Goal: Information Seeking & Learning: Learn about a topic

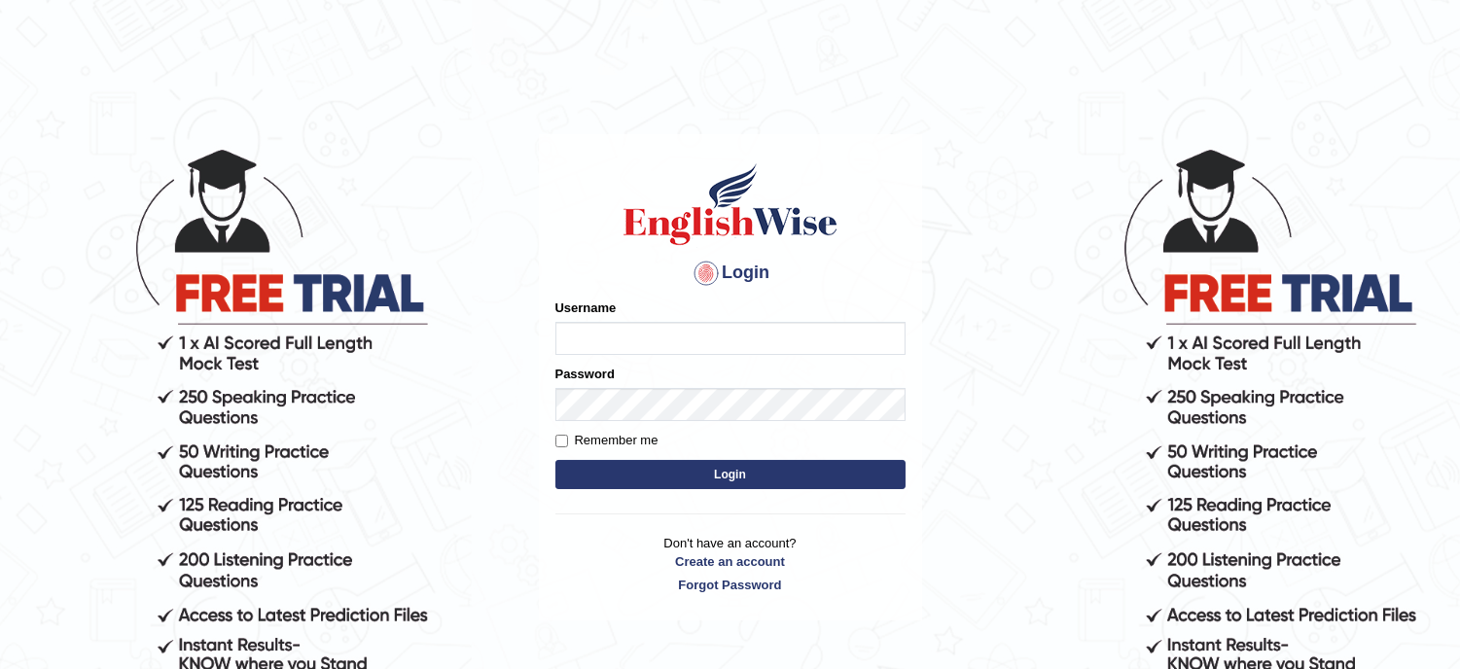
type input "musukwaluis1"
click at [715, 467] on button "Login" at bounding box center [730, 474] width 350 height 29
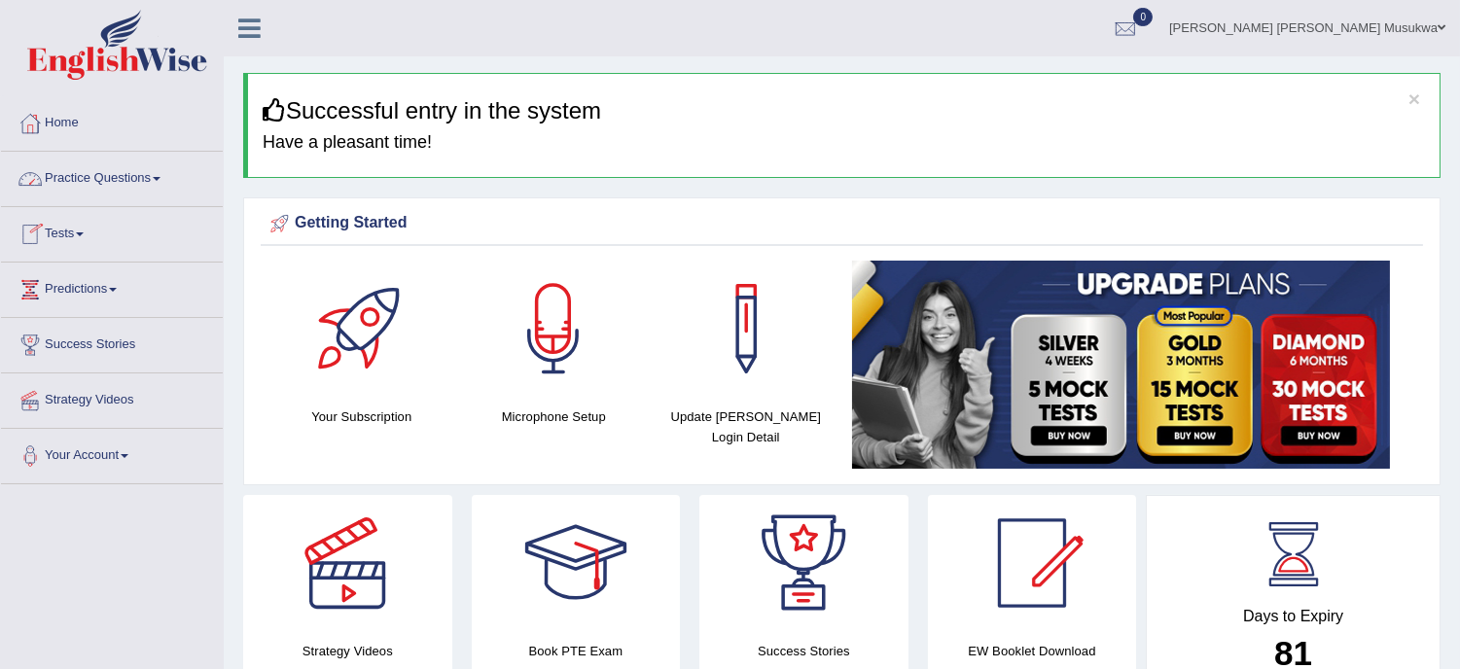
click at [107, 172] on link "Practice Questions" at bounding box center [112, 176] width 222 height 49
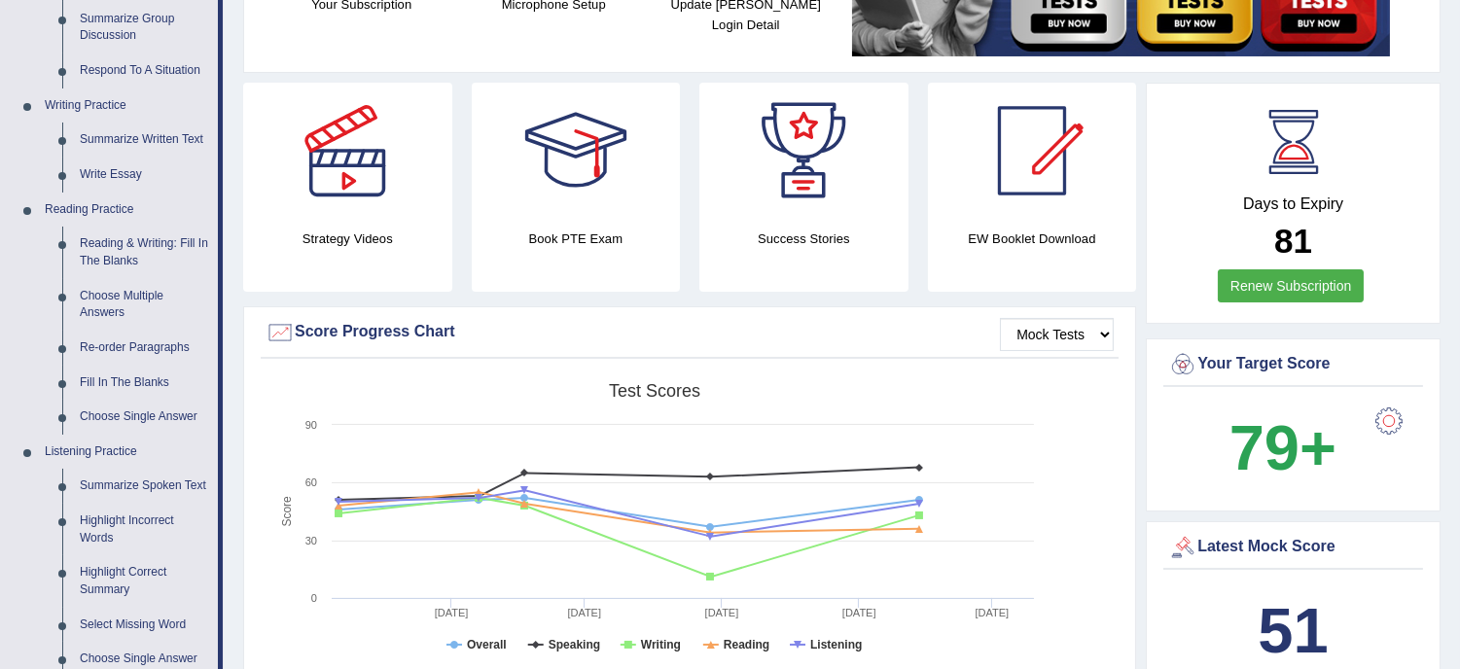
scroll to position [432, 0]
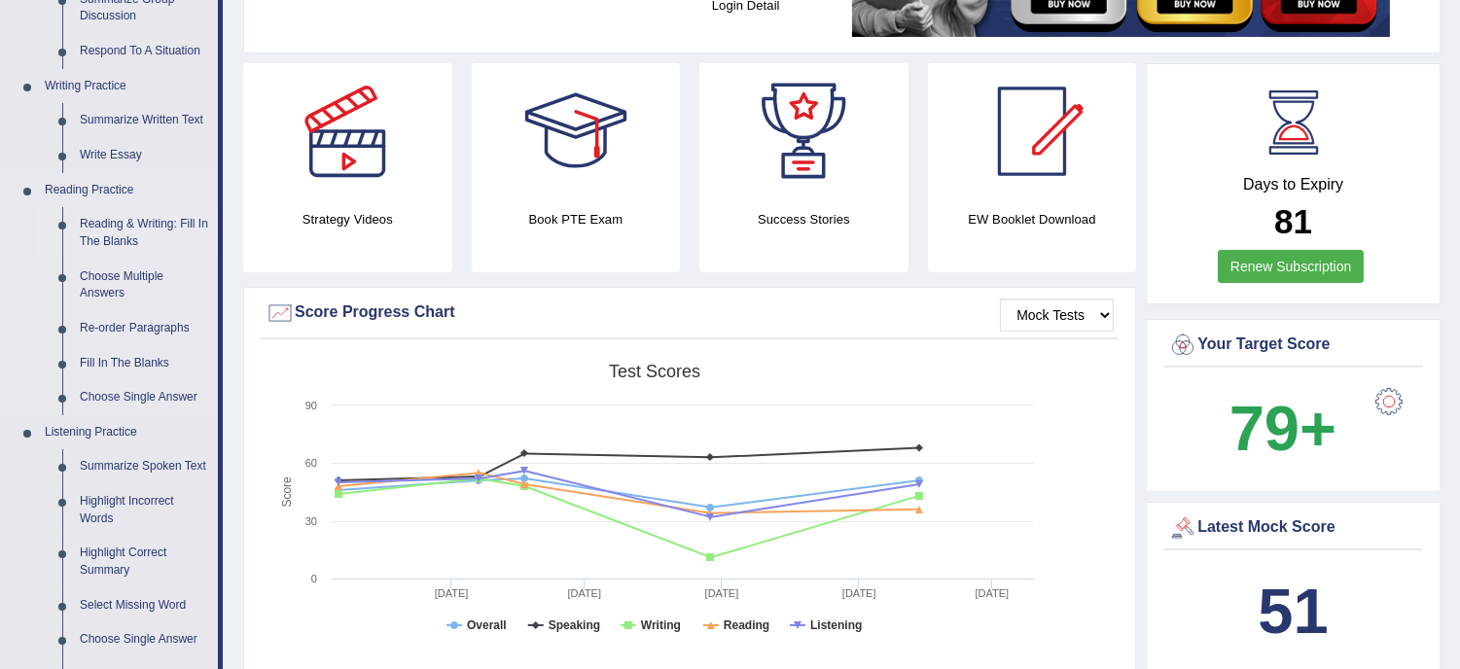
click at [151, 225] on link "Reading & Writing: Fill In The Blanks" at bounding box center [144, 233] width 147 height 52
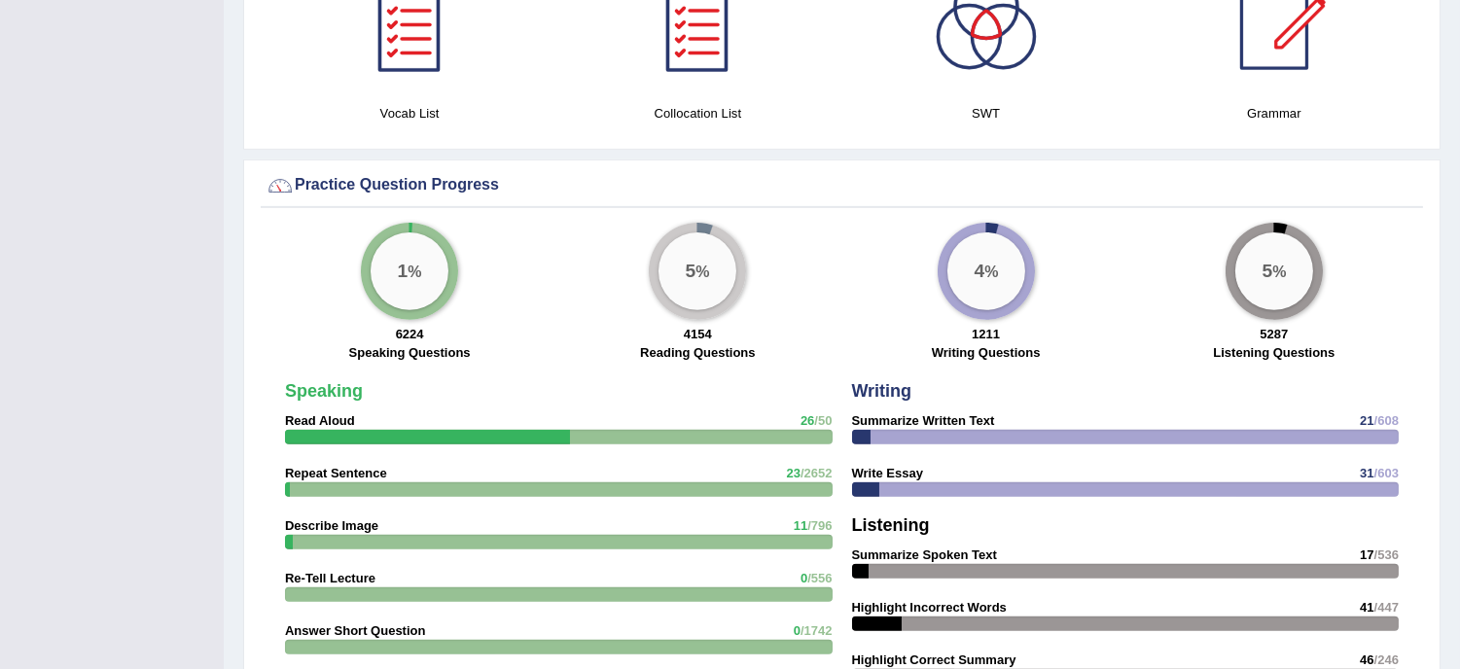
scroll to position [580, 0]
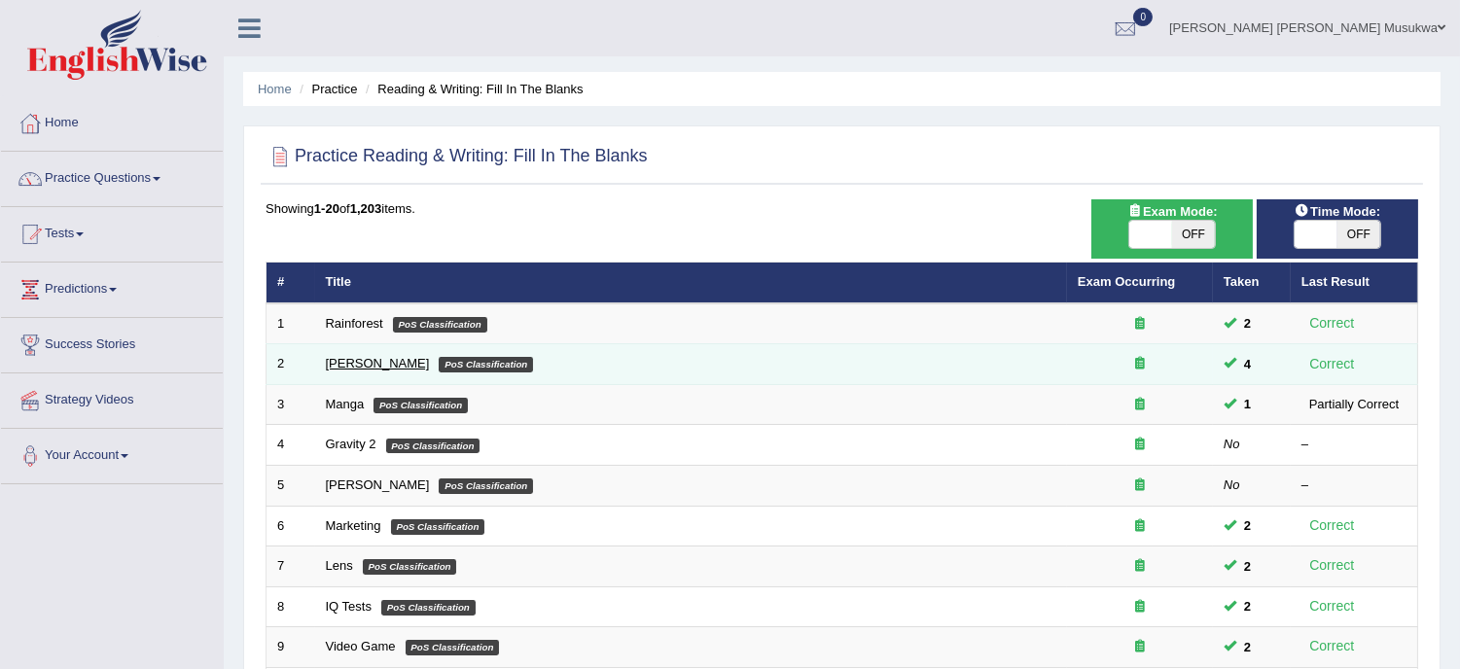
click at [357, 357] on link "Kennedy" at bounding box center [378, 363] width 104 height 15
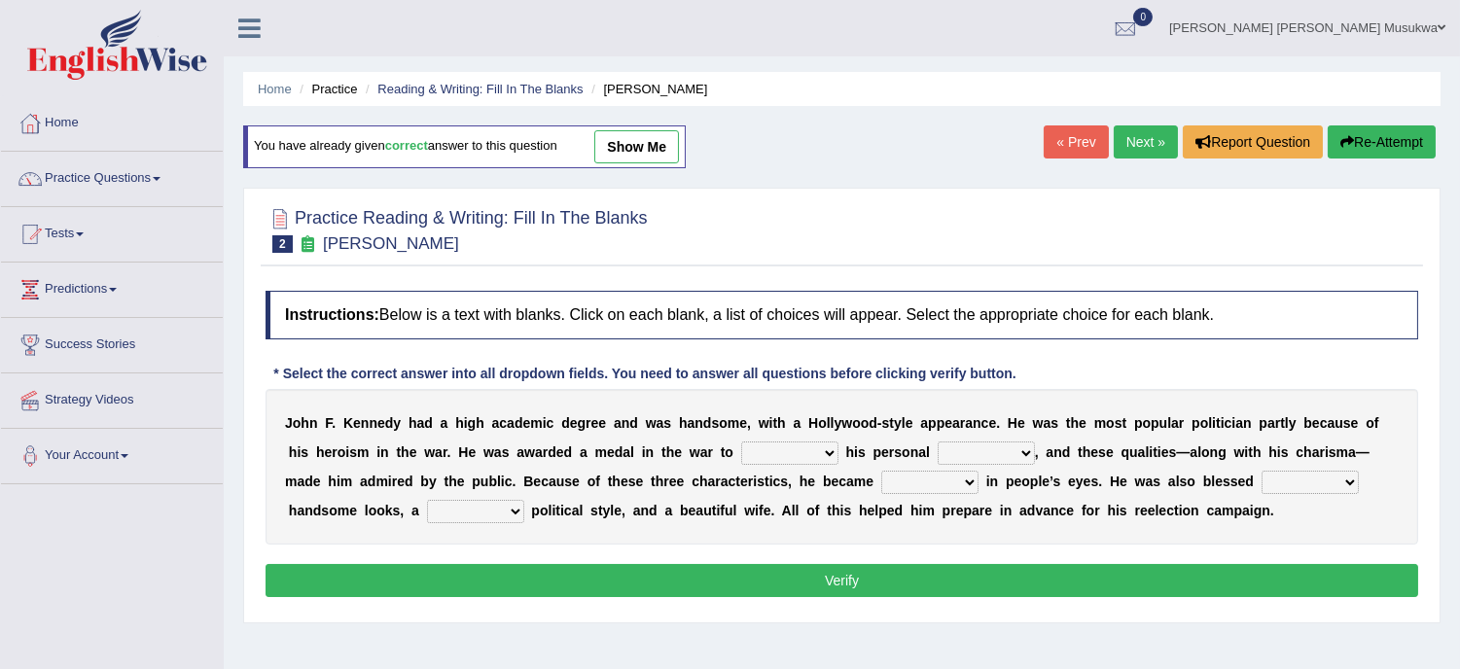
click at [829, 449] on select "prove show evidence upthrow" at bounding box center [789, 453] width 97 height 23
select select "prove"
click at [741, 442] on select "prove show evidence upthrow" at bounding box center [789, 453] width 97 height 23
click at [1023, 453] on select "passion courage charm liking" at bounding box center [986, 453] width 97 height 23
select select "courage"
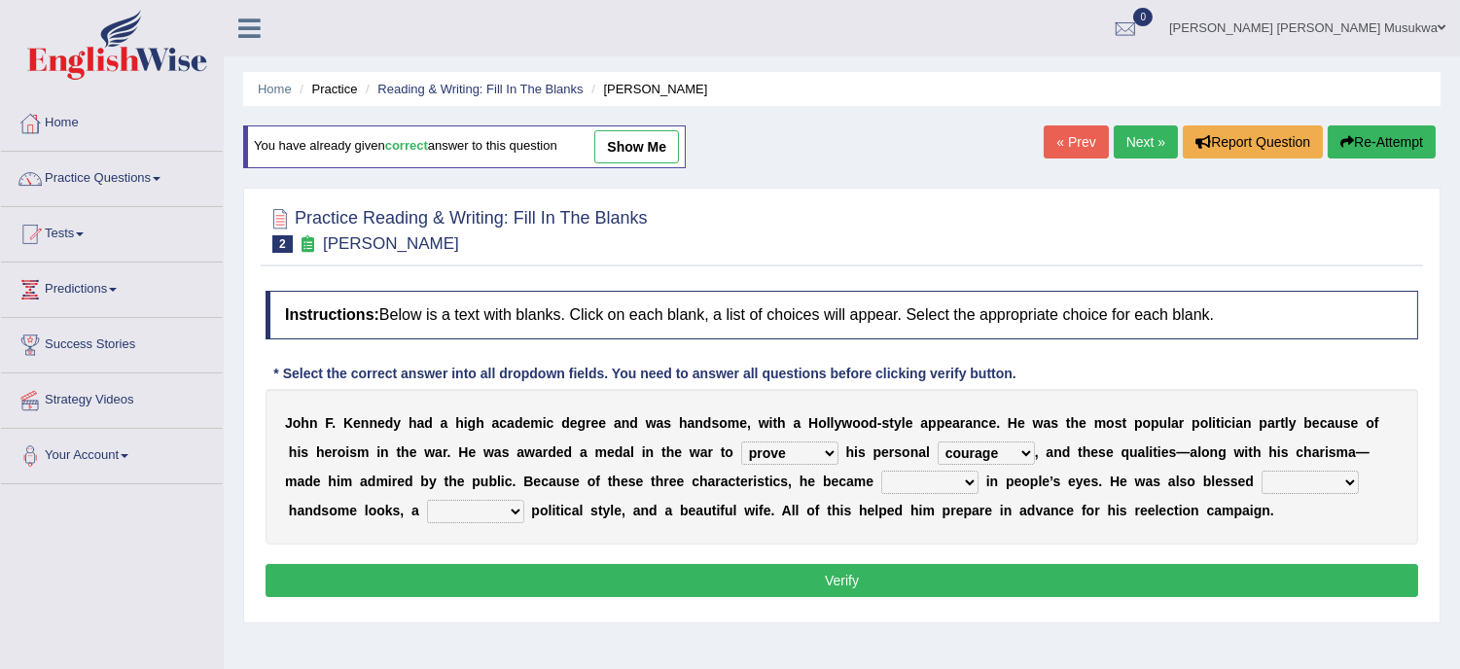
click at [938, 442] on select "passion courage charm liking" at bounding box center [986, 453] width 97 height 23
click at [974, 480] on select "iconic ironic identical impotent" at bounding box center [929, 482] width 97 height 23
select select "iconic"
click at [881, 471] on select "iconic ironic identical impotent" at bounding box center [929, 482] width 97 height 23
click at [1360, 477] on div "J o h n F . K e n n e d y h a d a h i g h a c a d e m i c d e g r e e a n d w a…" at bounding box center [842, 467] width 1153 height 156
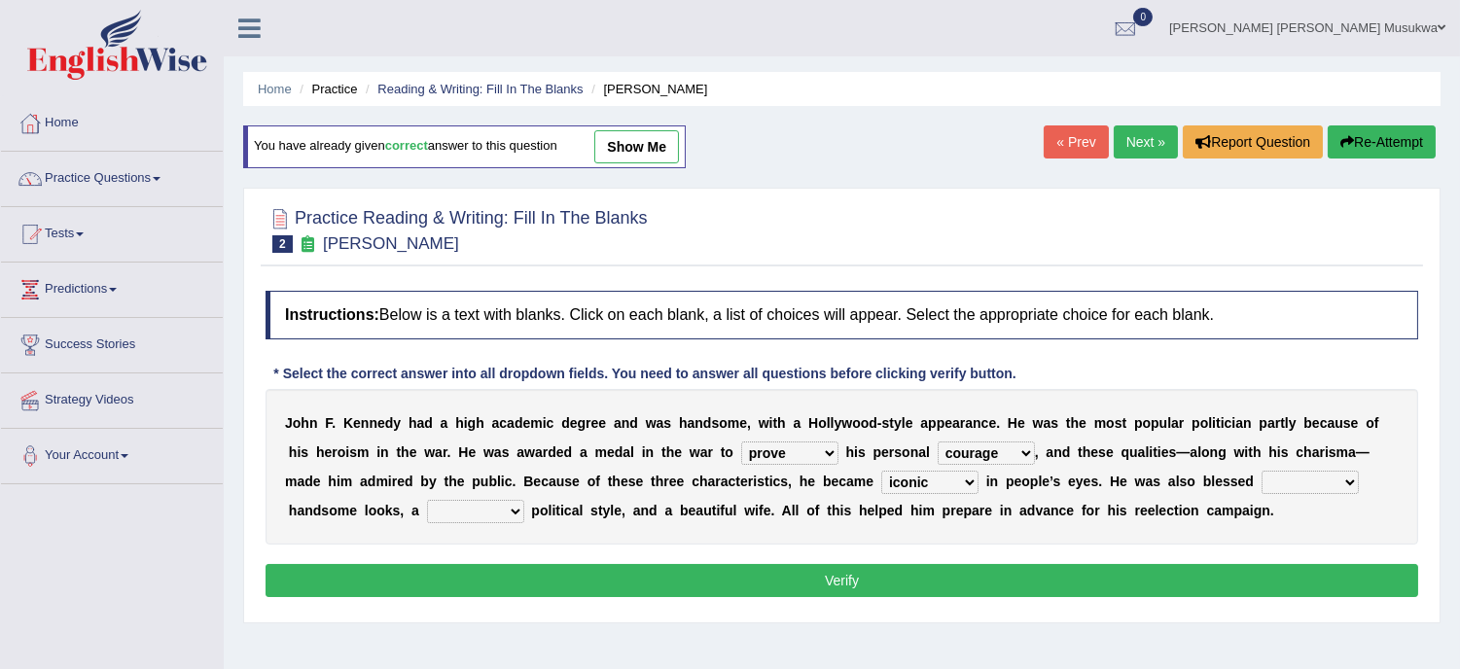
click at [1352, 480] on select "with in upon to" at bounding box center [1309, 482] width 97 height 23
select select "with"
click at [1261, 471] on select "with in upon to" at bounding box center [1309, 482] width 97 height 23
click at [512, 506] on select "mending mends mended mend" at bounding box center [475, 511] width 97 height 23
select select "mending"
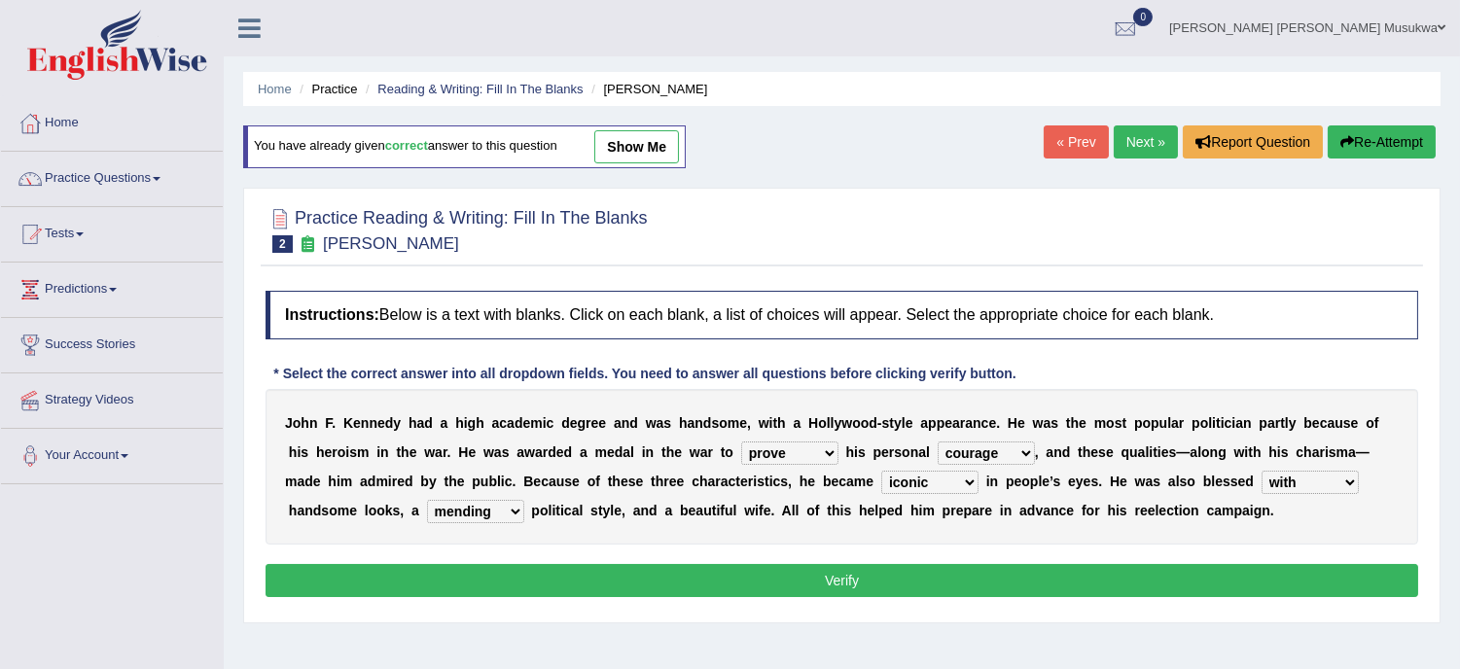
click at [427, 500] on select "mending mends mended mend" at bounding box center [475, 511] width 97 height 23
click at [851, 579] on button "Verify" at bounding box center [842, 580] width 1153 height 33
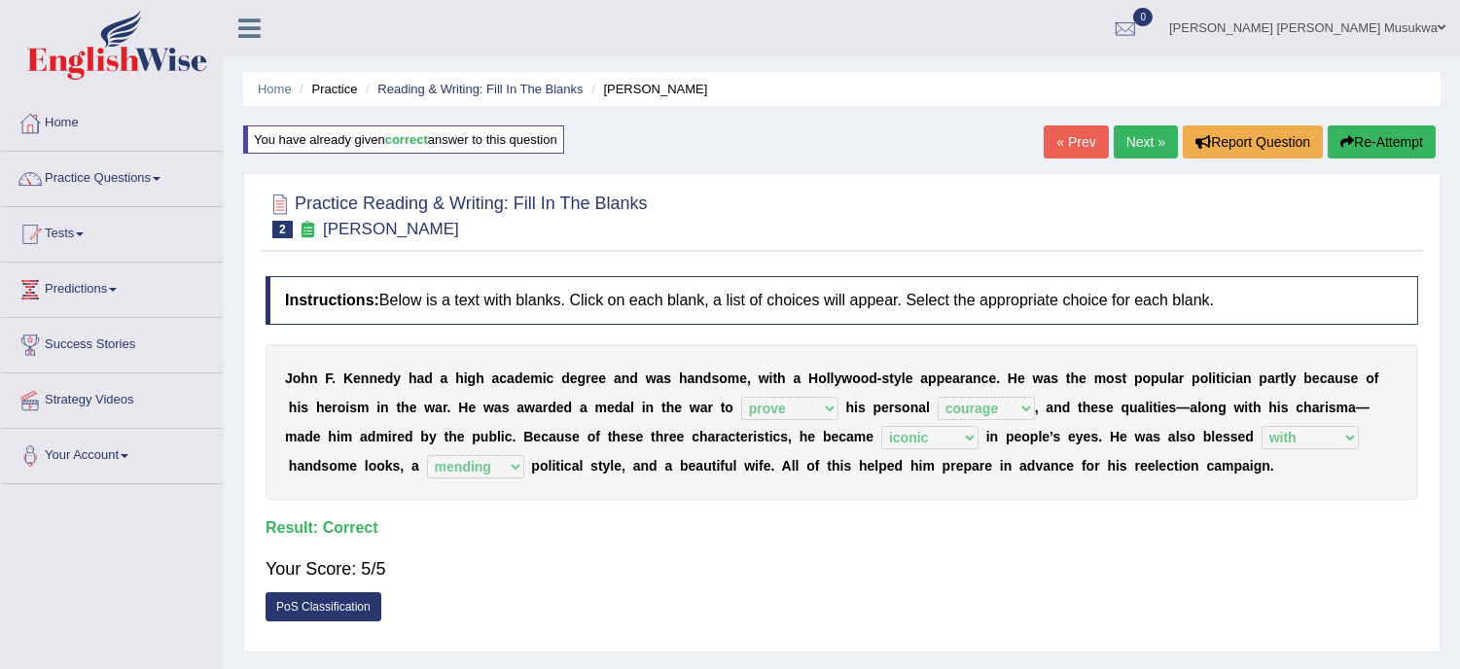
click at [1153, 130] on link "Next »" at bounding box center [1146, 141] width 64 height 33
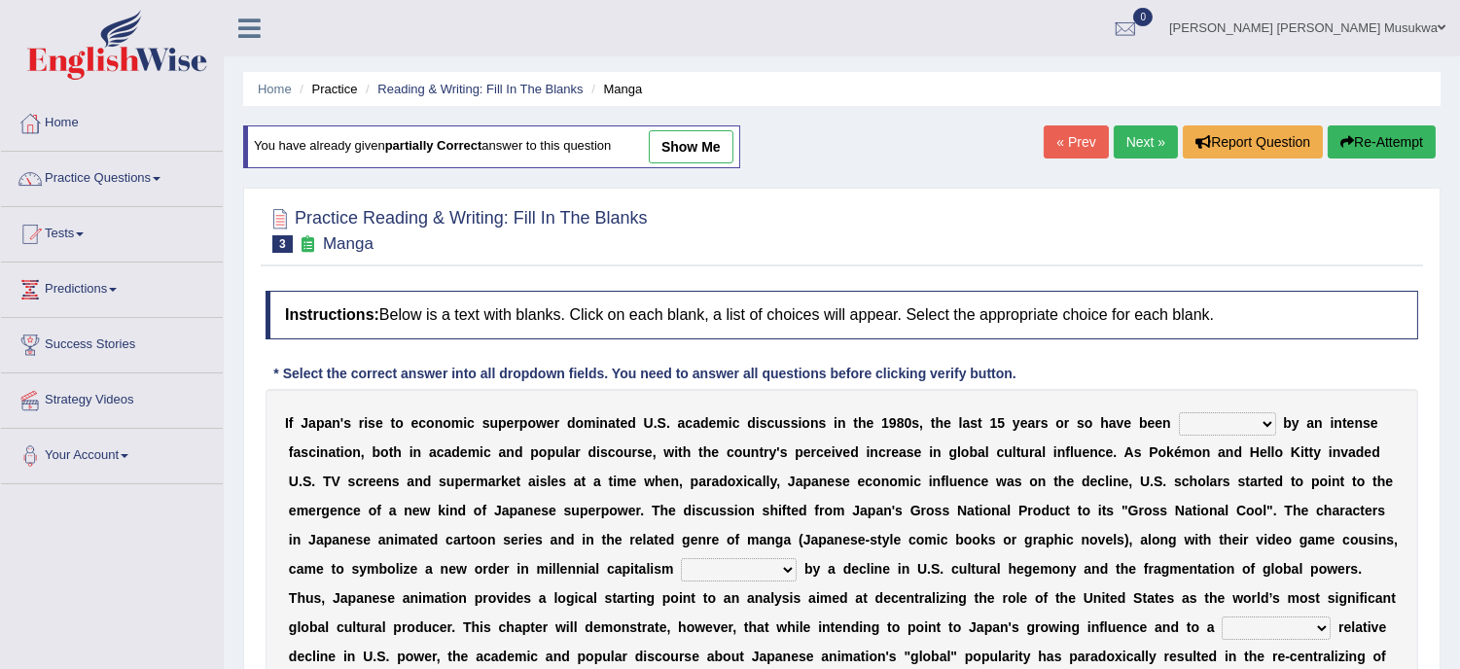
click at [1281, 426] on b at bounding box center [1280, 423] width 8 height 16
click at [1265, 421] on select "marked dedicated made inspired" at bounding box center [1227, 423] width 97 height 23
select select "marked"
click at [1179, 412] on select "marked dedicated made inspired" at bounding box center [1227, 423] width 97 height 23
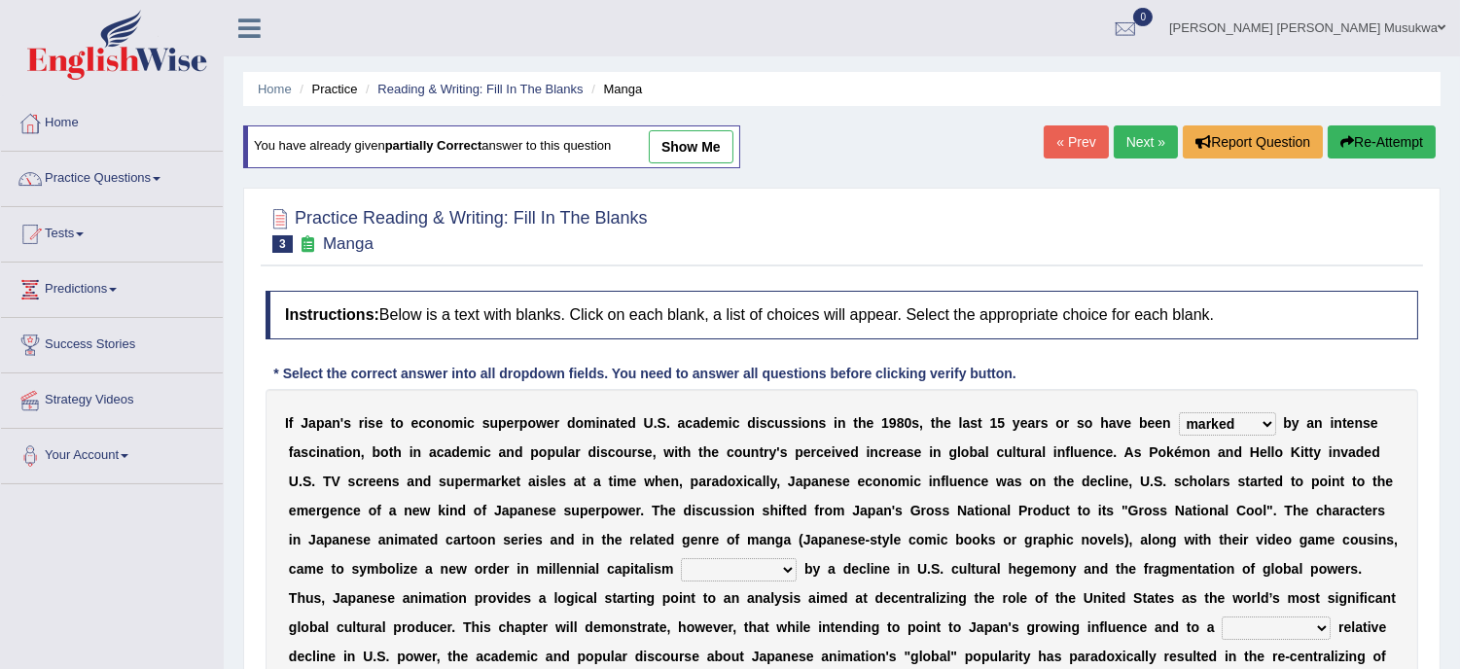
click at [785, 565] on select "pocessed characterized opposed tangled" at bounding box center [739, 569] width 116 height 23
select select "opposed"
click at [681, 558] on select "pocessed characterized opposed tangled" at bounding box center [739, 569] width 116 height 23
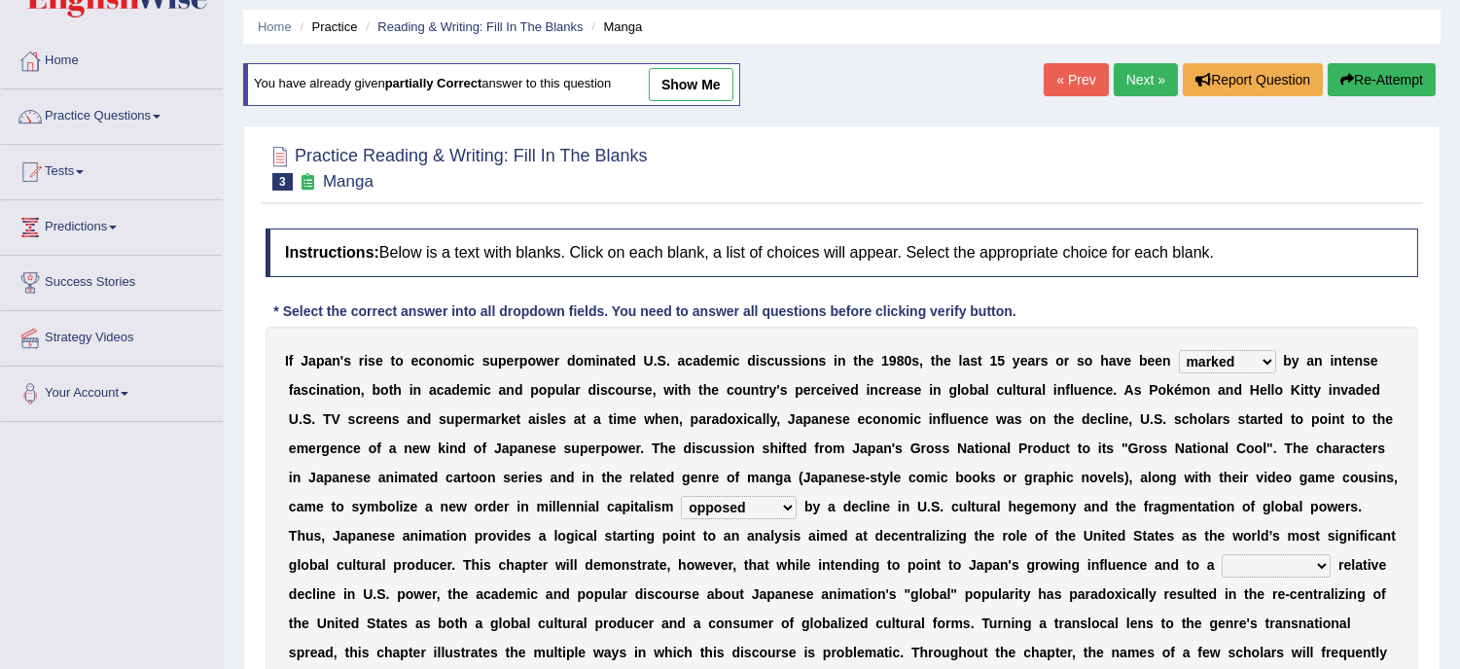
scroll to position [86, 0]
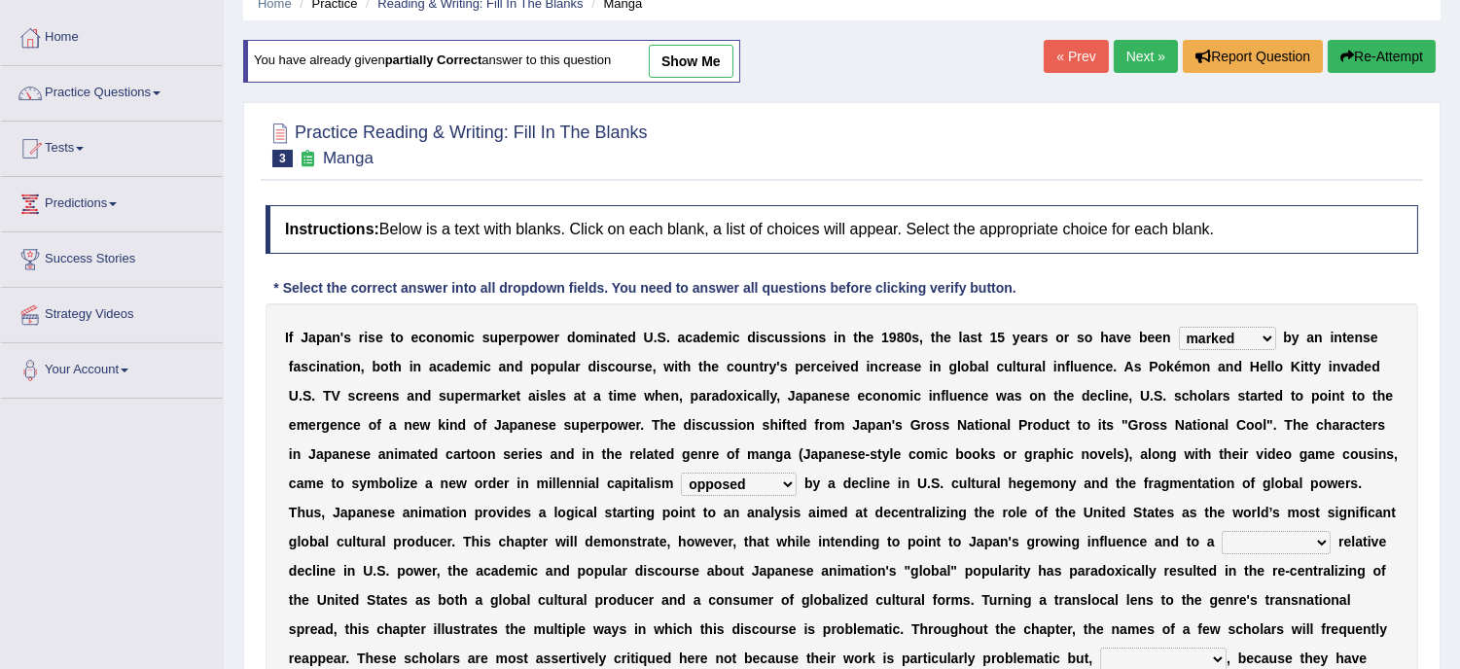
click at [1320, 536] on select "concomitant discrete proportional legitimate" at bounding box center [1276, 542] width 109 height 23
click at [1317, 531] on select "concomitant discrete proportional legitimate" at bounding box center [1276, 542] width 109 height 23
select select "legitimate"
click at [1223, 531] on select "concomitant discrete proportional legitimate" at bounding box center [1276, 542] width 109 height 23
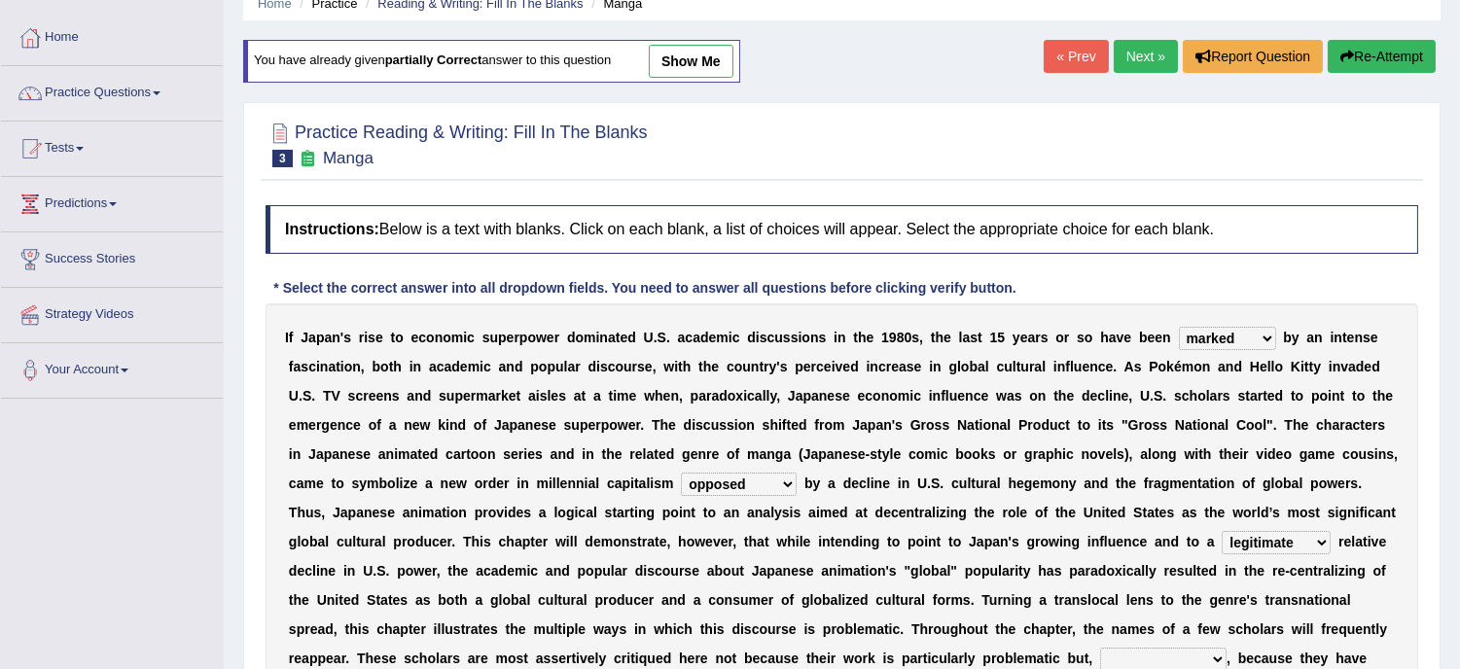
drag, startPoint x: 1348, startPoint y: 627, endPoint x: 1474, endPoint y: 662, distance: 131.2
click at [1459, 584] on html "Toggle navigation Home Practice Questions Speaking Practice Read Aloud Repeat S…" at bounding box center [730, 248] width 1460 height 669
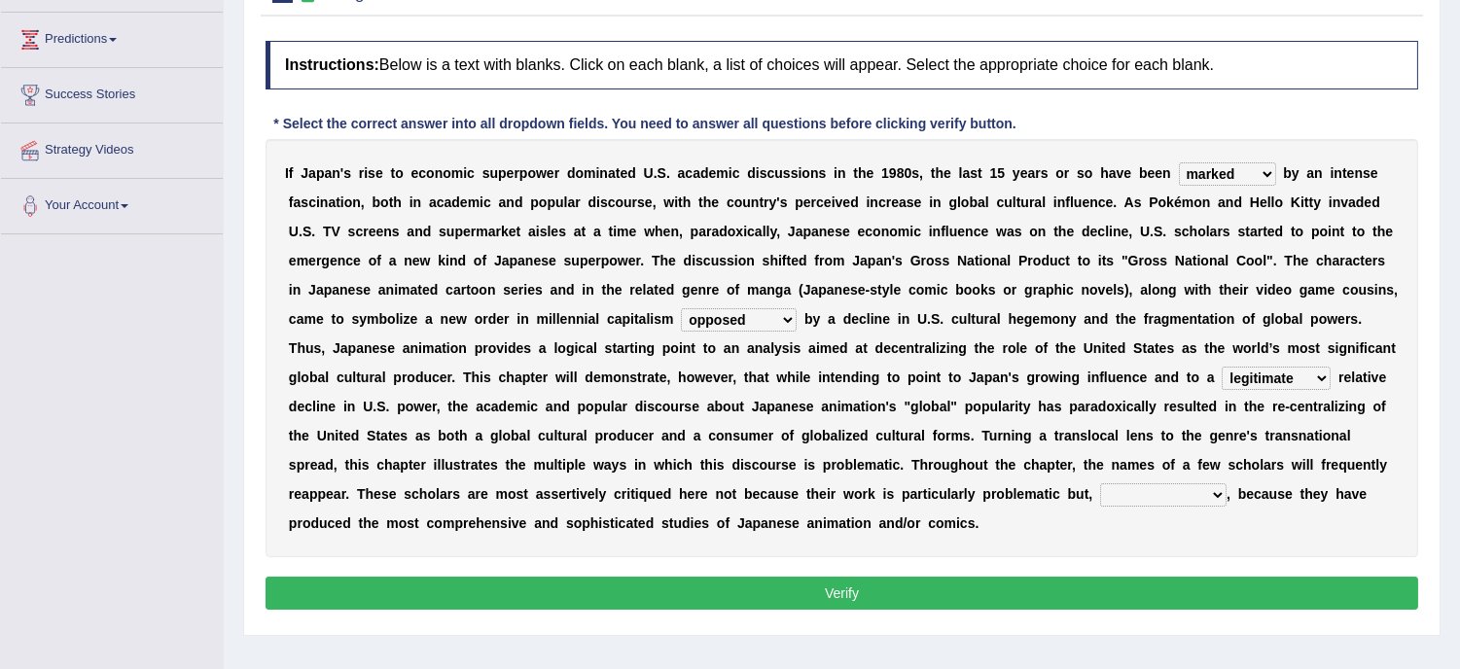
scroll to position [259, 0]
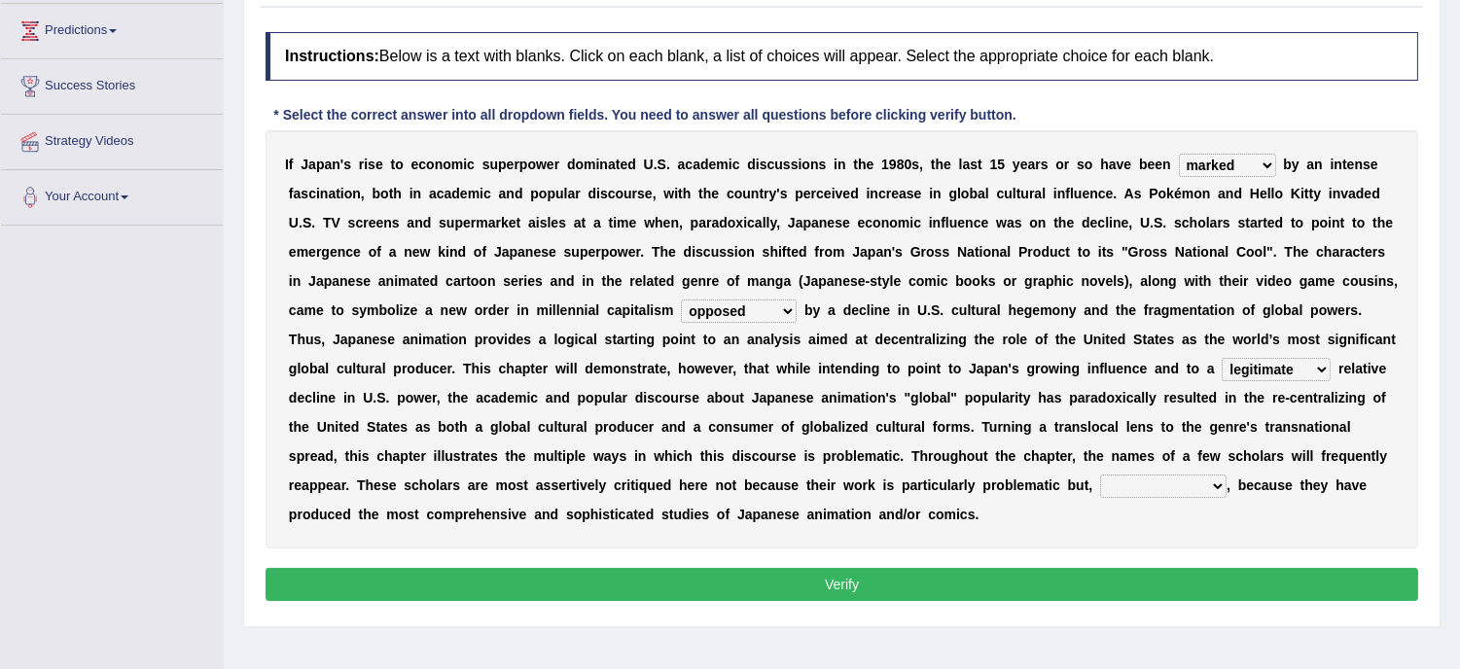
click at [1224, 479] on select "however on the contrary in addition on the whole" at bounding box center [1163, 486] width 126 height 23
select select "on the whole"
click at [1100, 475] on select "however on the contrary in addition on the whole" at bounding box center [1163, 486] width 126 height 23
click at [840, 576] on button "Verify" at bounding box center [842, 584] width 1153 height 33
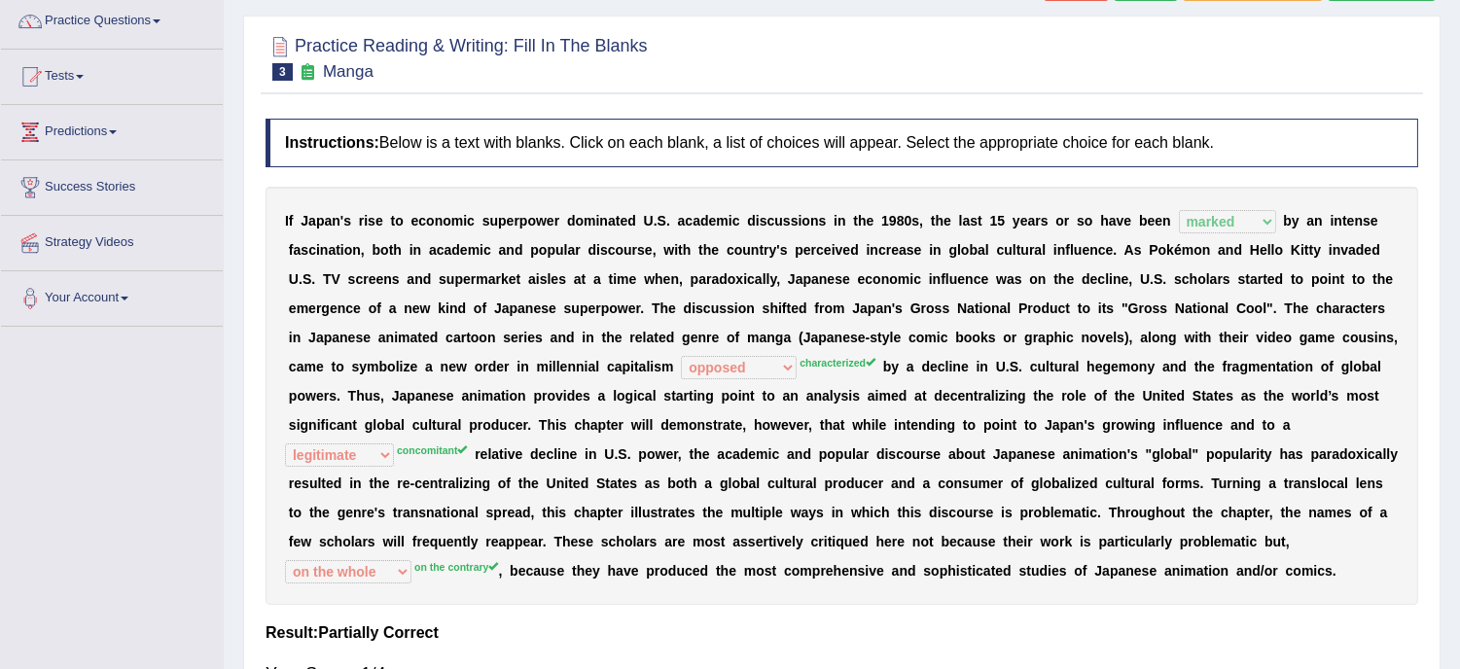
scroll to position [129, 0]
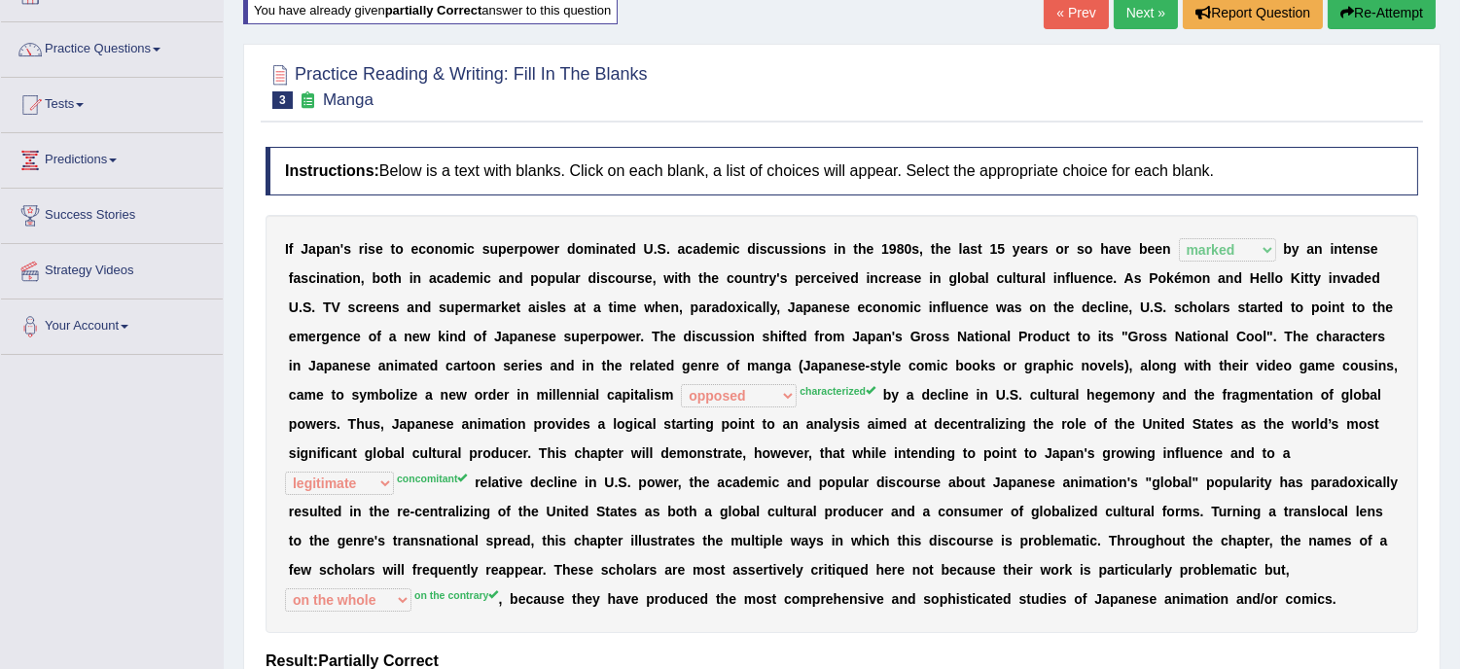
click at [1374, 8] on button "Re-Attempt" at bounding box center [1382, 12] width 108 height 33
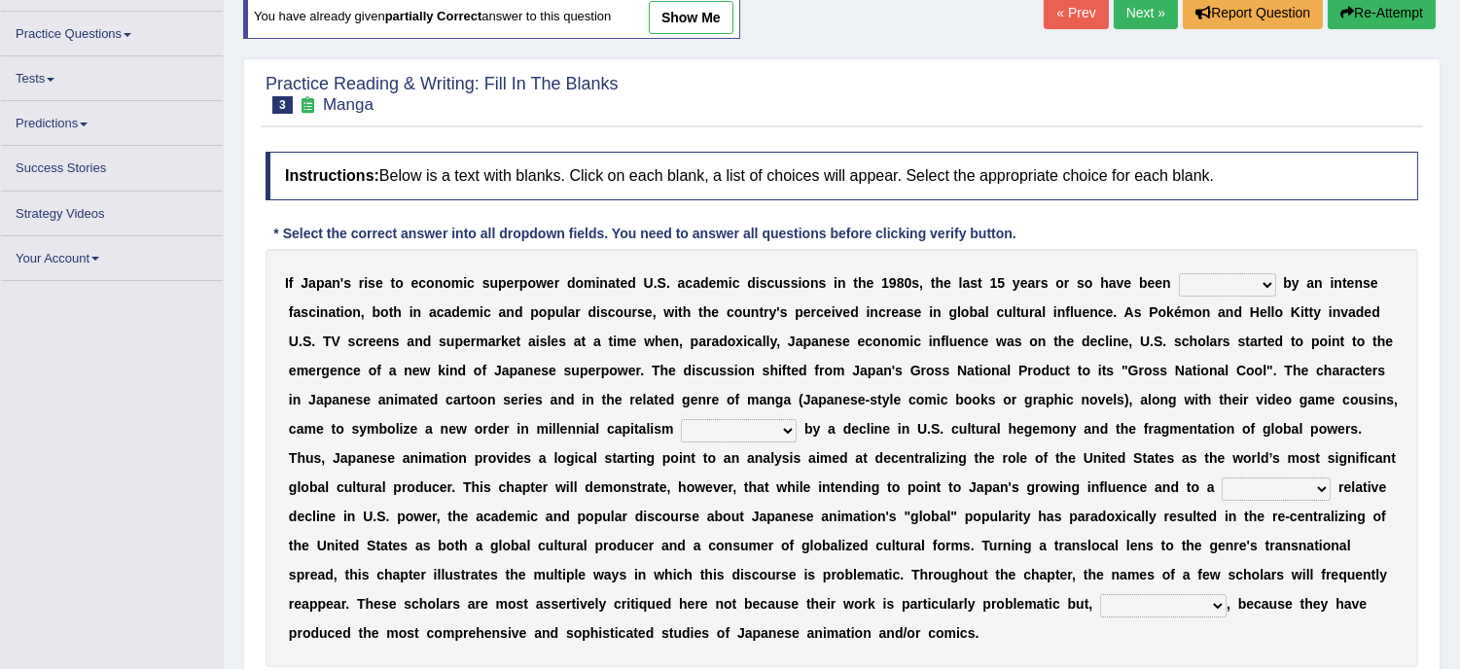
click at [1259, 275] on select "marked dedicated made inspired" at bounding box center [1227, 284] width 97 height 23
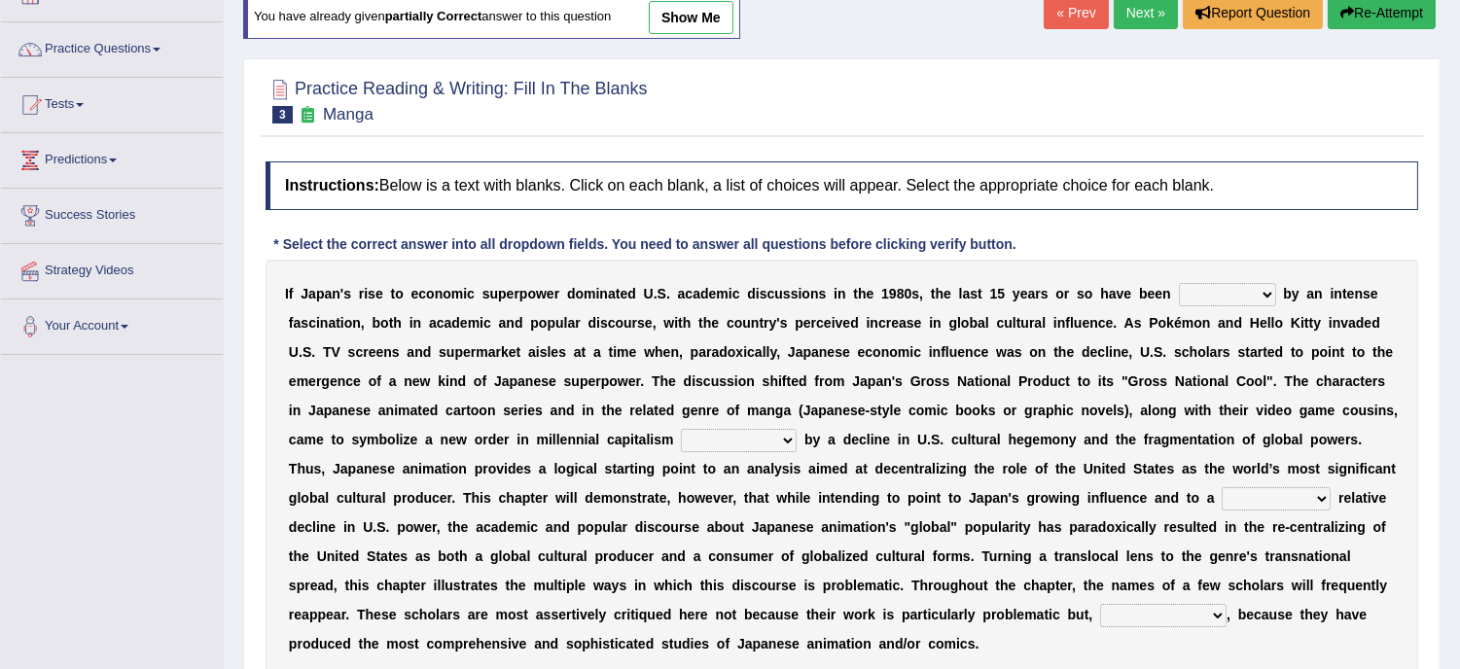
select select "marked"
click at [1179, 283] on select "marked dedicated made inspired" at bounding box center [1227, 294] width 97 height 23
click at [791, 440] on select "pocessed characterized opposed tangled" at bounding box center [739, 440] width 116 height 23
select select "characterized"
click at [681, 429] on select "pocessed characterized opposed tangled" at bounding box center [739, 440] width 116 height 23
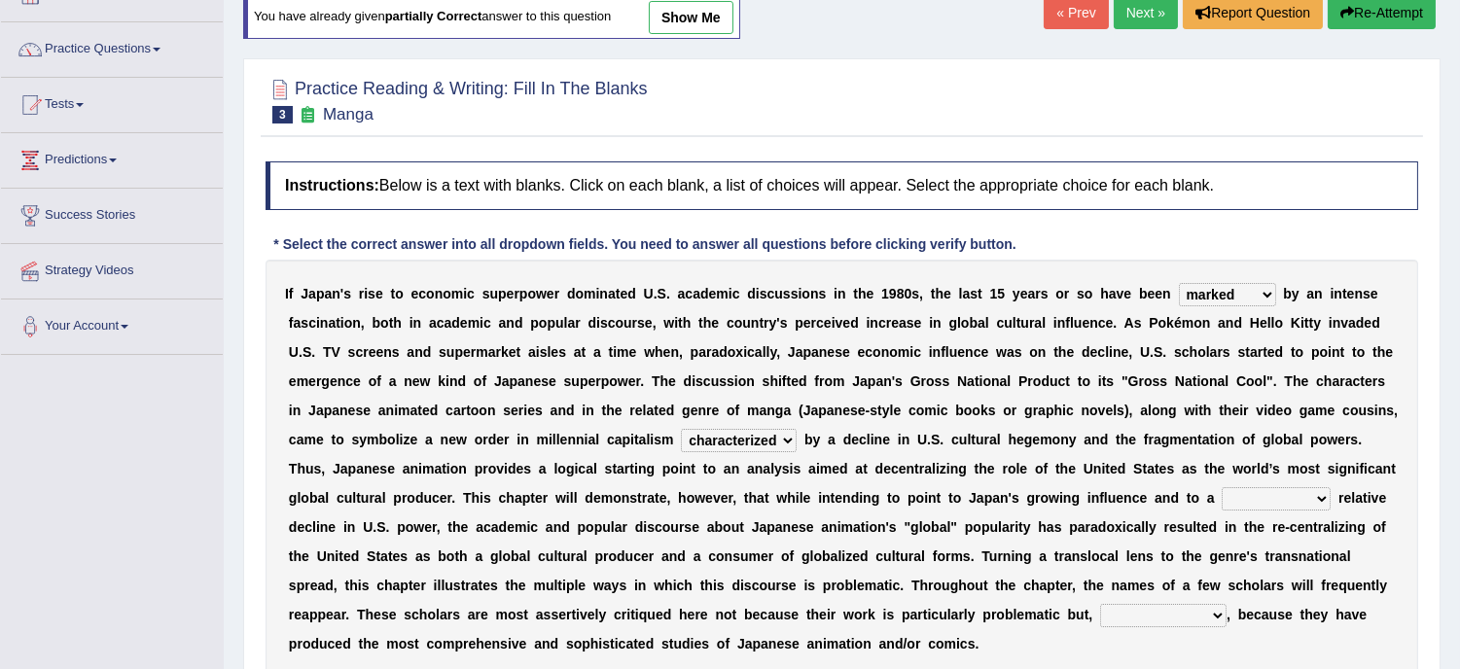
click at [1320, 502] on select "concomitant discrete proportional legitimate" at bounding box center [1276, 498] width 109 height 23
select select "concomitant"
click at [1223, 487] on select "concomitant discrete proportional legitimate" at bounding box center [1276, 498] width 109 height 23
click at [1203, 609] on select "however on the contrary in addition on the whole" at bounding box center [1163, 615] width 126 height 23
select select "on the contrary"
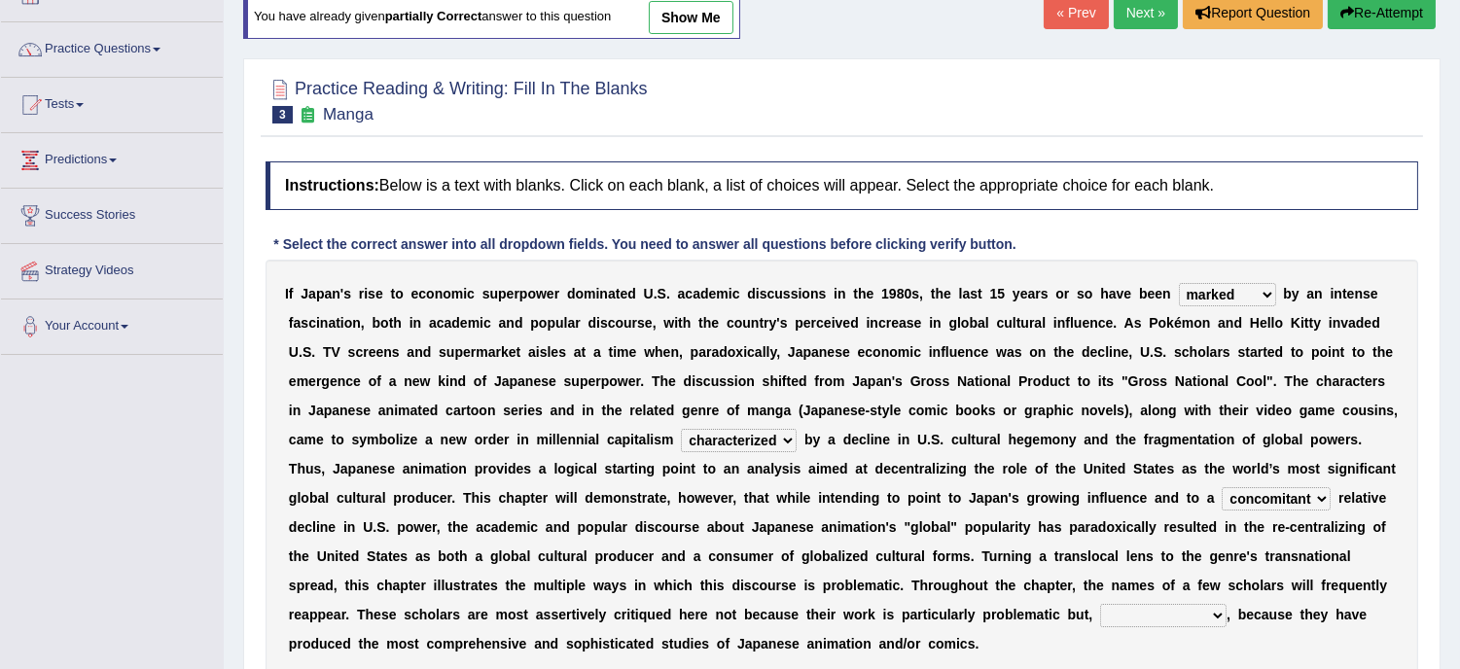
click at [1100, 604] on select "however on the contrary in addition on the whole" at bounding box center [1163, 615] width 126 height 23
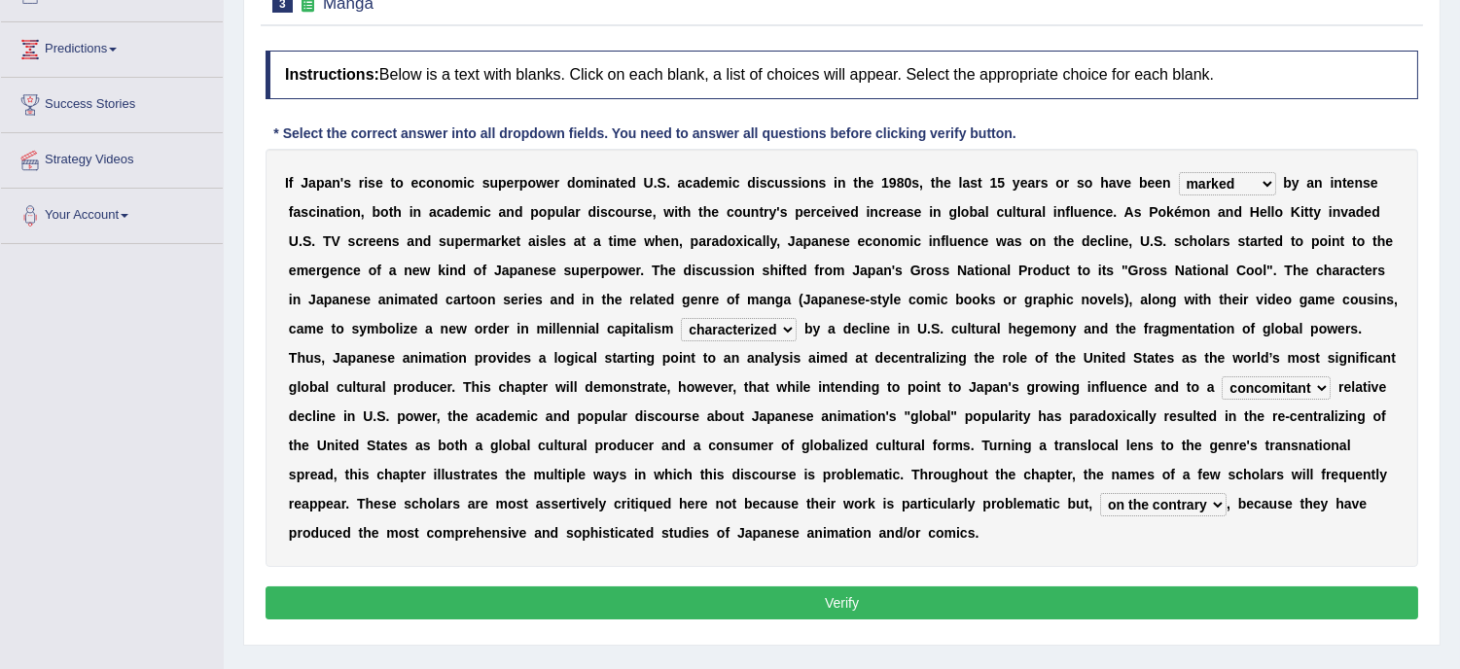
scroll to position [259, 0]
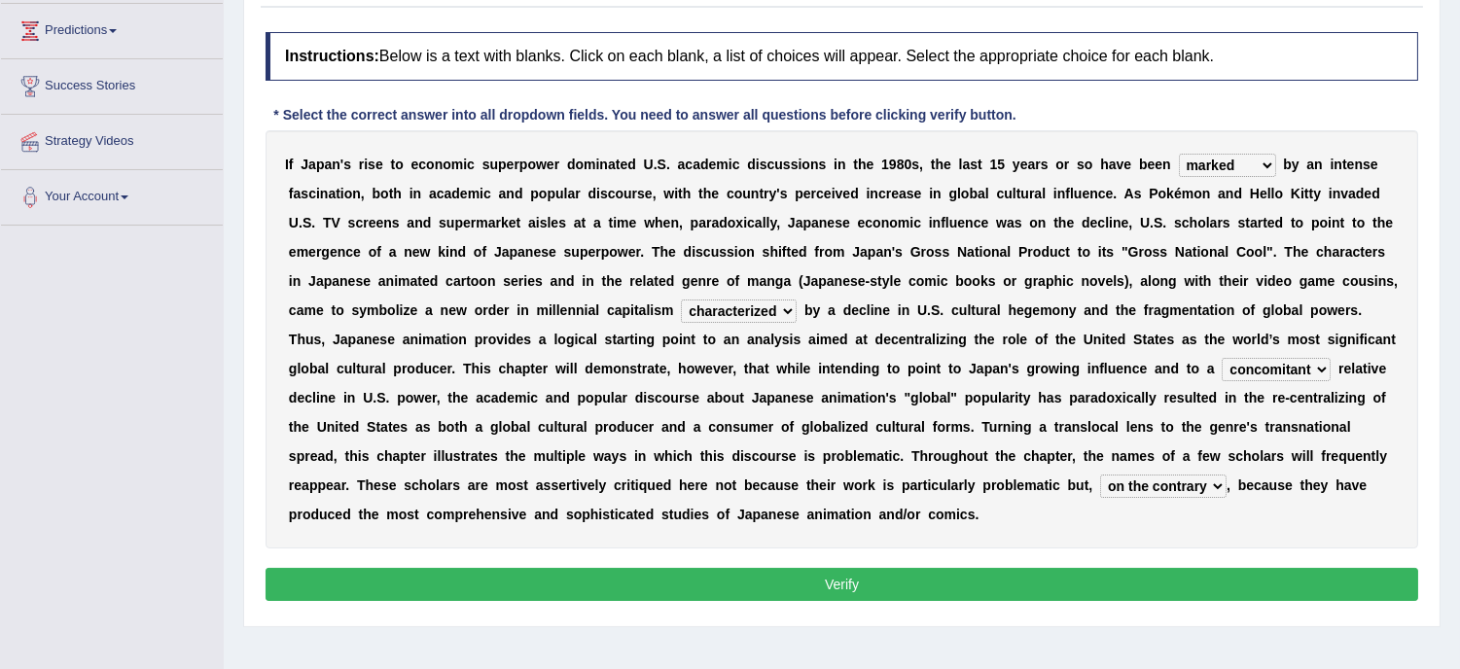
click at [878, 571] on button "Verify" at bounding box center [842, 584] width 1153 height 33
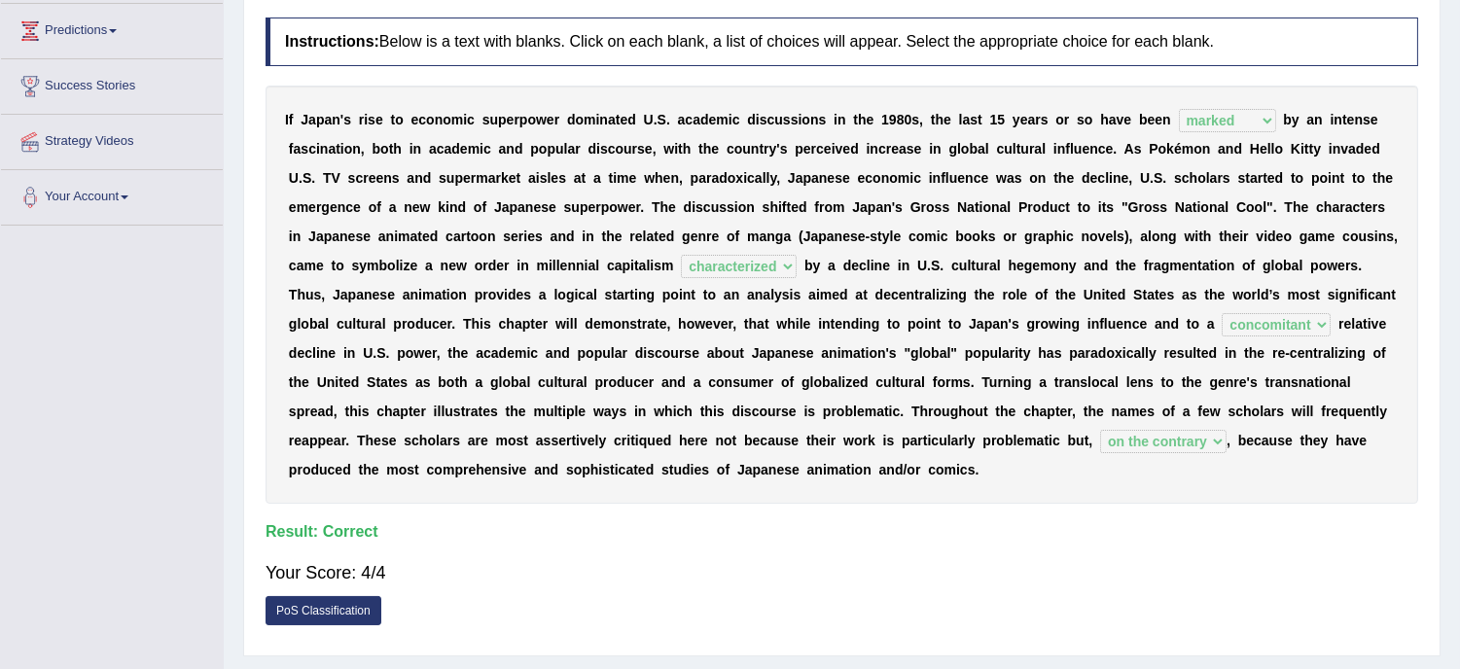
click at [875, 571] on div "Your Score: 4/4" at bounding box center [842, 573] width 1153 height 47
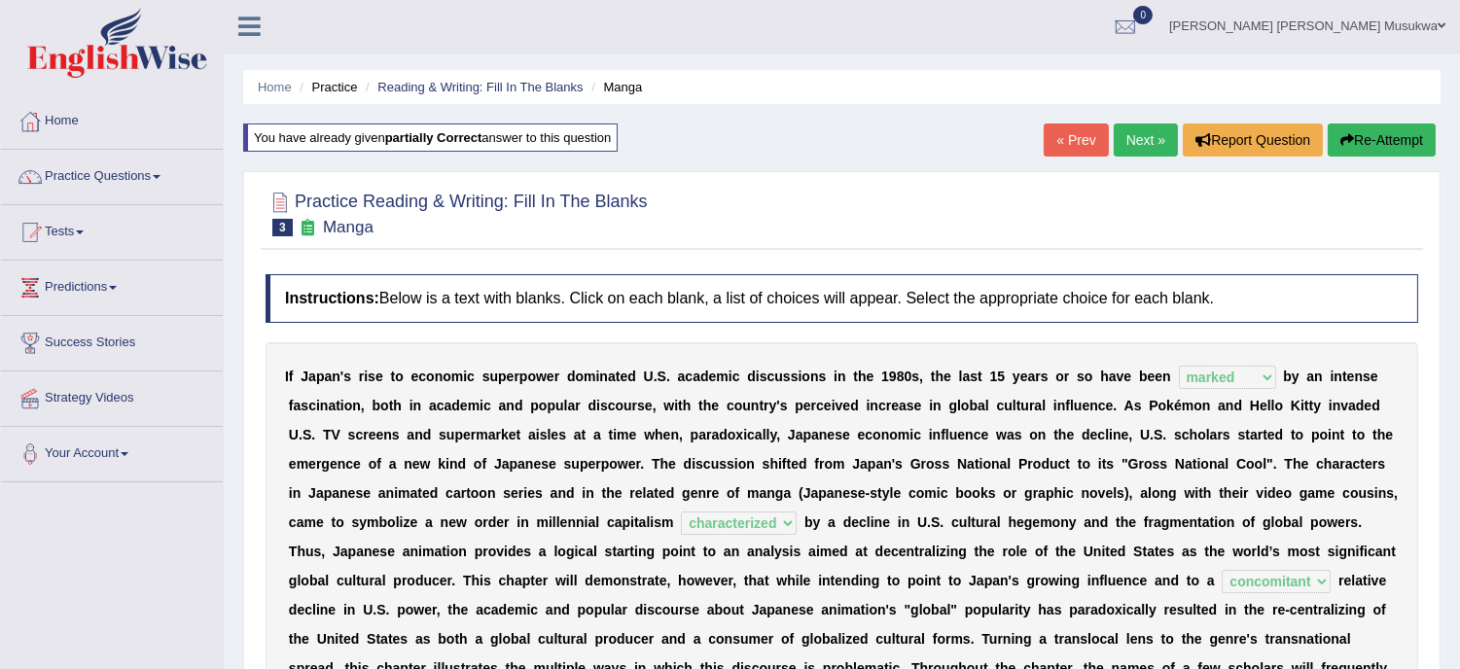
scroll to position [0, 0]
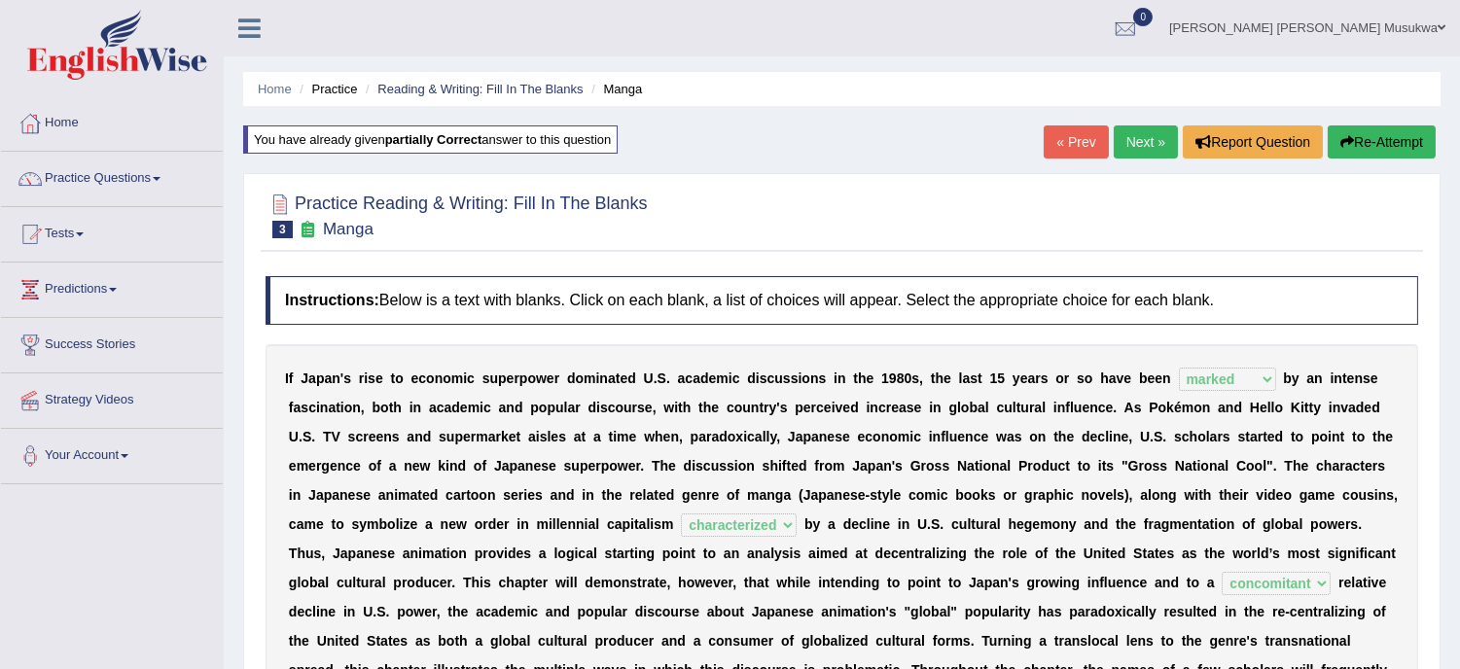
click at [1130, 137] on link "Next »" at bounding box center [1146, 141] width 64 height 33
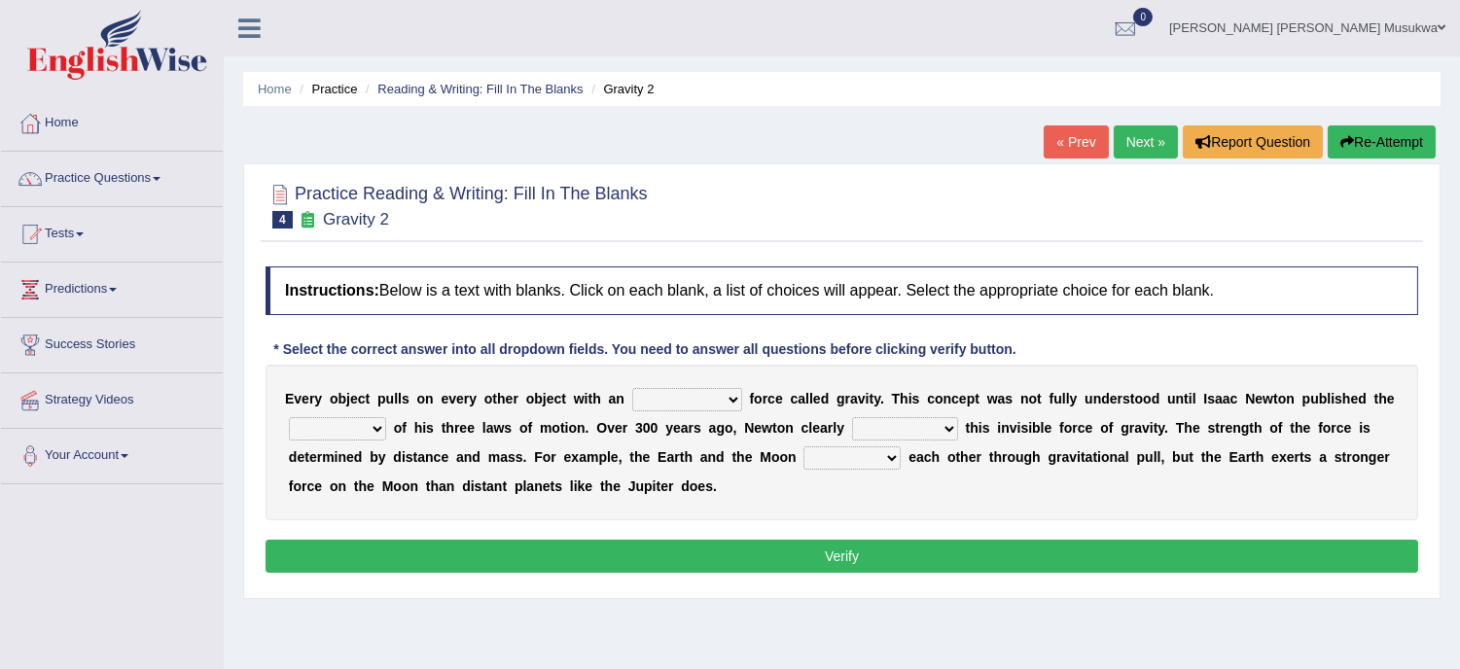
click at [725, 397] on select "invisible unknown unbelievable inconsistent" at bounding box center [687, 399] width 110 height 23
select select "invisible"
click at [632, 388] on select "invisible unknown unbelievable inconsistent" at bounding box center [687, 399] width 110 height 23
click at [729, 396] on select "invisible unknown unbelievable inconsistent" at bounding box center [687, 399] width 110 height 23
click at [847, 395] on b "r" at bounding box center [847, 399] width 5 height 16
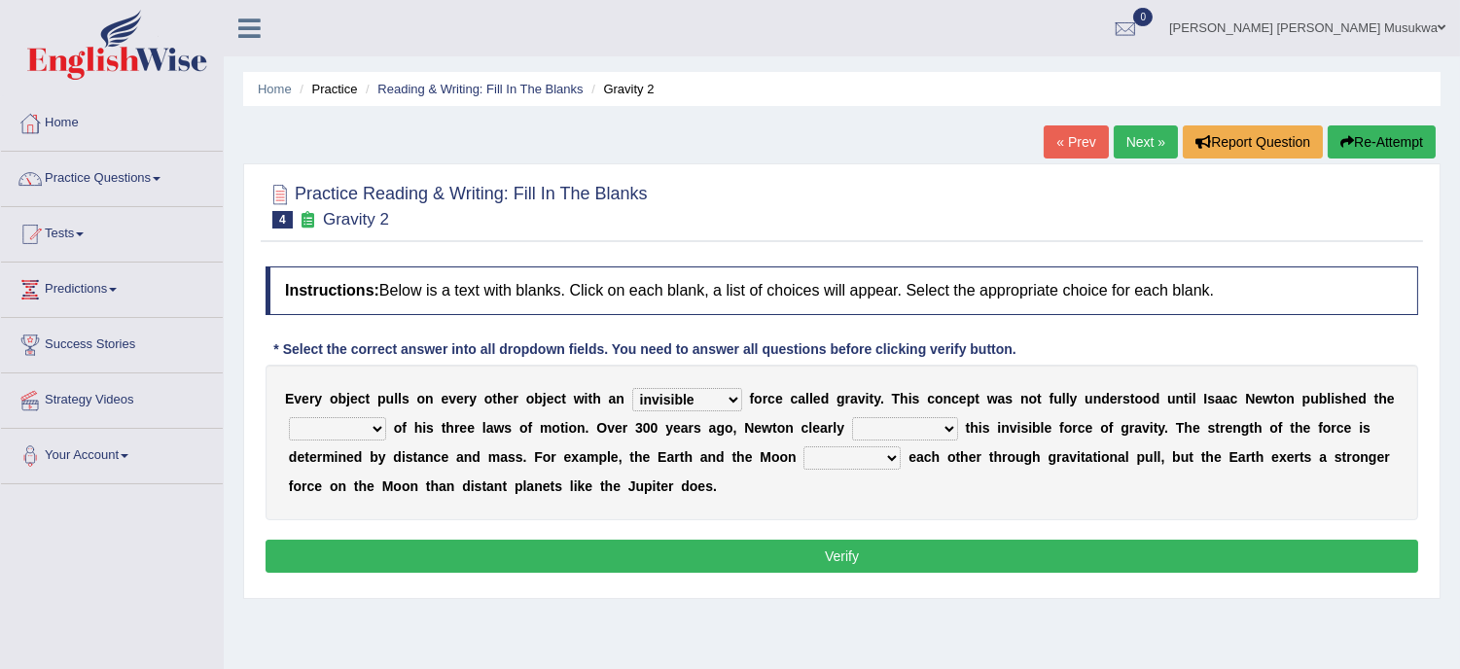
click at [803, 402] on b "a" at bounding box center [802, 399] width 8 height 16
click at [377, 419] on select "concept theory method argument" at bounding box center [337, 428] width 97 height 23
select select "theory"
click at [289, 417] on select "concept theory method argument" at bounding box center [337, 428] width 97 height 23
click at [948, 429] on select "explained undermined overturned realized" at bounding box center [905, 428] width 106 height 23
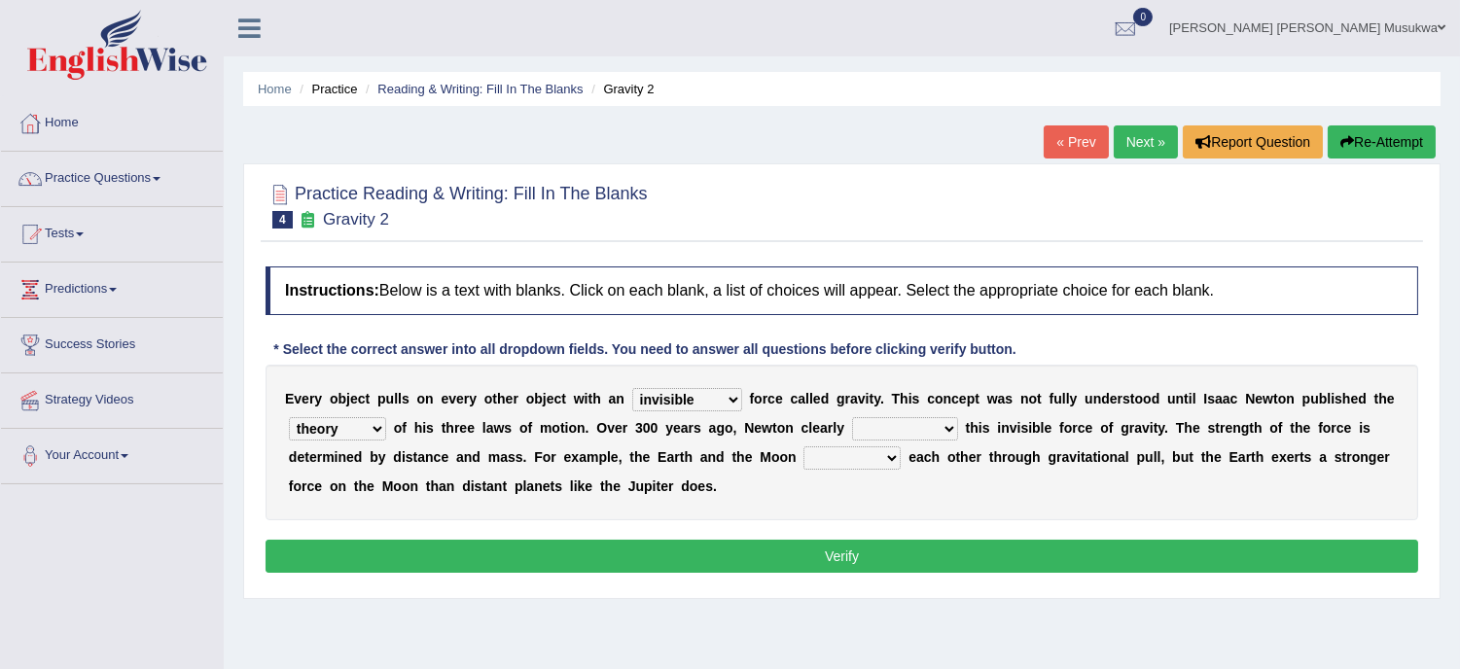
select select "explained"
click at [852, 417] on select "explained undermined overturned realized" at bounding box center [905, 428] width 106 height 23
click at [892, 451] on select "affect spin evade span" at bounding box center [851, 457] width 97 height 23
select select "spin"
click at [803, 446] on select "affect spin evade span" at bounding box center [851, 457] width 97 height 23
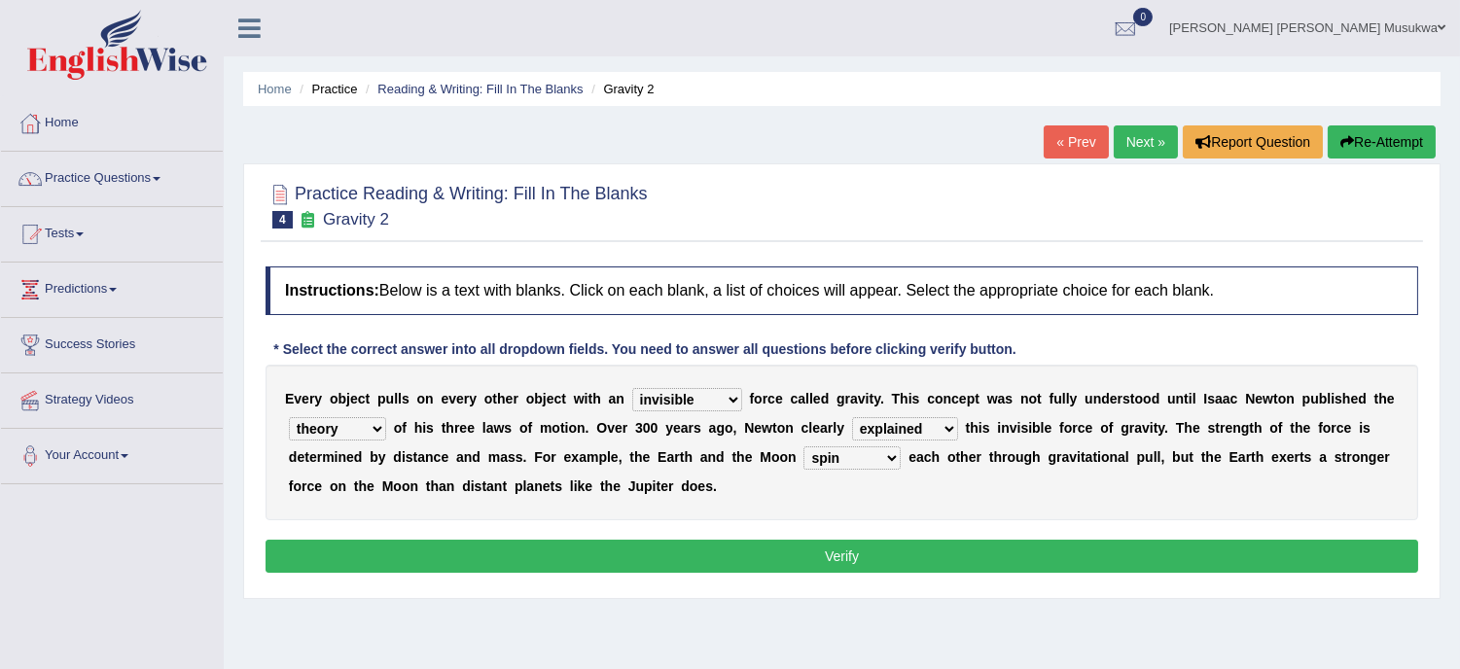
click at [844, 551] on button "Verify" at bounding box center [842, 556] width 1153 height 33
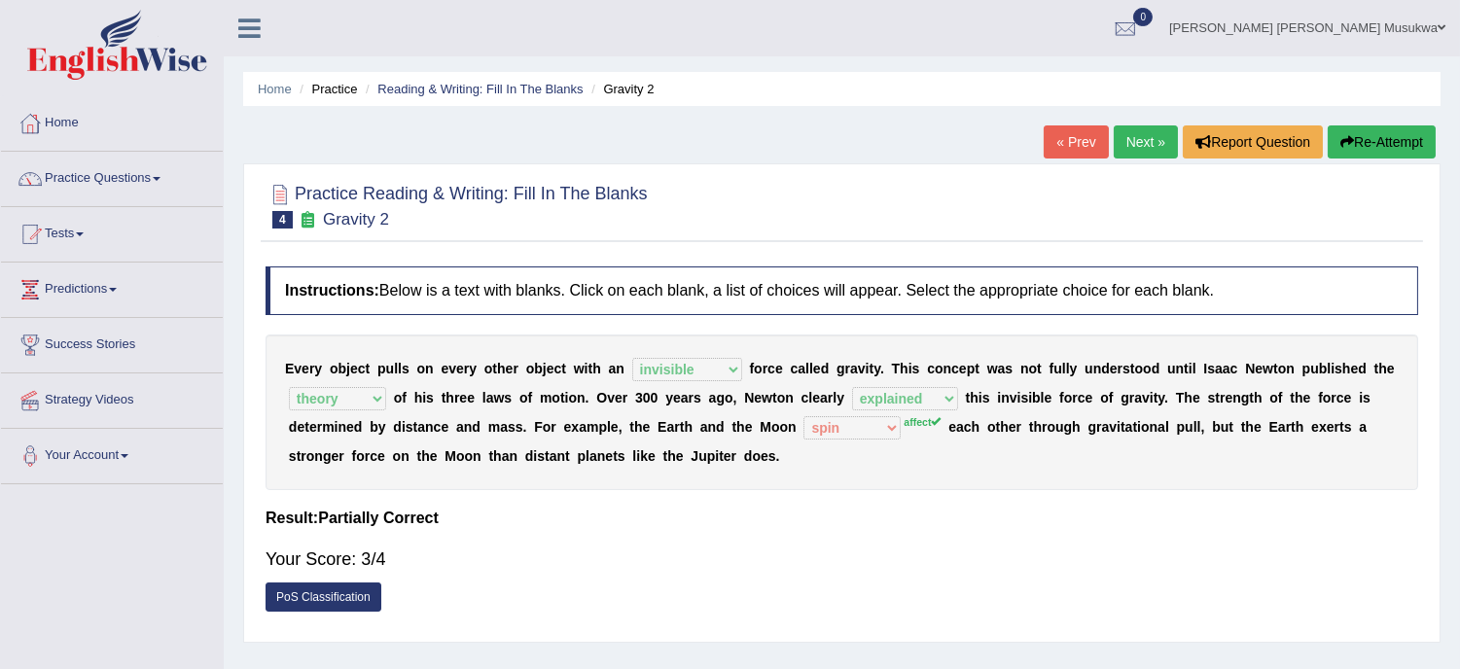
click at [1388, 143] on button "Re-Attempt" at bounding box center [1382, 141] width 108 height 33
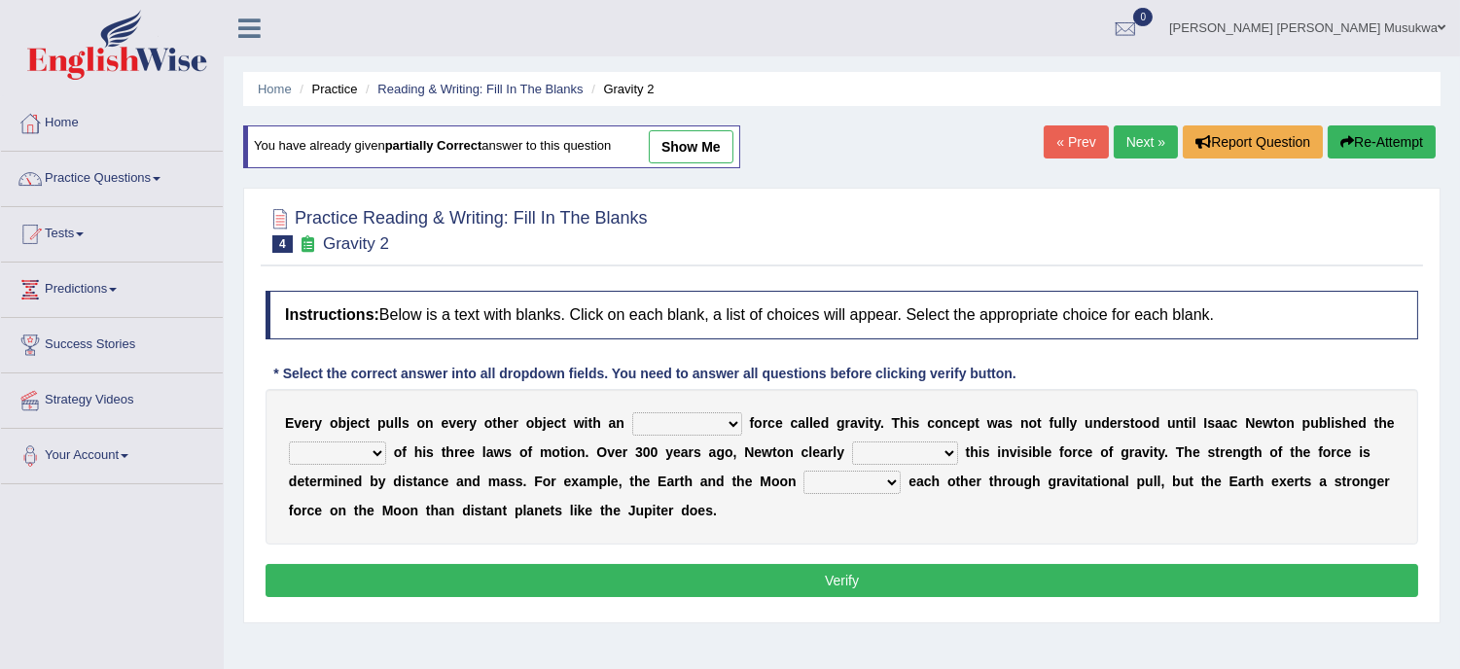
click at [734, 410] on div "E v e r y o b j e c t p u l l s o n e v e r y o t h e r o b j e c t w i t h a n…" at bounding box center [842, 467] width 1153 height 156
click at [731, 418] on select "invisible unknown unbelievable inconsistent" at bounding box center [687, 423] width 110 height 23
select select "invisible"
click at [632, 412] on select "invisible unknown unbelievable inconsistent" at bounding box center [687, 423] width 110 height 23
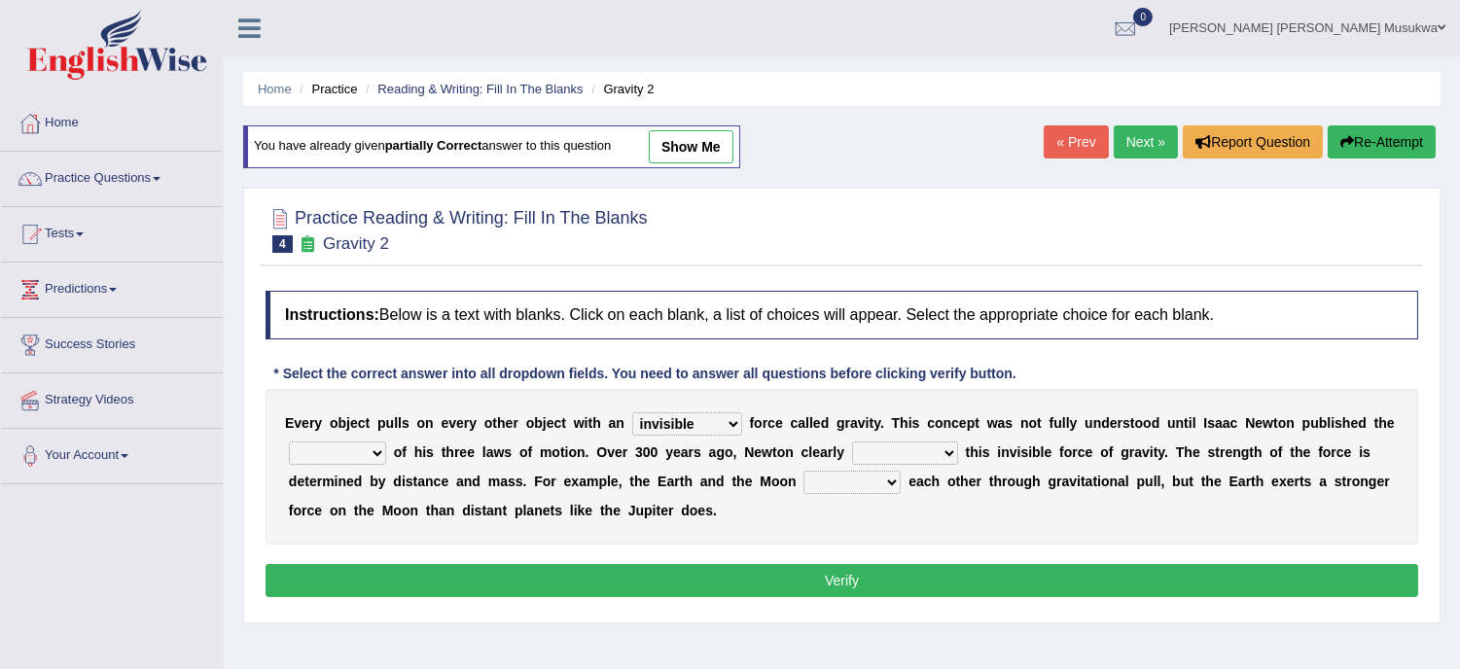
click at [371, 452] on select "concept theory method argument" at bounding box center [337, 453] width 97 height 23
select select "theory"
click at [289, 442] on select "concept theory method argument" at bounding box center [337, 453] width 97 height 23
click at [949, 448] on select "explained undermined overturned realized" at bounding box center [905, 453] width 106 height 23
select select "explained"
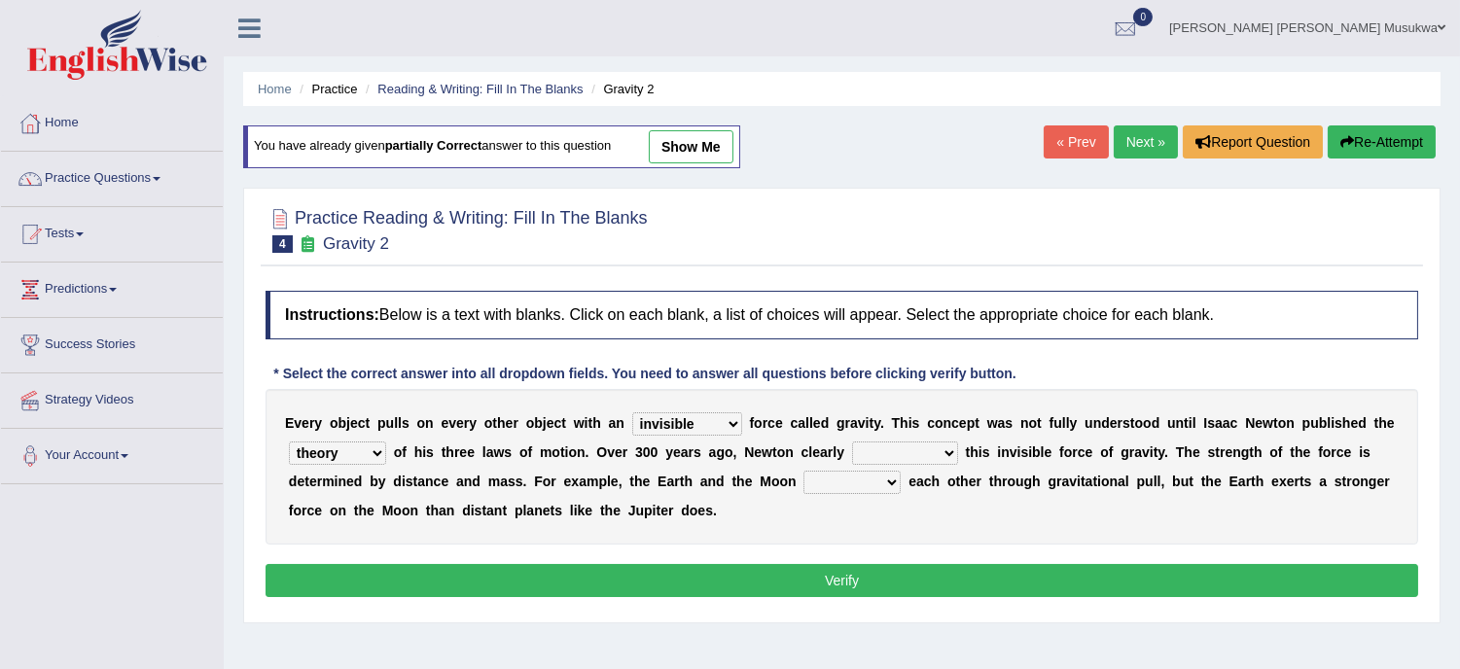
click at [852, 442] on select "explained undermined overturned realized" at bounding box center [905, 453] width 106 height 23
click at [893, 480] on select "affect spin evade span" at bounding box center [851, 482] width 97 height 23
select select "affect"
click at [803, 471] on select "affect spin evade span" at bounding box center [851, 482] width 97 height 23
click at [878, 535] on div "E v e r y o b j e c t p u l l s o n e v e r y o t h e r o b j e c t w i t h a n…" at bounding box center [842, 467] width 1153 height 156
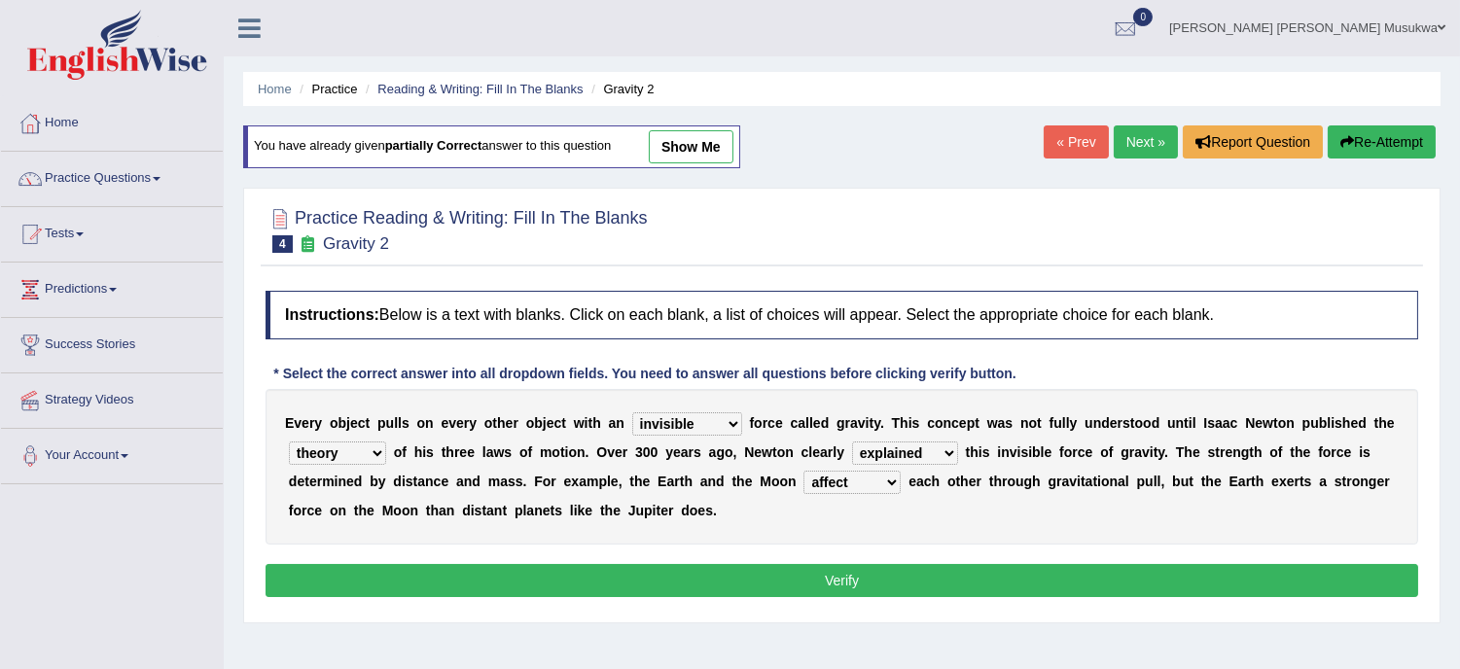
click at [828, 585] on button "Verify" at bounding box center [842, 580] width 1153 height 33
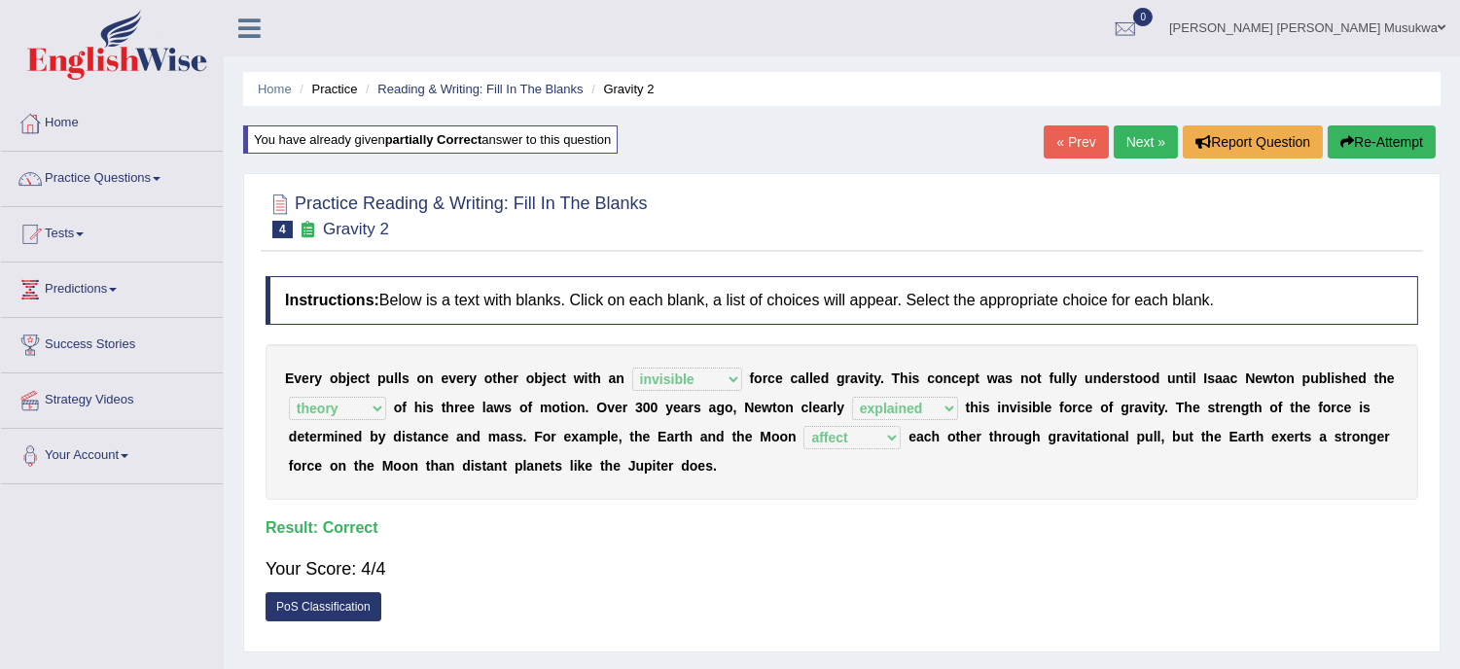
click at [1125, 137] on link "Next »" at bounding box center [1146, 141] width 64 height 33
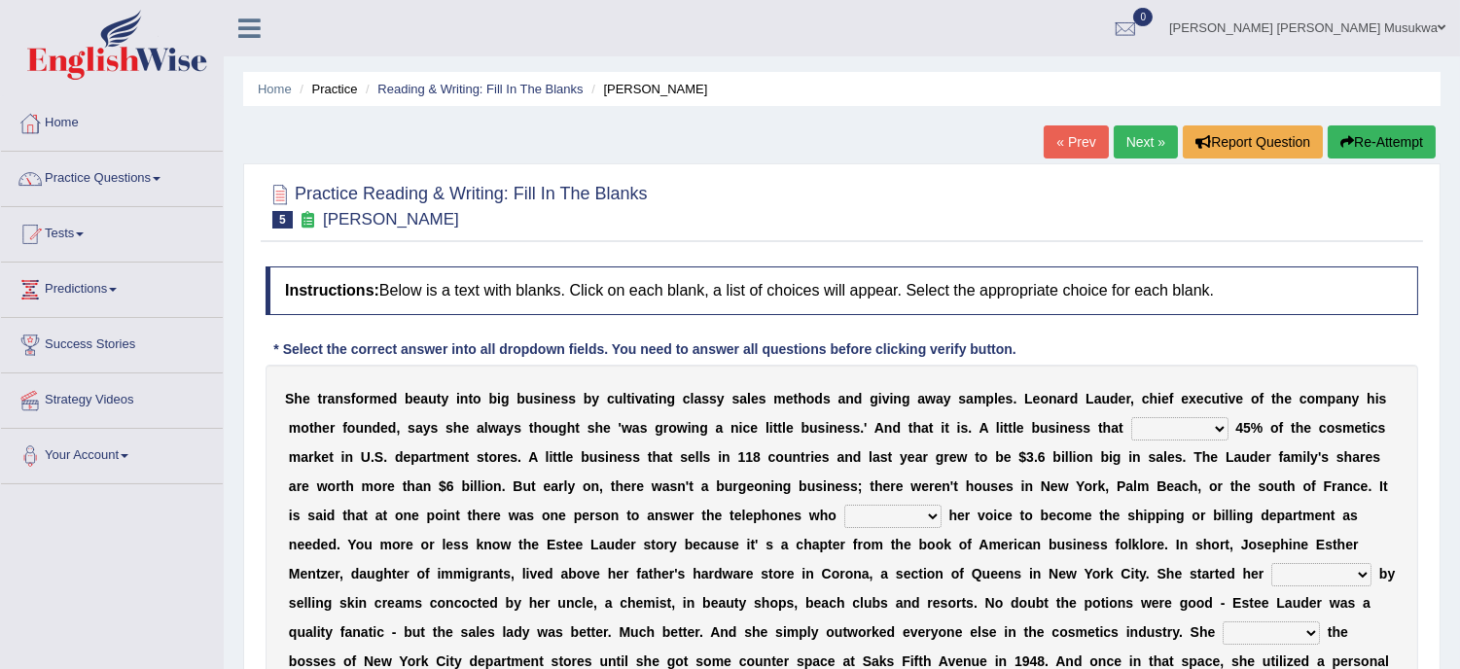
click at [1221, 429] on select "has controls makes maintains" at bounding box center [1179, 428] width 97 height 23
select select "makes"
click at [1131, 417] on select "has controls makes maintains" at bounding box center [1179, 428] width 97 height 23
click at [1213, 424] on select "has controls makes maintains" at bounding box center [1179, 428] width 97 height 23
click at [782, 452] on b "o" at bounding box center [779, 457] width 9 height 16
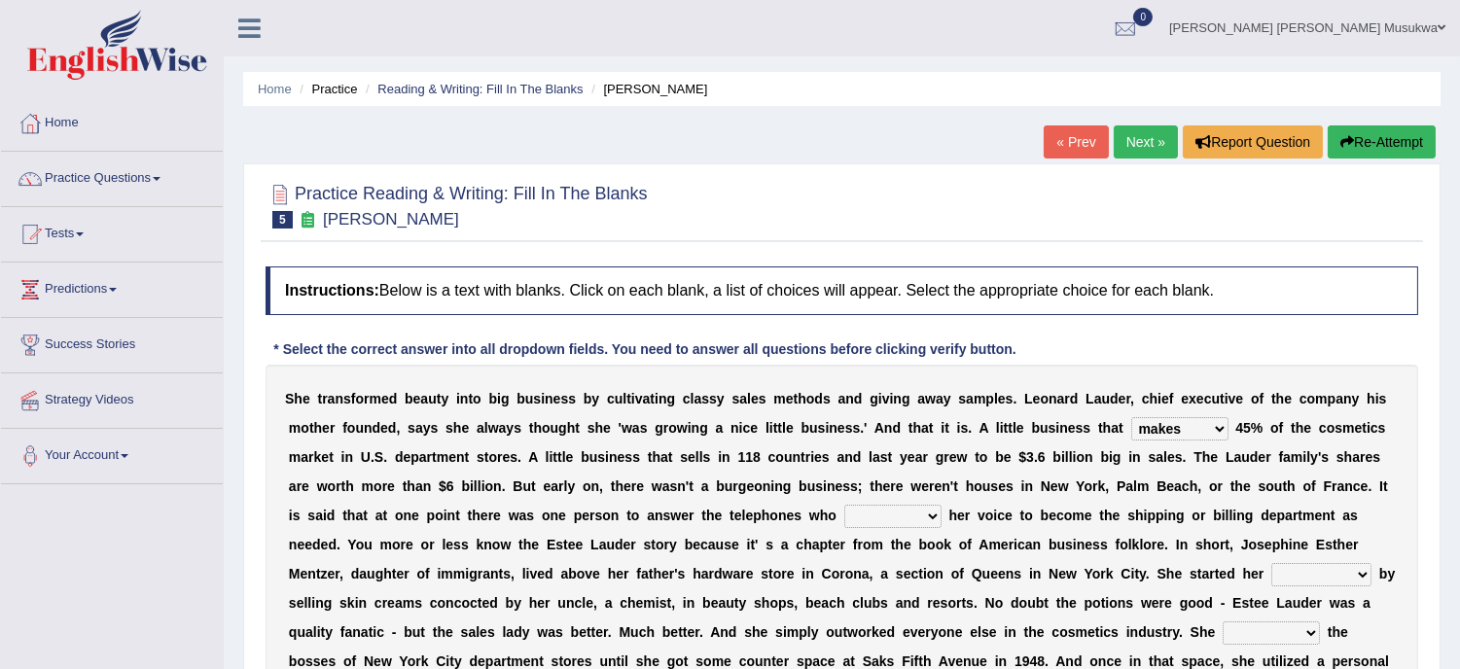
click at [931, 521] on select "switched changed raised used" at bounding box center [892, 516] width 97 height 23
select select "changed"
click at [844, 505] on select "switched changed raised used" at bounding box center [892, 516] width 97 height 23
click at [1362, 574] on select "job institute companion enterprise" at bounding box center [1321, 574] width 100 height 23
select select "enterprise"
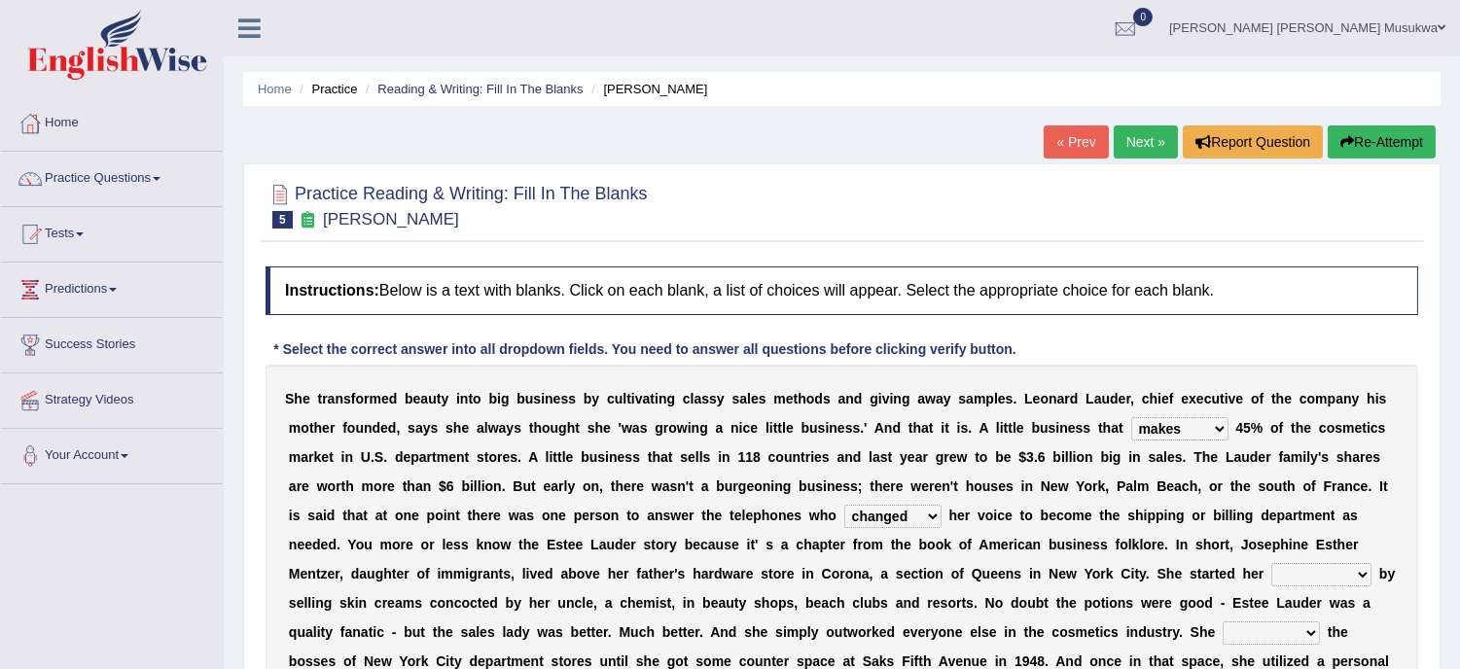
click at [1271, 563] on select "job institute companion enterprise" at bounding box center [1321, 574] width 100 height 23
click at [1348, 547] on b "e" at bounding box center [1349, 545] width 8 height 16
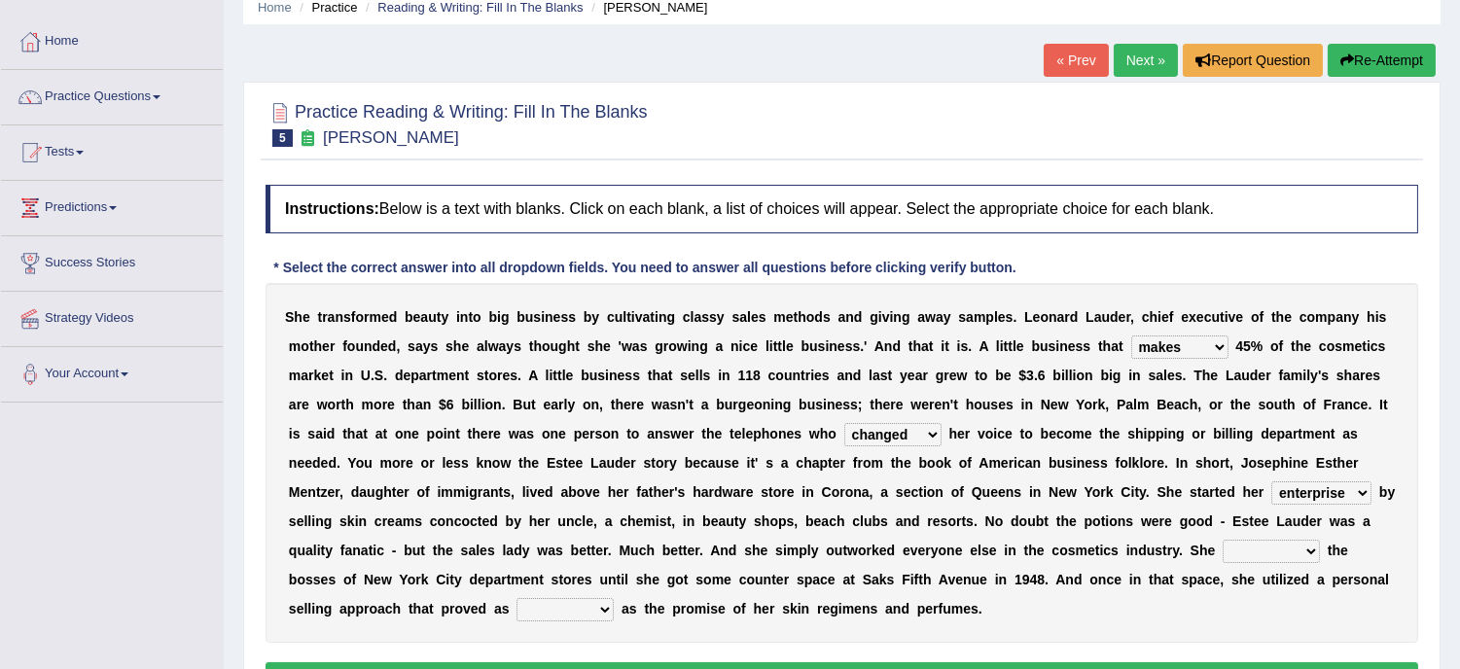
scroll to position [86, 0]
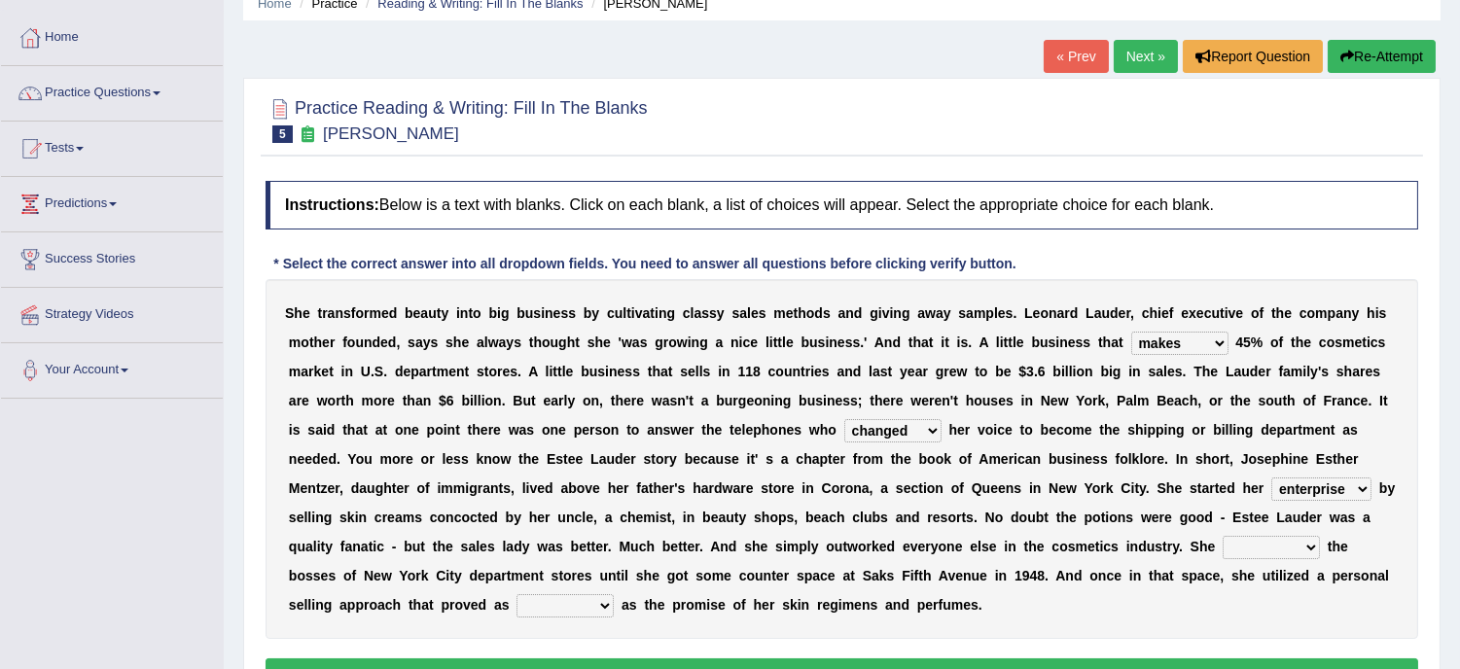
click at [1306, 536] on select "stated bridged stalked heaved" at bounding box center [1271, 547] width 97 height 23
select select "stalked"
click at [1223, 536] on select "stated bridged stalked heaved" at bounding box center [1271, 547] width 97 height 23
click at [600, 607] on select "potent ruthless potential expensive" at bounding box center [564, 605] width 97 height 23
select select "potential"
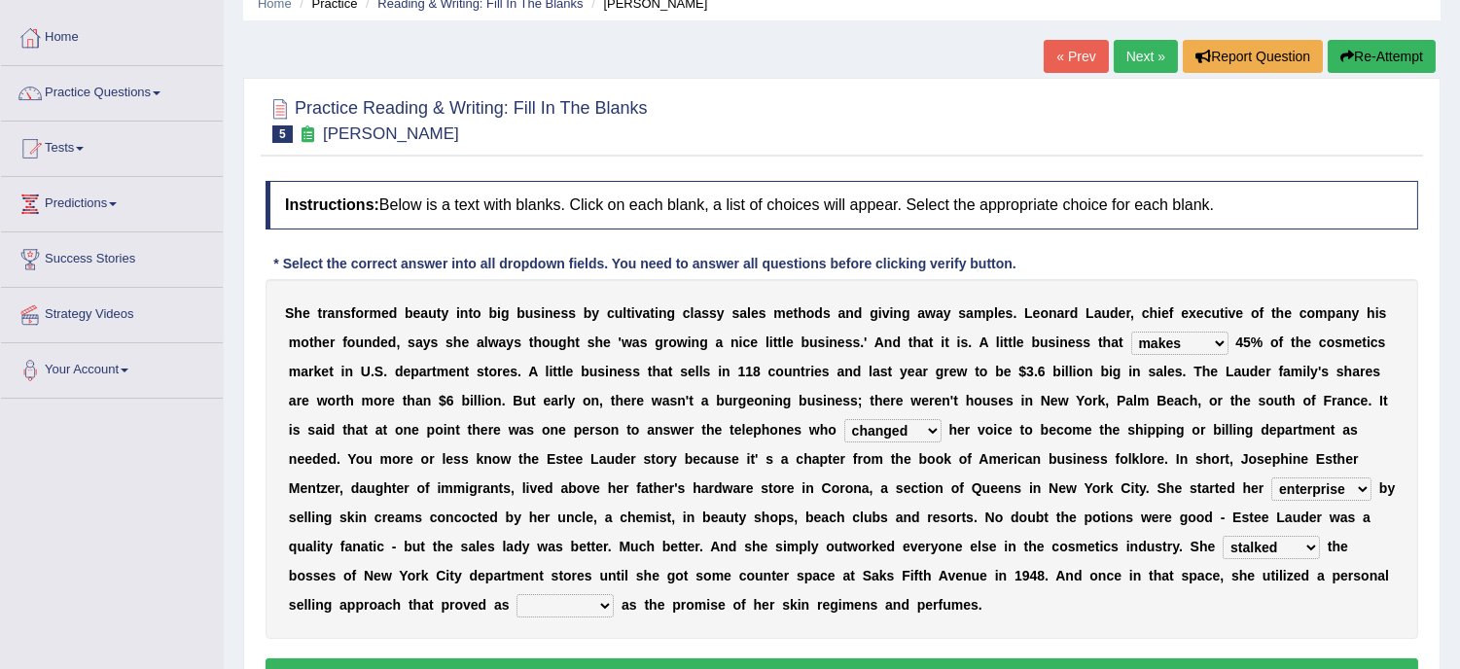
click at [516, 594] on select "potent ruthless potential expensive" at bounding box center [564, 605] width 97 height 23
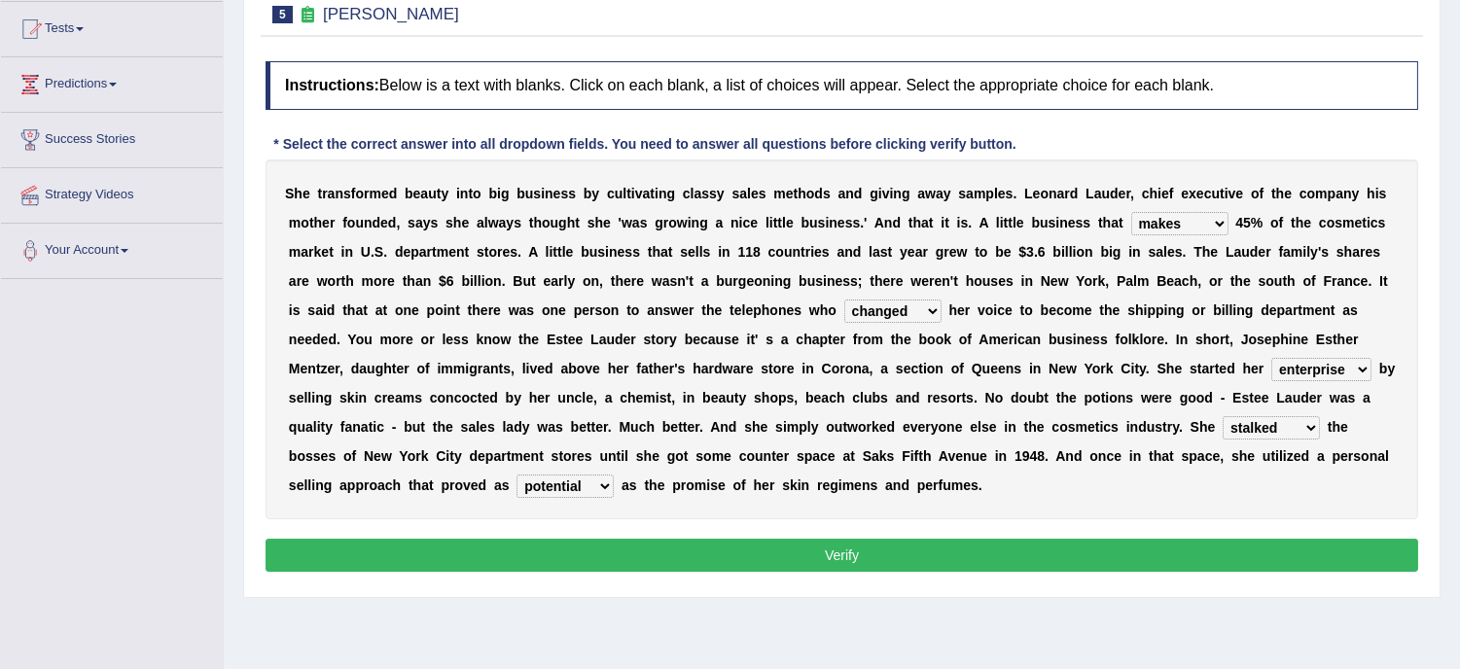
scroll to position [216, 0]
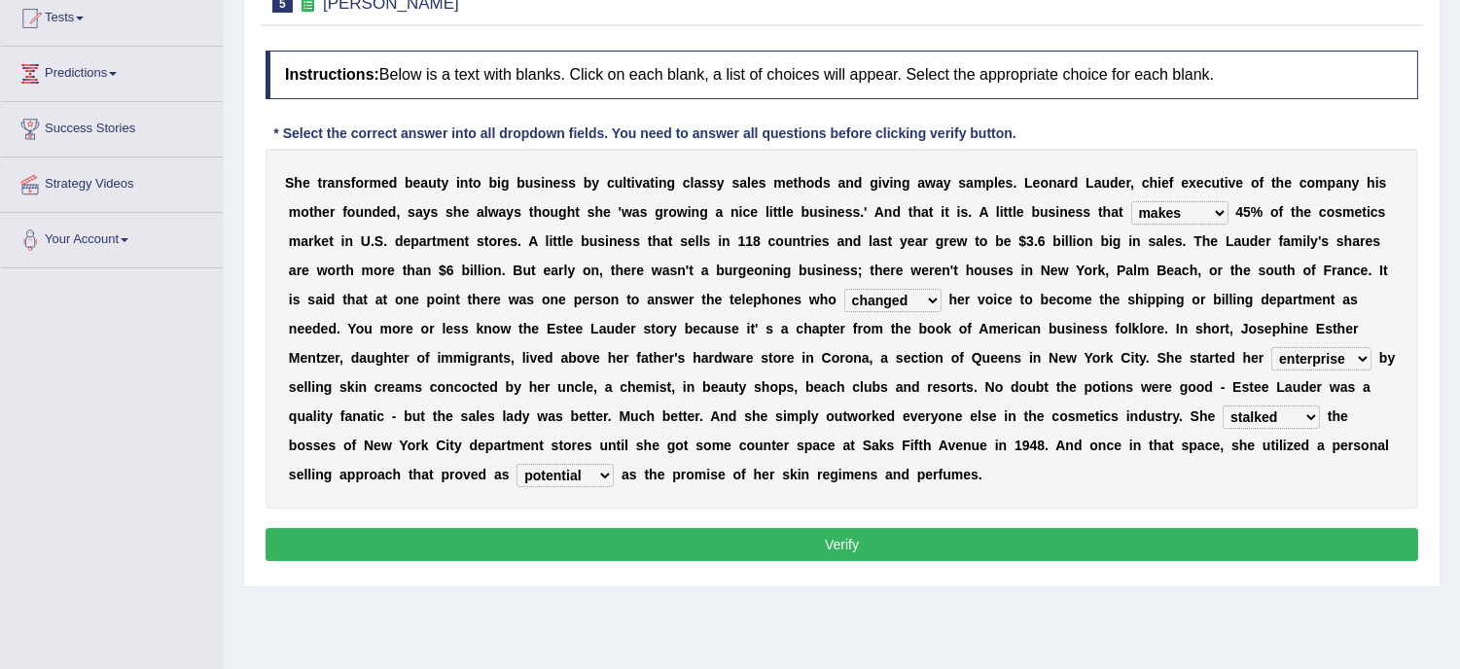
click at [851, 538] on button "Verify" at bounding box center [842, 544] width 1153 height 33
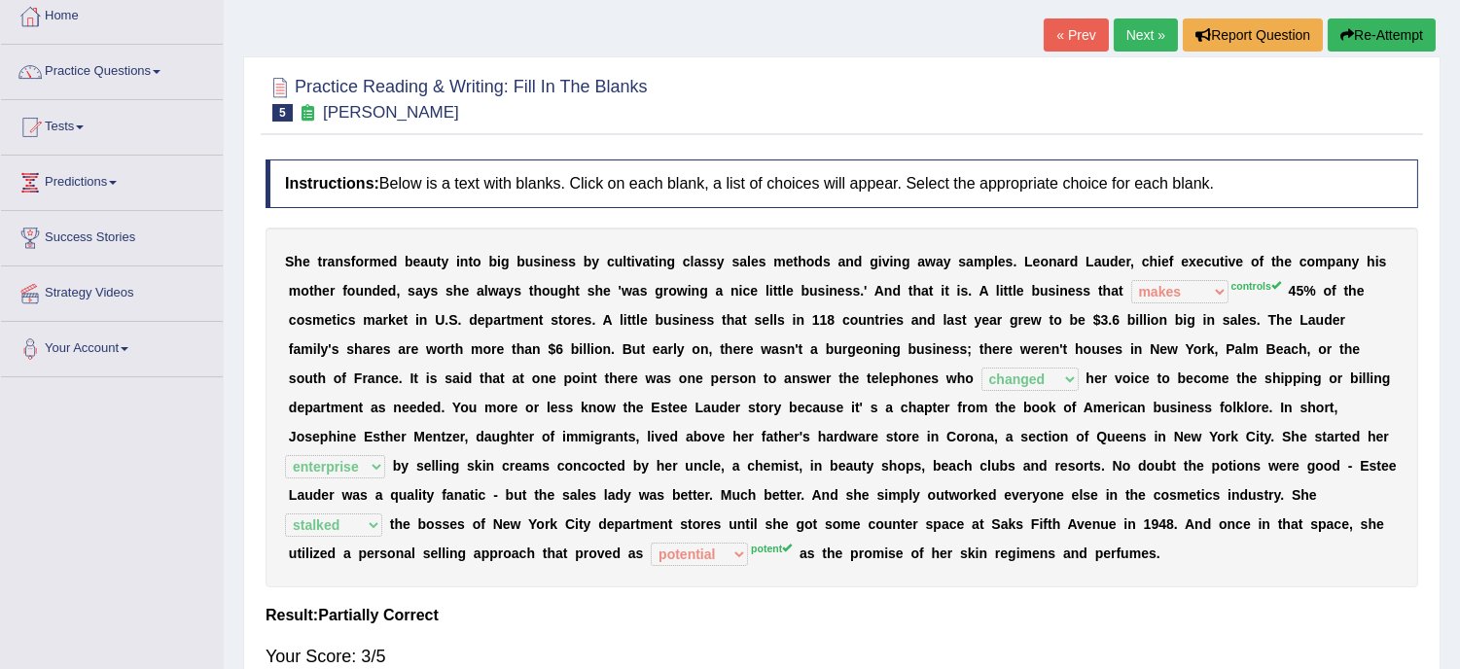
scroll to position [86, 0]
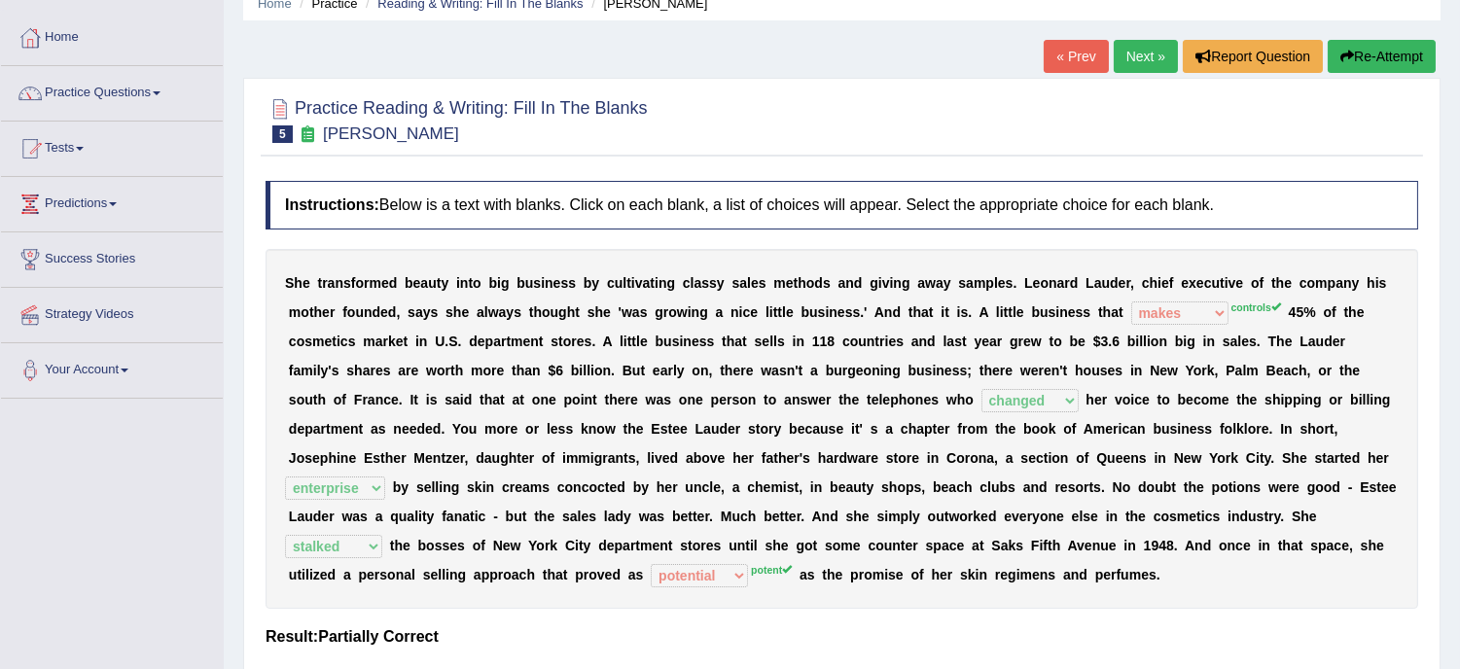
click at [1363, 50] on button "Re-Attempt" at bounding box center [1382, 56] width 108 height 33
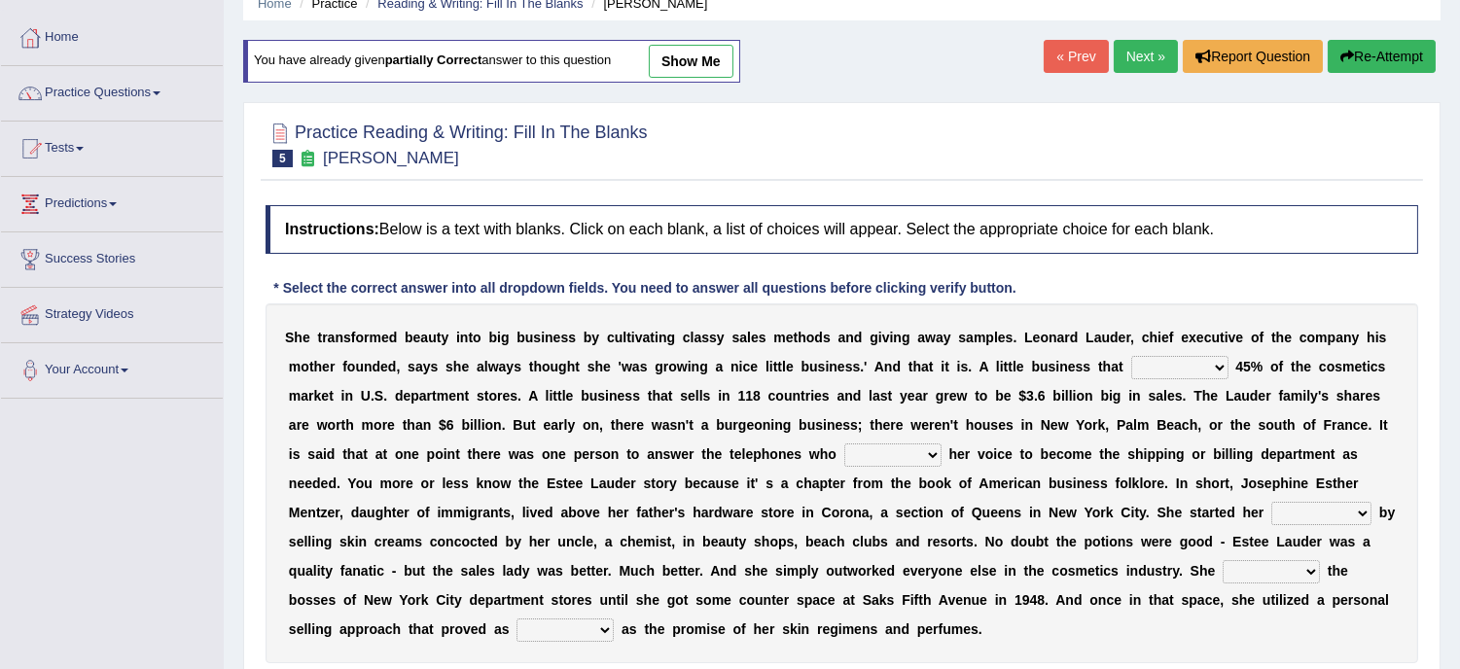
click at [1217, 362] on select "has controls makes maintains" at bounding box center [1179, 367] width 97 height 23
select select "controls"
click at [1131, 356] on select "has controls makes maintains" at bounding box center [1179, 367] width 97 height 23
click at [919, 439] on div "S h e t r a n s f o r m e d b e a u t y i n t o b i g b u s i n e s s b y c u l…" at bounding box center [842, 483] width 1153 height 360
click at [929, 455] on select "switched changed raised used" at bounding box center [892, 455] width 97 height 23
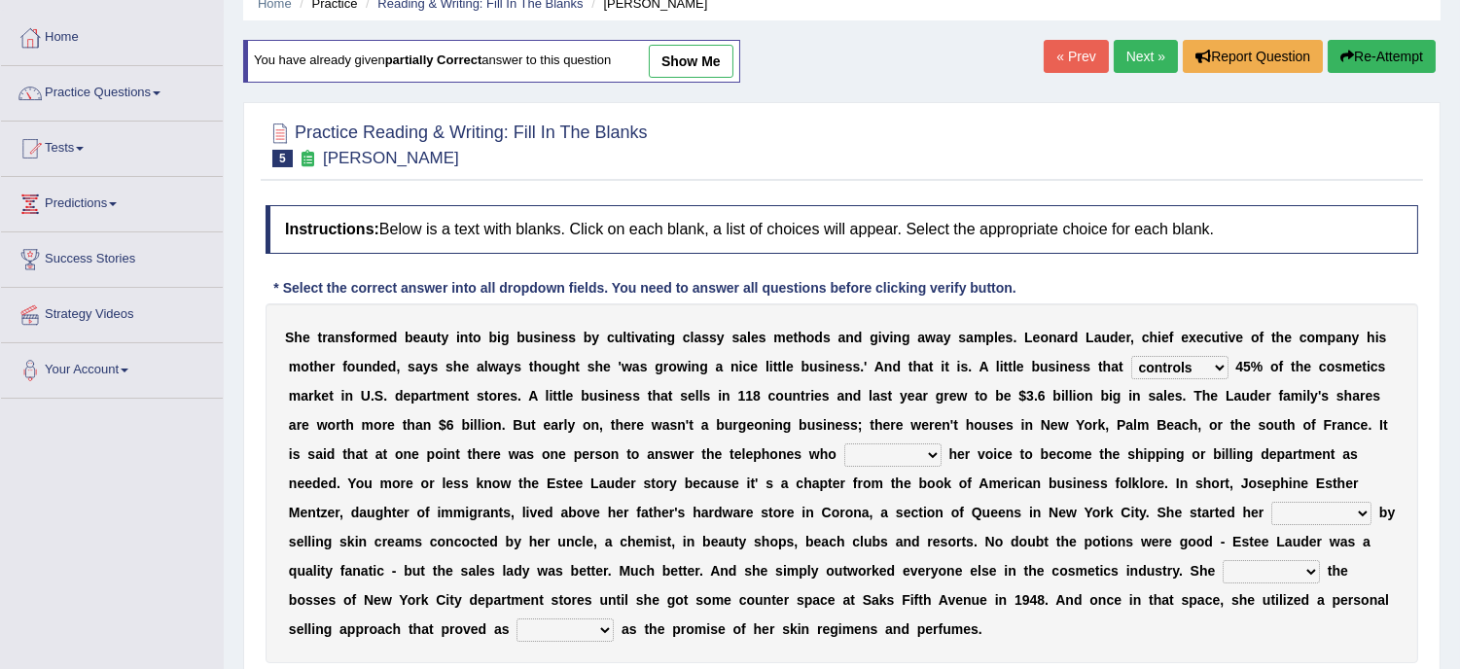
select select "changed"
click at [844, 444] on select "switched changed raised used" at bounding box center [892, 455] width 97 height 23
click at [1366, 514] on select "job institute companion enterprise" at bounding box center [1321, 513] width 100 height 23
select select "enterprise"
click at [1271, 502] on select "job institute companion enterprise" at bounding box center [1321, 513] width 100 height 23
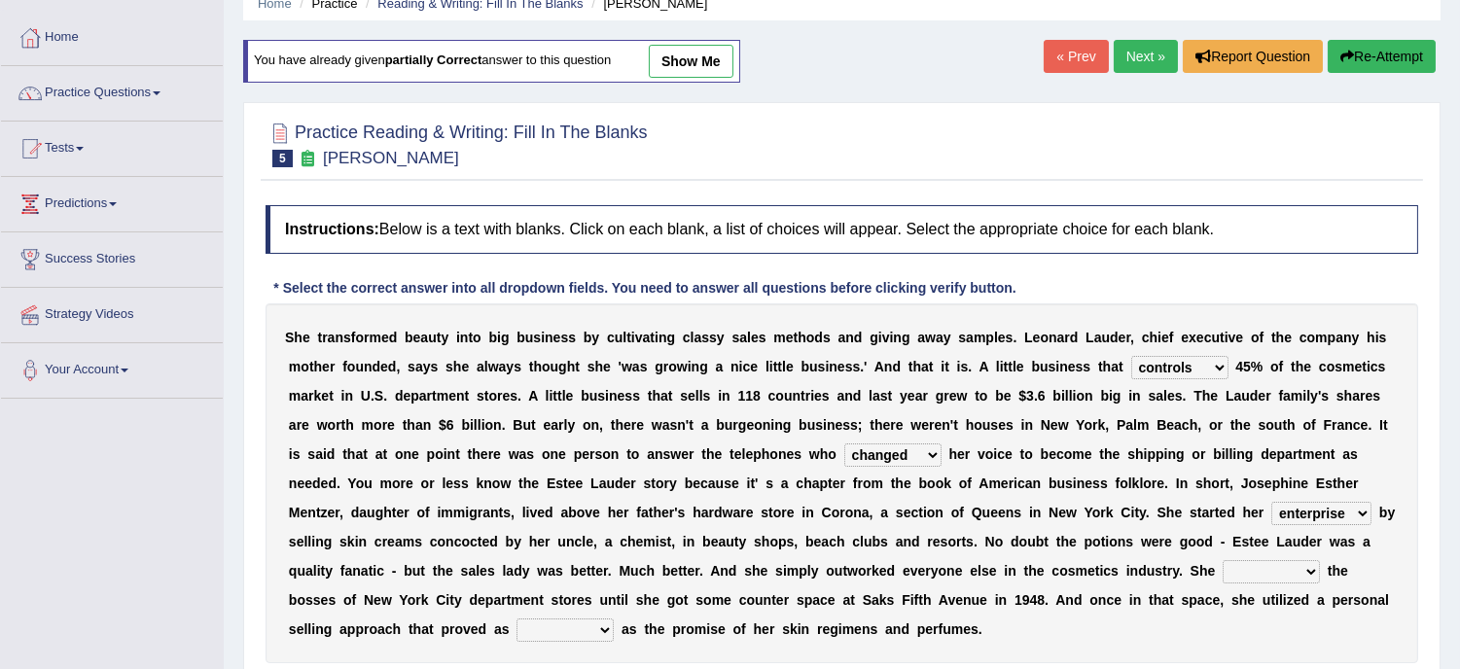
click at [1311, 565] on select "stated bridged stalked heaved" at bounding box center [1271, 571] width 97 height 23
select select "stalked"
click at [1223, 560] on select "stated bridged stalked heaved" at bounding box center [1271, 571] width 97 height 23
click at [610, 619] on select "potent ruthless potential expensive" at bounding box center [564, 630] width 97 height 23
select select "potent"
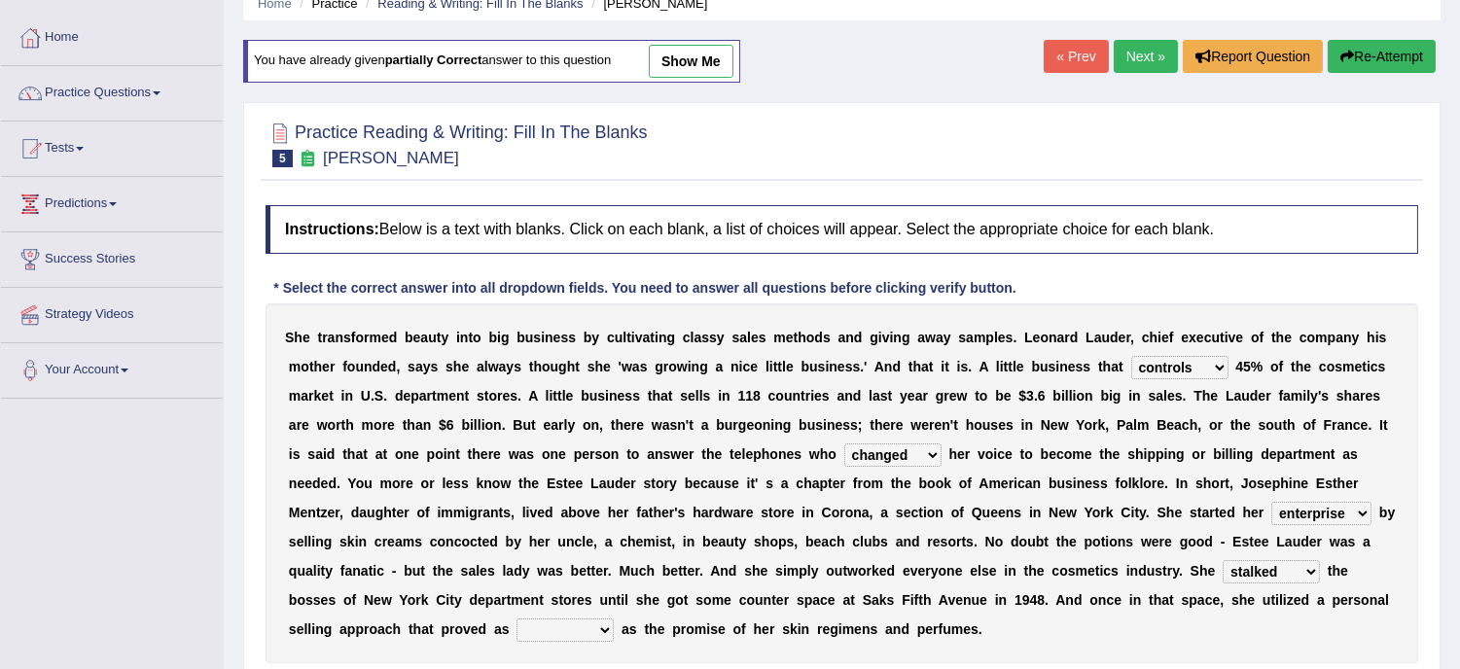
click at [516, 619] on select "potent ruthless potential expensive" at bounding box center [564, 630] width 97 height 23
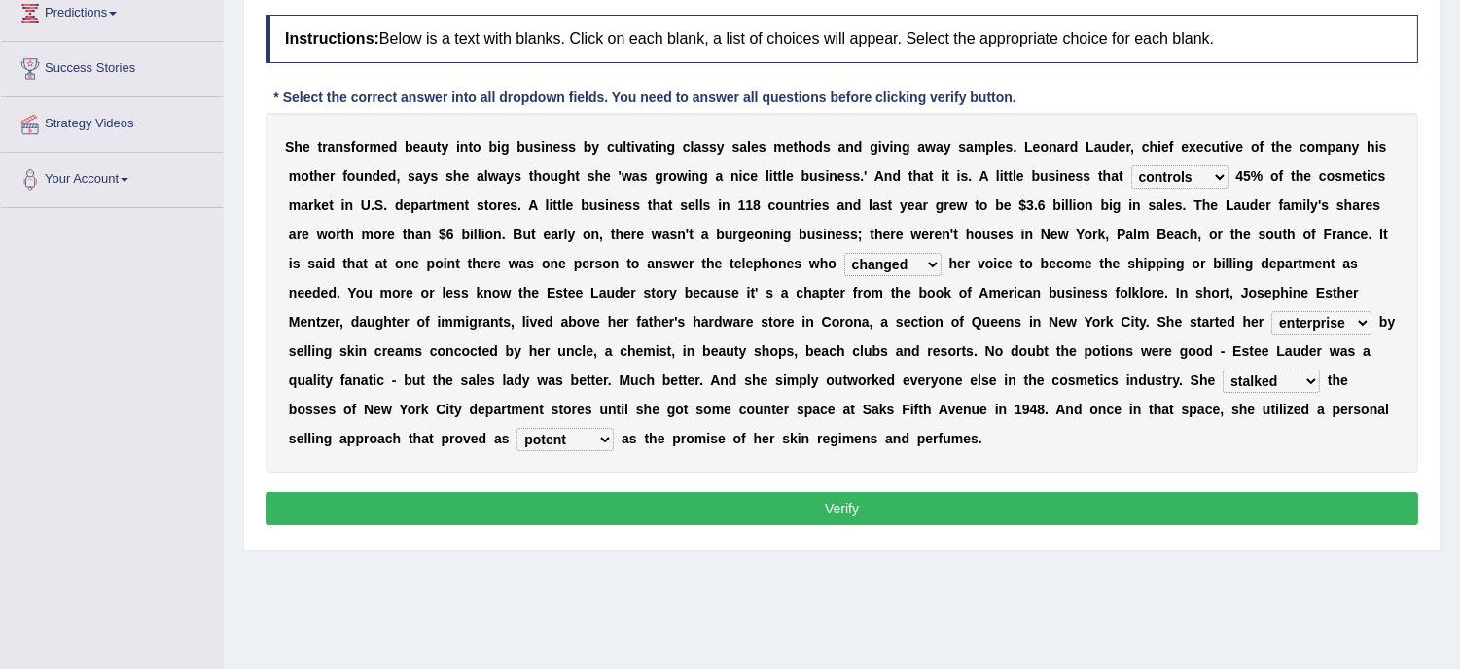
scroll to position [302, 0]
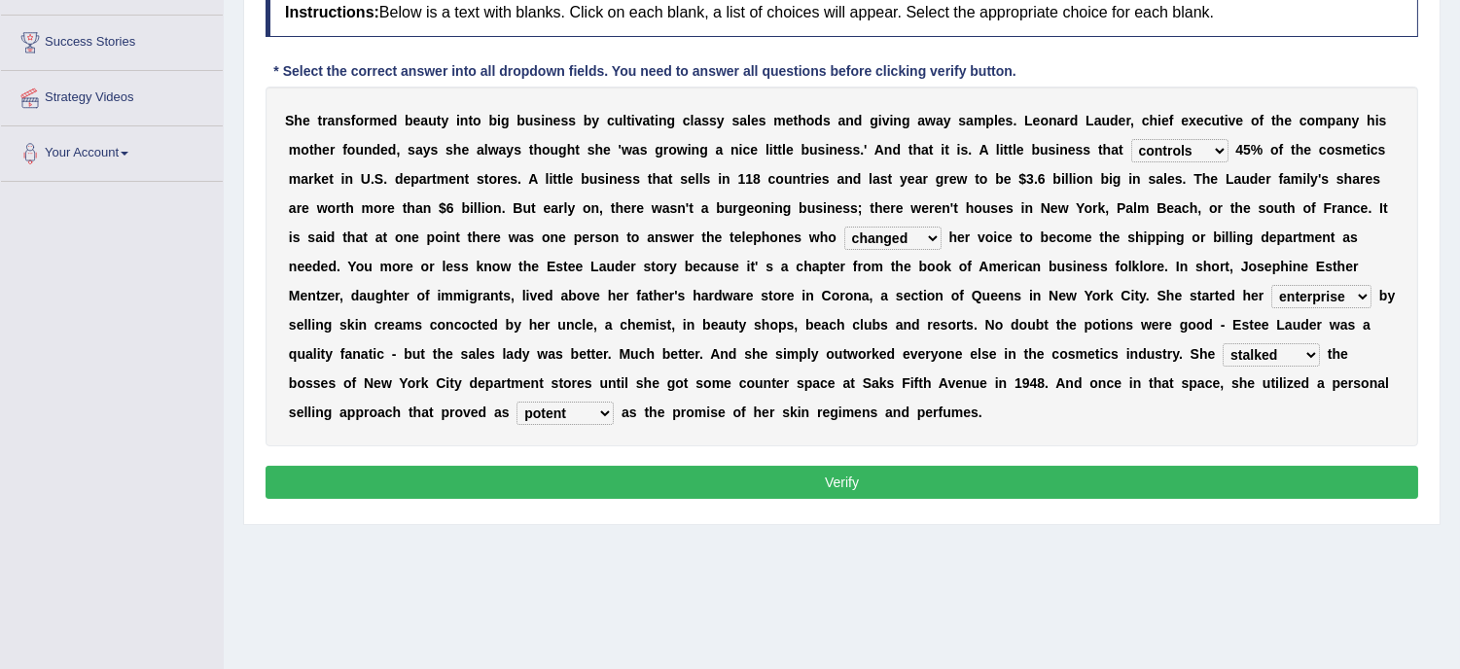
click at [889, 474] on button "Verify" at bounding box center [842, 482] width 1153 height 33
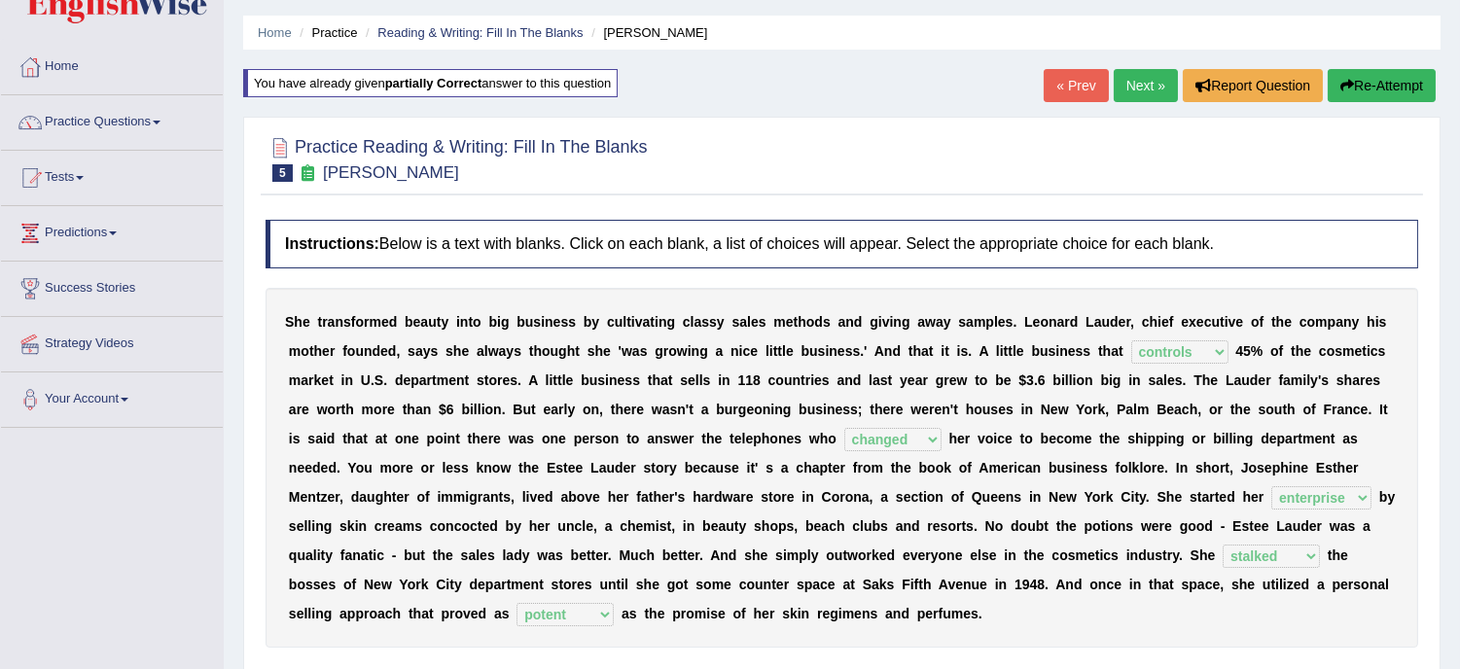
scroll to position [0, 0]
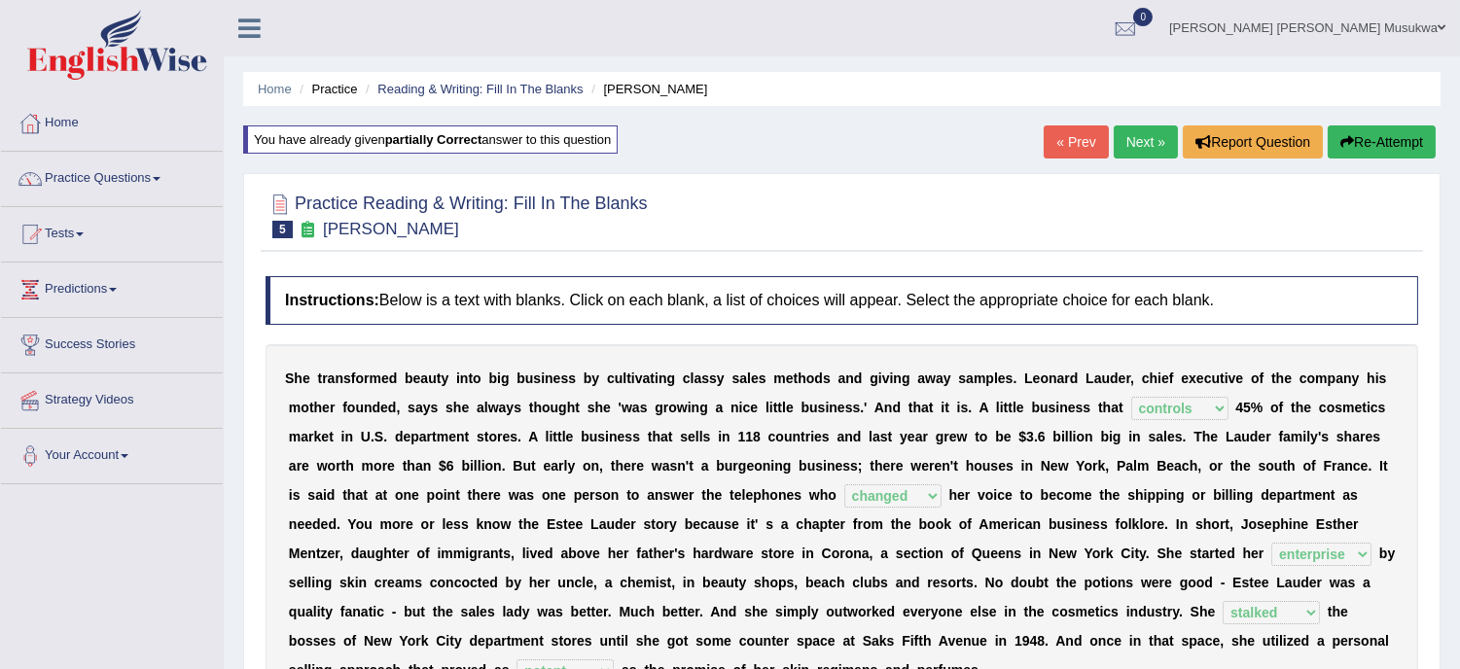
click at [1132, 136] on link "Next »" at bounding box center [1146, 141] width 64 height 33
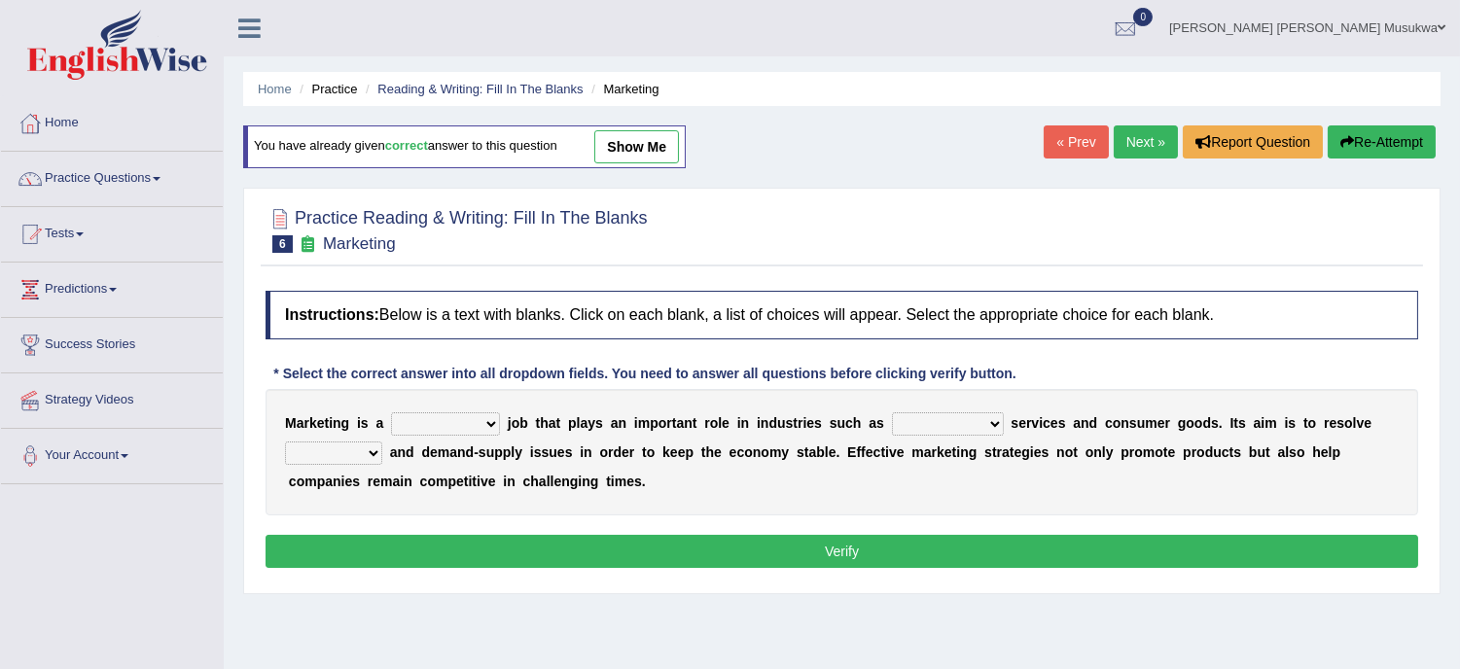
click at [487, 425] on select "professional flexible parochial descriptive" at bounding box center [445, 423] width 109 height 23
select select "professional"
click at [391, 412] on select "professional flexible parochial descriptive" at bounding box center [445, 423] width 109 height 23
click at [985, 424] on select "civil financial conventional foremost" at bounding box center [948, 423] width 112 height 23
select select "financial"
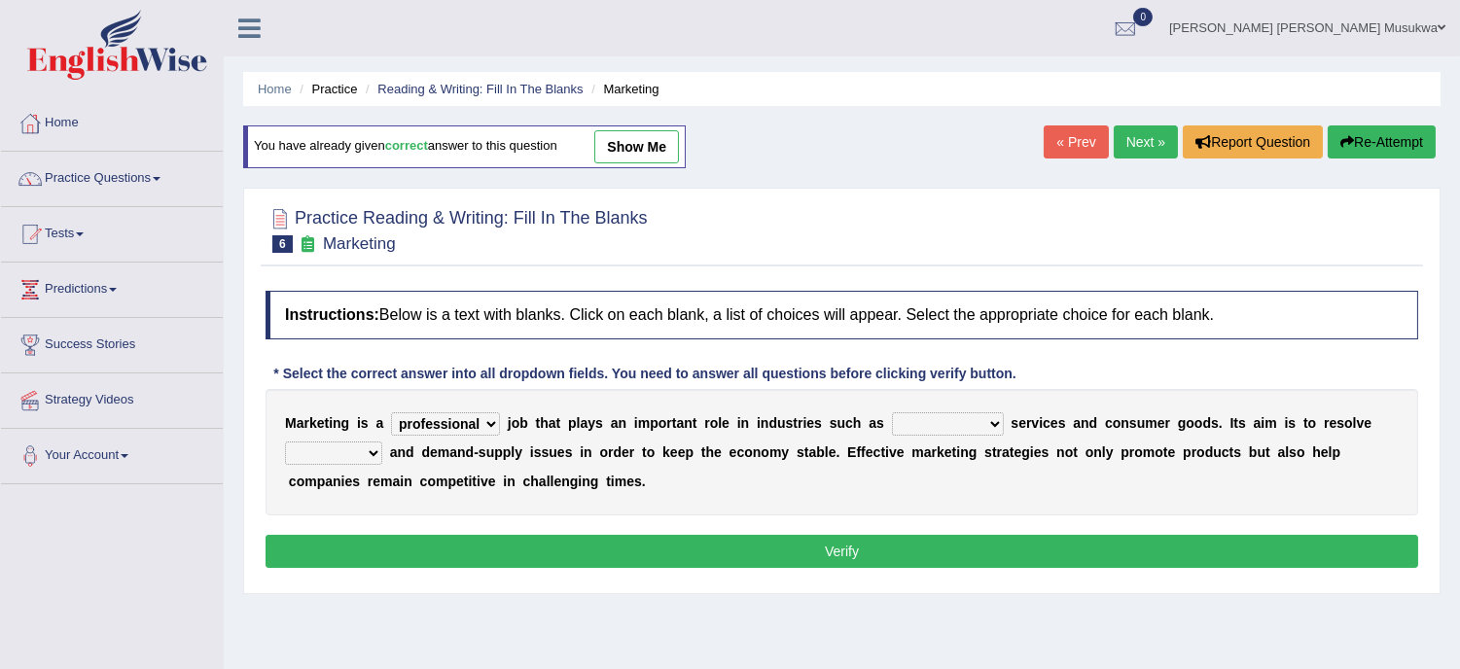
click at [892, 412] on select "civil financial conventional foremost" at bounding box center [948, 423] width 112 height 23
click at [373, 451] on select "imbalance excess symmetry budget" at bounding box center [333, 453] width 97 height 23
select select "imbalance"
click at [285, 442] on select "imbalance excess symmetry budget" at bounding box center [333, 453] width 97 height 23
click at [861, 550] on button "Verify" at bounding box center [842, 551] width 1153 height 33
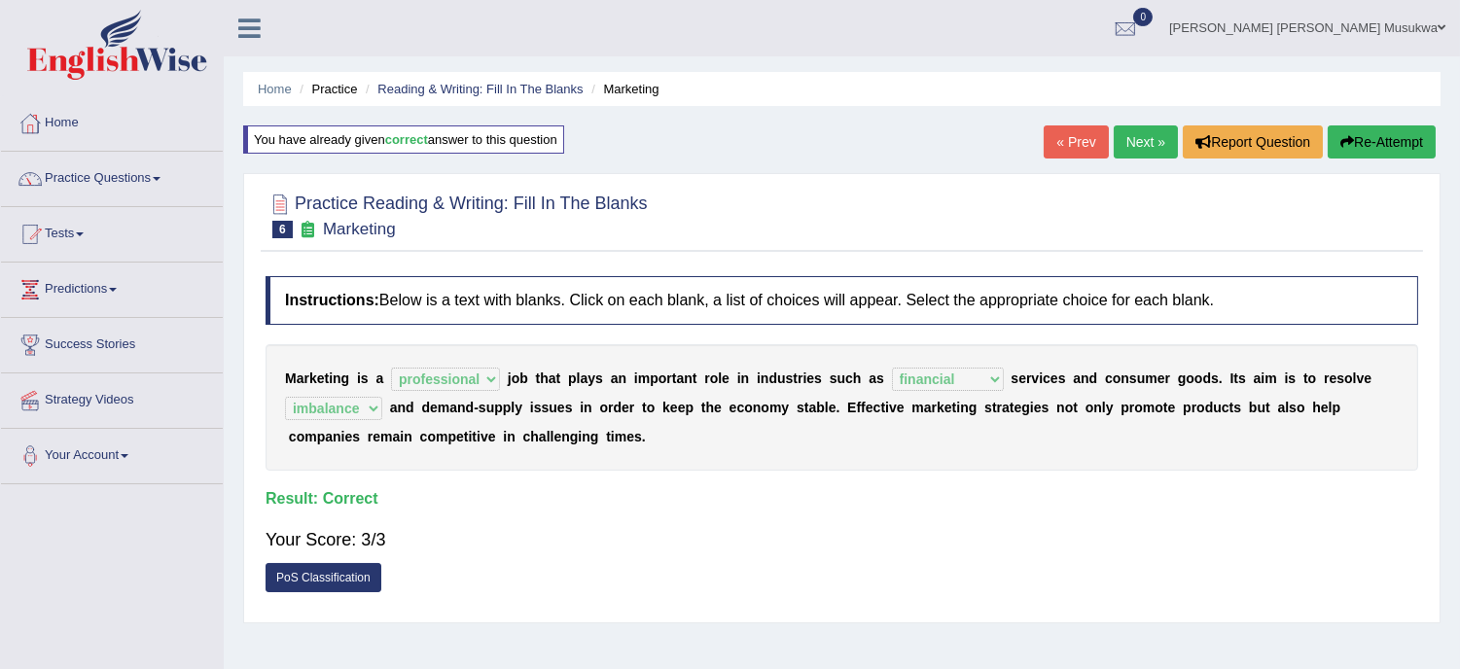
click at [1144, 133] on link "Next »" at bounding box center [1146, 141] width 64 height 33
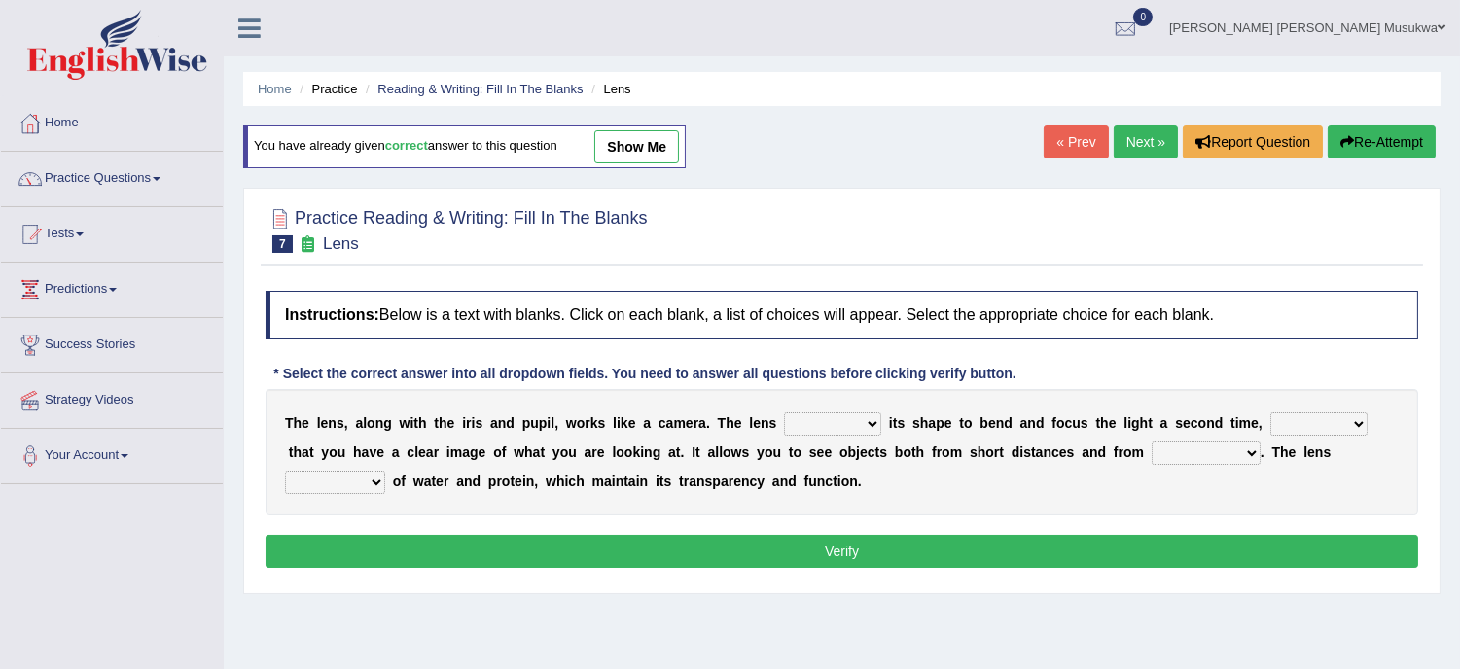
click at [875, 418] on select "adjusts shows selects presents" at bounding box center [832, 423] width 97 height 23
select select "adjusts"
click at [784, 412] on select "adjusts shows selects presents" at bounding box center [832, 423] width 97 height 23
click at [1349, 425] on select "ensures to ensure ensure ensured" at bounding box center [1318, 423] width 97 height 23
click at [1320, 568] on div "Instructions: Below is a text with blanks. Click on each blank, a list of choic…" at bounding box center [842, 432] width 1162 height 302
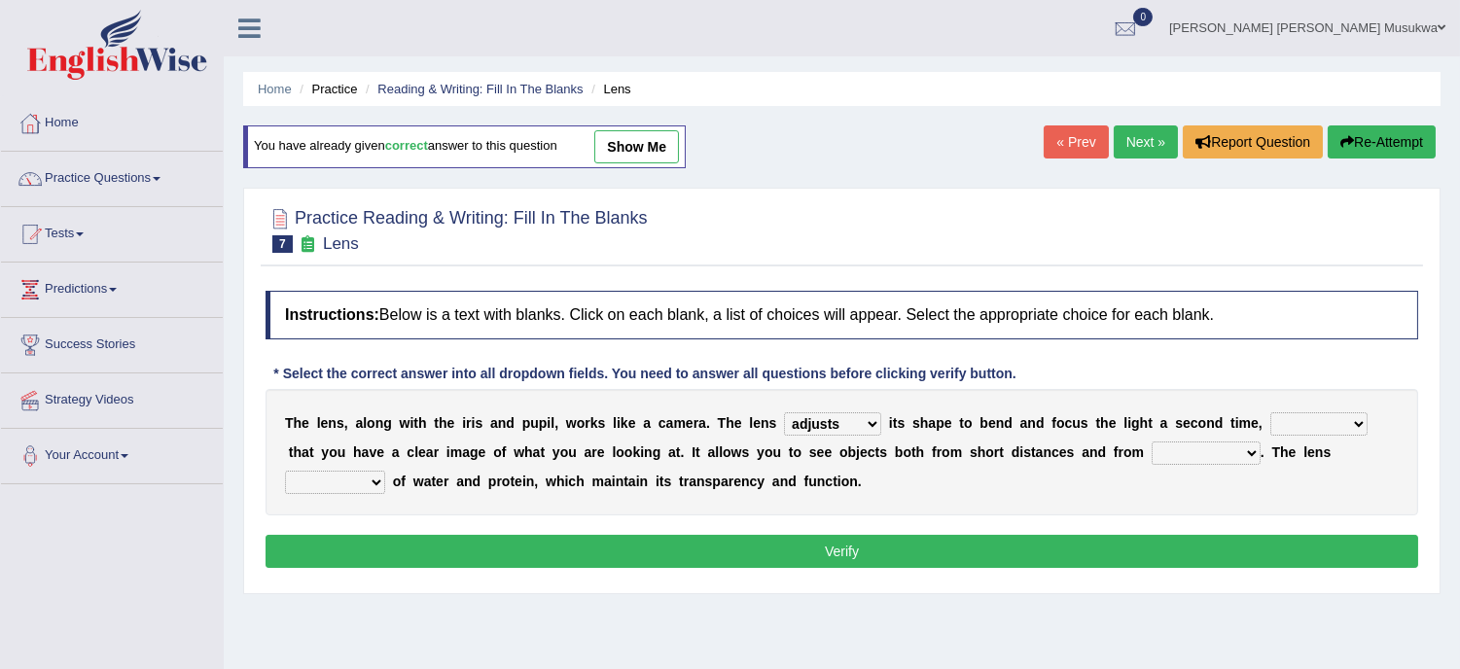
click at [1354, 424] on select "ensures to ensure ensure ensured" at bounding box center [1318, 423] width 97 height 23
select select "ensured"
click at [1270, 412] on select "ensures to ensure ensure ensured" at bounding box center [1318, 423] width 97 height 23
drag, startPoint x: 1183, startPoint y: 494, endPoint x: 1110, endPoint y: 496, distance: 73.0
click at [1174, 492] on div "T h e l e n s , a l o n g w i t h t h e i r i s a n d p u p i l , w o r k s l i…" at bounding box center [842, 452] width 1153 height 126
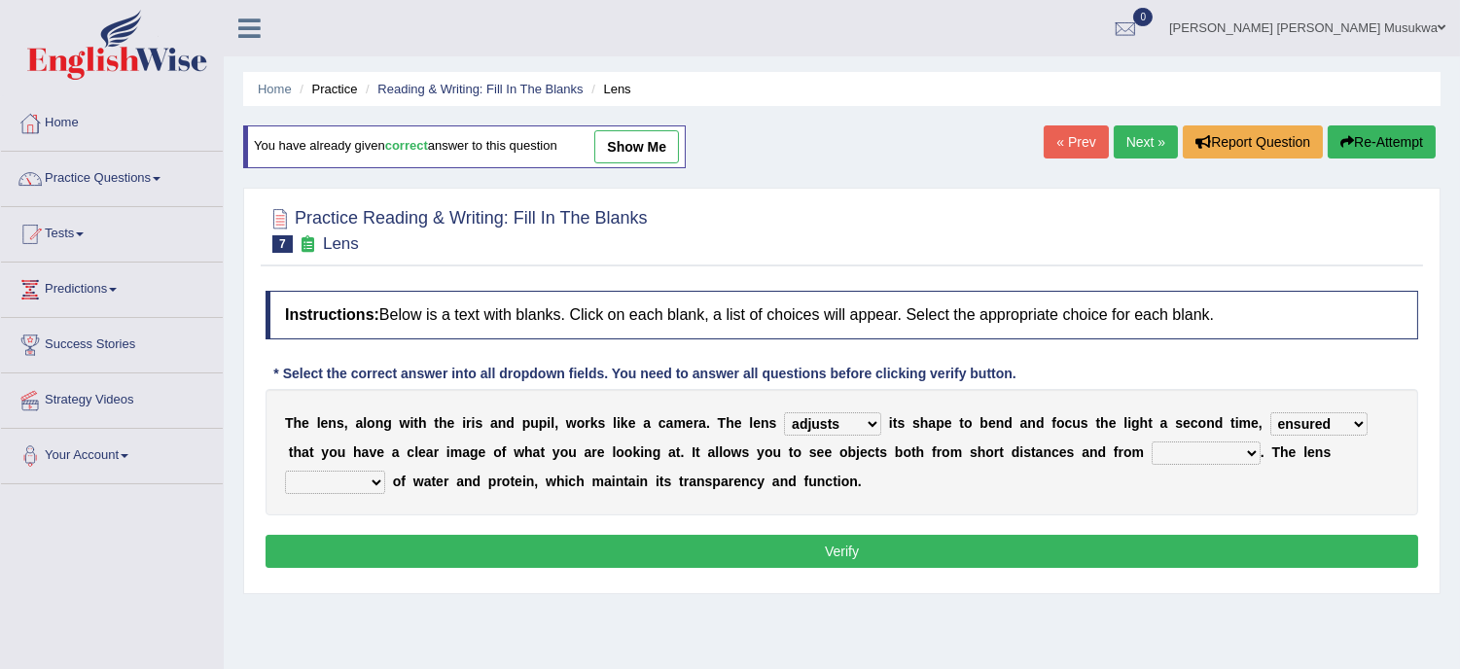
click at [1253, 453] on select "far away in between further apart all along" at bounding box center [1206, 453] width 109 height 23
select select "far away"
click at [1152, 442] on select "far away in between further apart all along" at bounding box center [1206, 453] width 109 height 23
click at [376, 483] on select "constitutes comprises composes consists" at bounding box center [335, 482] width 100 height 23
select select "constitutes"
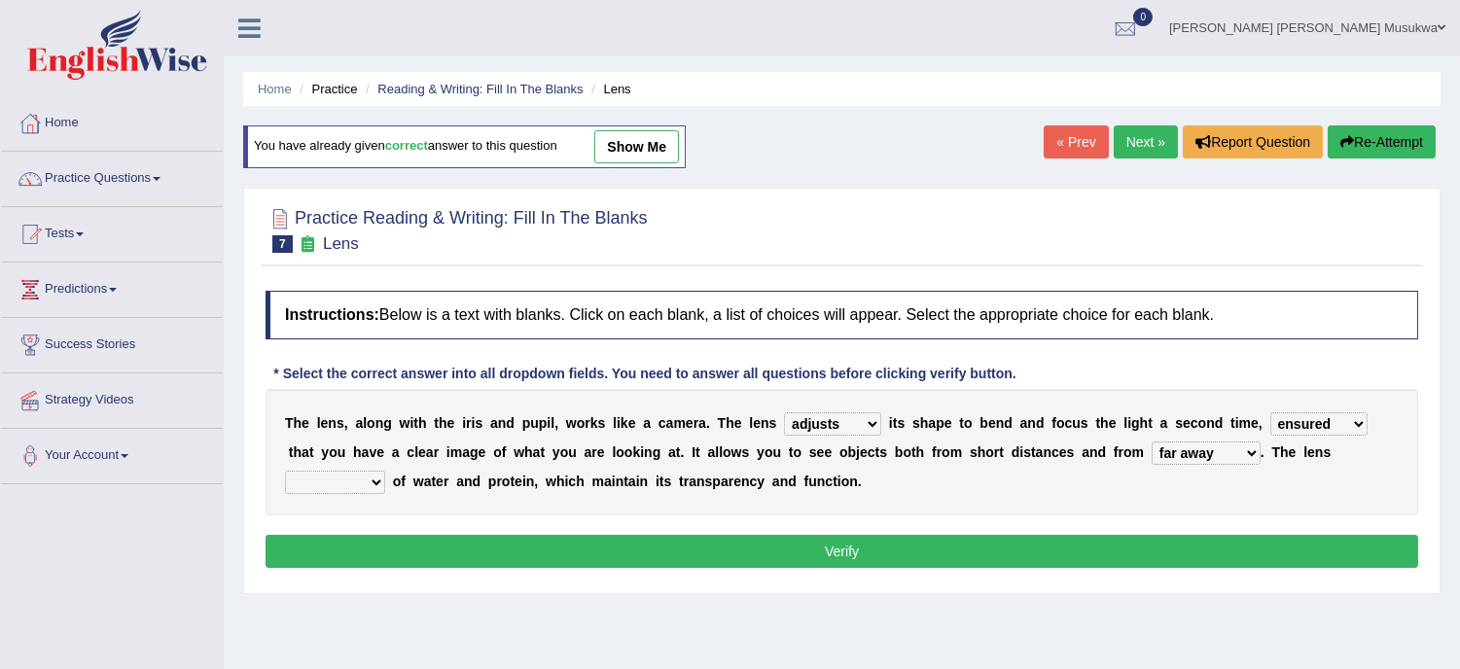
click at [285, 471] on select "constitutes comprises composes consists" at bounding box center [335, 482] width 100 height 23
click at [839, 550] on button "Verify" at bounding box center [842, 551] width 1153 height 33
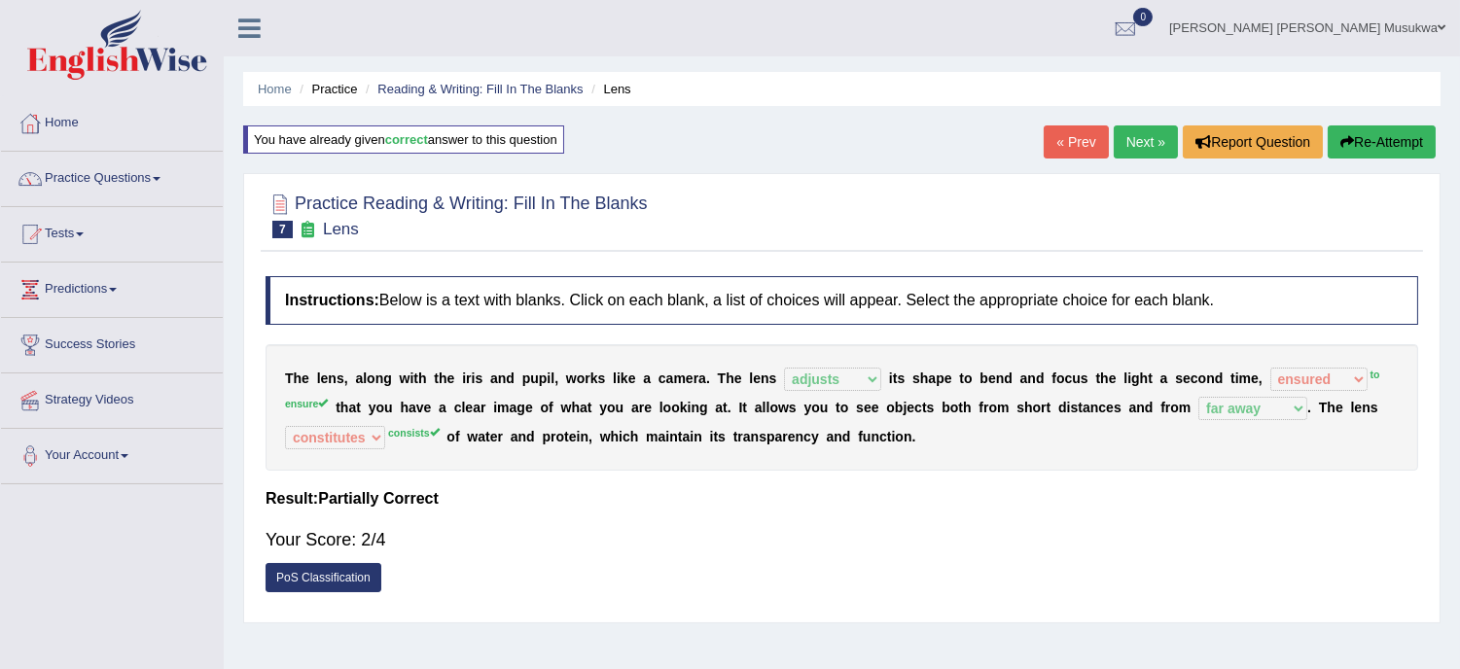
click at [1396, 139] on button "Re-Attempt" at bounding box center [1382, 141] width 108 height 33
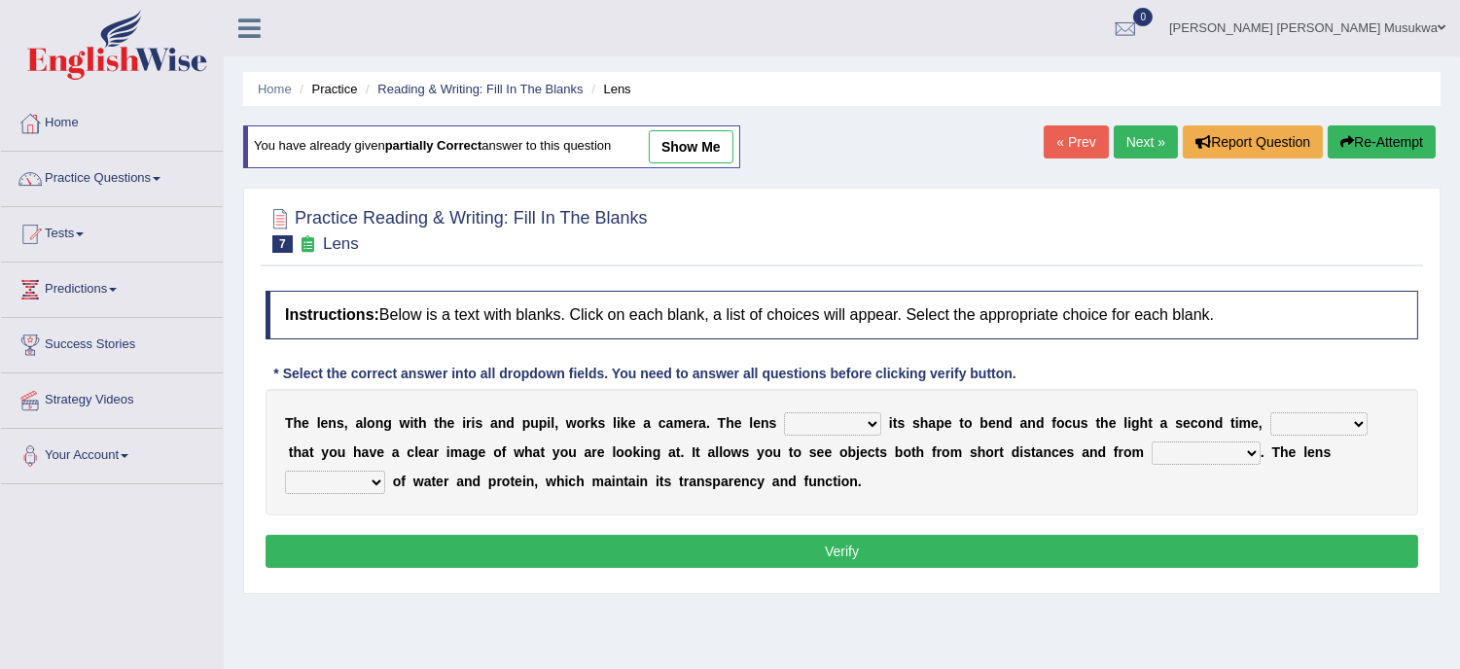
click at [872, 426] on select "adjusts shows selects presents" at bounding box center [832, 423] width 97 height 23
select select "adjusts"
click at [784, 412] on select "adjusts shows selects presents" at bounding box center [832, 423] width 97 height 23
click at [1353, 433] on select "ensures to ensure ensure ensured" at bounding box center [1318, 423] width 97 height 23
select select "to ensure"
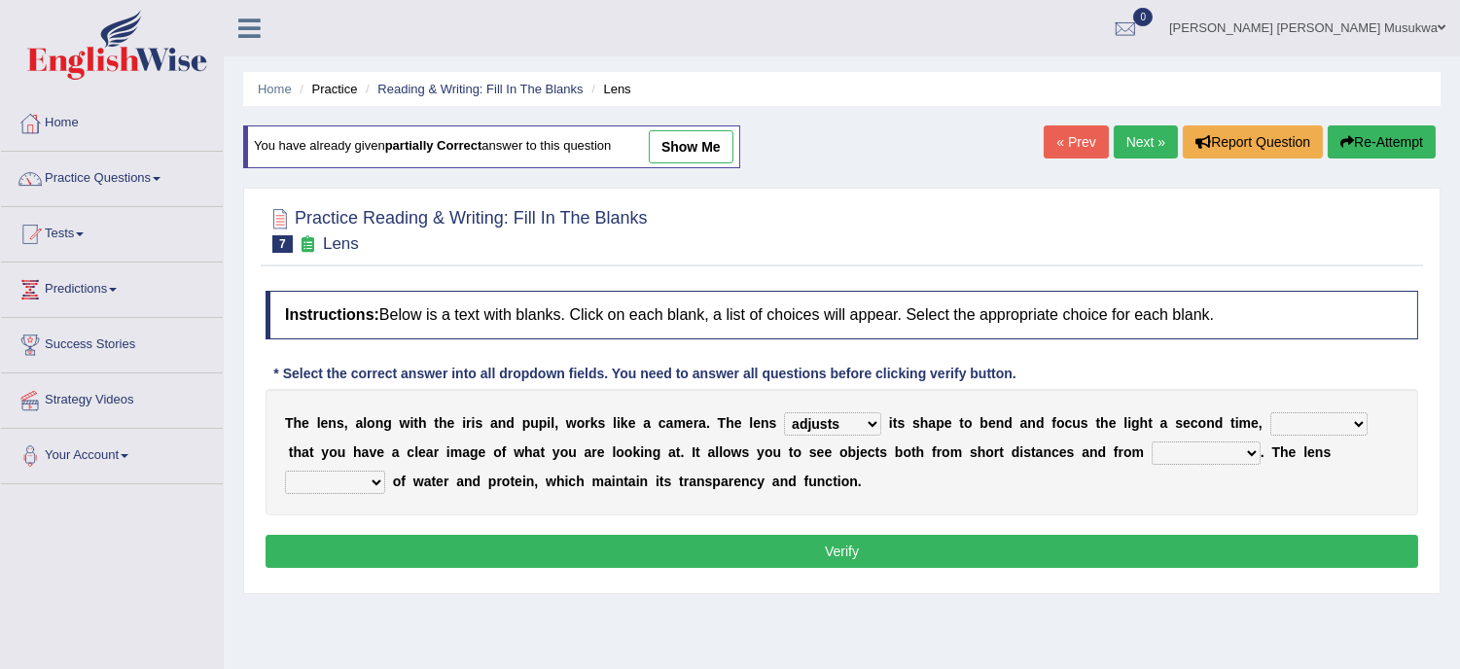
click at [1270, 412] on select "ensures to ensure ensure ensured" at bounding box center [1318, 423] width 97 height 23
click at [1247, 450] on select "far away in between further apart all along" at bounding box center [1206, 453] width 109 height 23
select select "far away"
click at [1152, 442] on select "far away in between further apart all along" at bounding box center [1206, 453] width 109 height 23
click at [371, 475] on select "constitutes comprises composes consists" at bounding box center [335, 482] width 100 height 23
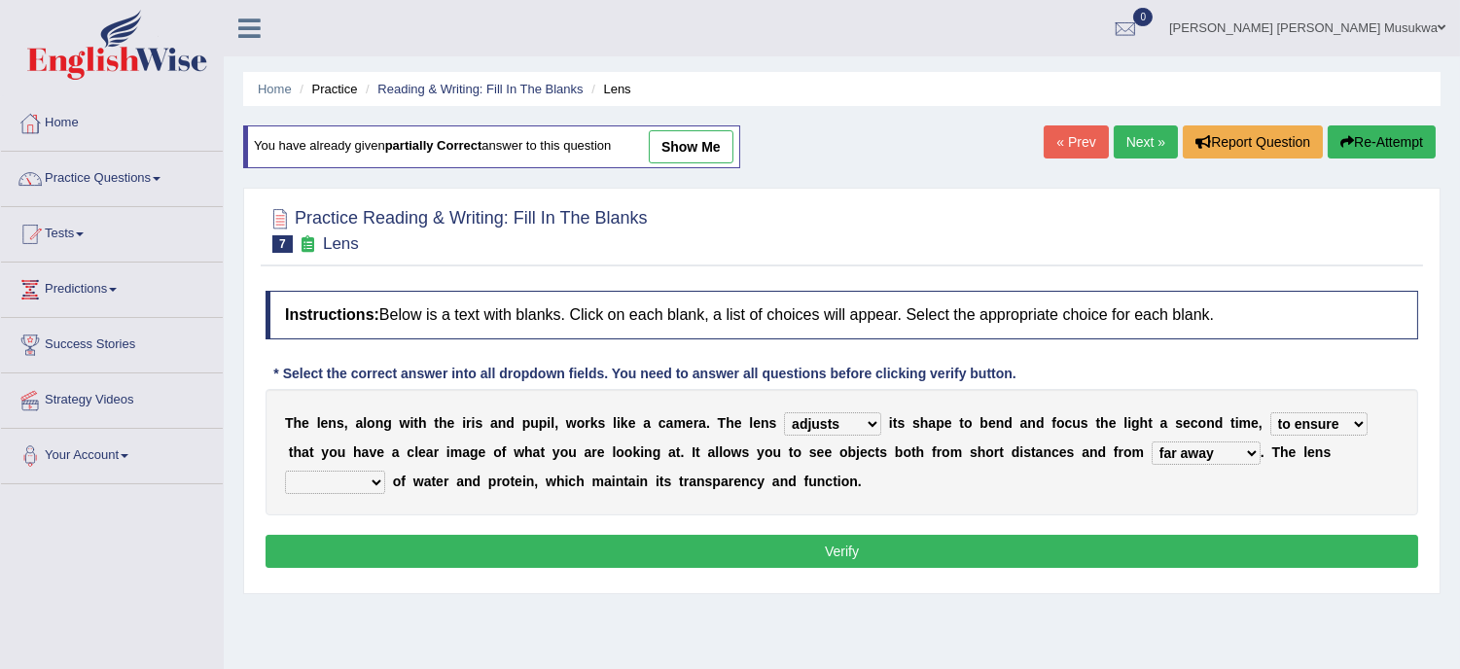
select select "consists"
click at [285, 471] on select "constitutes comprises composes consists" at bounding box center [335, 482] width 100 height 23
click at [834, 557] on button "Verify" at bounding box center [842, 551] width 1153 height 33
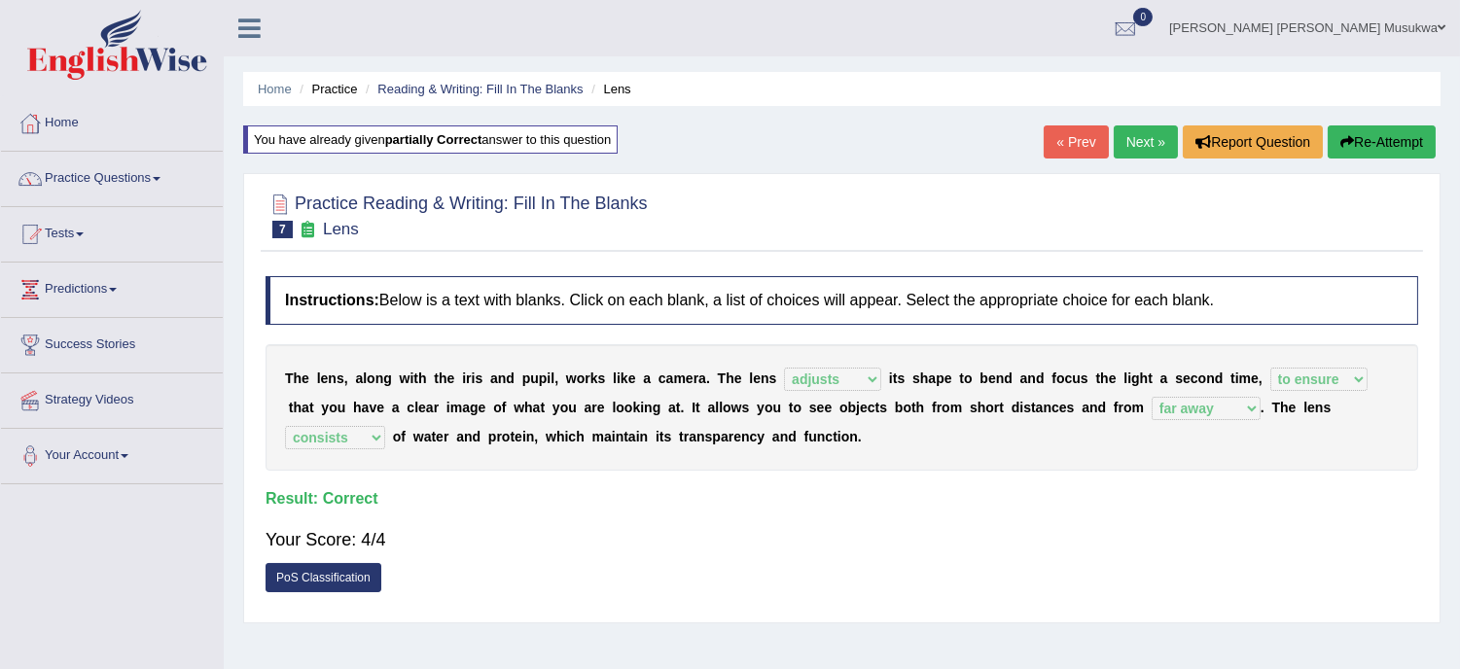
click at [1150, 133] on link "Next »" at bounding box center [1146, 141] width 64 height 33
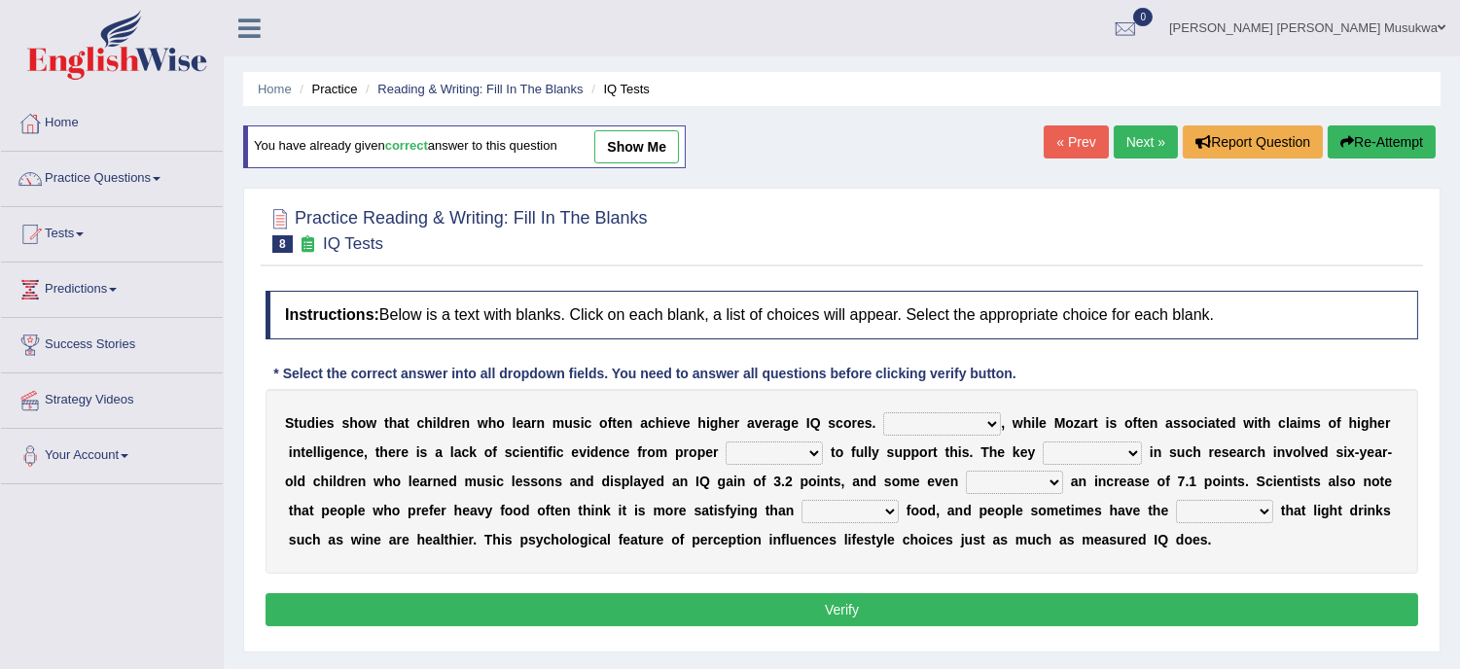
drag, startPoint x: 1002, startPoint y: 357, endPoint x: 1026, endPoint y: 401, distance: 50.1
click at [1026, 401] on div "Instructions: Below is a text with blanks. Click on each blank, a list of choic…" at bounding box center [842, 461] width 1162 height 361
click at [988, 420] on select "However Therefore Consequently While" at bounding box center [942, 423] width 118 height 23
select select "However"
click at [883, 412] on select "However Therefore Consequently While" at bounding box center [942, 423] width 118 height 23
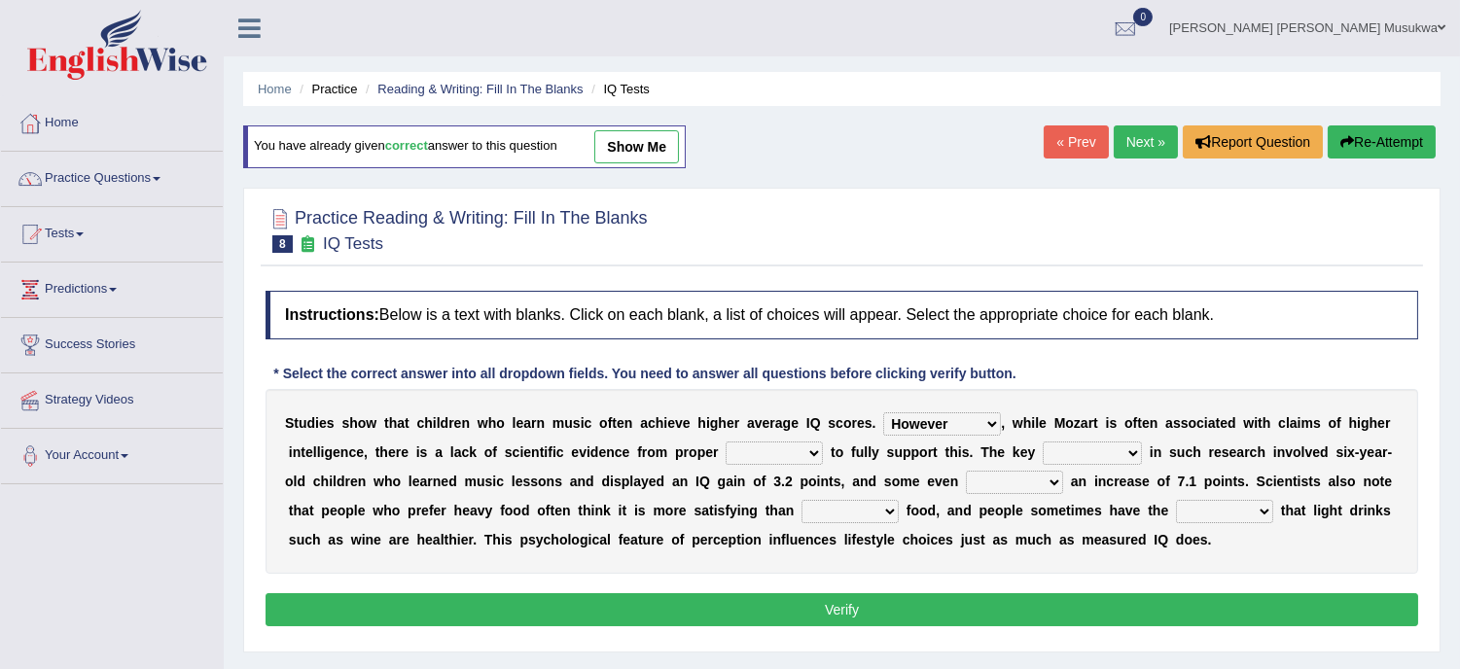
click at [817, 450] on select "test tests testing tested" at bounding box center [774, 453] width 97 height 23
select select "testing"
click at [726, 442] on select "test tests testing tested" at bounding box center [774, 453] width 97 height 23
click at [1139, 448] on select "process goal implication odd" at bounding box center [1092, 453] width 99 height 23
select select "process"
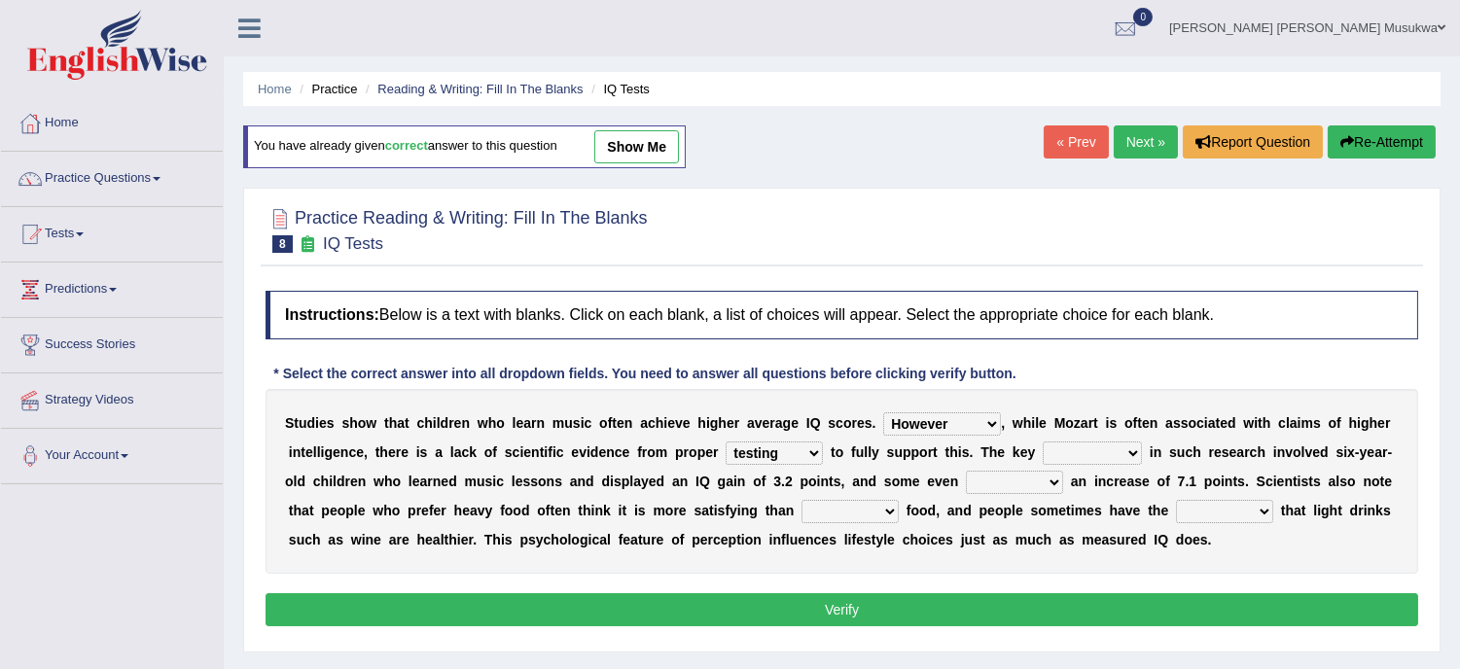
click at [1043, 442] on select "process goal implication odd" at bounding box center [1092, 453] width 99 height 23
click at [1055, 472] on select "exhibited taught learned threatened" at bounding box center [1014, 482] width 97 height 23
select select "exhibited"
click at [966, 471] on select "exhibited taught learned threatened" at bounding box center [1014, 482] width 97 height 23
click at [891, 517] on select "choosy lighter cushiony spooky" at bounding box center [849, 511] width 97 height 23
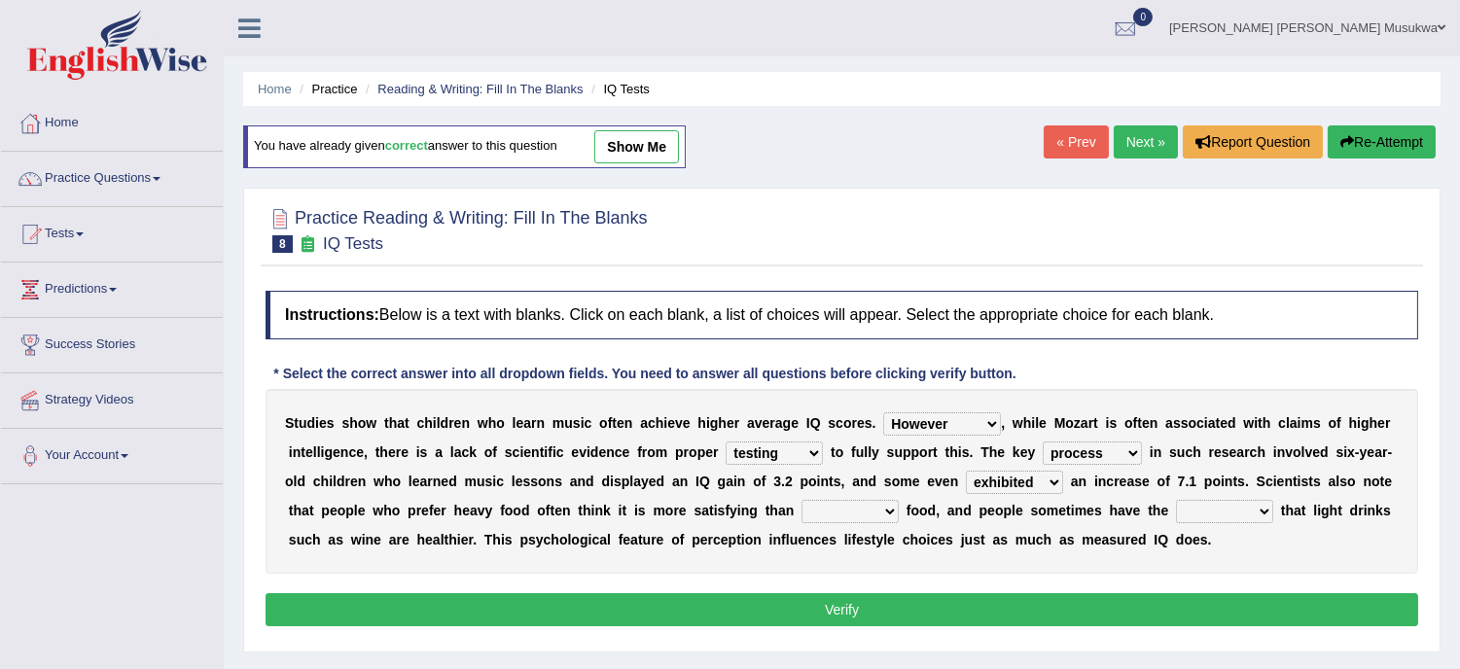
select select "lighter"
click at [801, 500] on select "choosy lighter cushiony spooky" at bounding box center [849, 511] width 97 height 23
click at [1261, 515] on select "illusion sight anecdote intention" at bounding box center [1224, 511] width 97 height 23
select select "illusion"
click at [1176, 500] on select "illusion sight anecdote intention" at bounding box center [1224, 511] width 97 height 23
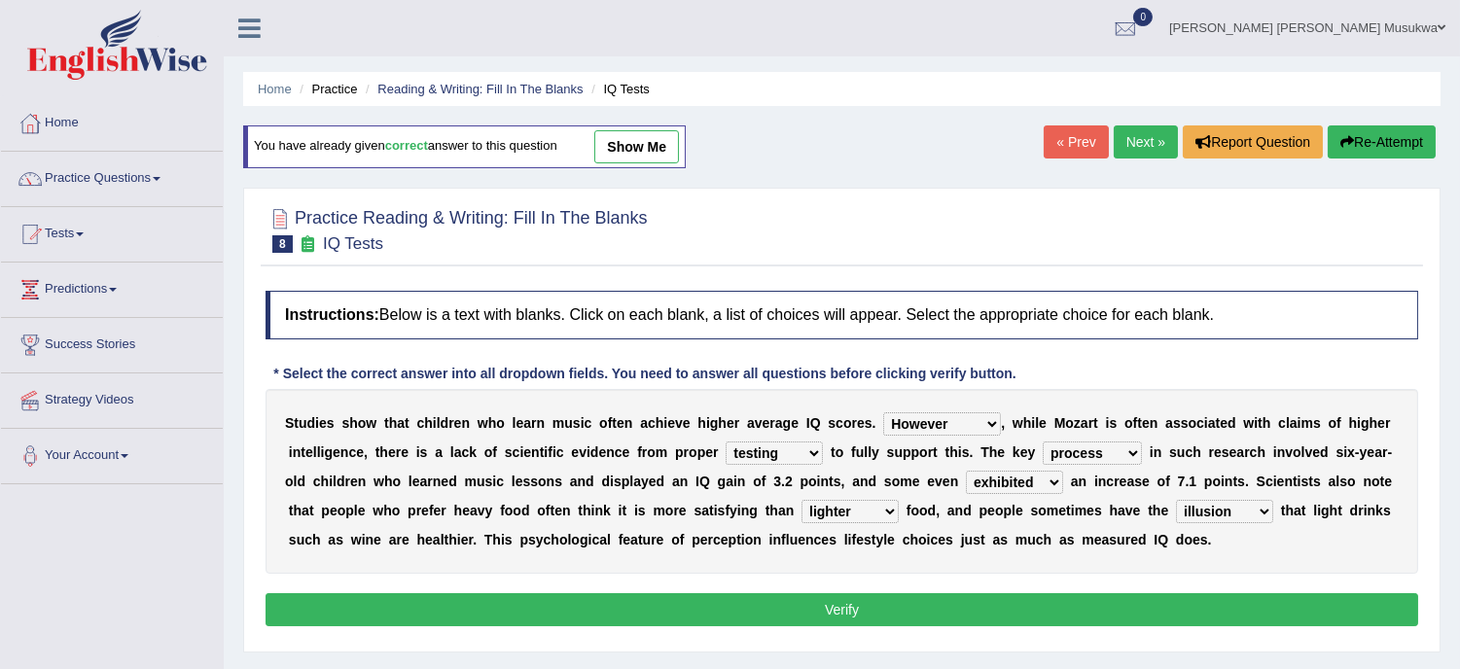
click at [844, 605] on button "Verify" at bounding box center [842, 609] width 1153 height 33
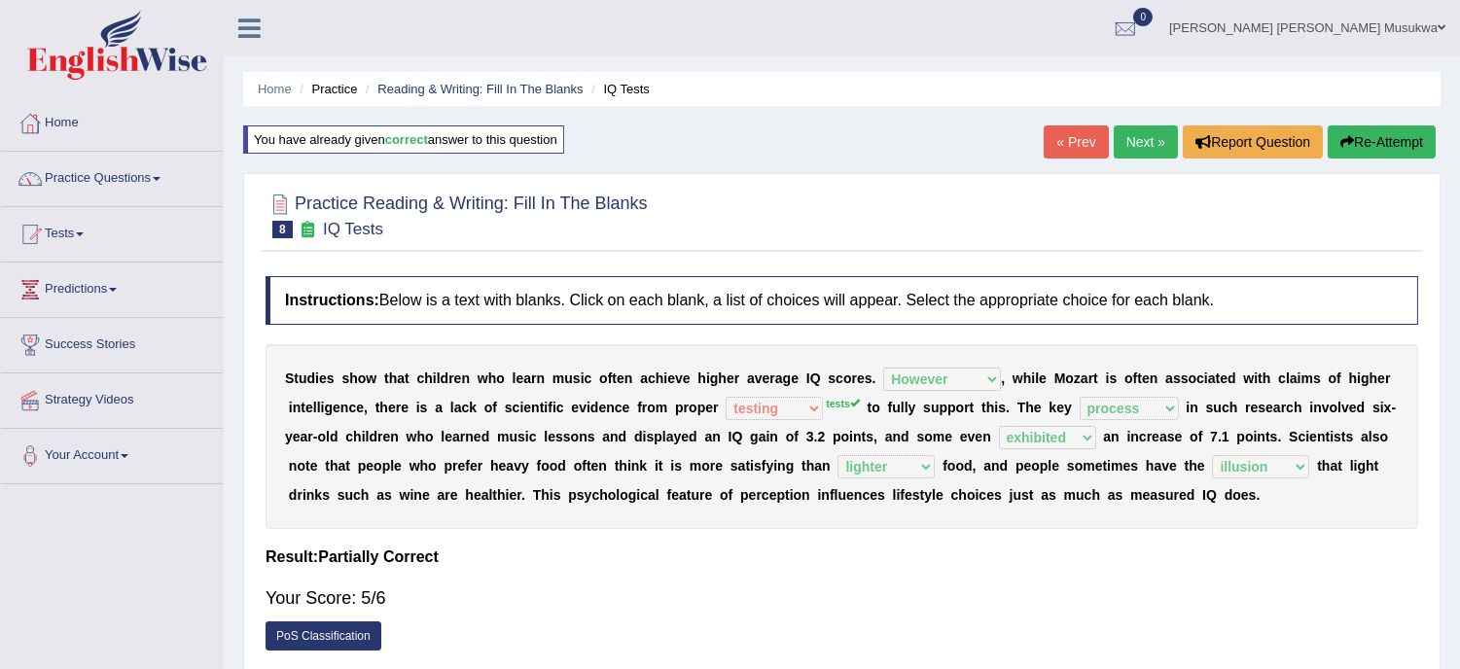
click at [1386, 139] on button "Re-Attempt" at bounding box center [1382, 141] width 108 height 33
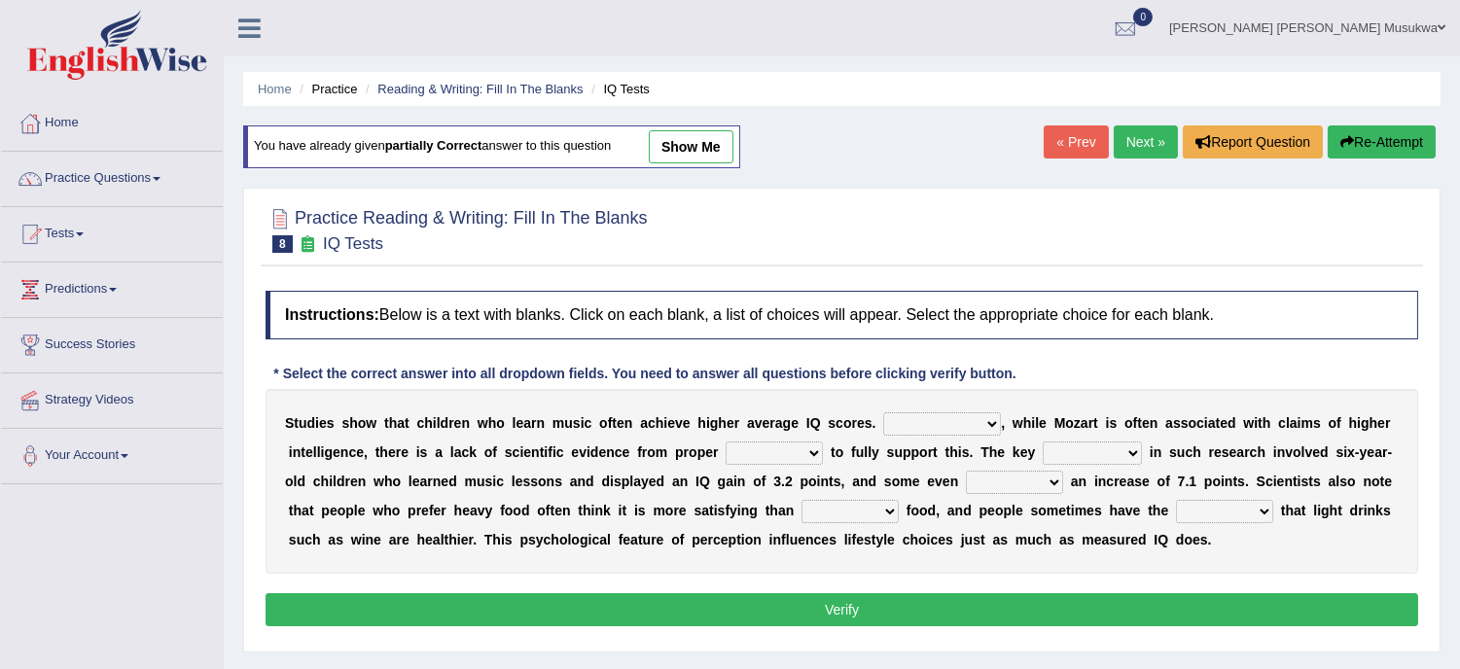
click at [986, 419] on select "However Therefore Consequently While" at bounding box center [942, 423] width 118 height 23
select select "However"
click at [883, 412] on select "However Therefore Consequently While" at bounding box center [942, 423] width 118 height 23
click at [807, 451] on select "test tests testing tested" at bounding box center [774, 453] width 97 height 23
select select "tests"
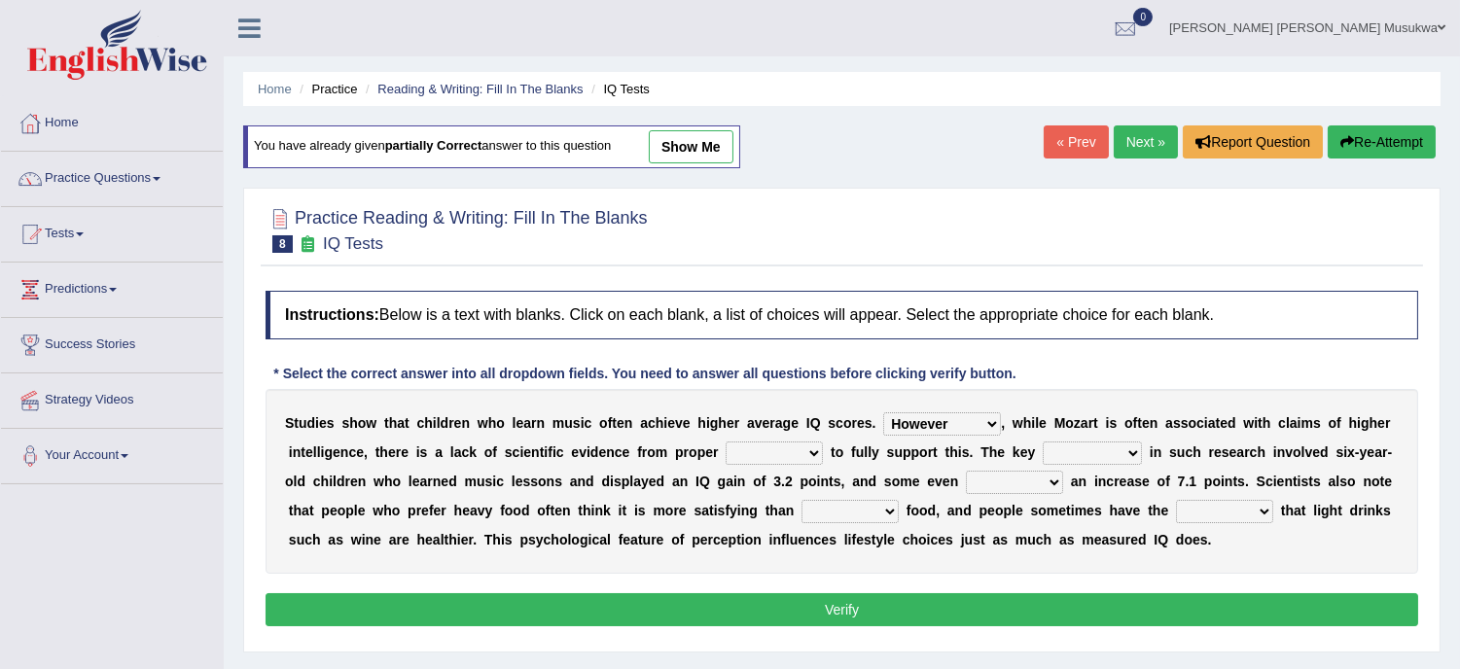
click at [726, 442] on select "test tests testing tested" at bounding box center [774, 453] width 97 height 23
click at [1126, 452] on select "process goal implication odd" at bounding box center [1092, 453] width 99 height 23
select select "process"
click at [1043, 442] on select "process goal implication odd" at bounding box center [1092, 453] width 99 height 23
click at [1052, 481] on select "exhibited taught learned threatened" at bounding box center [1014, 482] width 97 height 23
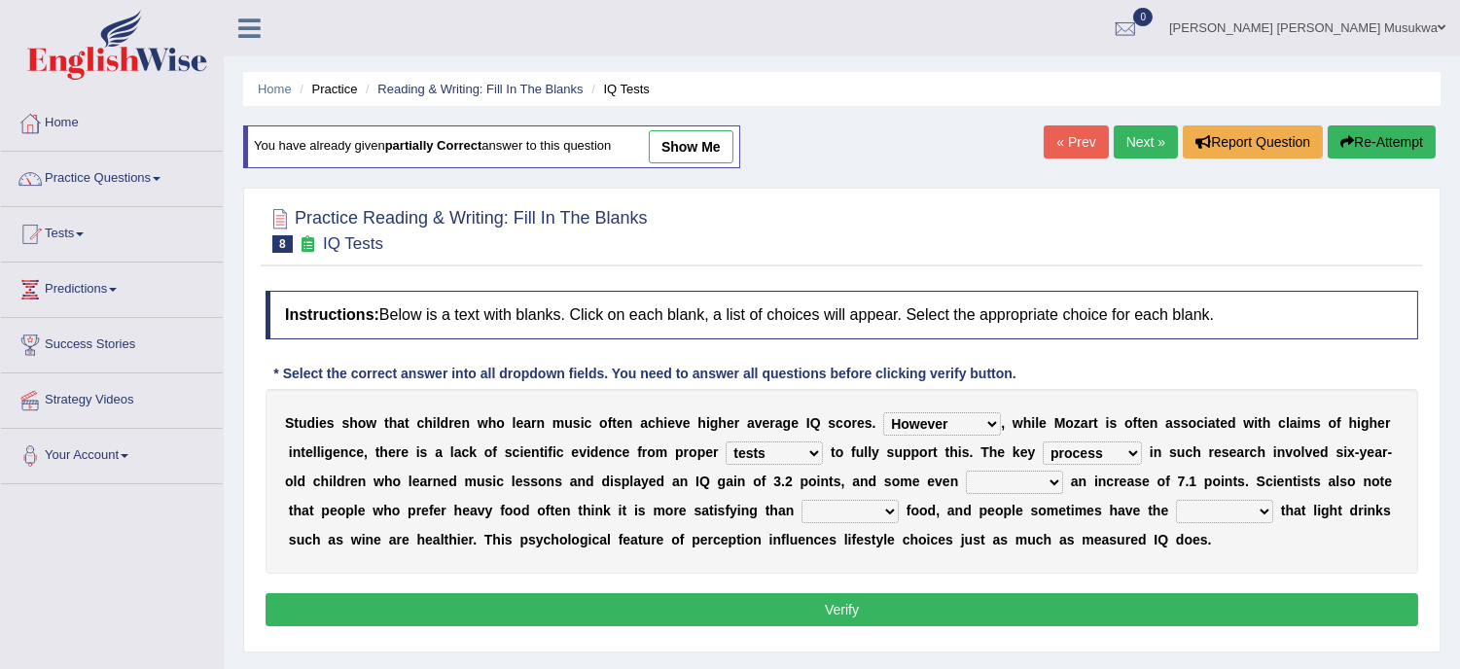
select select "exhibited"
click at [966, 471] on select "exhibited taught learned threatened" at bounding box center [1014, 482] width 97 height 23
click at [893, 502] on select "choosy lighter cushiony spooky" at bounding box center [849, 511] width 97 height 23
select select "lighter"
click at [801, 500] on select "choosy lighter cushiony spooky" at bounding box center [849, 511] width 97 height 23
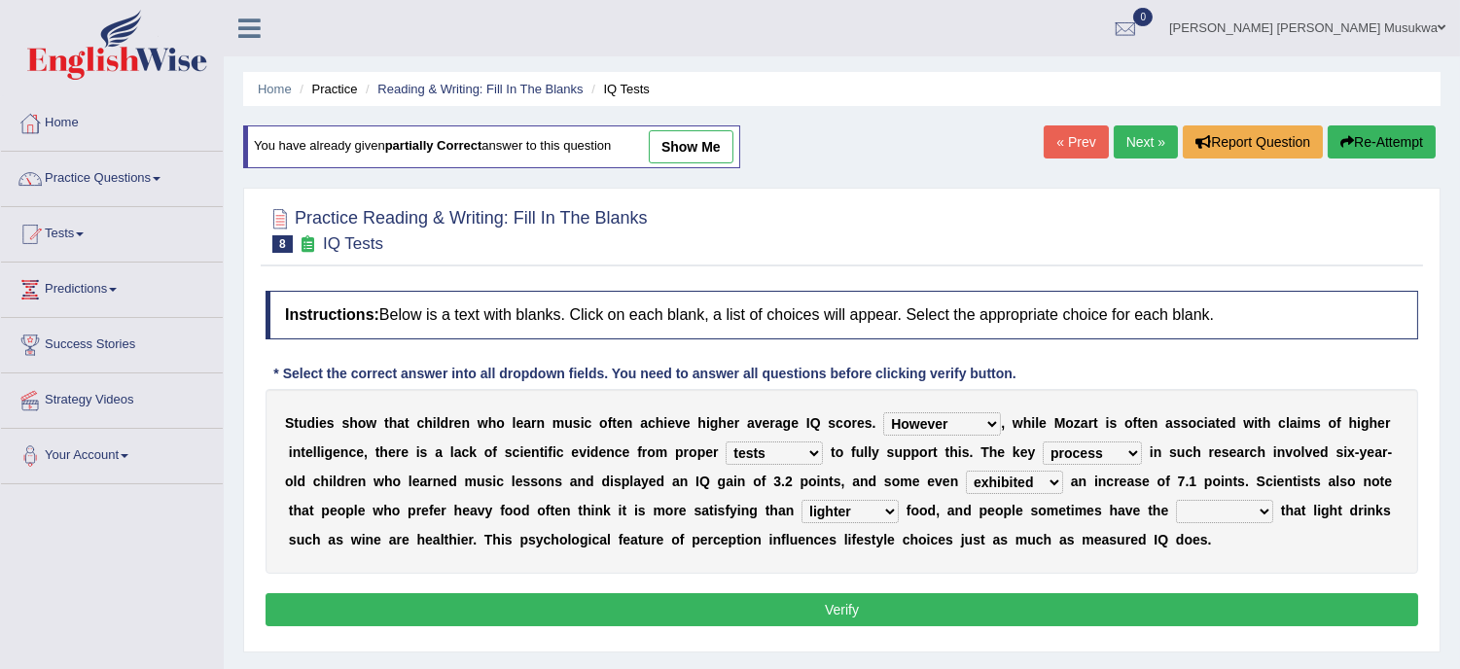
click at [1255, 510] on select "illusion sight anecdote intention" at bounding box center [1224, 511] width 97 height 23
click at [1256, 512] on select "illusion sight anecdote intention" at bounding box center [1224, 511] width 97 height 23
select select "illusion"
click at [1176, 500] on select "illusion sight anecdote intention" at bounding box center [1224, 511] width 97 height 23
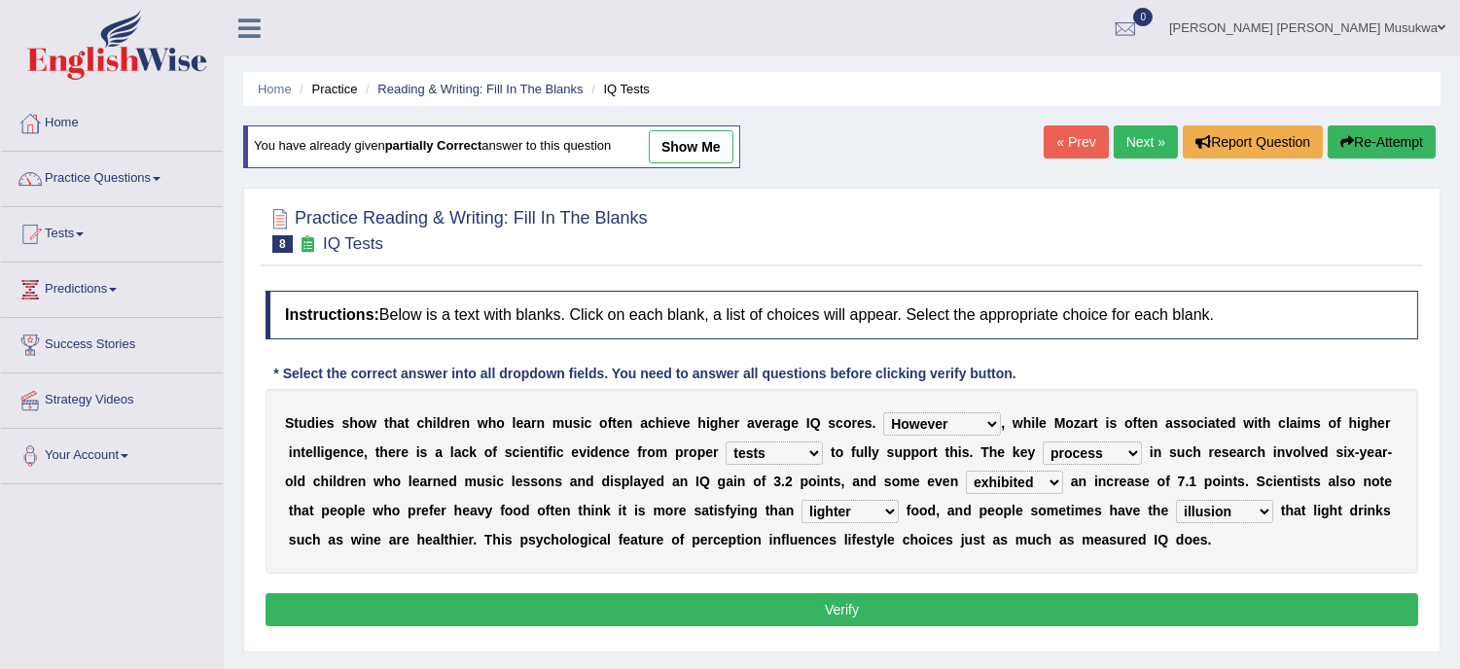
click at [905, 606] on button "Verify" at bounding box center [842, 609] width 1153 height 33
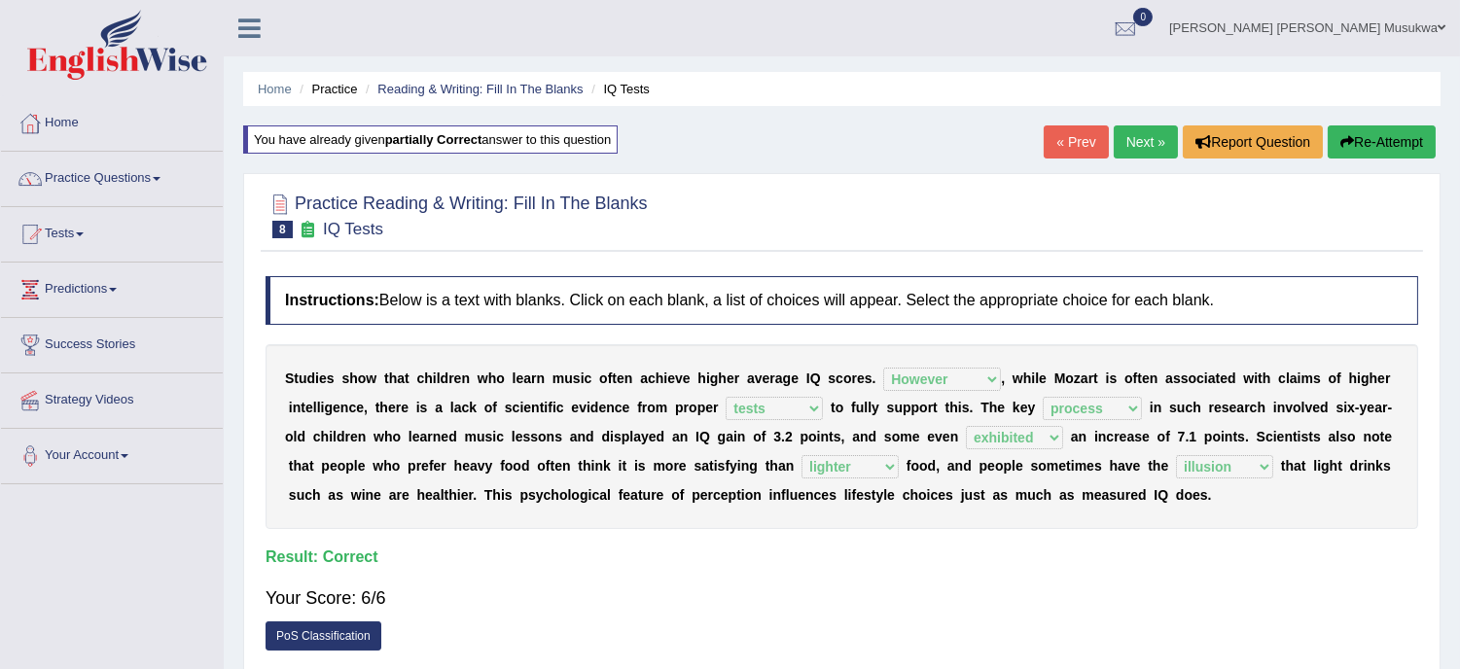
click at [1139, 143] on link "Next »" at bounding box center [1146, 141] width 64 height 33
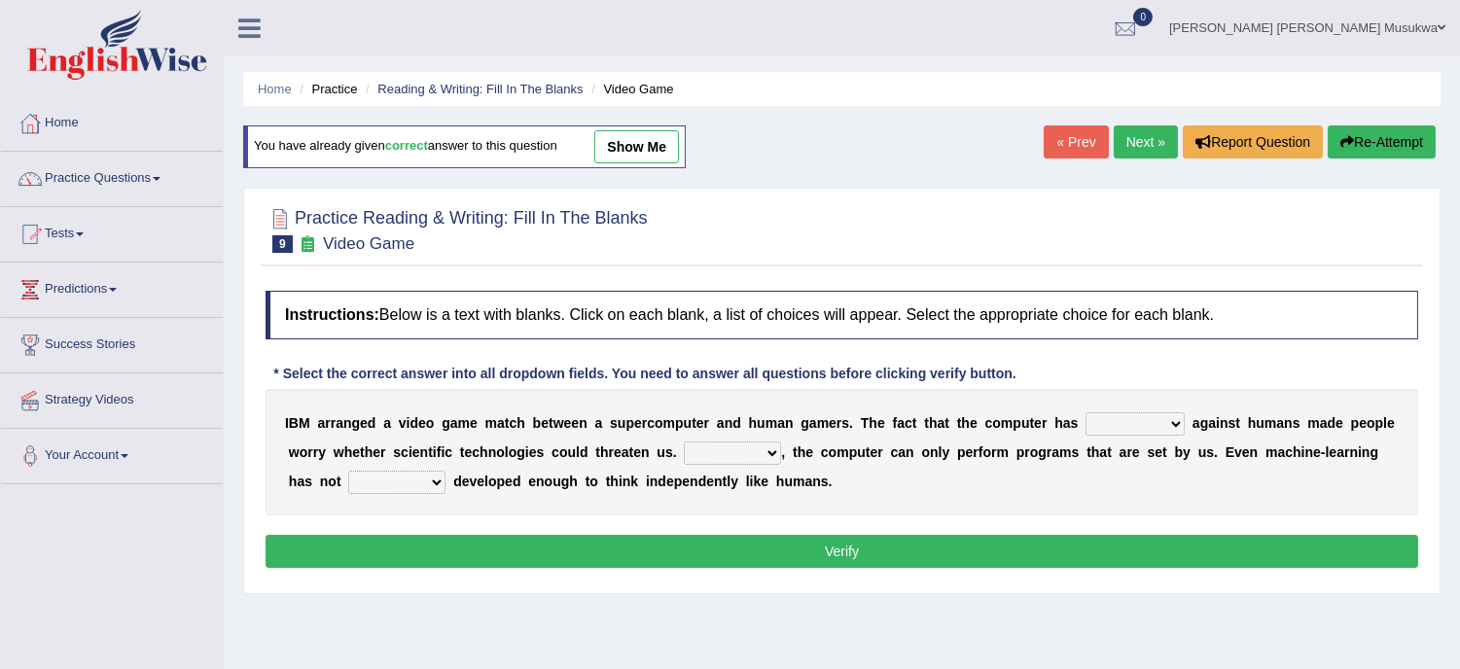
click at [1177, 425] on select "competed fought acted challenged" at bounding box center [1134, 423] width 99 height 23
select select "fought"
click at [1085, 412] on select "competed fought acted challenged" at bounding box center [1134, 423] width 99 height 23
click at [764, 458] on select "Moreover However Thus So" at bounding box center [732, 453] width 97 height 23
select select "Moreover"
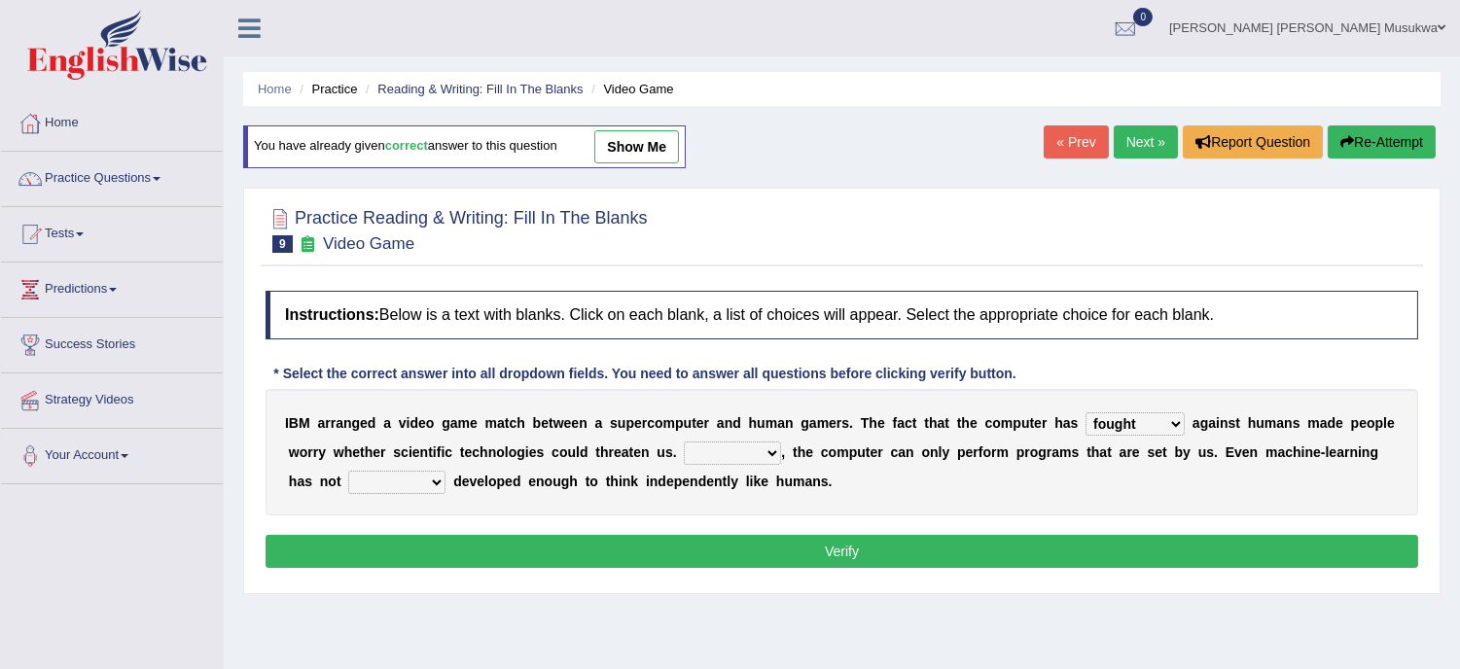
click at [684, 442] on select "Moreover However Thus So" at bounding box center [732, 453] width 97 height 23
click at [445, 483] on b at bounding box center [449, 482] width 8 height 16
click at [423, 479] on select "yet still only just" at bounding box center [396, 482] width 97 height 23
click at [348, 471] on select "yet still only just" at bounding box center [396, 482] width 97 height 23
click at [432, 482] on select "yet still only just" at bounding box center [396, 482] width 97 height 23
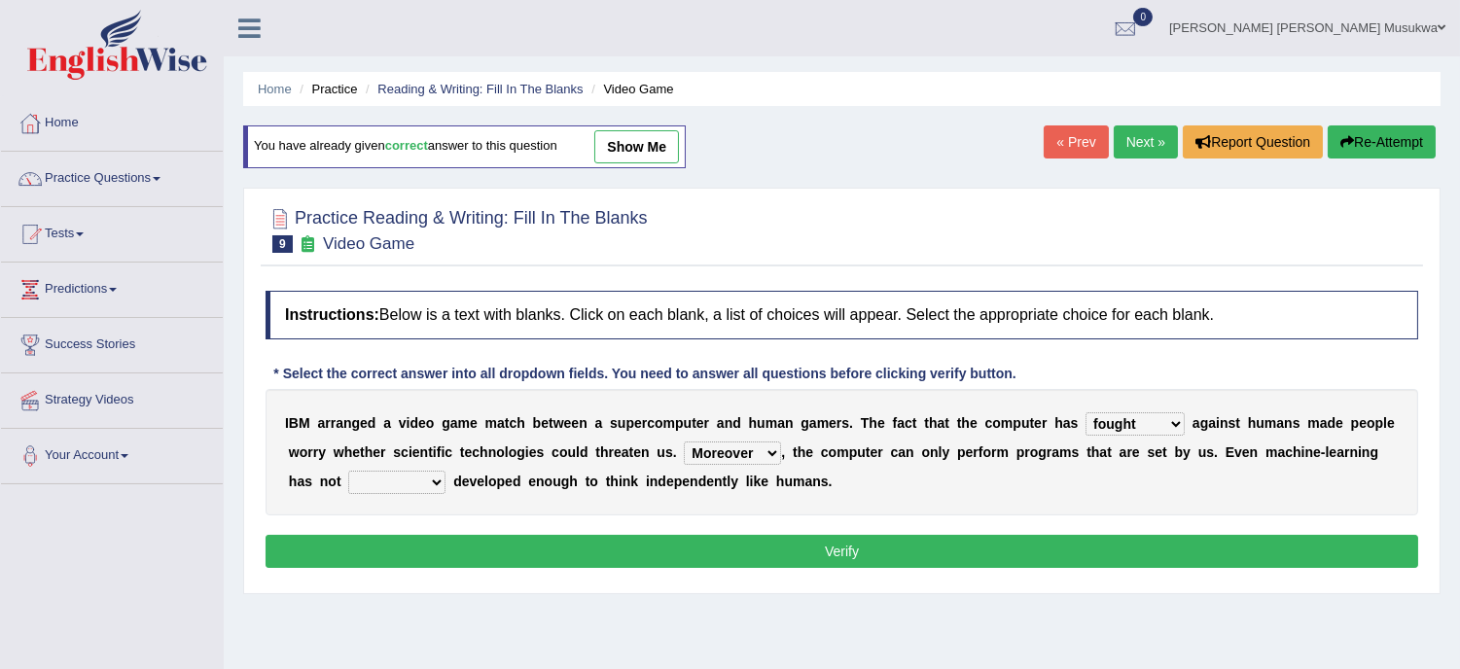
select select "yet"
click at [348, 471] on select "yet still only just" at bounding box center [396, 482] width 97 height 23
click at [833, 550] on button "Verify" at bounding box center [842, 551] width 1153 height 33
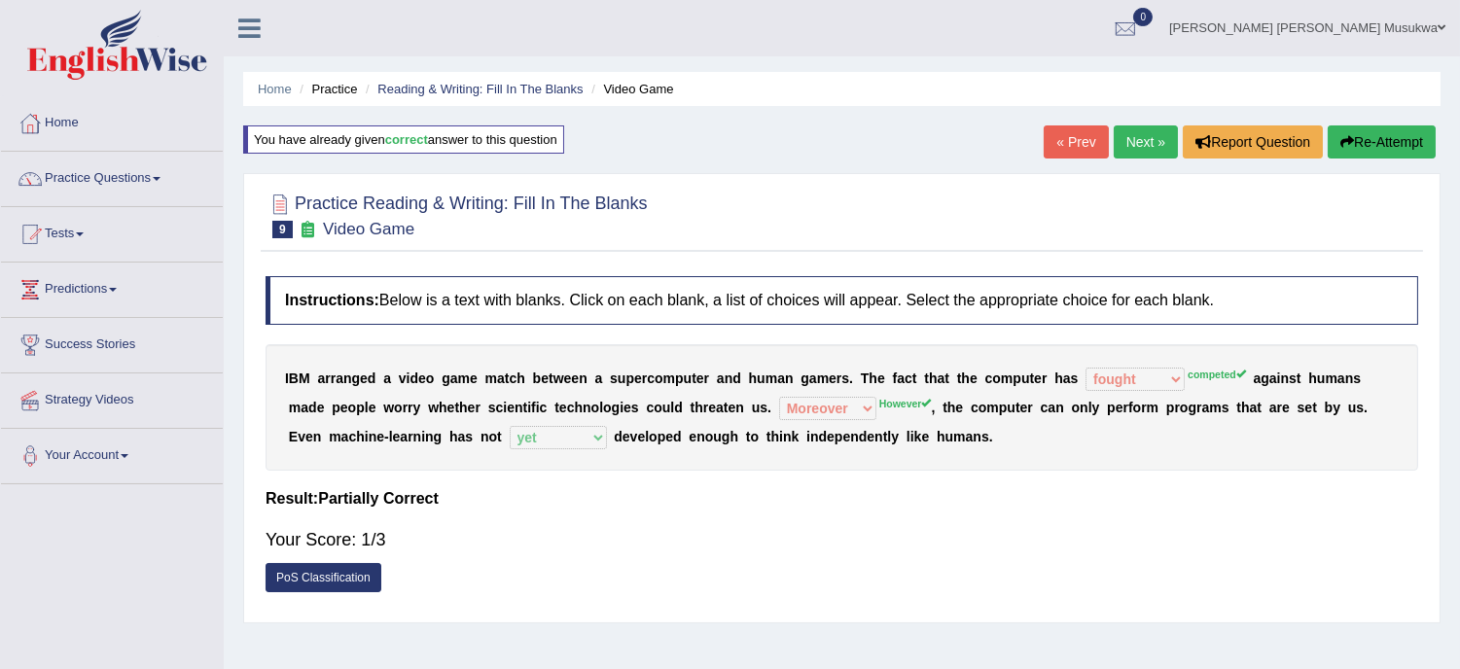
click at [1394, 134] on button "Re-Attempt" at bounding box center [1382, 141] width 108 height 33
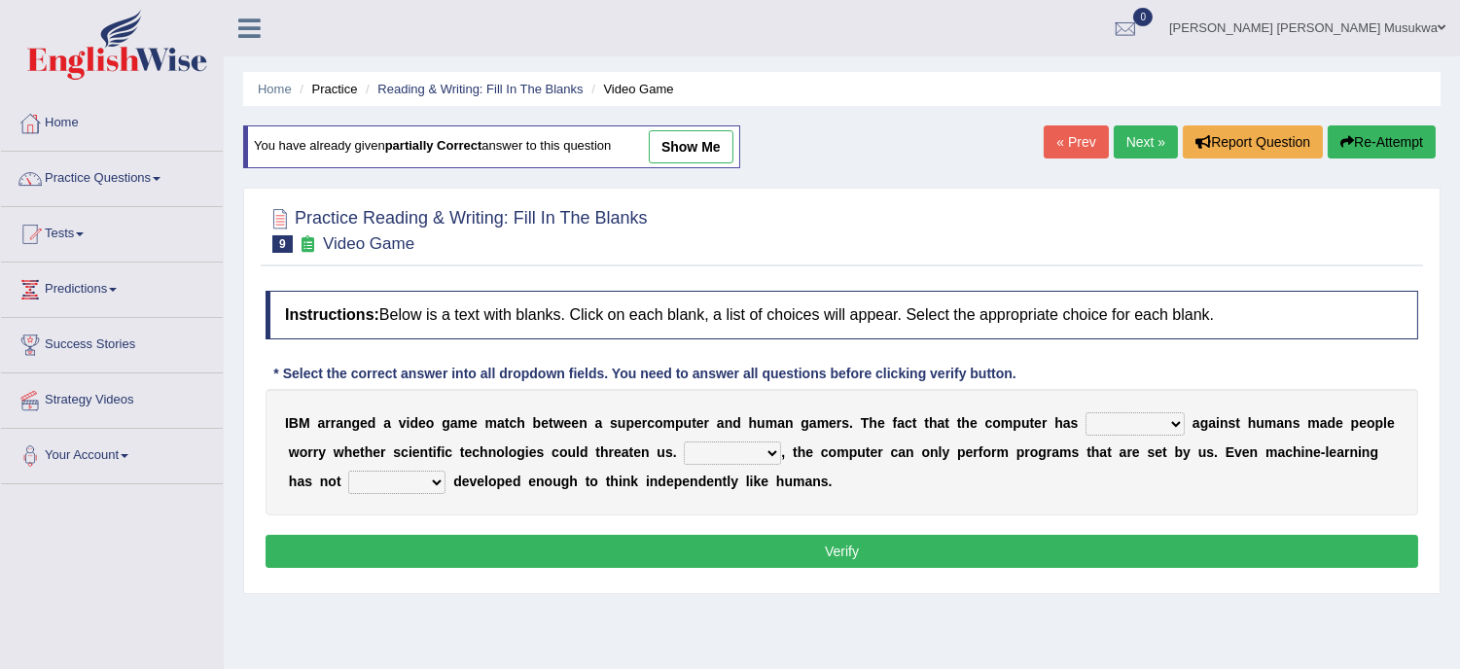
click at [1173, 421] on select "competed fought acted challenged" at bounding box center [1134, 423] width 99 height 23
select select "competed"
click at [1085, 412] on select "competed fought acted challenged" at bounding box center [1134, 423] width 99 height 23
click at [780, 445] on select "Moreover However Thus So" at bounding box center [732, 453] width 97 height 23
select select "However"
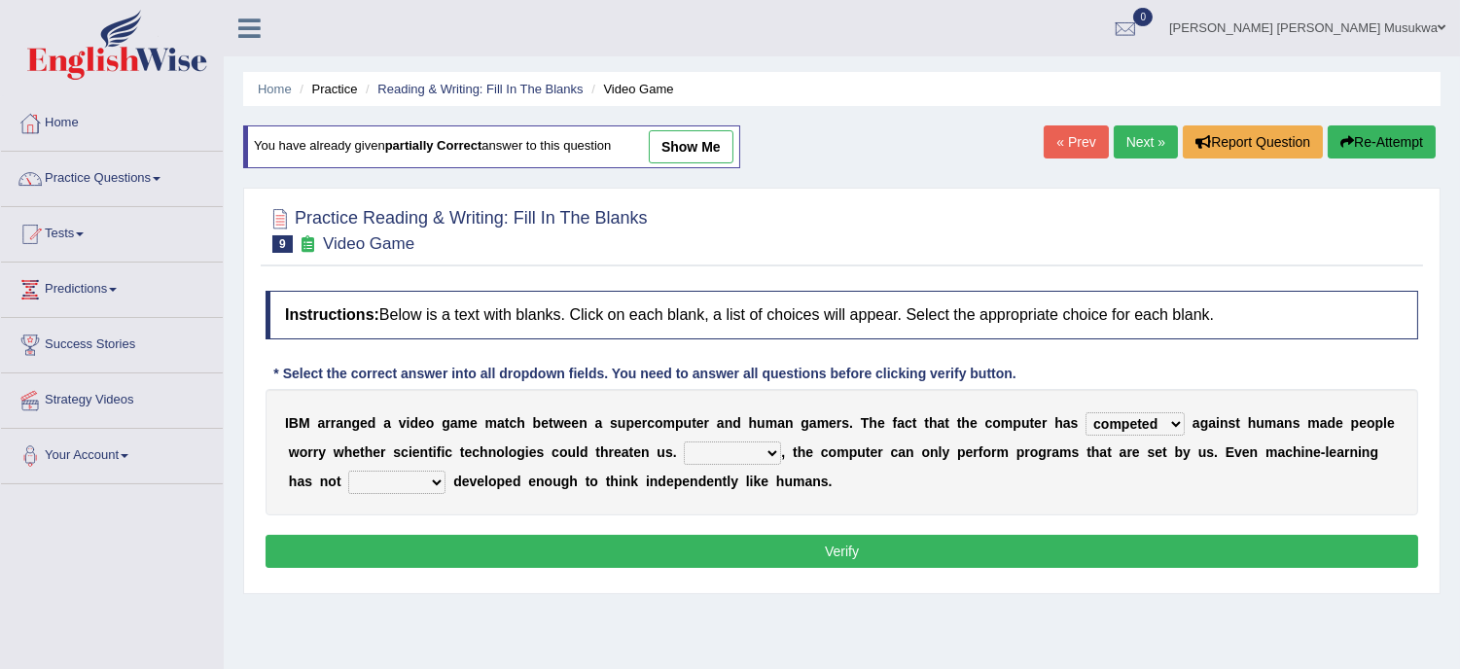
click at [684, 442] on select "Moreover However Thus So" at bounding box center [732, 453] width 97 height 23
click at [444, 479] on select "yet still only just" at bounding box center [396, 482] width 97 height 23
select select "yet"
click at [348, 471] on select "yet still only just" at bounding box center [396, 482] width 97 height 23
click at [864, 548] on button "Verify" at bounding box center [842, 551] width 1153 height 33
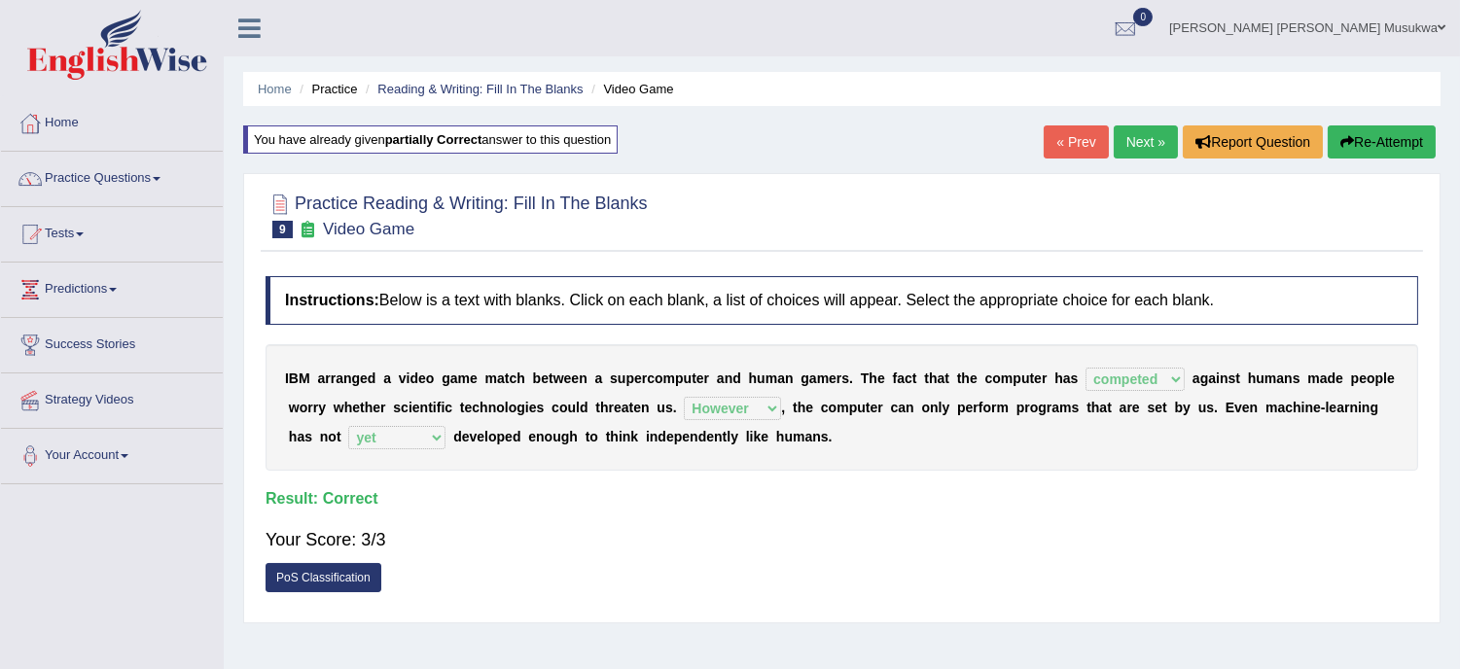
click at [1151, 137] on link "Next »" at bounding box center [1146, 141] width 64 height 33
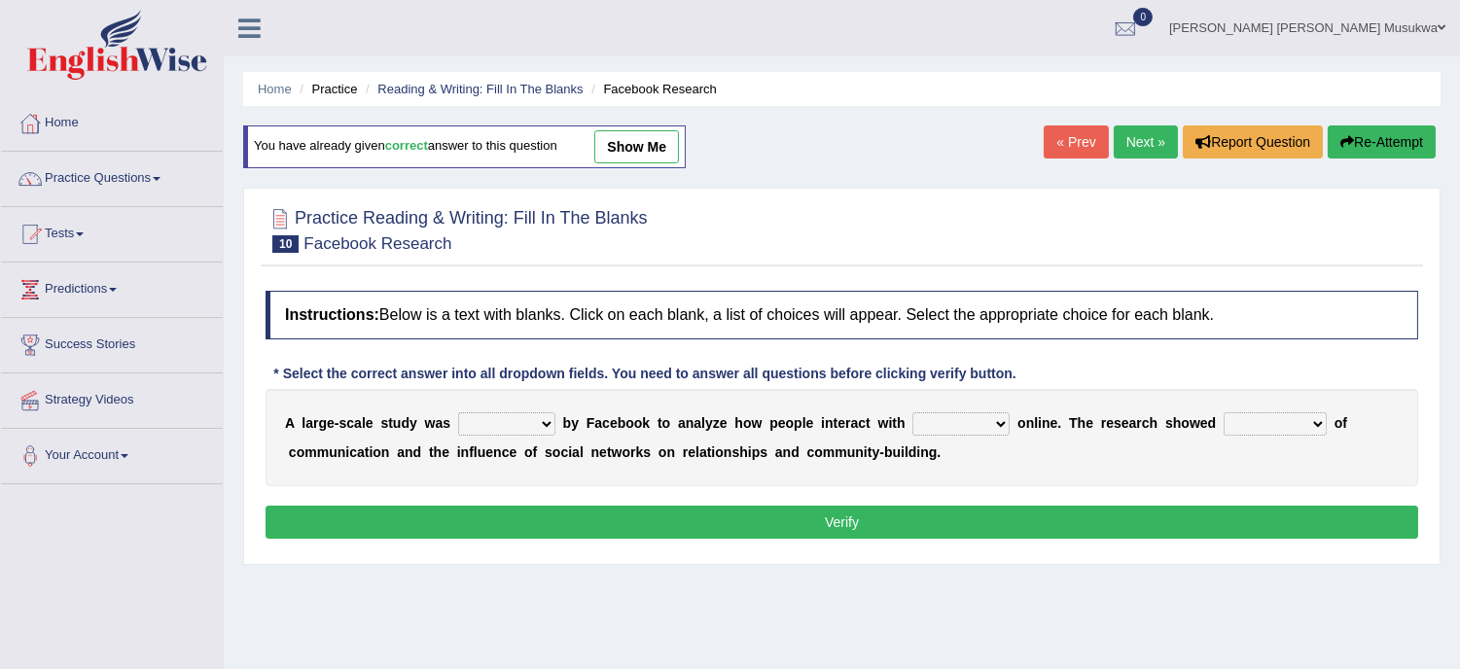
click at [543, 428] on select "surveyed had asked made" at bounding box center [506, 423] width 97 height 23
select select "surveyed"
click at [458, 412] on select "surveyed had asked made" at bounding box center [506, 423] width 97 height 23
click at [995, 421] on select "together all each other another" at bounding box center [960, 423] width 97 height 23
select select "each other"
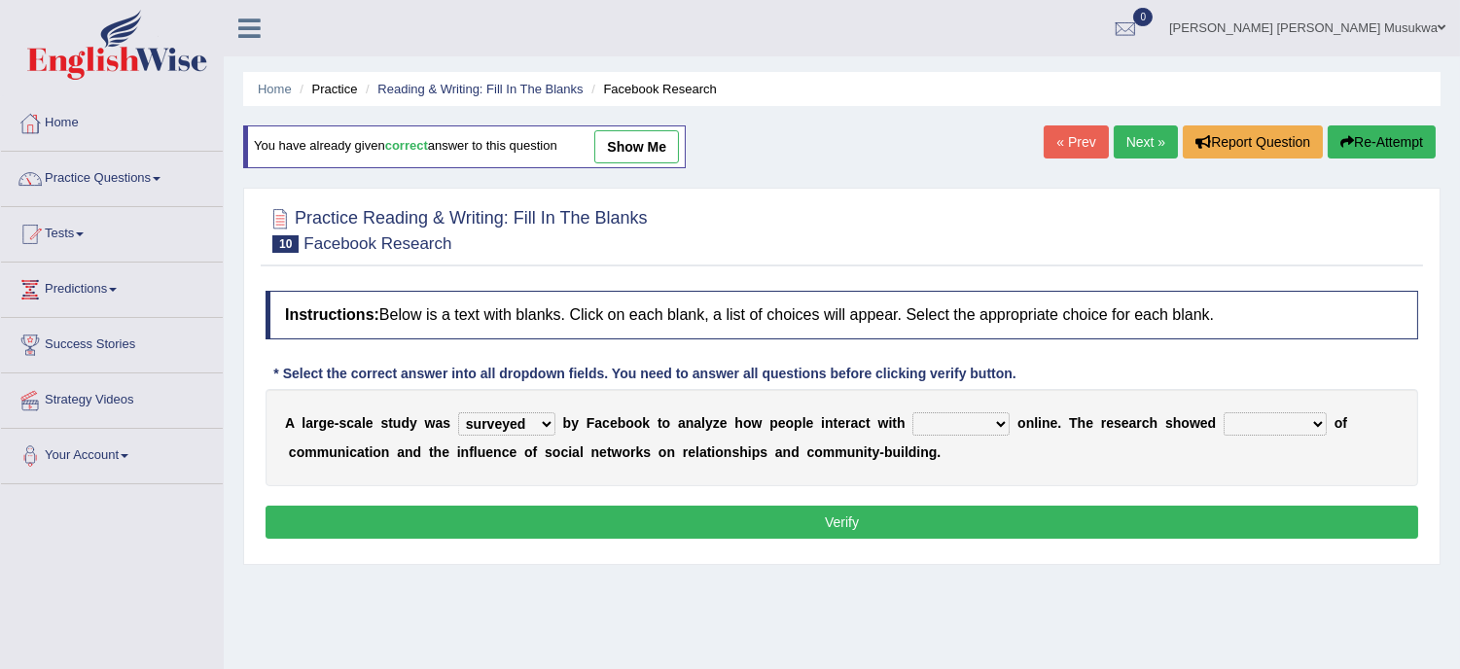
click at [912, 412] on select "together all each other another" at bounding box center [960, 423] width 97 height 23
click at [1315, 430] on select "advantages standards fellowships patterns" at bounding box center [1275, 423] width 103 height 23
select select "patterns"
click at [1224, 412] on select "advantages standards fellowships patterns" at bounding box center [1275, 423] width 103 height 23
click at [857, 523] on button "Verify" at bounding box center [842, 522] width 1153 height 33
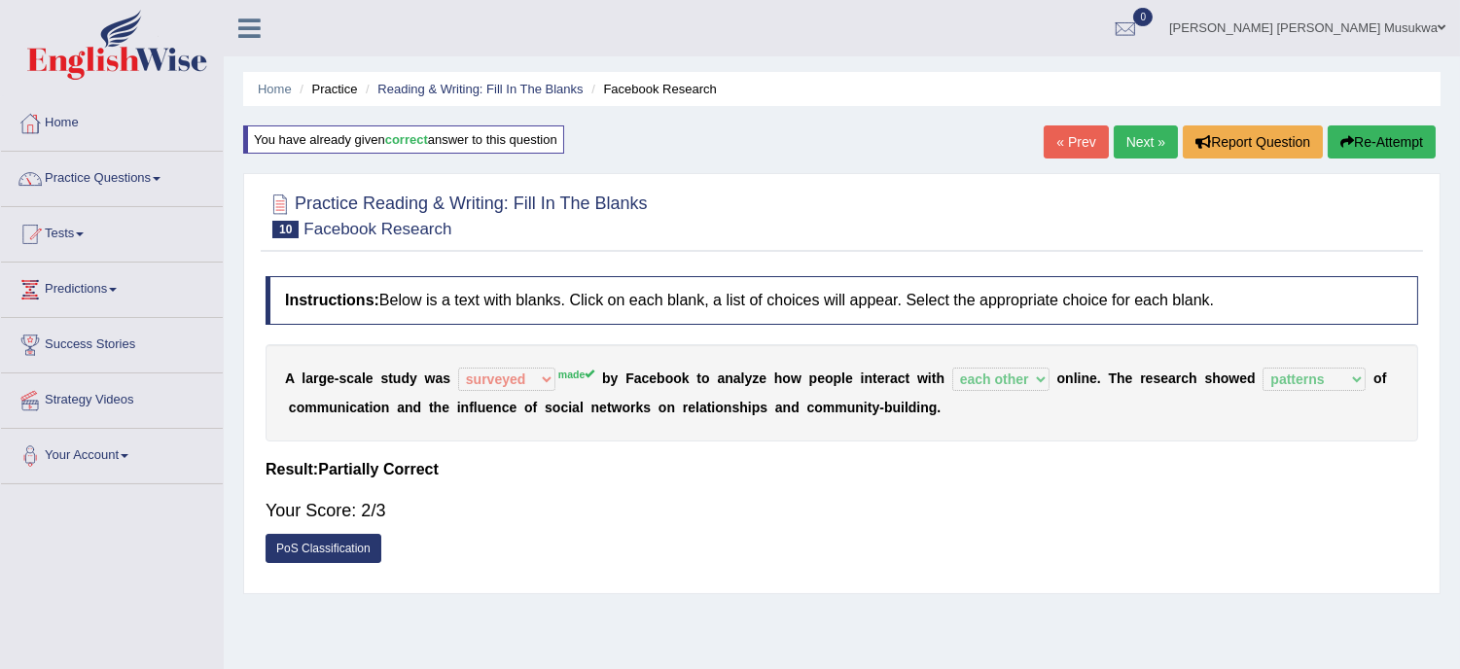
click at [1383, 141] on button "Re-Attempt" at bounding box center [1382, 141] width 108 height 33
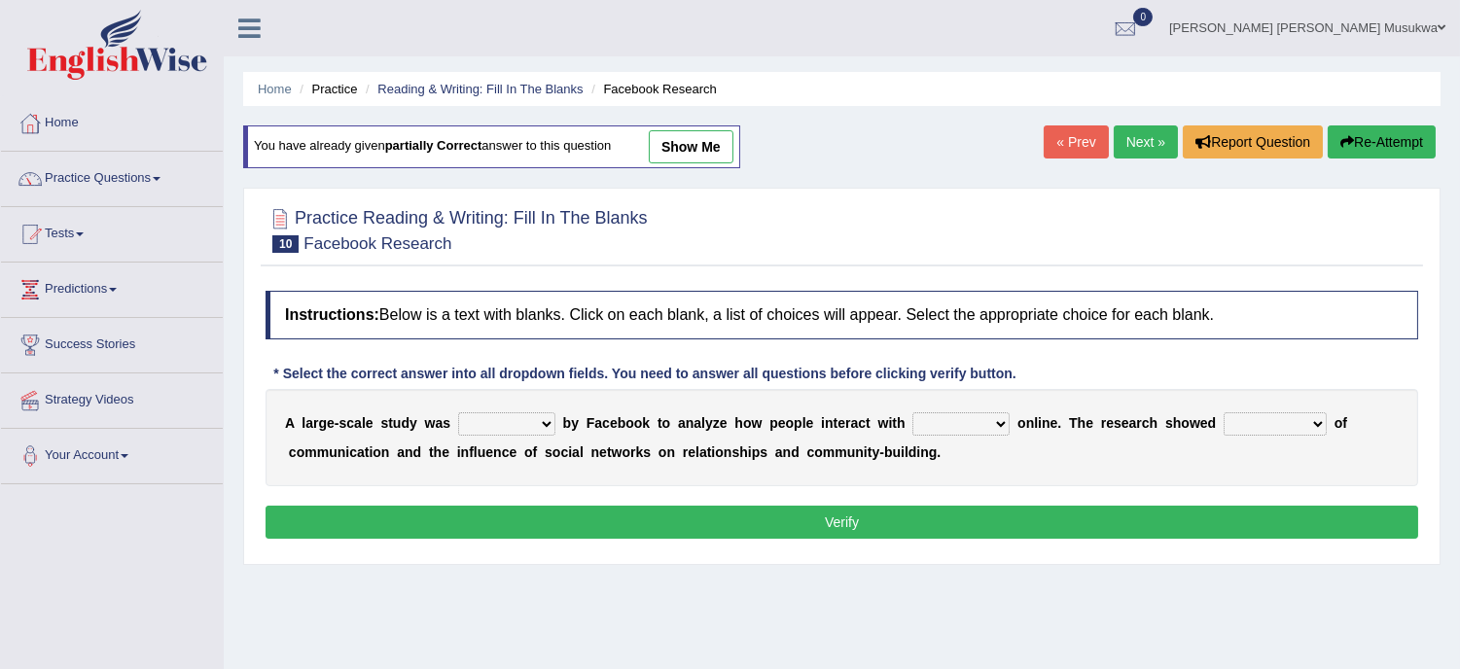
click at [551, 422] on select "surveyed had asked made" at bounding box center [506, 423] width 97 height 23
select select "made"
click at [458, 412] on select "surveyed had asked made" at bounding box center [506, 423] width 97 height 23
click at [996, 416] on select "together all each other another" at bounding box center [960, 423] width 97 height 23
select select "each other"
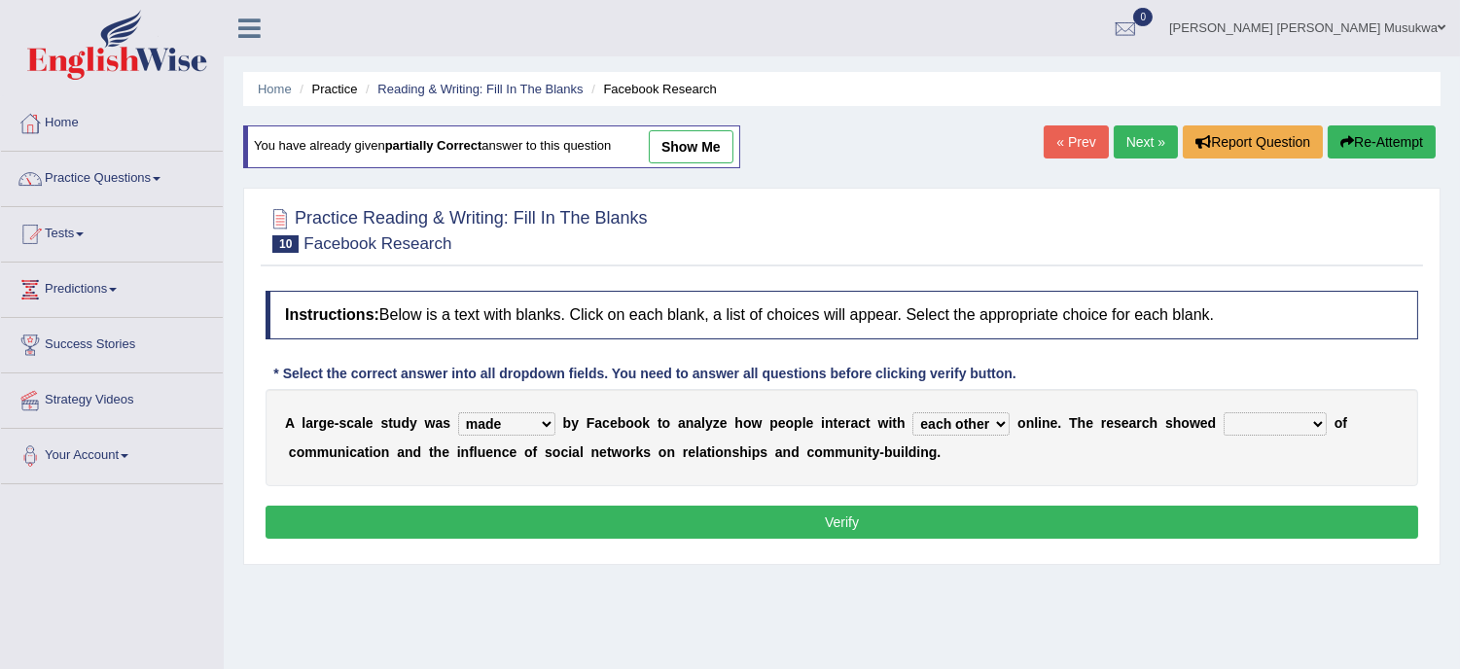
click at [912, 412] on select "together all each other another" at bounding box center [960, 423] width 97 height 23
click at [1296, 426] on select "advantages standards fellowships patterns" at bounding box center [1275, 423] width 103 height 23
select select "patterns"
click at [1224, 412] on select "advantages standards fellowships patterns" at bounding box center [1275, 423] width 103 height 23
click at [983, 521] on button "Verify" at bounding box center [842, 522] width 1153 height 33
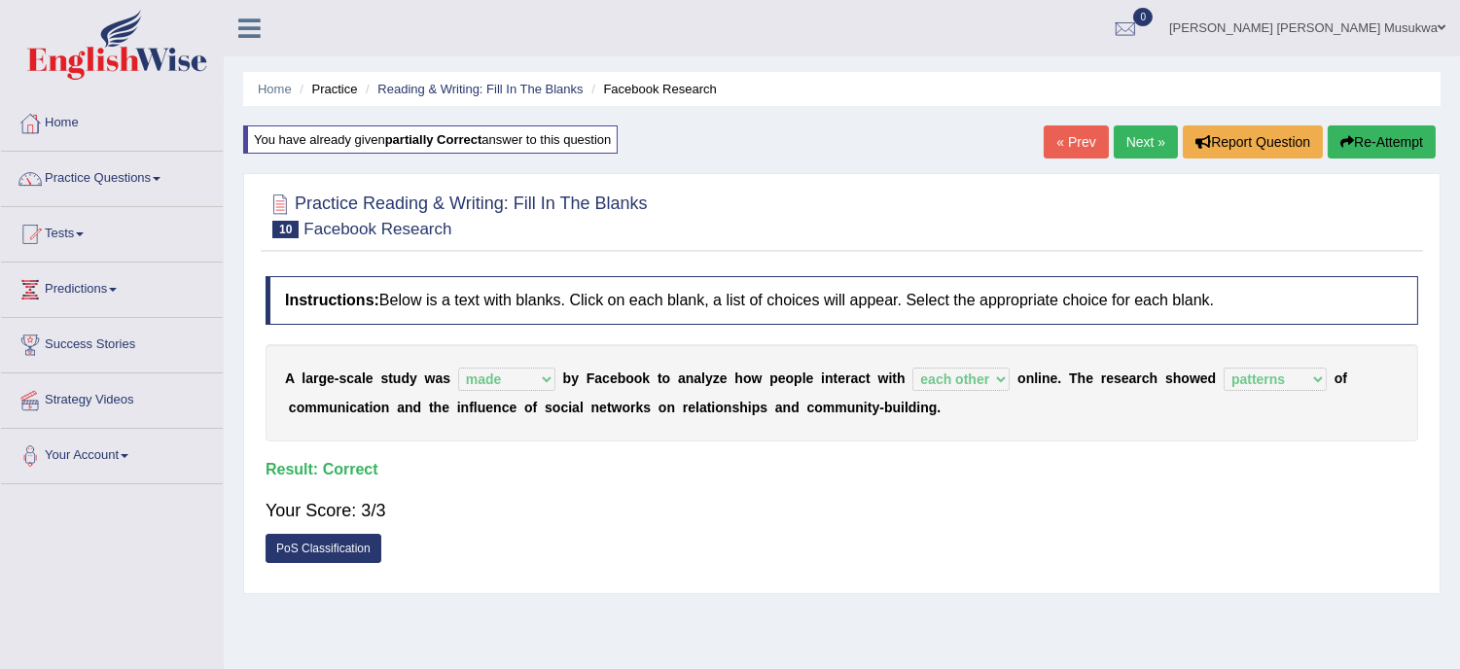
click at [1136, 142] on link "Next »" at bounding box center [1146, 141] width 64 height 33
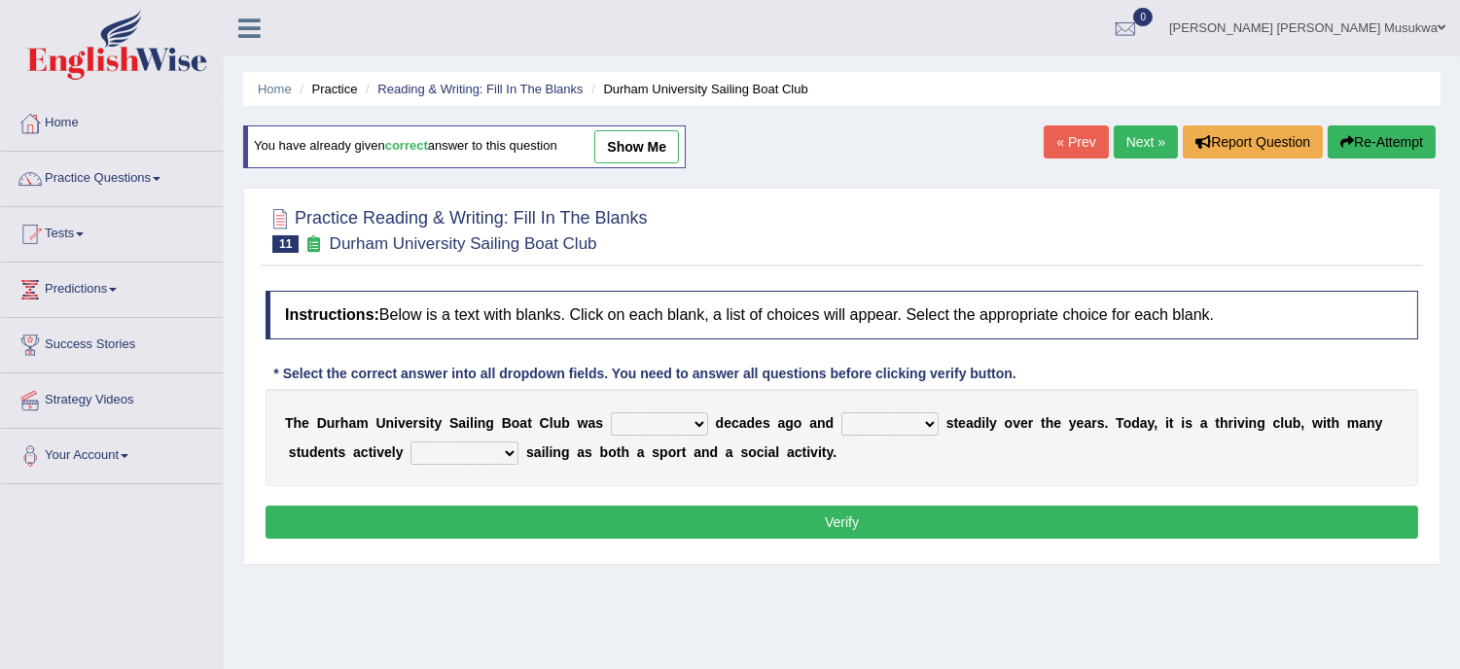
click at [689, 416] on select "found fund founded find" at bounding box center [659, 423] width 97 height 23
select select "founded"
click at [611, 412] on select "found fund founded find" at bounding box center [659, 423] width 97 height 23
click at [922, 429] on select "grow growing has grown grown" at bounding box center [889, 423] width 97 height 23
select select "has grown"
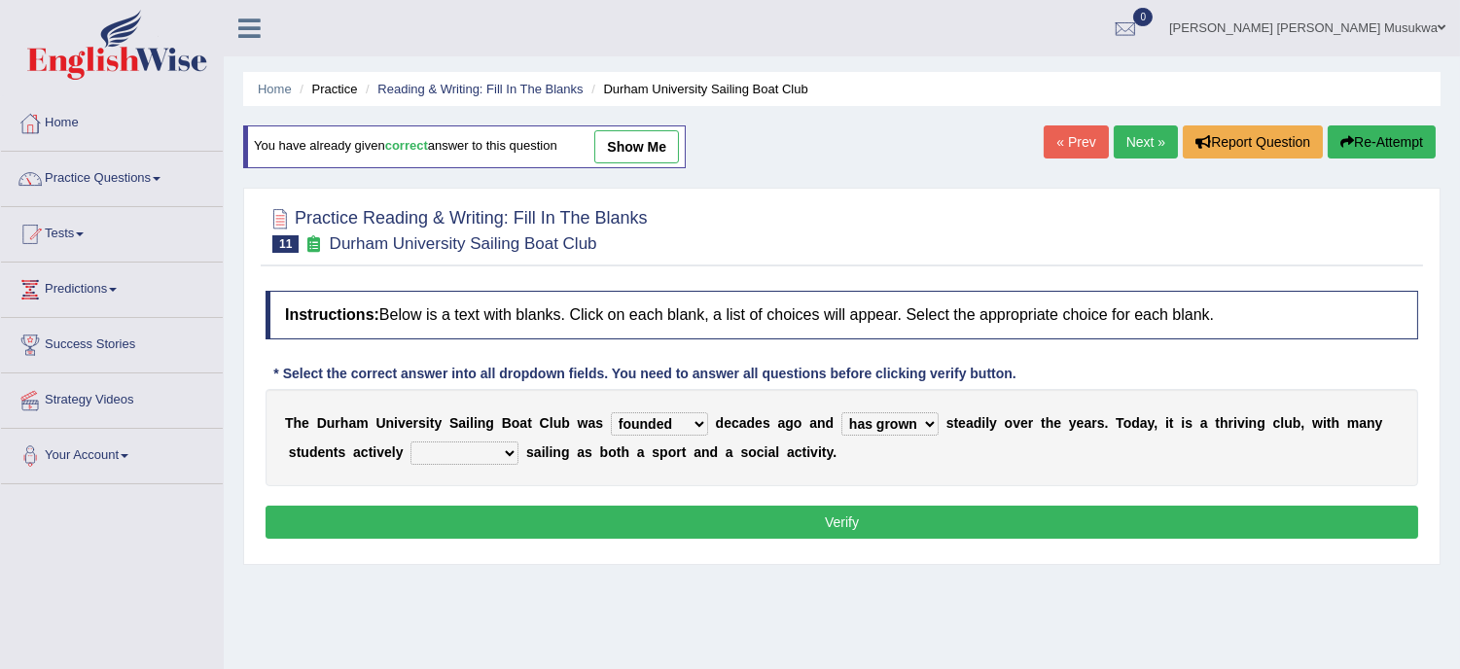
click at [841, 412] on select "grow growing has grown grown" at bounding box center [889, 423] width 97 height 23
click at [516, 444] on select "enjoy enjoyed are enjoying enjoying" at bounding box center [464, 453] width 108 height 23
select select "enjoying"
click at [410, 442] on select "enjoy enjoyed are enjoying enjoying" at bounding box center [464, 453] width 108 height 23
click at [834, 517] on button "Verify" at bounding box center [842, 522] width 1153 height 33
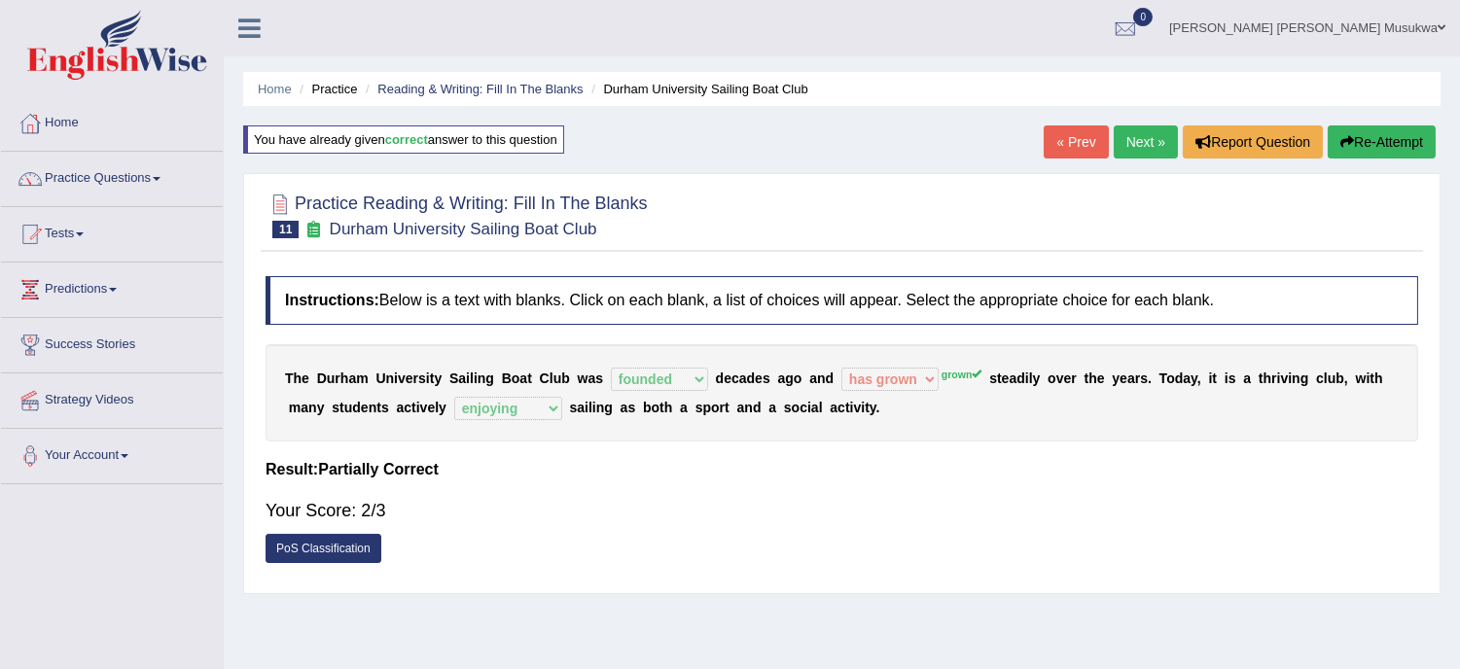
click at [1373, 148] on button "Re-Attempt" at bounding box center [1382, 141] width 108 height 33
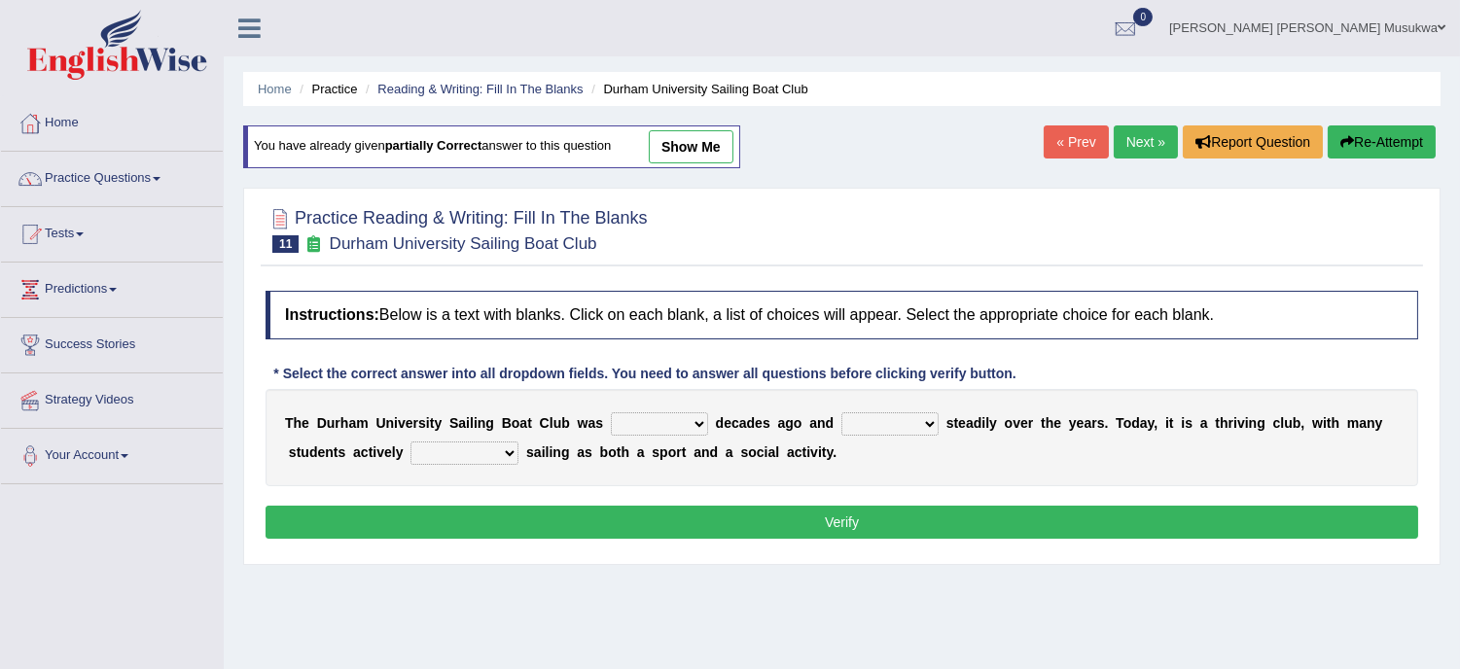
click at [696, 431] on select "found fund founded find" at bounding box center [659, 423] width 97 height 23
select select "founded"
click at [611, 412] on select "found fund founded find" at bounding box center [659, 423] width 97 height 23
click at [931, 420] on select "grow growing has grown grown" at bounding box center [889, 423] width 97 height 23
select select "grown"
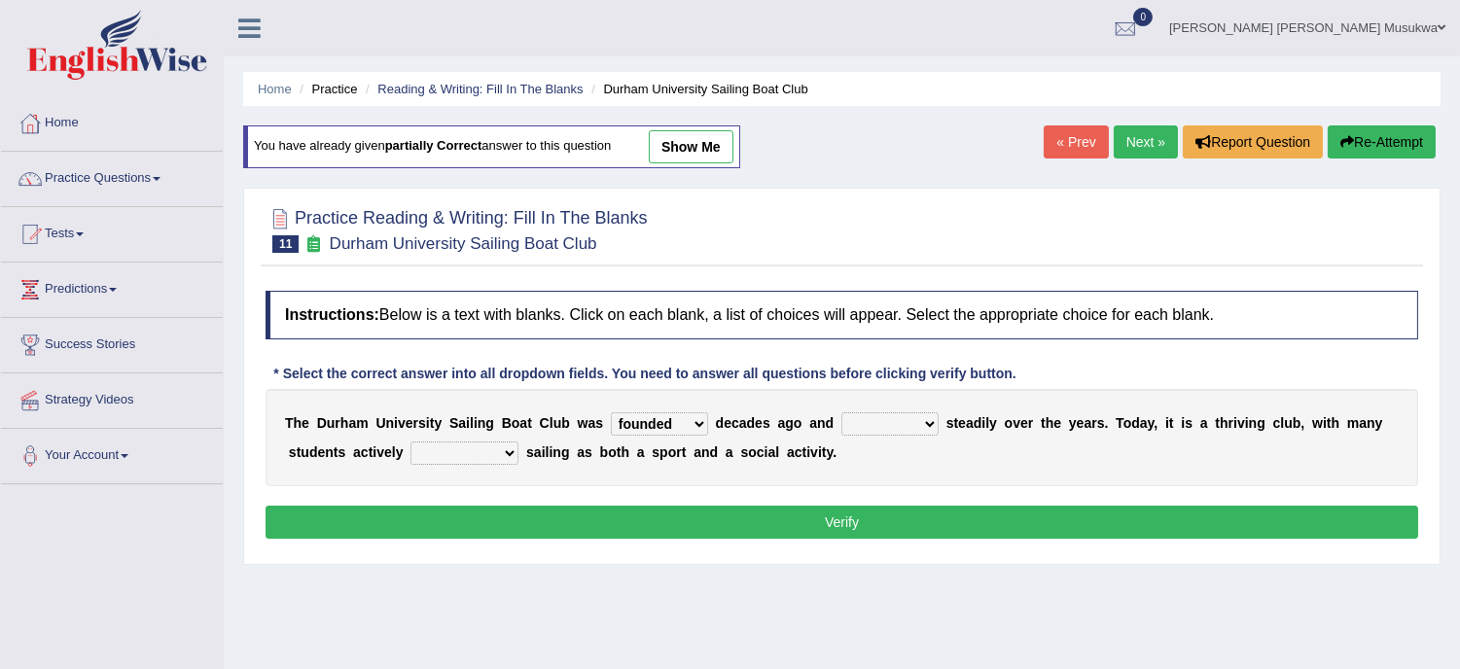
click at [841, 412] on select "grow growing has grown grown" at bounding box center [889, 423] width 97 height 23
drag, startPoint x: 878, startPoint y: 558, endPoint x: 642, endPoint y: 490, distance: 245.9
click at [642, 490] on div "Practice Reading & Writing: Fill In The Blanks 11 Durham University Sailing Boa…" at bounding box center [841, 376] width 1197 height 377
click at [504, 448] on select "enjoy enjoyed are enjoying enjoying" at bounding box center [464, 453] width 108 height 23
select select "enjoying"
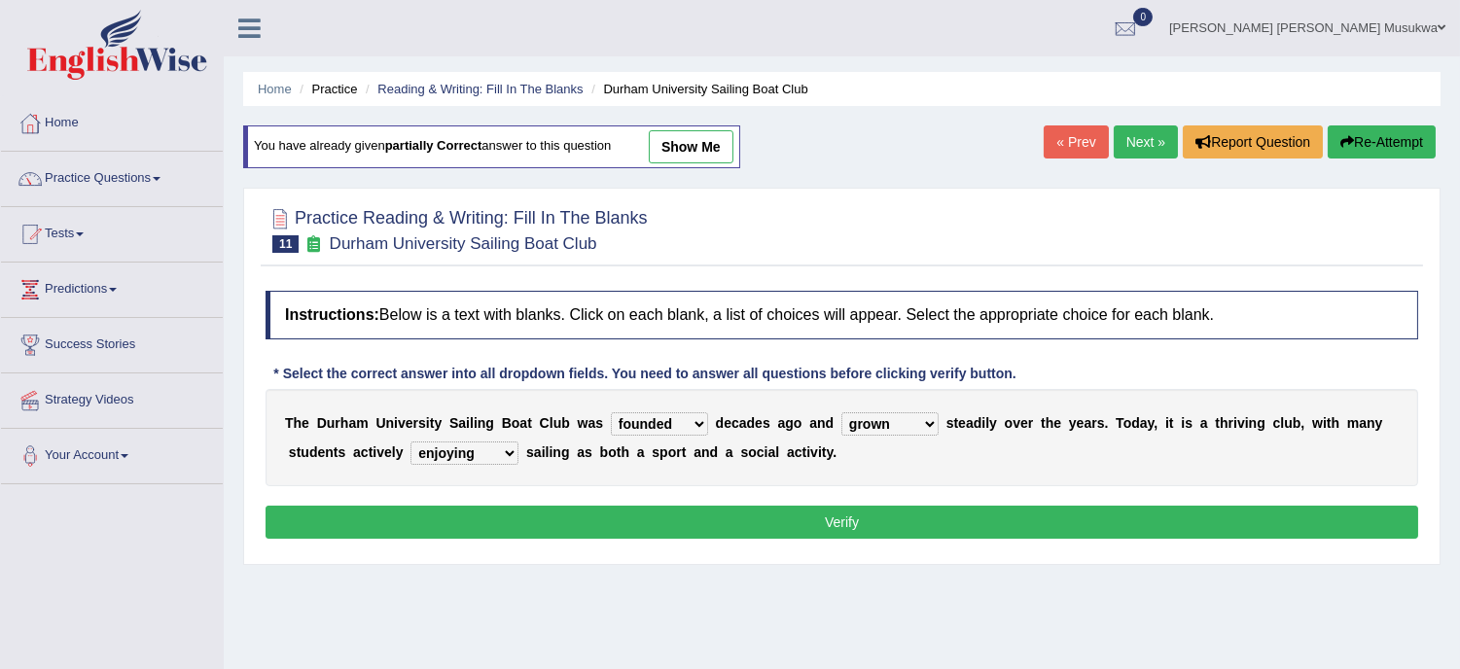
click at [410, 442] on select "enjoy enjoyed are enjoying enjoying" at bounding box center [464, 453] width 108 height 23
click at [842, 520] on button "Verify" at bounding box center [842, 522] width 1153 height 33
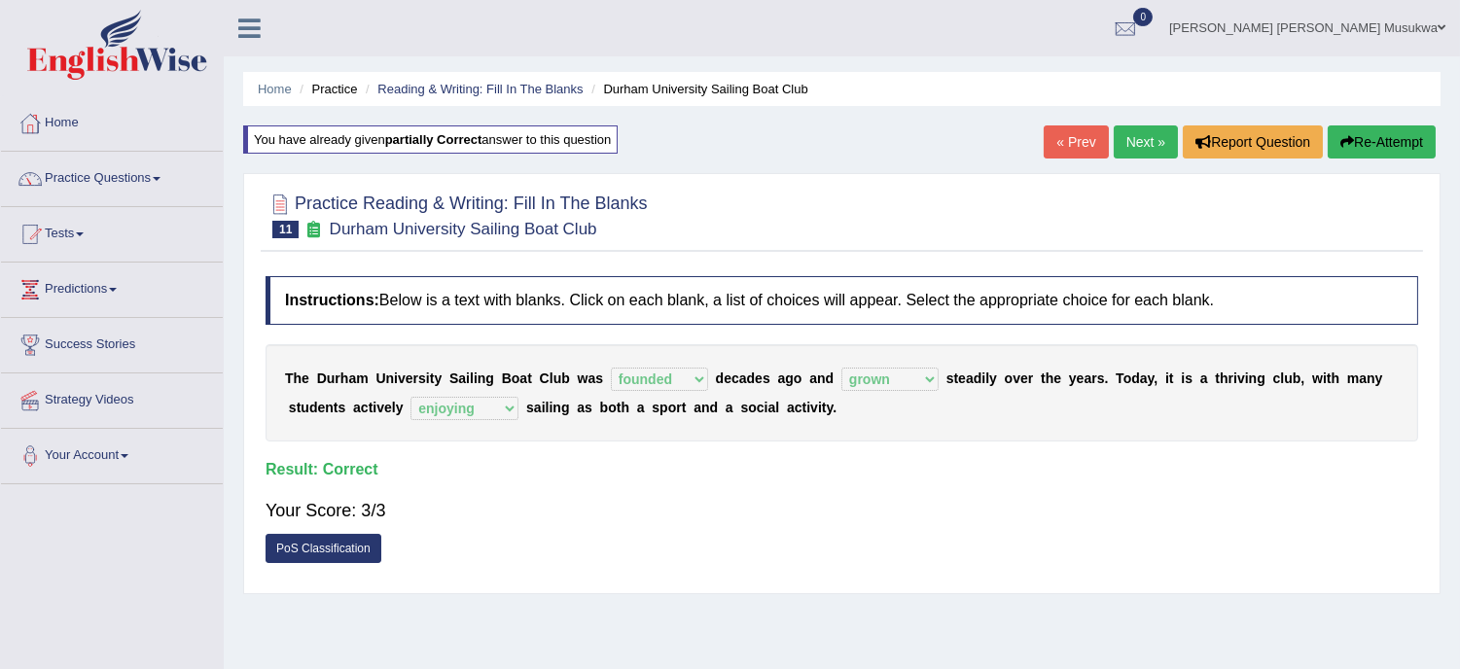
click at [1143, 136] on link "Next »" at bounding box center [1146, 141] width 64 height 33
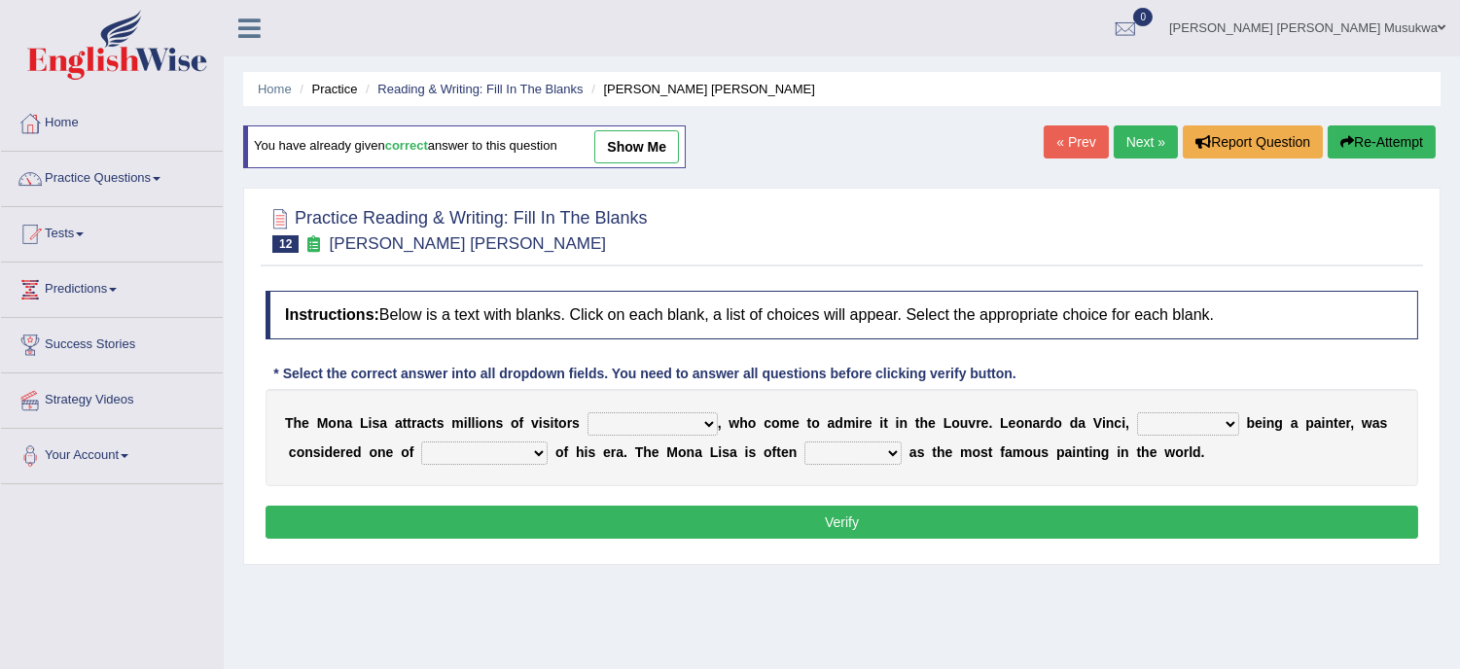
click at [694, 418] on select "around the year the all year all year round per year" at bounding box center [652, 423] width 130 height 23
click at [587, 412] on select "around the year the all year all year round per year" at bounding box center [652, 423] width 130 height 23
click at [704, 419] on select "around the year the all year all year round per year" at bounding box center [652, 423] width 130 height 23
select select "all year round"
click at [587, 412] on select "around the year the all year all year round per year" at bounding box center [652, 423] width 130 height 23
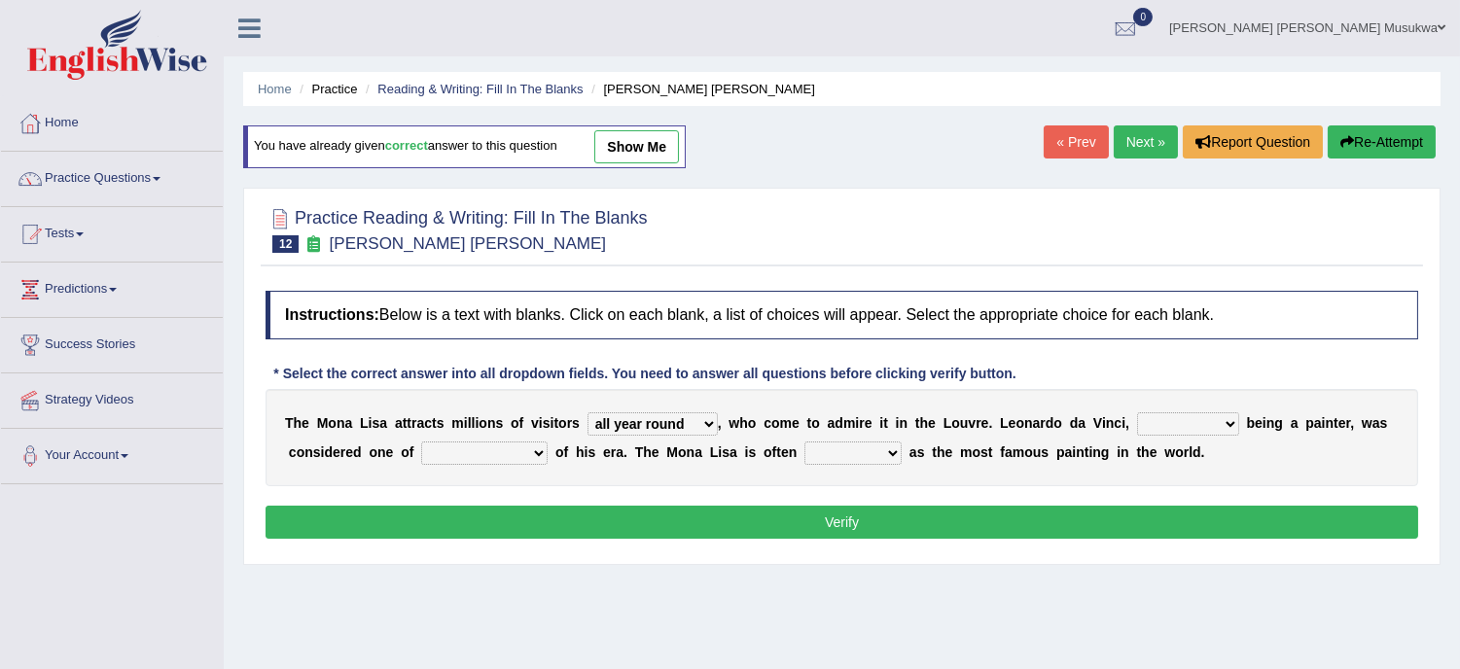
click at [1231, 428] on select "rather than as much as as well as as long as" at bounding box center [1188, 423] width 102 height 23
select select "as well as"
click at [1137, 412] on select "rather than as much as as well as as long as" at bounding box center [1188, 423] width 102 height 23
click at [536, 448] on select "better artists artist the better artist the best artists" at bounding box center [484, 453] width 126 height 23
select select "the best artists"
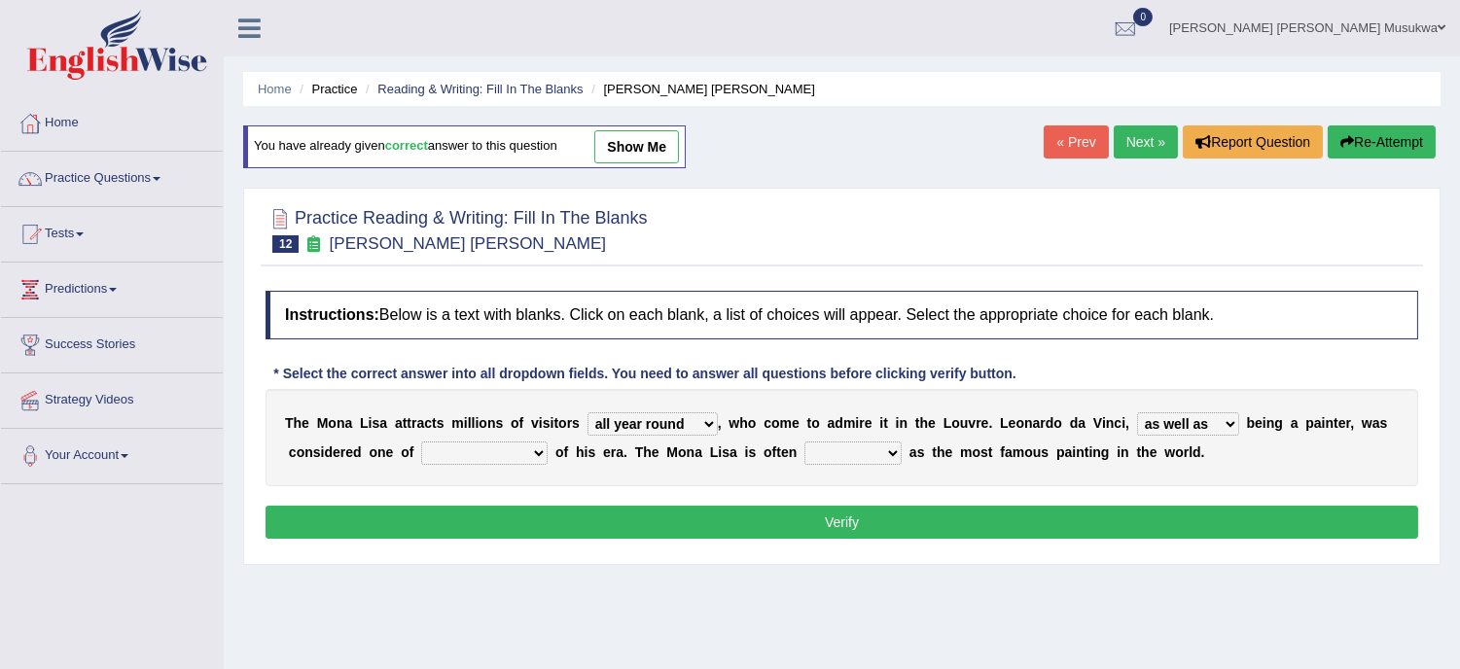
click at [421, 442] on select "better artists artist the better artist the best artists" at bounding box center [484, 453] width 126 height 23
click at [853, 464] on div "T h e M o n a L i s a a t t r a c t s m i l l i o n s o f v i s i t o r s aroun…" at bounding box center [842, 437] width 1153 height 97
click at [887, 453] on select "classified suggested predicted described" at bounding box center [852, 453] width 97 height 23
select select "described"
click at [804, 442] on select "classified suggested predicted described" at bounding box center [852, 453] width 97 height 23
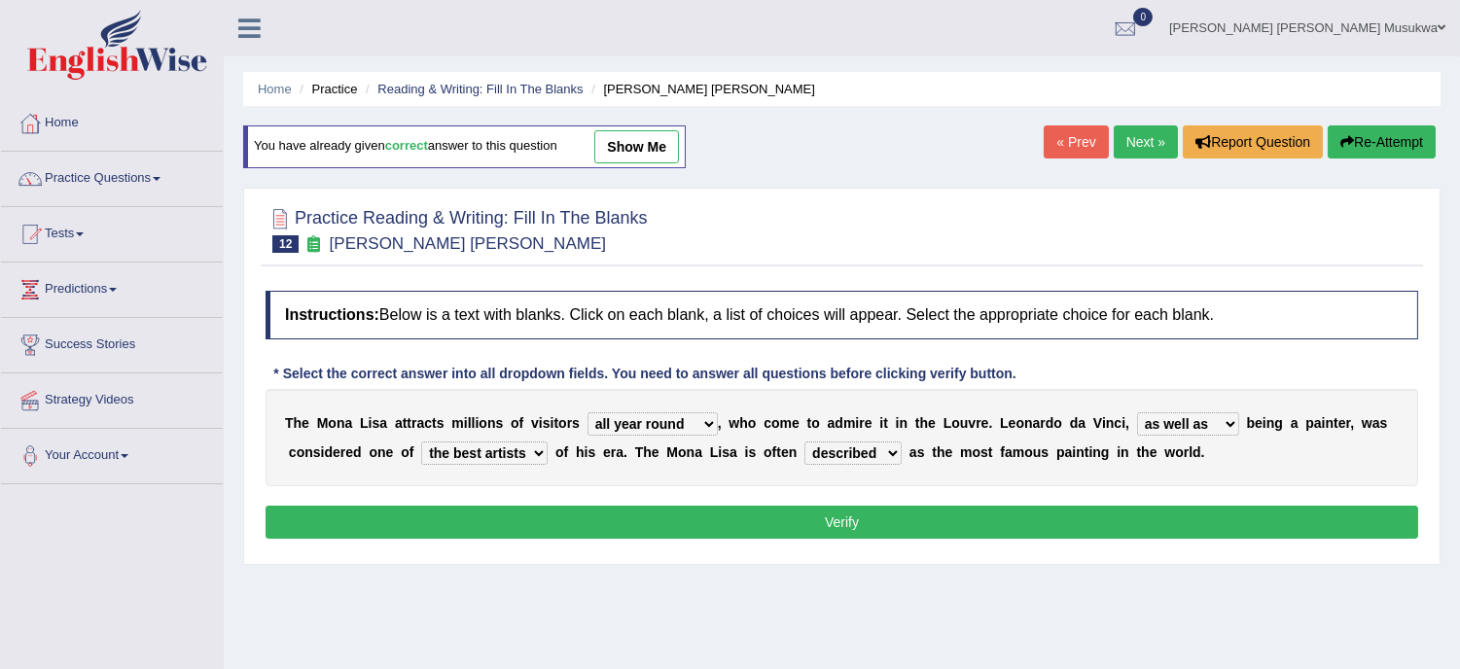
click at [840, 518] on button "Verify" at bounding box center [842, 522] width 1153 height 33
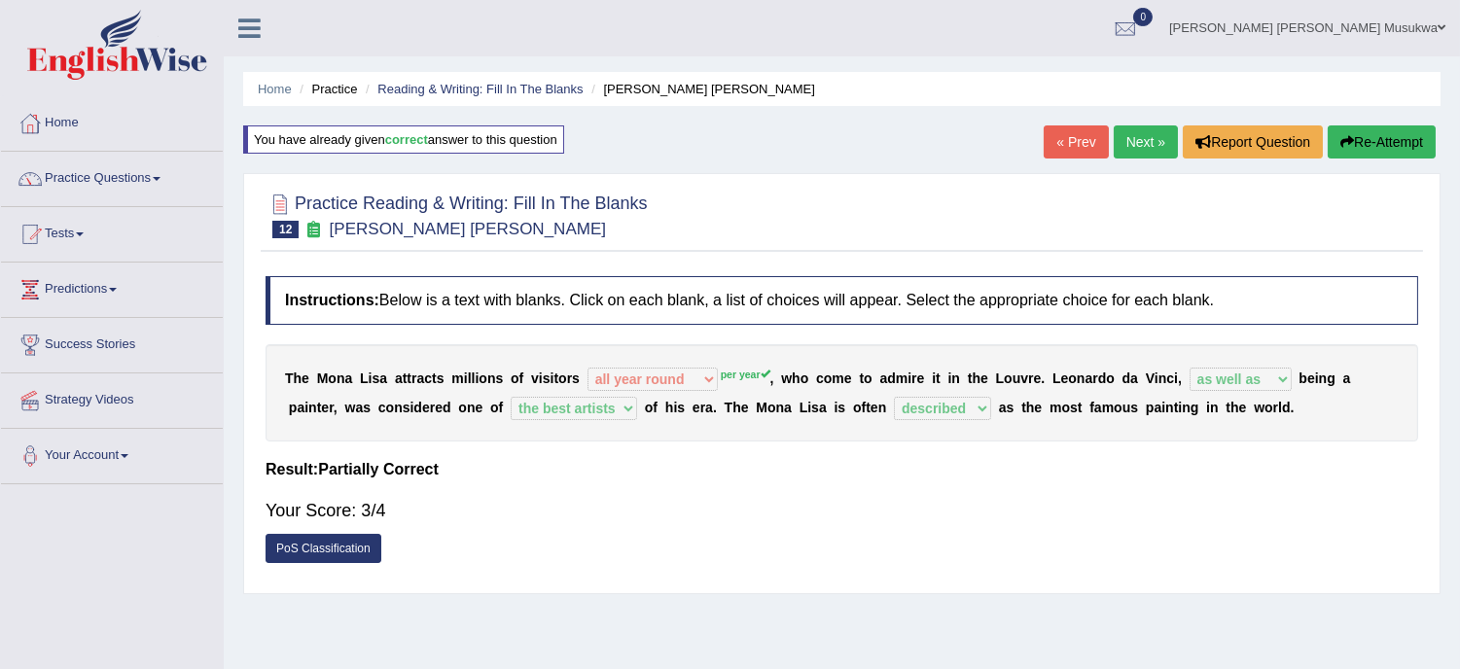
click at [1383, 143] on button "Re-Attempt" at bounding box center [1382, 141] width 108 height 33
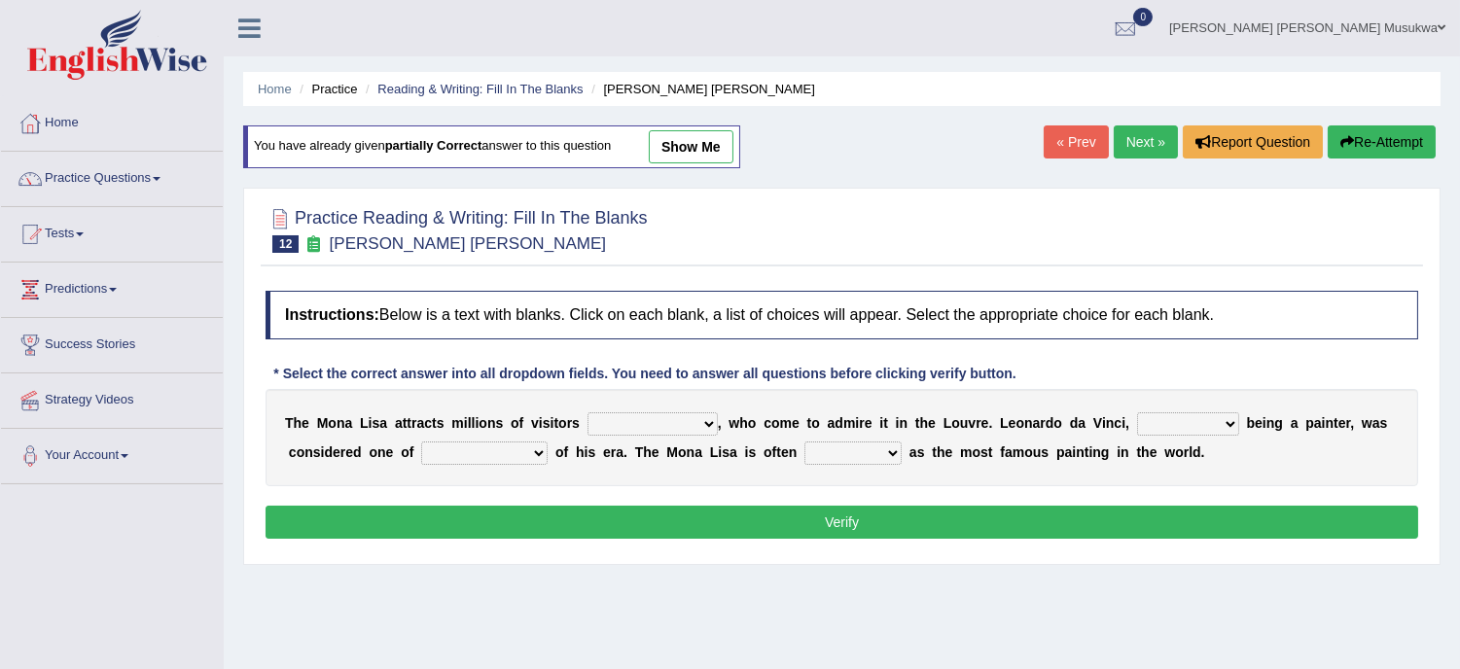
click at [707, 419] on select "around the year the all year all year round per year" at bounding box center [652, 423] width 130 height 23
click at [707, 432] on select "around the year the all year all year round per year" at bounding box center [652, 423] width 130 height 23
click at [707, 429] on select "around the year the all year all year round per year" at bounding box center [652, 423] width 130 height 23
click at [656, 570] on div "Home Practice Reading & Writing: Fill In The Blanks Mona Lisa You have already …" at bounding box center [842, 486] width 1236 height 973
click at [706, 432] on select "around the year the all year all year round per year" at bounding box center [652, 423] width 130 height 23
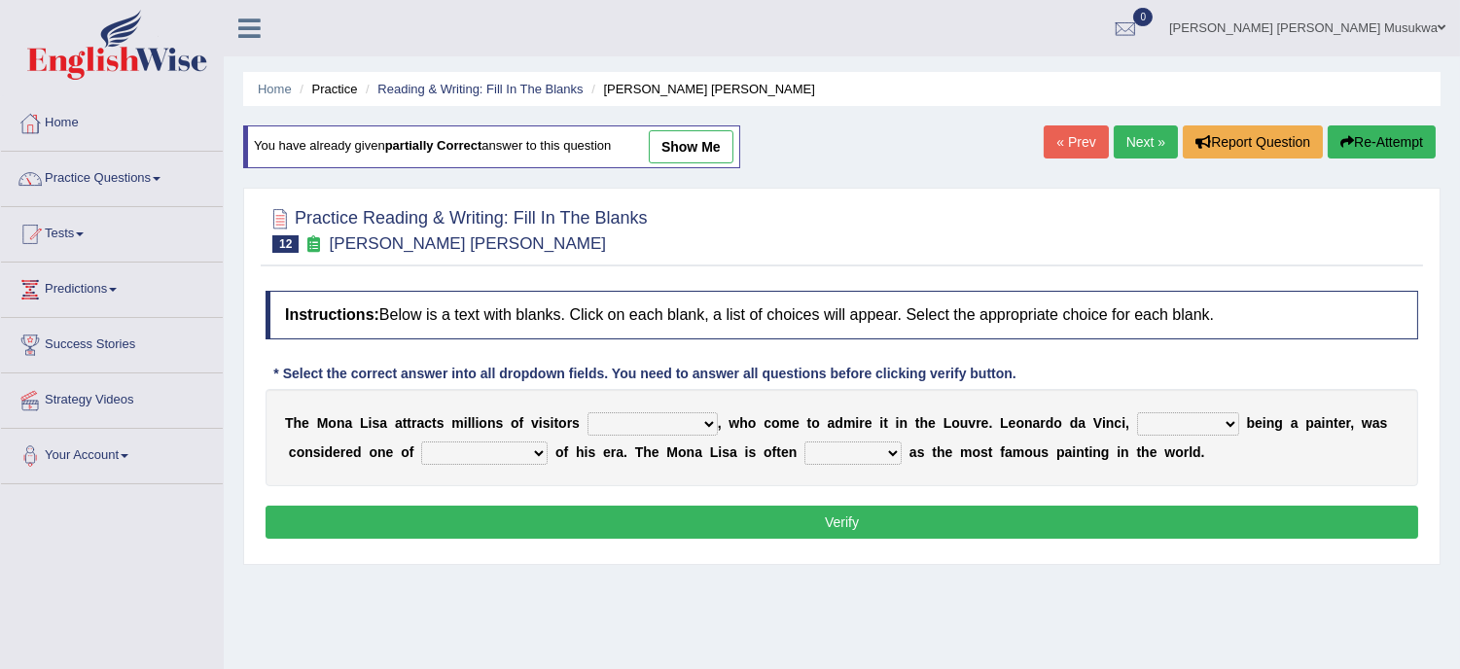
select select "per year"
click at [587, 412] on select "around the year the all year all year round per year" at bounding box center [652, 423] width 130 height 23
click at [1229, 419] on select "rather than as much as as well as as long as" at bounding box center [1188, 423] width 102 height 23
select select "as well as"
click at [1137, 412] on select "rather than as much as as well as as long as" at bounding box center [1188, 423] width 102 height 23
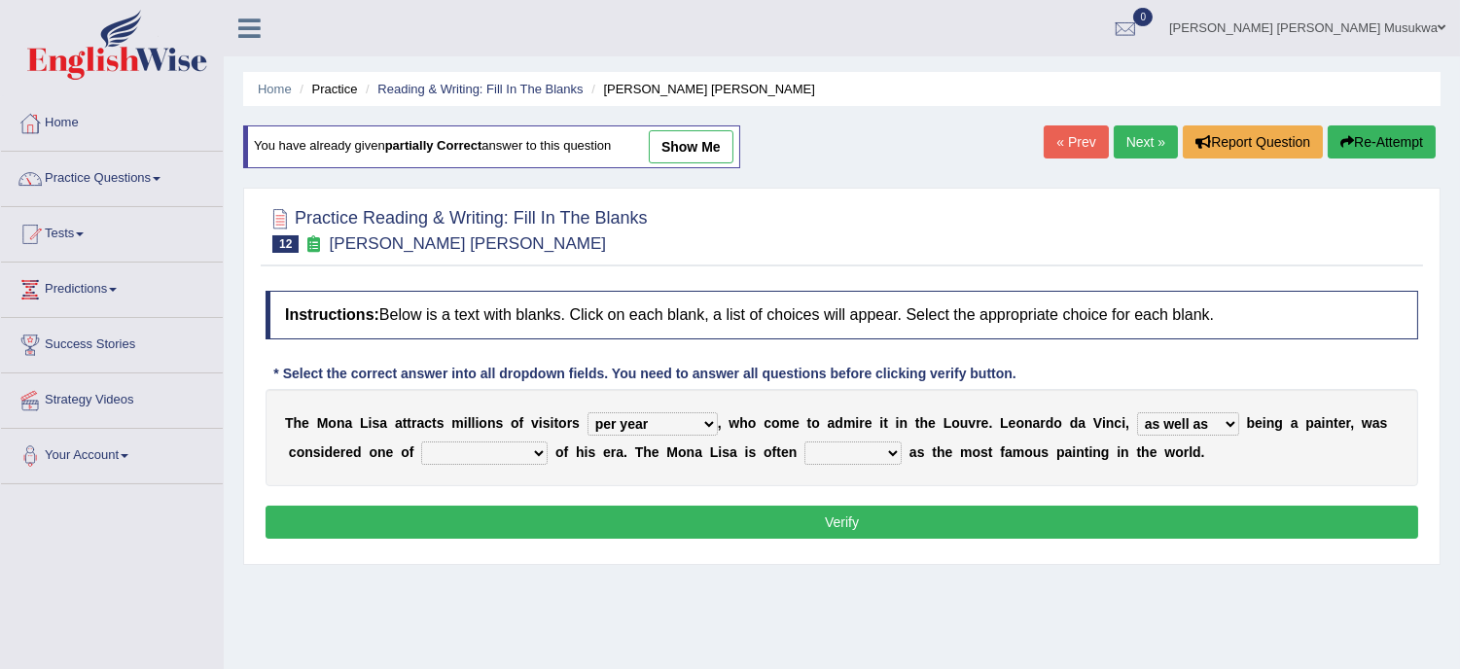
click at [536, 457] on select "better artists artist the better artist the best artists" at bounding box center [484, 453] width 126 height 23
select select "the best artists"
click at [421, 442] on select "better artists artist the better artist the best artists" at bounding box center [484, 453] width 126 height 23
click at [890, 445] on select "classified suggested predicted described" at bounding box center [852, 453] width 97 height 23
drag, startPoint x: 890, startPoint y: 444, endPoint x: 877, endPoint y: 447, distance: 13.0
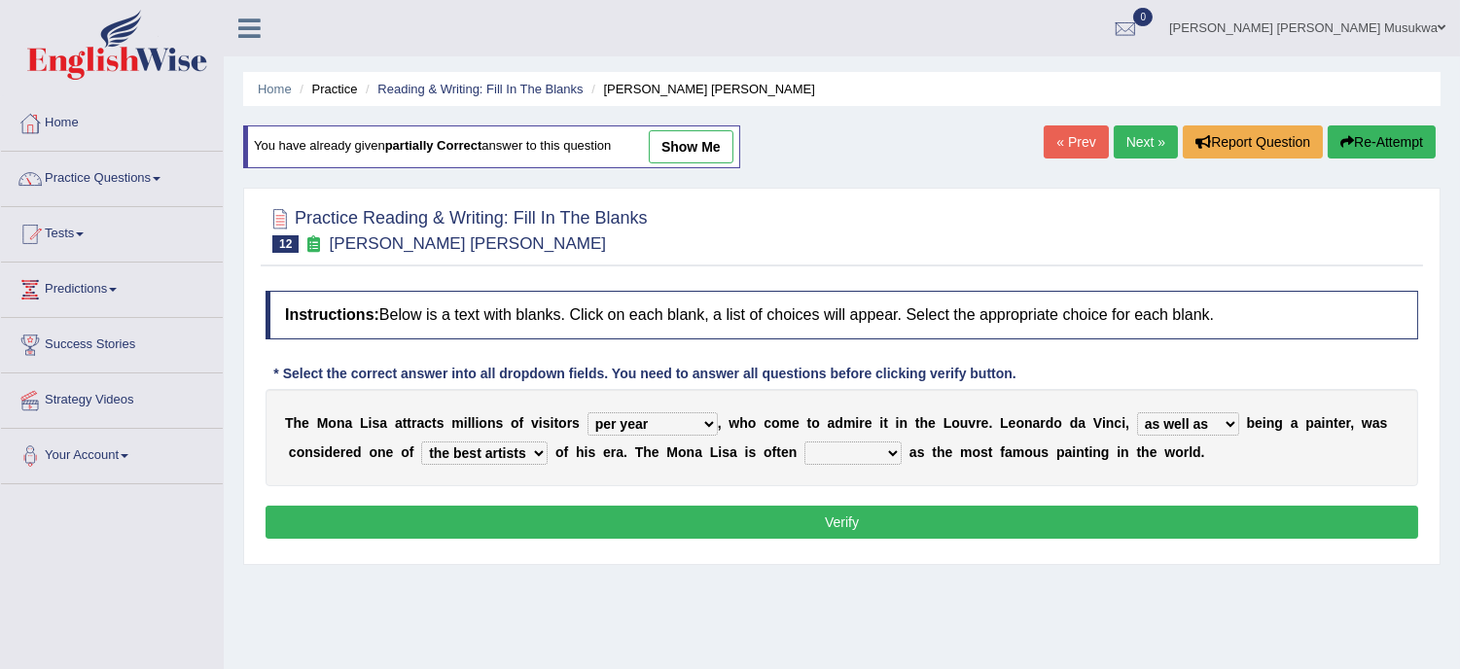
click at [877, 447] on select "classified suggested predicted described" at bounding box center [852, 453] width 97 height 23
select select "described"
click at [804, 442] on select "classified suggested predicted described" at bounding box center [852, 453] width 97 height 23
click at [1229, 423] on select "rather than as much as as well as as long as" at bounding box center [1188, 423] width 102 height 23
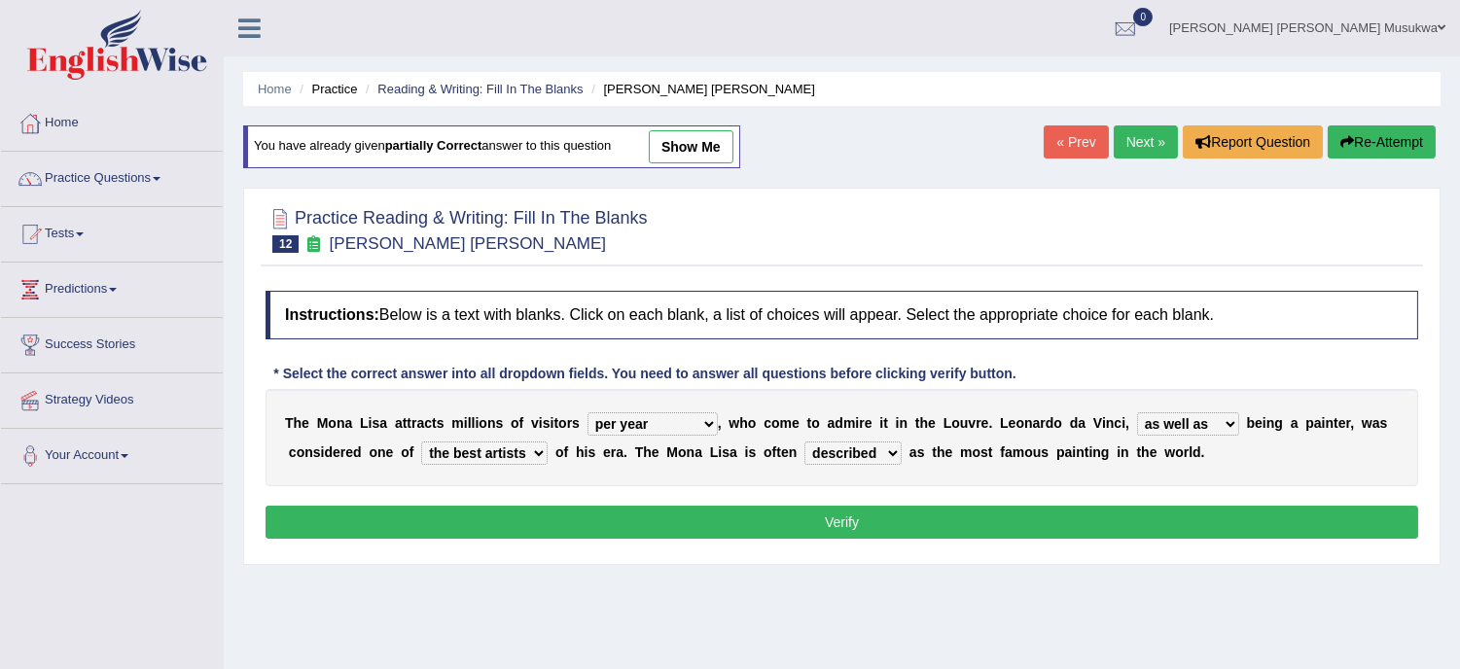
click at [825, 486] on div "T h e M o n a L i s a a t t r a c t s m i l l i o n s o f v i s i t o r s aroun…" at bounding box center [842, 437] width 1153 height 97
click at [840, 522] on button "Verify" at bounding box center [842, 522] width 1153 height 33
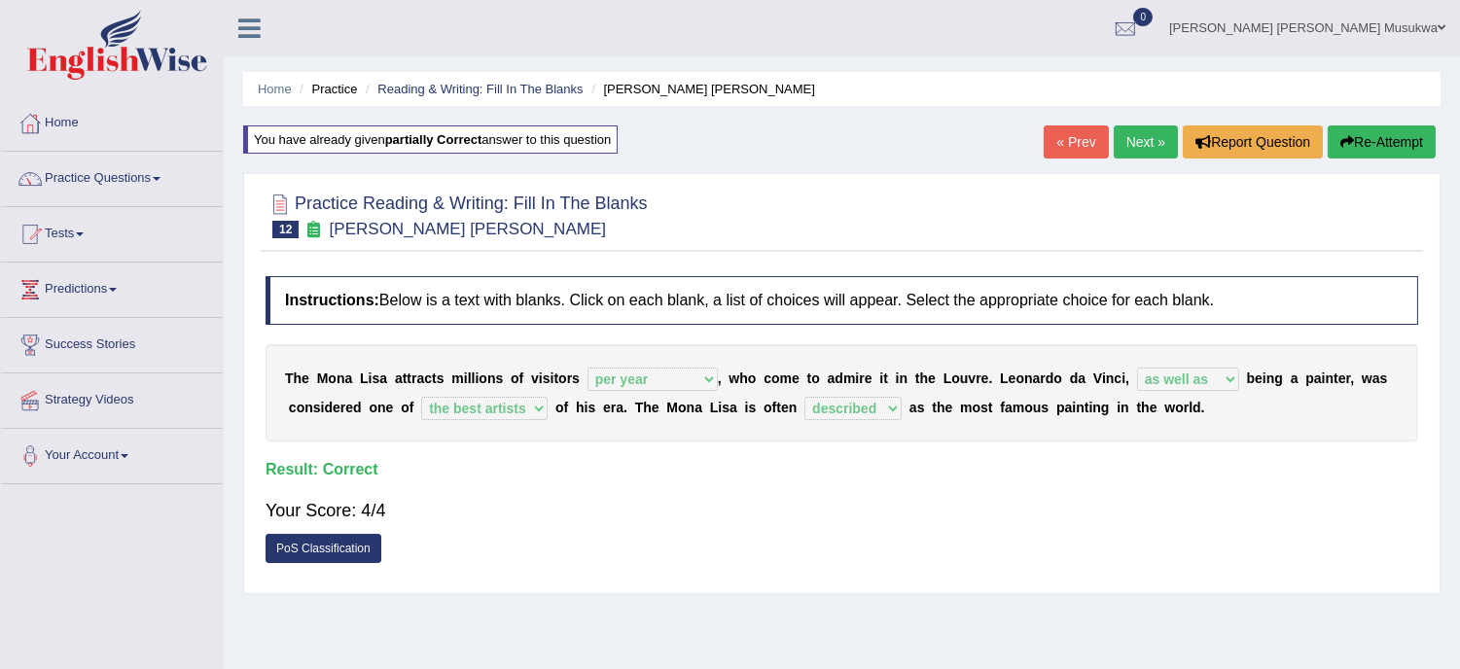
click at [1130, 130] on link "Next »" at bounding box center [1146, 141] width 64 height 33
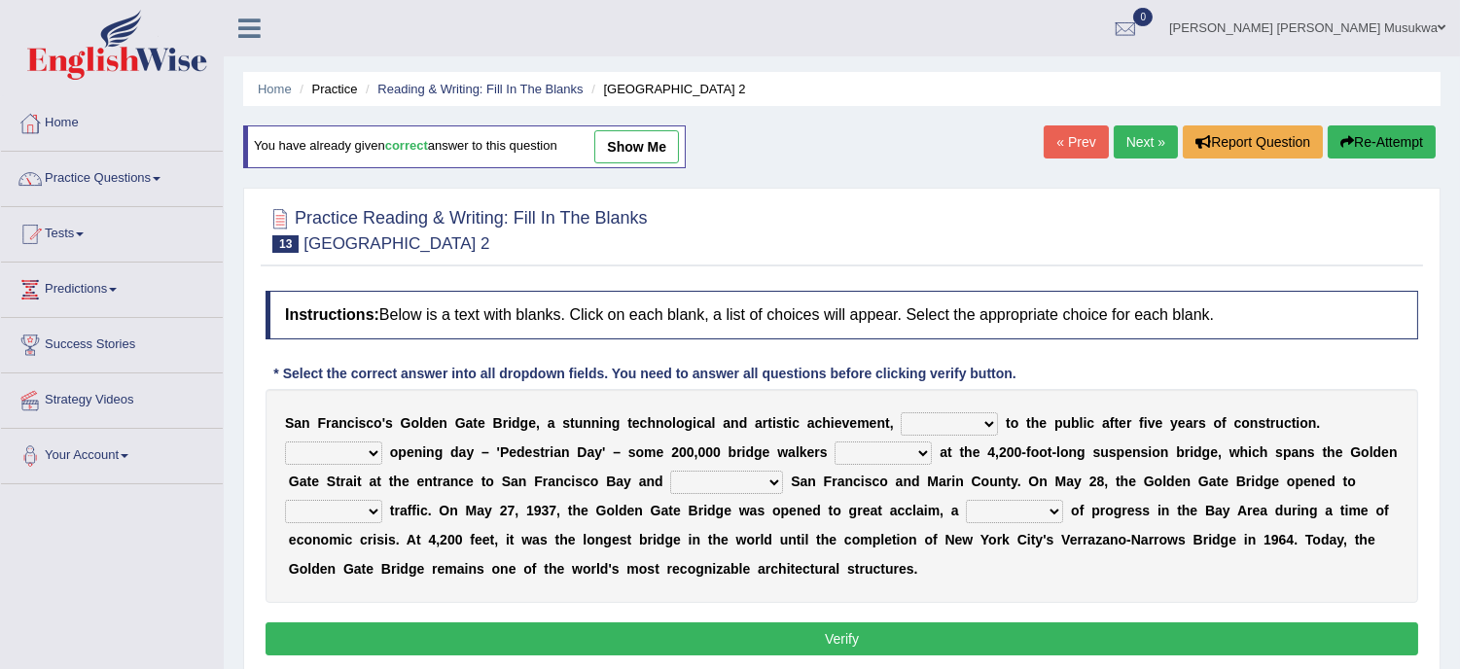
click at [986, 424] on select "opens closes appears equals" at bounding box center [949, 423] width 97 height 23
select select "opens"
click at [901, 412] on select "opens closes appears equals" at bounding box center [949, 423] width 97 height 23
click at [372, 448] on select "On During Since When" at bounding box center [333, 453] width 97 height 23
select select "On"
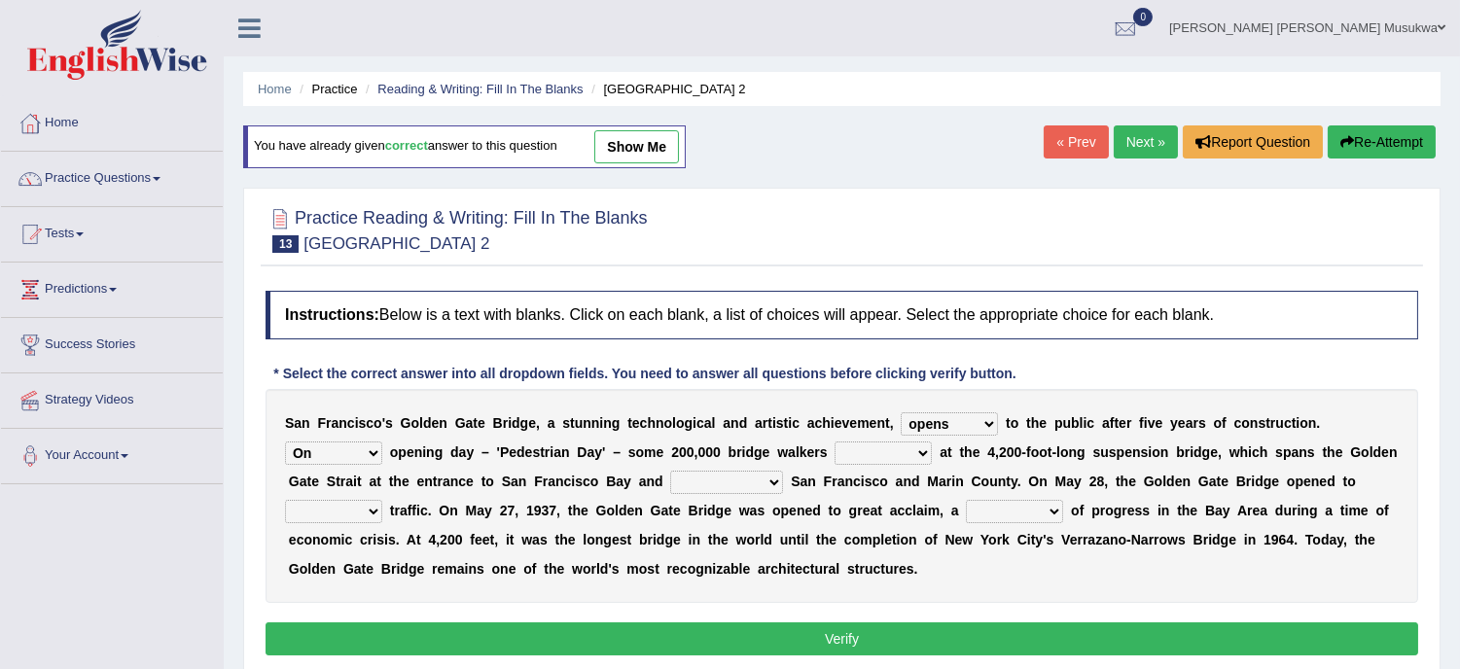
click at [285, 442] on select "On During Since When" at bounding box center [333, 453] width 97 height 23
click at [304, 511] on select "aquatic vehicular airborne watertight" at bounding box center [333, 511] width 97 height 23
click at [376, 455] on select "On During Since When" at bounding box center [333, 453] width 97 height 23
click at [528, 508] on b "1" at bounding box center [530, 511] width 8 height 16
drag, startPoint x: 749, startPoint y: 654, endPoint x: 772, endPoint y: 580, distance: 77.5
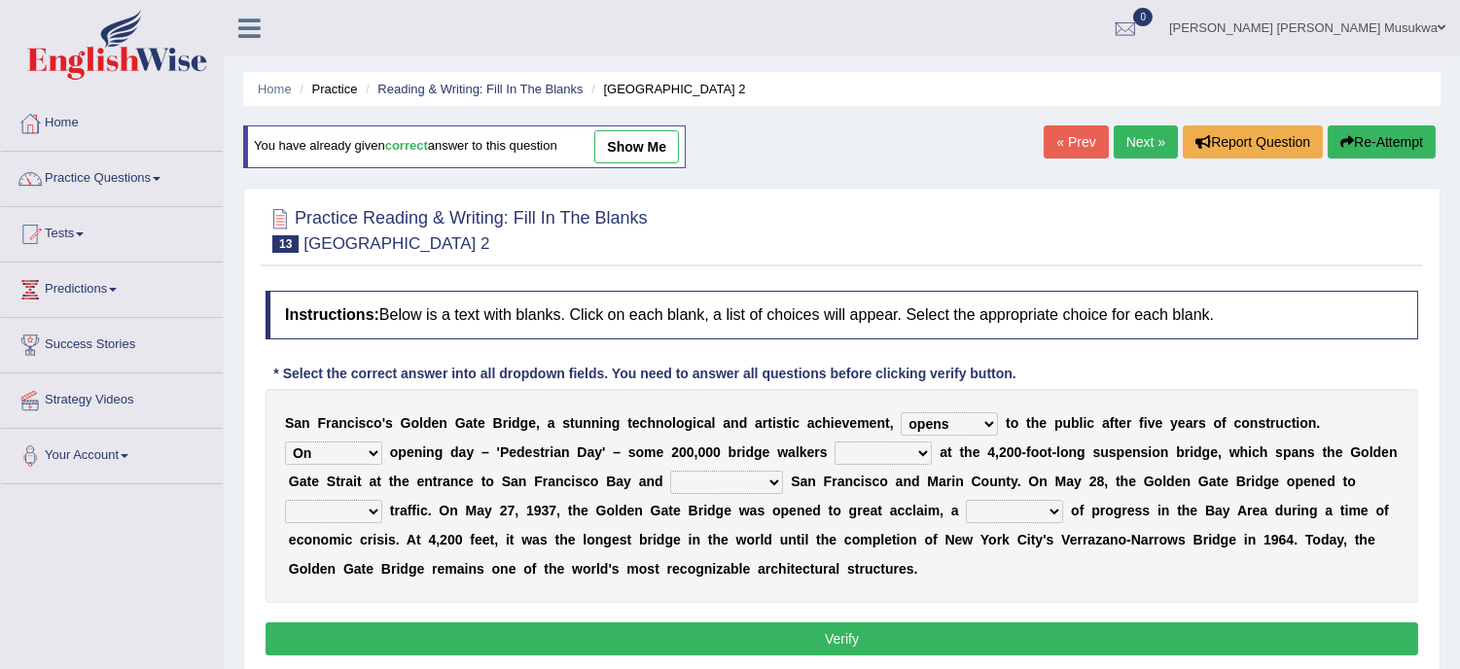
click at [772, 580] on div "Instructions: Below is a text with blanks. Click on each blank, a list of choic…" at bounding box center [842, 476] width 1162 height 390
drag, startPoint x: 772, startPoint y: 580, endPoint x: 799, endPoint y: 438, distance: 144.6
click at [799, 438] on div "S a n F r a n c i s c o ' [PERSON_NAME] G a t e B r i d g e , a s t u n n i n g…" at bounding box center [842, 496] width 1153 height 214
click at [916, 452] on select "stationed looked marveled laughed" at bounding box center [882, 453] width 97 height 23
select select "stationed"
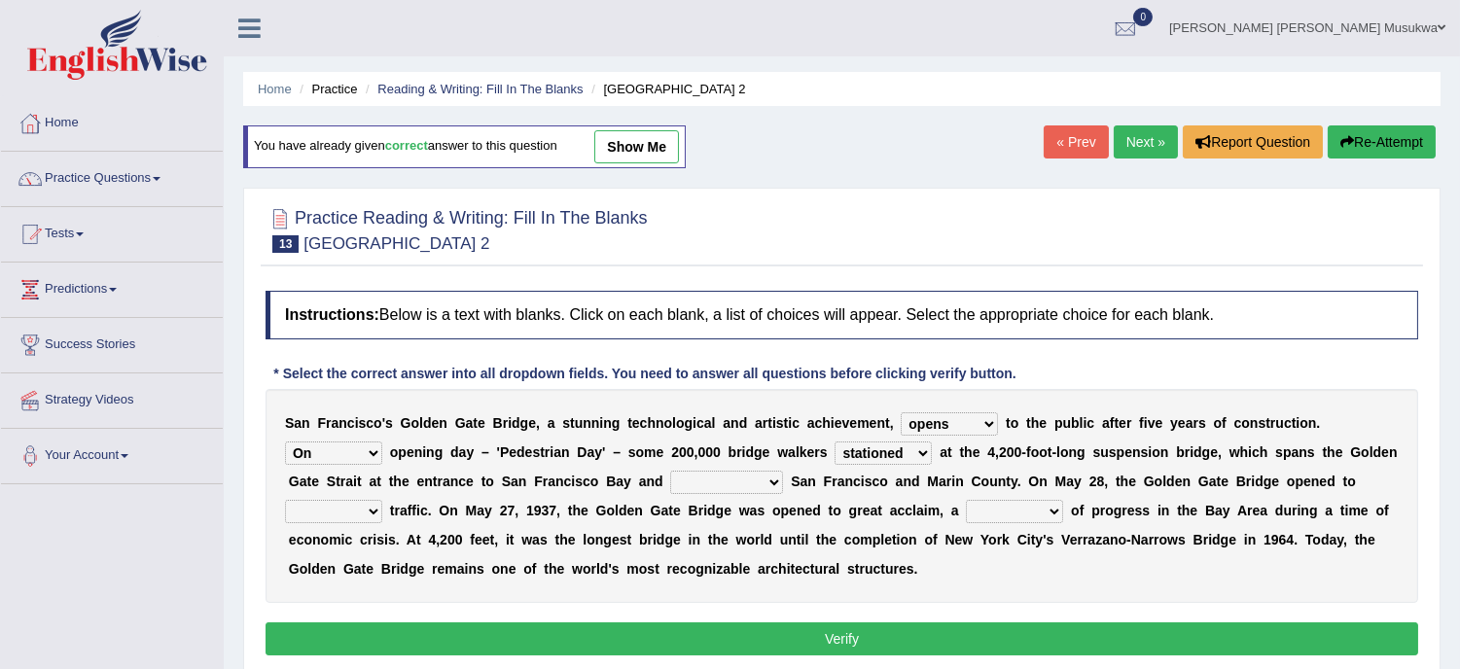
click at [834, 442] on select "stationed looked marveled laughed" at bounding box center [882, 453] width 97 height 23
click at [778, 481] on select "separates connects channels differentiates" at bounding box center [726, 482] width 113 height 23
select select "separates"
click at [670, 471] on select "separates connects channels differentiates" at bounding box center [726, 482] width 113 height 23
click at [370, 518] on select "aquatic vehicular airborne watertight" at bounding box center [333, 511] width 97 height 23
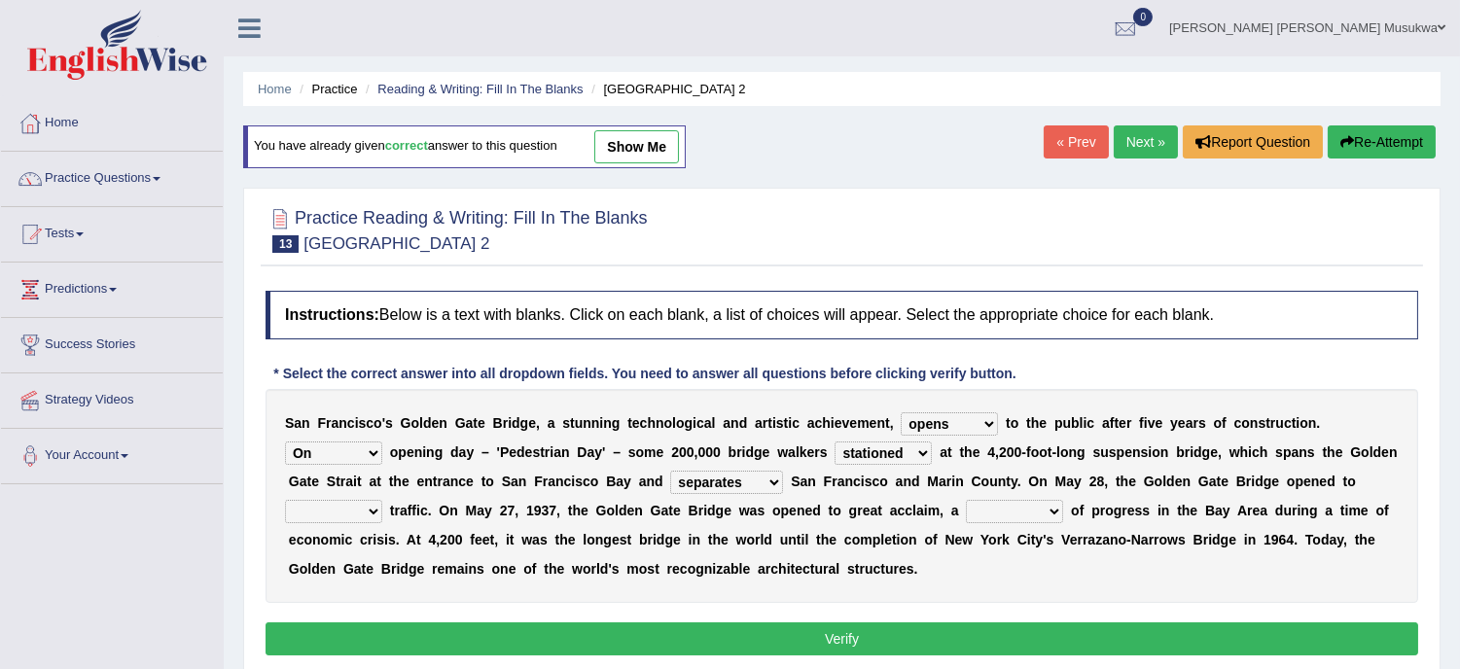
select select "vehicular"
click at [285, 500] on select "aquatic vehicular airborne watertight" at bounding box center [333, 511] width 97 height 23
click at [1050, 506] on select "denial symbol technique yield" at bounding box center [1014, 511] width 97 height 23
select select "symbol"
click at [966, 500] on select "denial symbol technique yield" at bounding box center [1014, 511] width 97 height 23
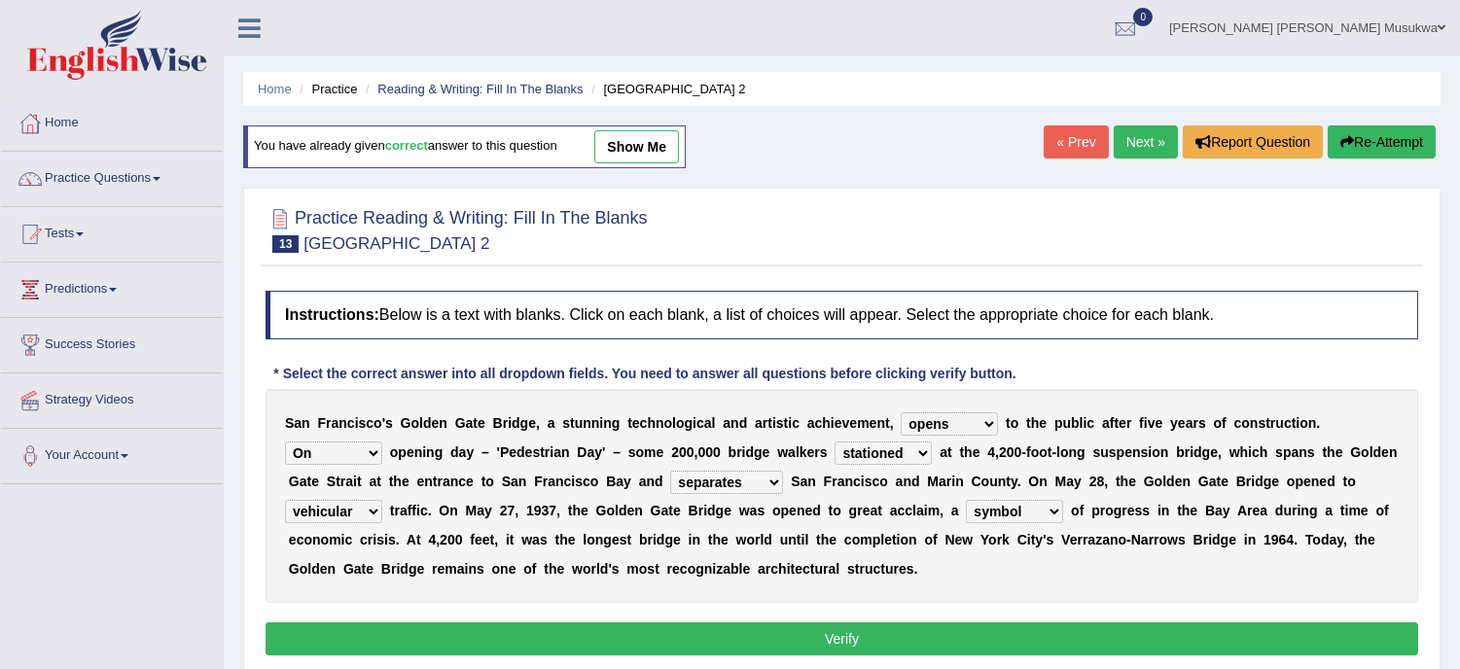
click at [837, 632] on button "Verify" at bounding box center [842, 638] width 1153 height 33
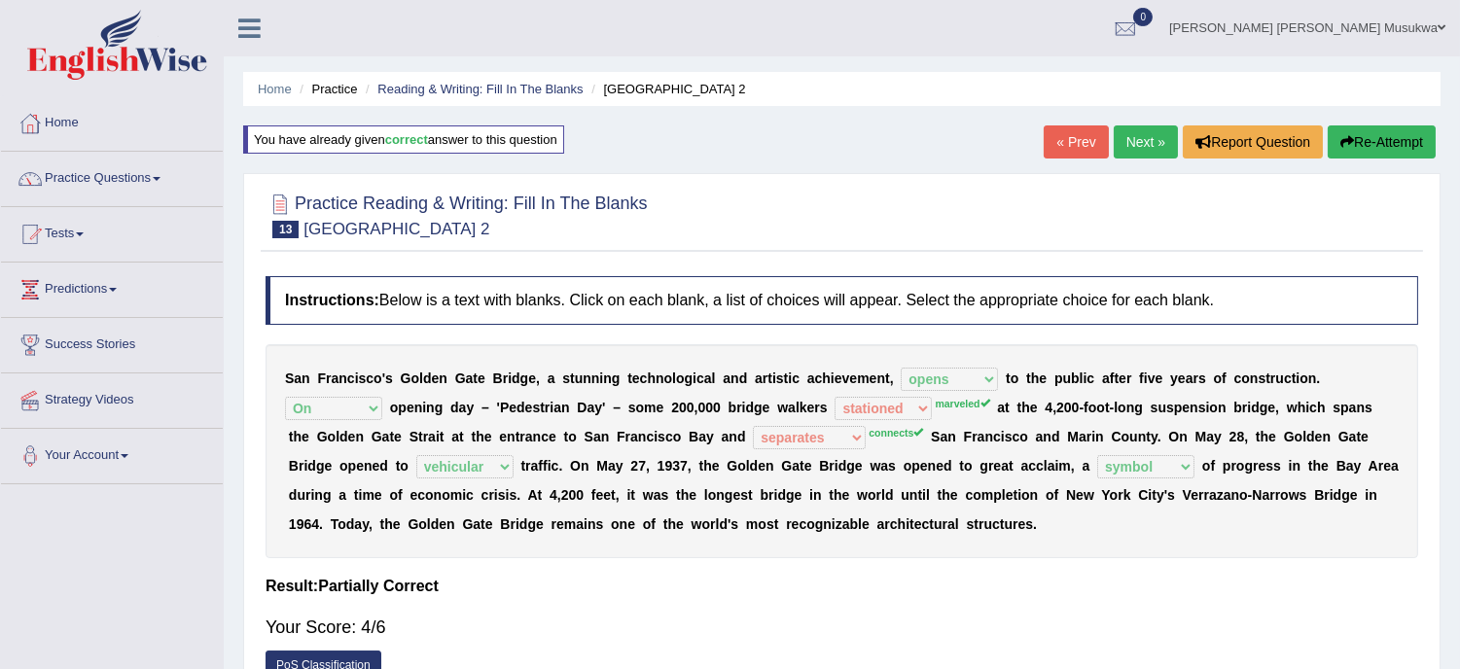
click at [1360, 138] on button "Re-Attempt" at bounding box center [1382, 141] width 108 height 33
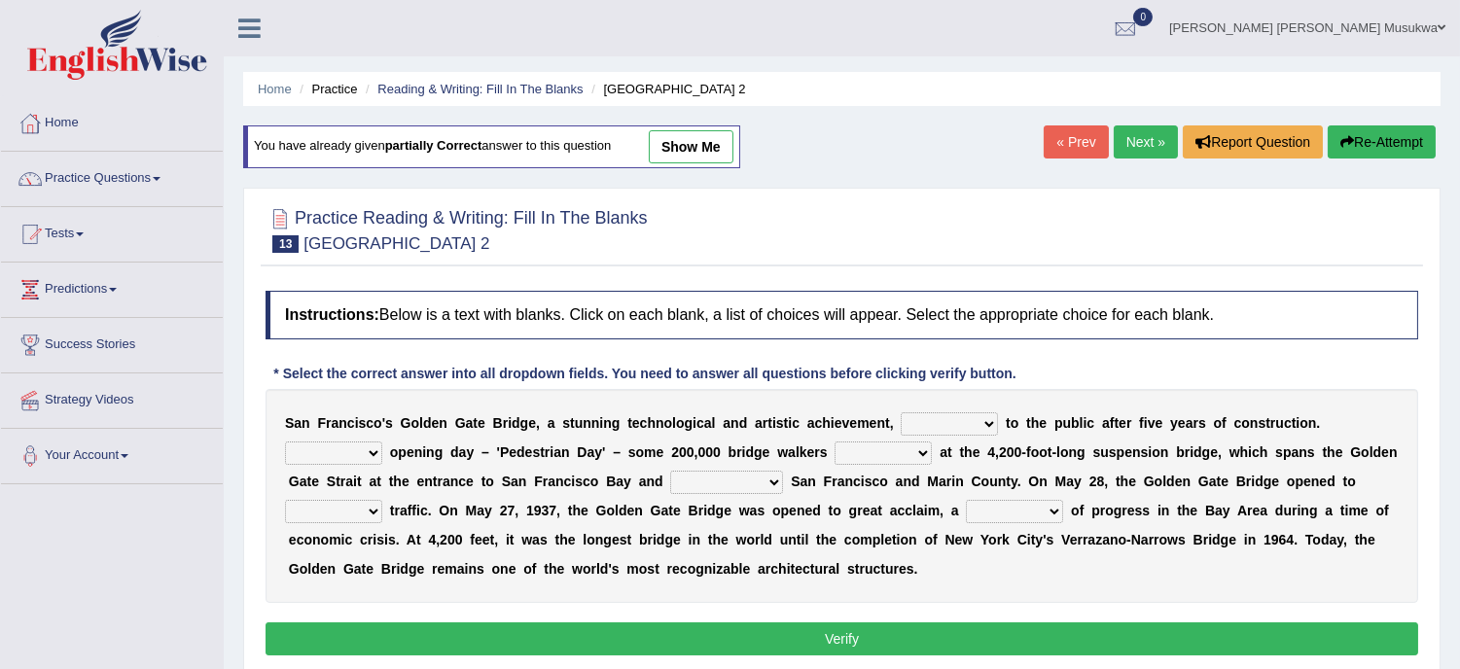
click at [984, 420] on select "opens closes appears equals" at bounding box center [949, 423] width 97 height 23
select select "opens"
click at [901, 412] on select "opens closes appears equals" at bounding box center [949, 423] width 97 height 23
click at [370, 449] on select "On During Since When" at bounding box center [333, 453] width 97 height 23
select select "On"
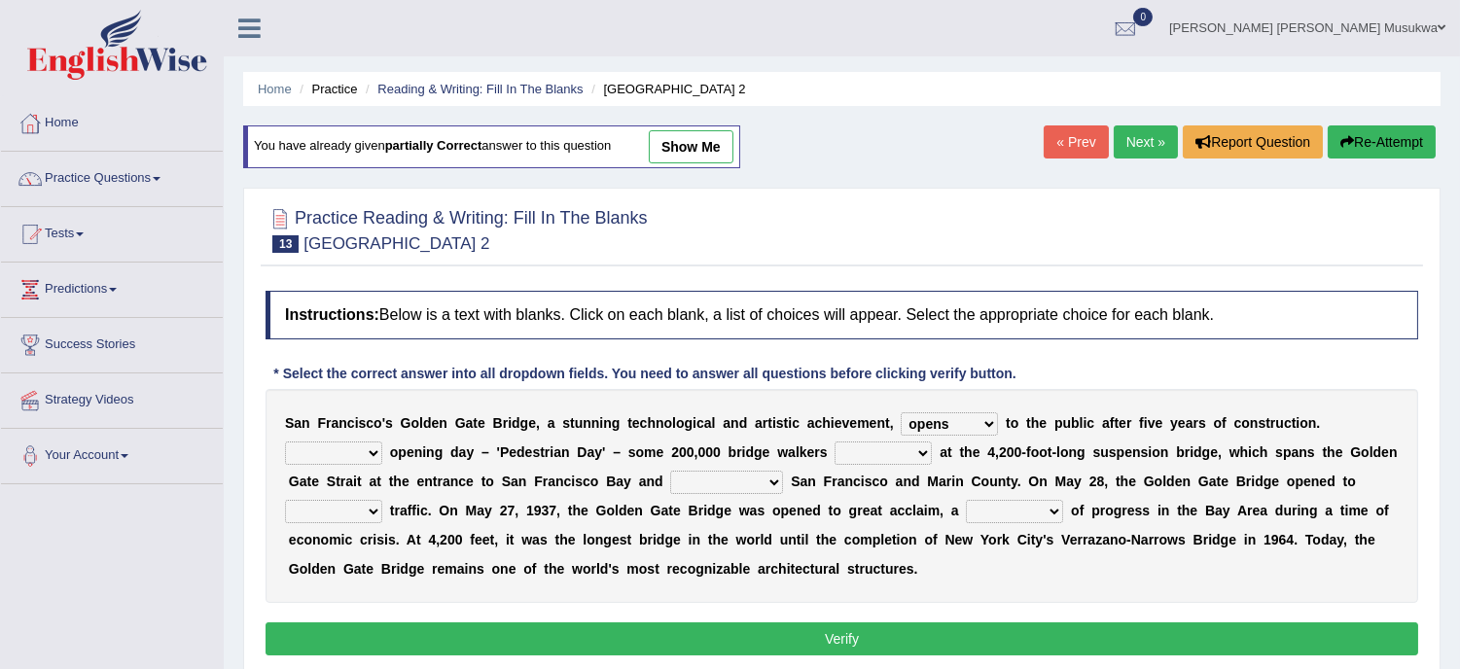
click at [285, 442] on select "On During Since When" at bounding box center [333, 453] width 97 height 23
click at [921, 449] on select "stationed looked marveled laughed" at bounding box center [882, 453] width 97 height 23
select select "marveled"
click at [834, 442] on select "stationed looked marveled laughed" at bounding box center [882, 453] width 97 height 23
click at [770, 482] on select "separates connects channels differentiates" at bounding box center [726, 482] width 113 height 23
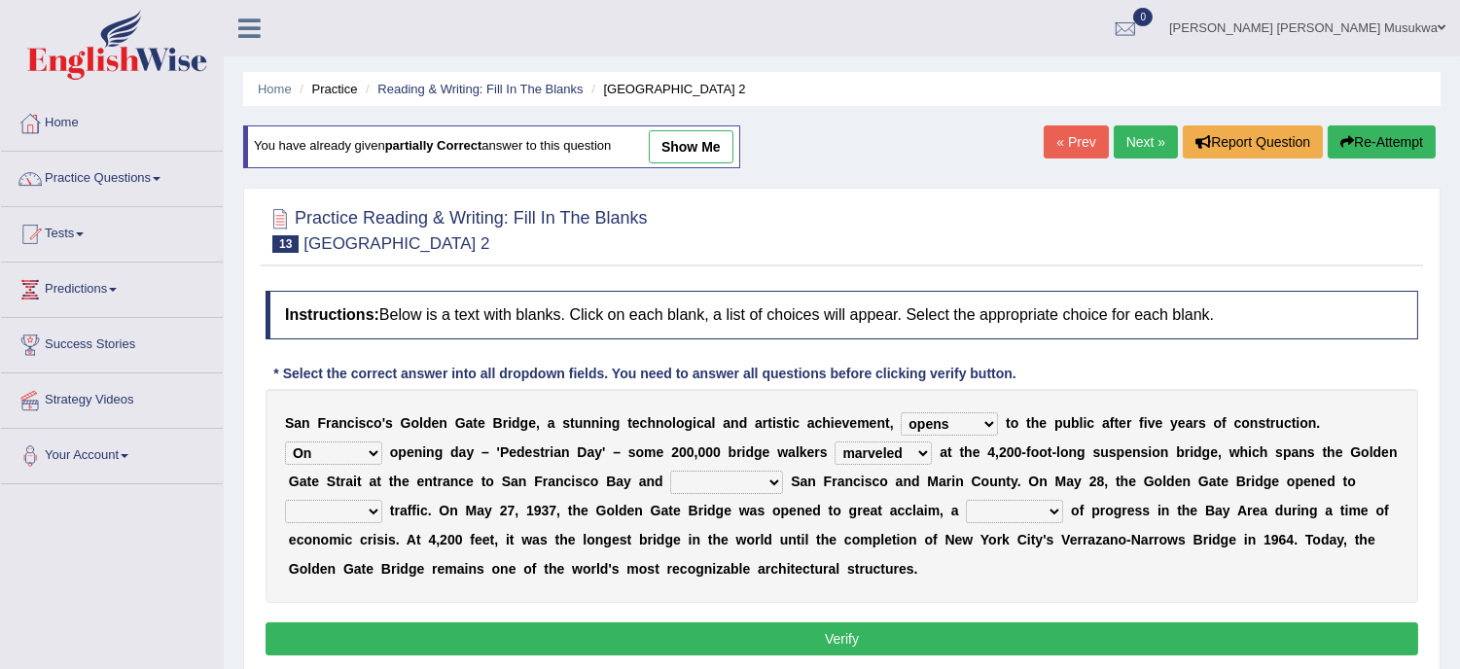
select select "connects"
click at [670, 471] on select "separates connects channels differentiates" at bounding box center [726, 482] width 113 height 23
click at [366, 515] on select "aquatic vehicular airborne watertight" at bounding box center [333, 511] width 97 height 23
select select "vehicular"
click at [285, 500] on select "aquatic vehicular airborne watertight" at bounding box center [333, 511] width 97 height 23
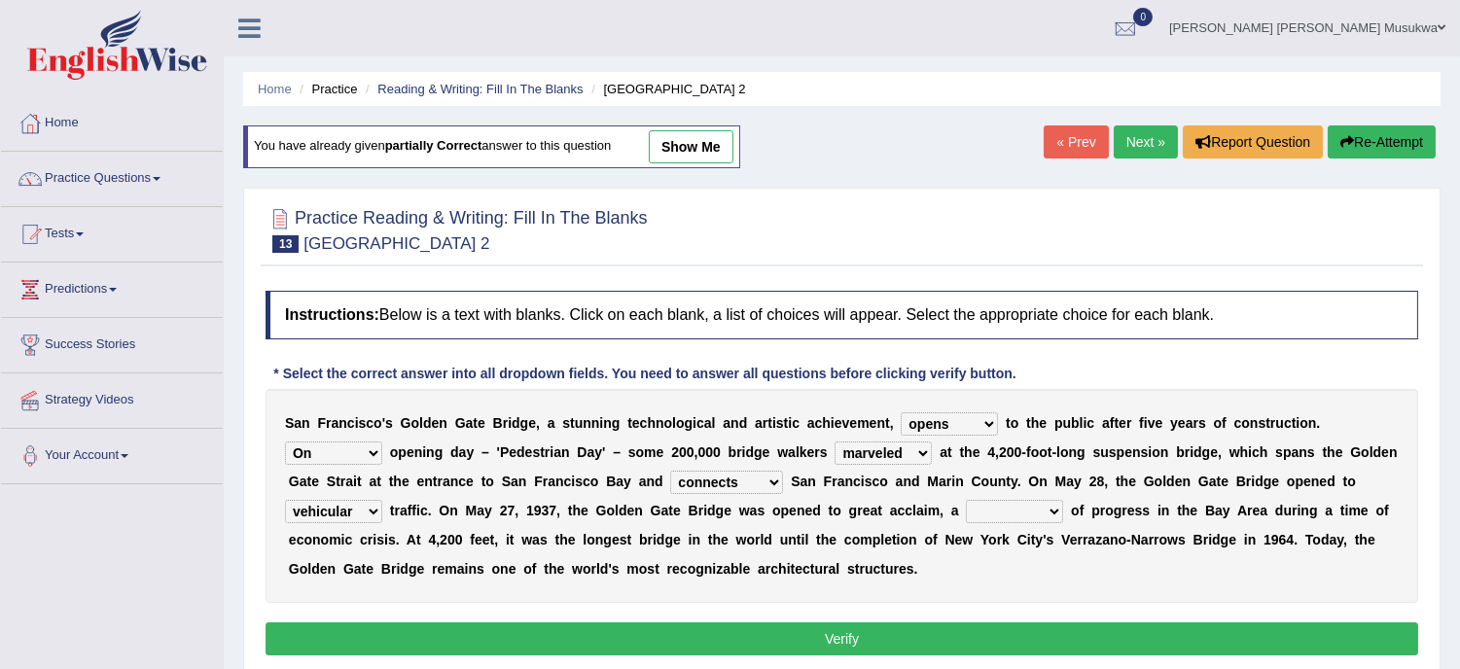
click at [1053, 504] on select "denial symbol technique yield" at bounding box center [1014, 511] width 97 height 23
select select "symbol"
click at [966, 500] on select "denial symbol technique yield" at bounding box center [1014, 511] width 97 height 23
click at [829, 638] on button "Verify" at bounding box center [842, 638] width 1153 height 33
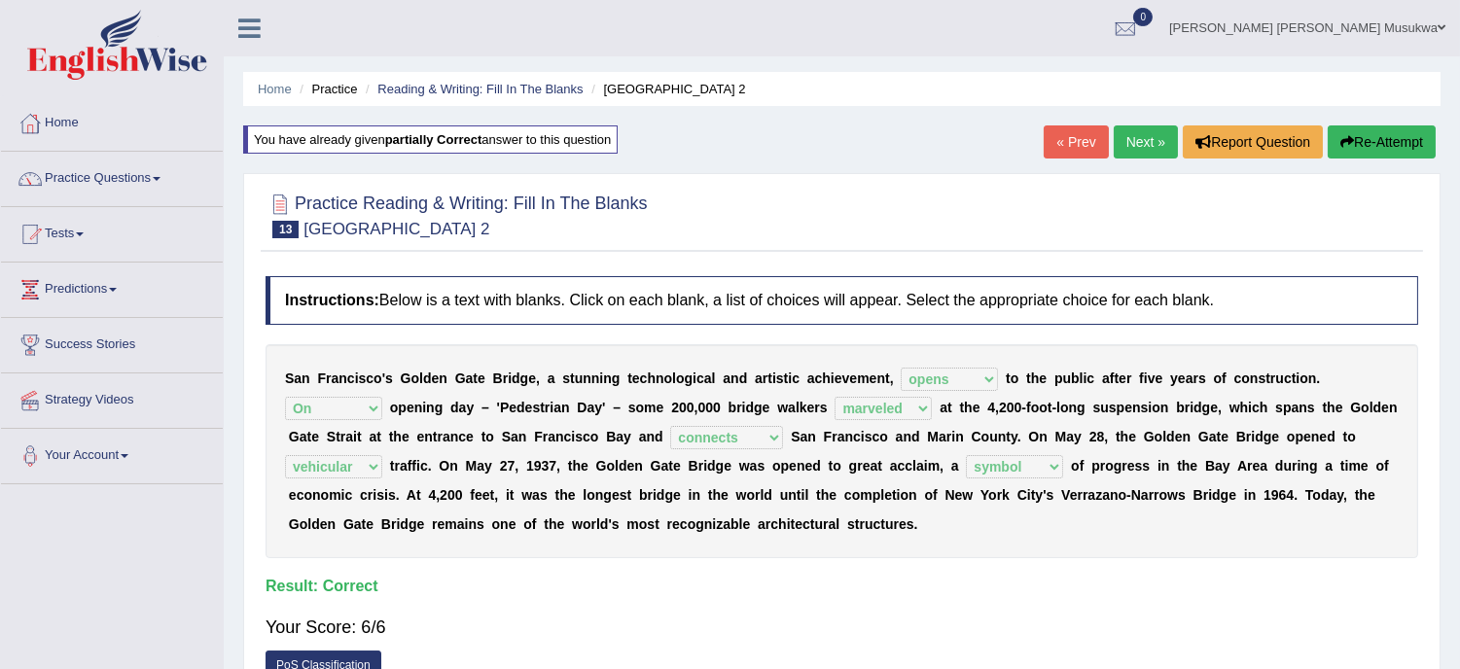
click at [1140, 137] on link "Next »" at bounding box center [1146, 141] width 64 height 33
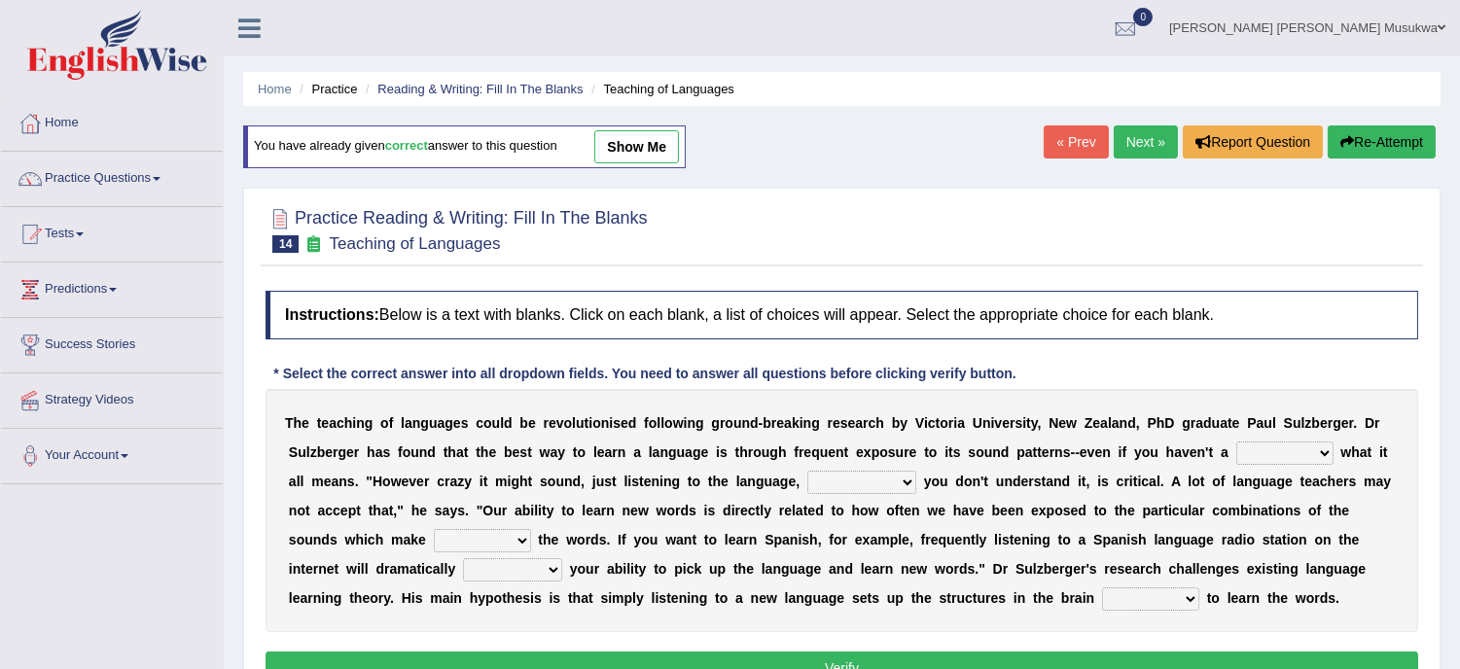
click at [1330, 267] on div "Practice Reading & Writing: Fill In The Blanks 14 Teaching of Languages Instruc…" at bounding box center [841, 449] width 1197 height 523
click at [1321, 457] on select "dew claw clue due" at bounding box center [1284, 453] width 97 height 23
select select "clue"
click at [1236, 442] on select "dew claw clue due" at bounding box center [1284, 453] width 97 height 23
click at [905, 477] on select "but also all together even though if so" at bounding box center [861, 482] width 109 height 23
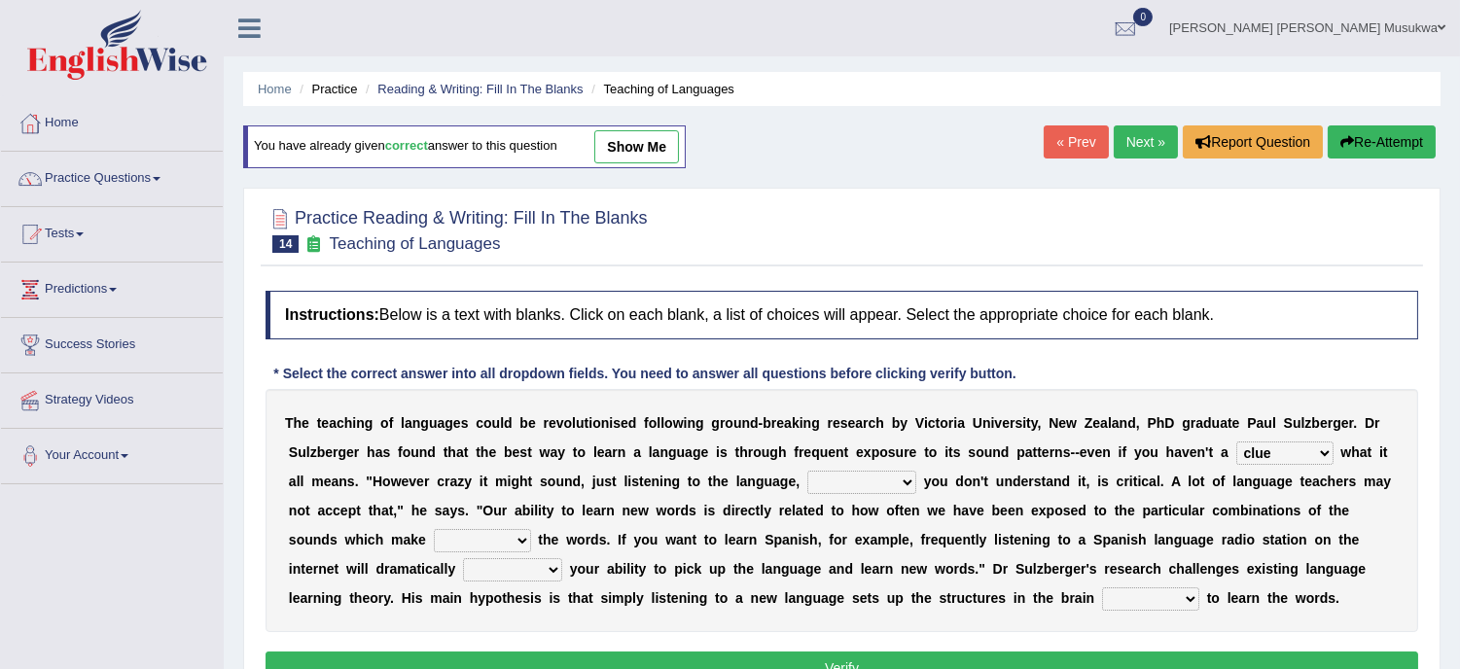
select select "even though"
click at [807, 471] on select "but also all together even though if so" at bounding box center [861, 482] width 109 height 23
click at [521, 539] on select "down up of on" at bounding box center [482, 540] width 97 height 23
select select "up"
click at [434, 529] on select "down up of on" at bounding box center [482, 540] width 97 height 23
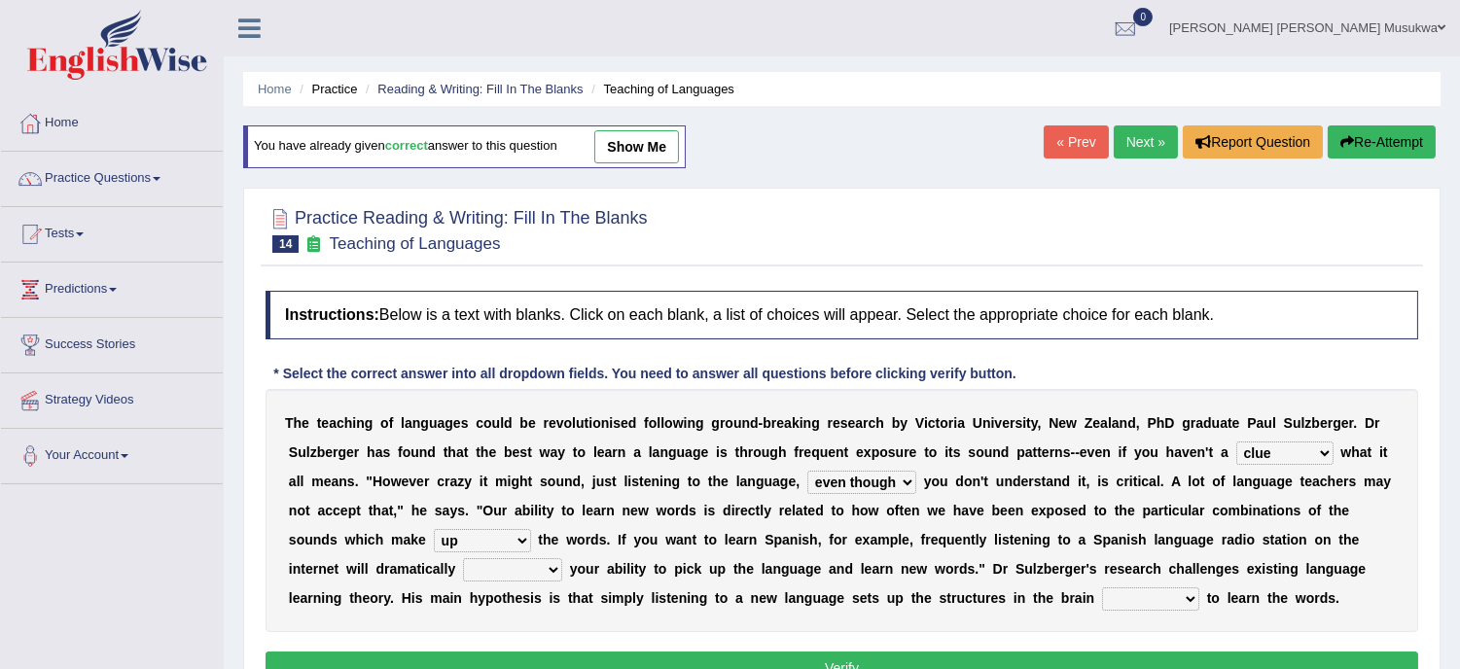
click at [551, 567] on select "evaluate exaggerate describe boost" at bounding box center [512, 569] width 99 height 23
select select "boost"
click at [463, 558] on select "evaluate exaggerate describe boost" at bounding box center [512, 569] width 99 height 23
click at [1183, 596] on select "requiring required directed to require" at bounding box center [1150, 598] width 97 height 23
select select "required"
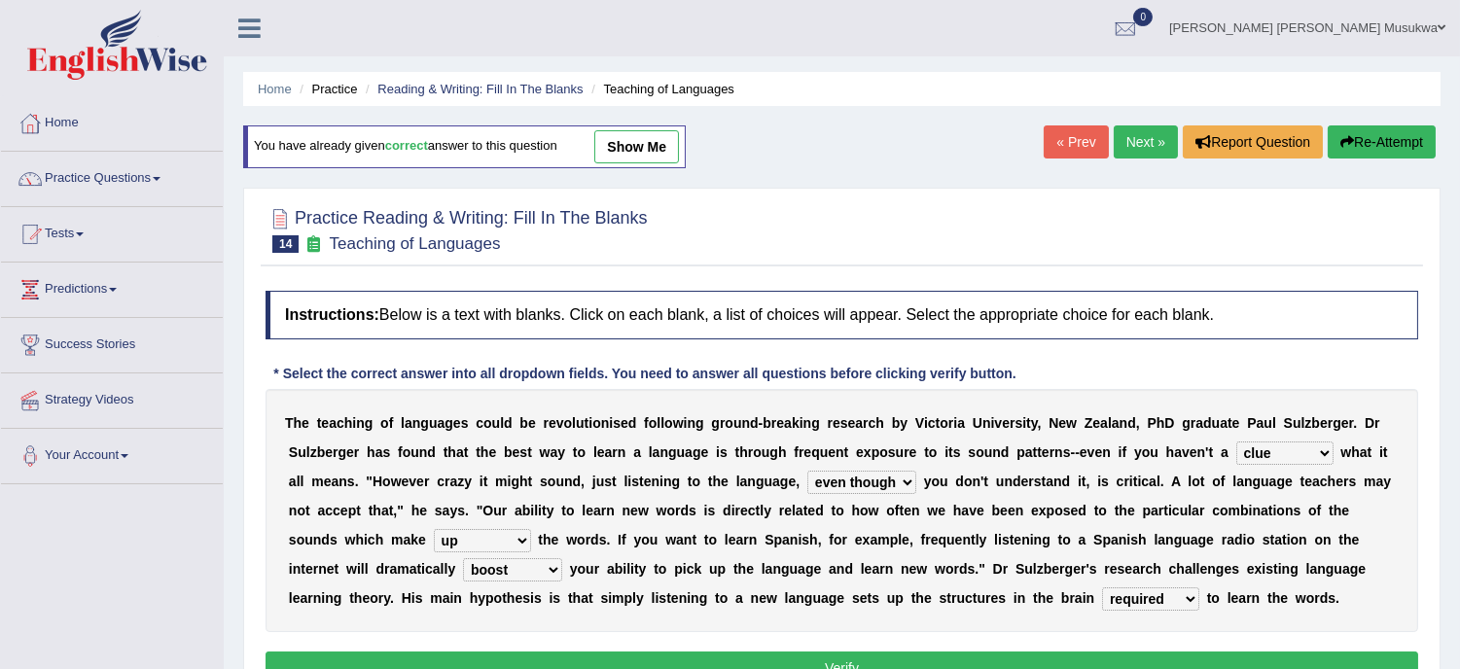
click at [1102, 587] on select "requiring required directed to require" at bounding box center [1150, 598] width 97 height 23
click at [1182, 657] on button "Verify" at bounding box center [842, 668] width 1153 height 33
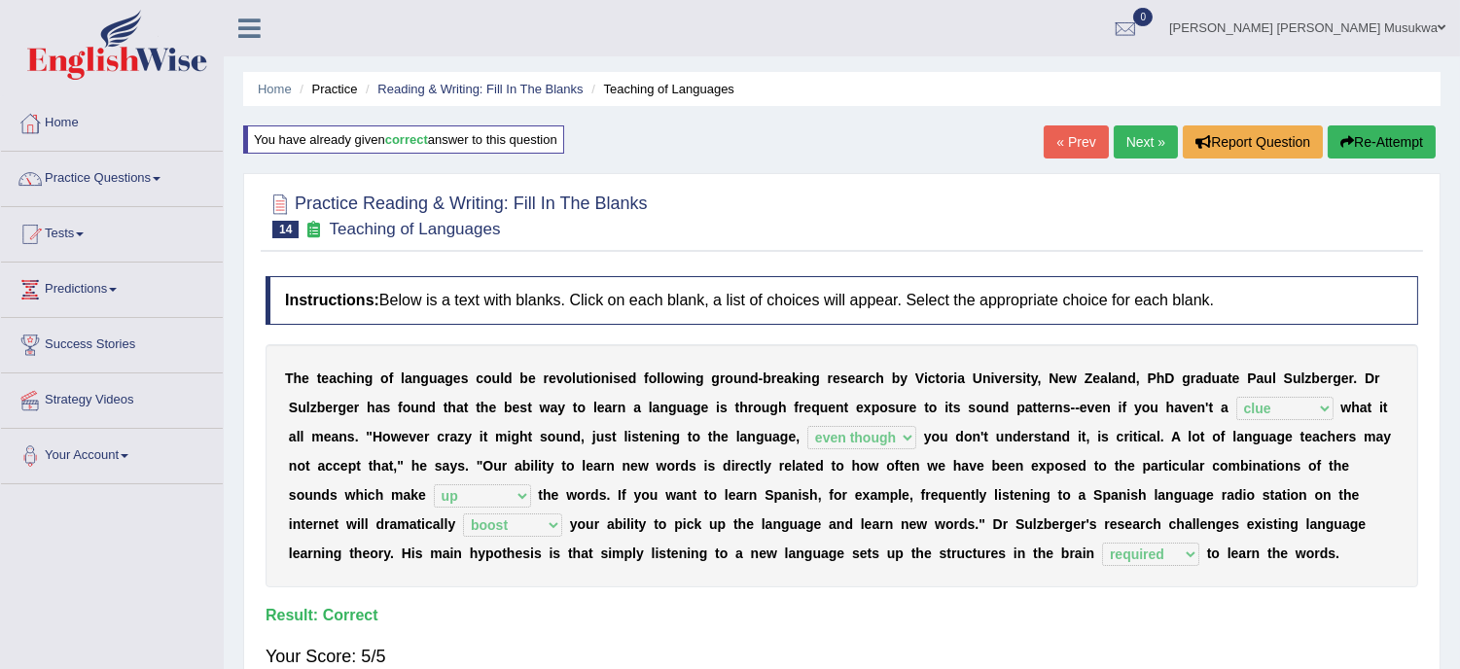
click at [1155, 142] on link "Next »" at bounding box center [1146, 141] width 64 height 33
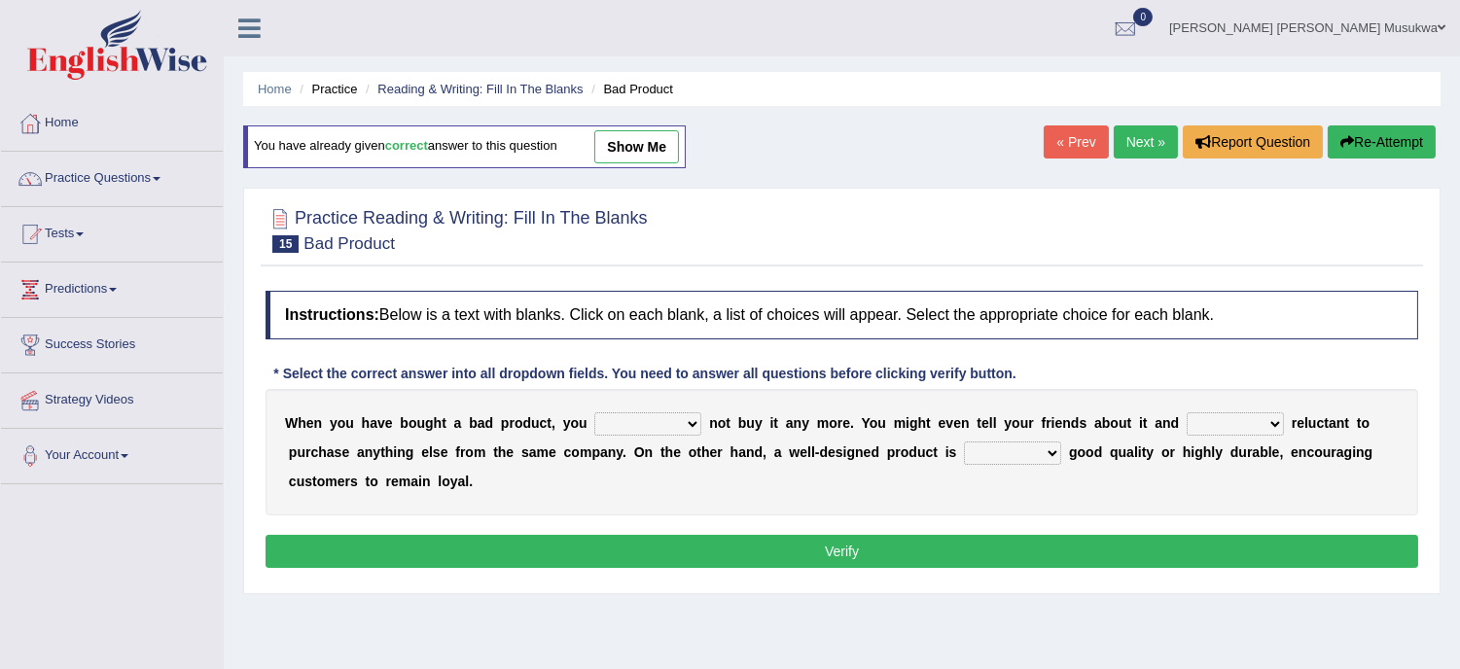
click at [959, 460] on div "W h e n y o u h a v e b o u g h t a b a d p r o d u c t , y o u would have shou…" at bounding box center [842, 452] width 1153 height 126
click at [691, 415] on select "would have should have should" at bounding box center [647, 423] width 107 height 23
select select "should have"
click at [594, 412] on select "would have should have should" at bounding box center [647, 423] width 107 height 23
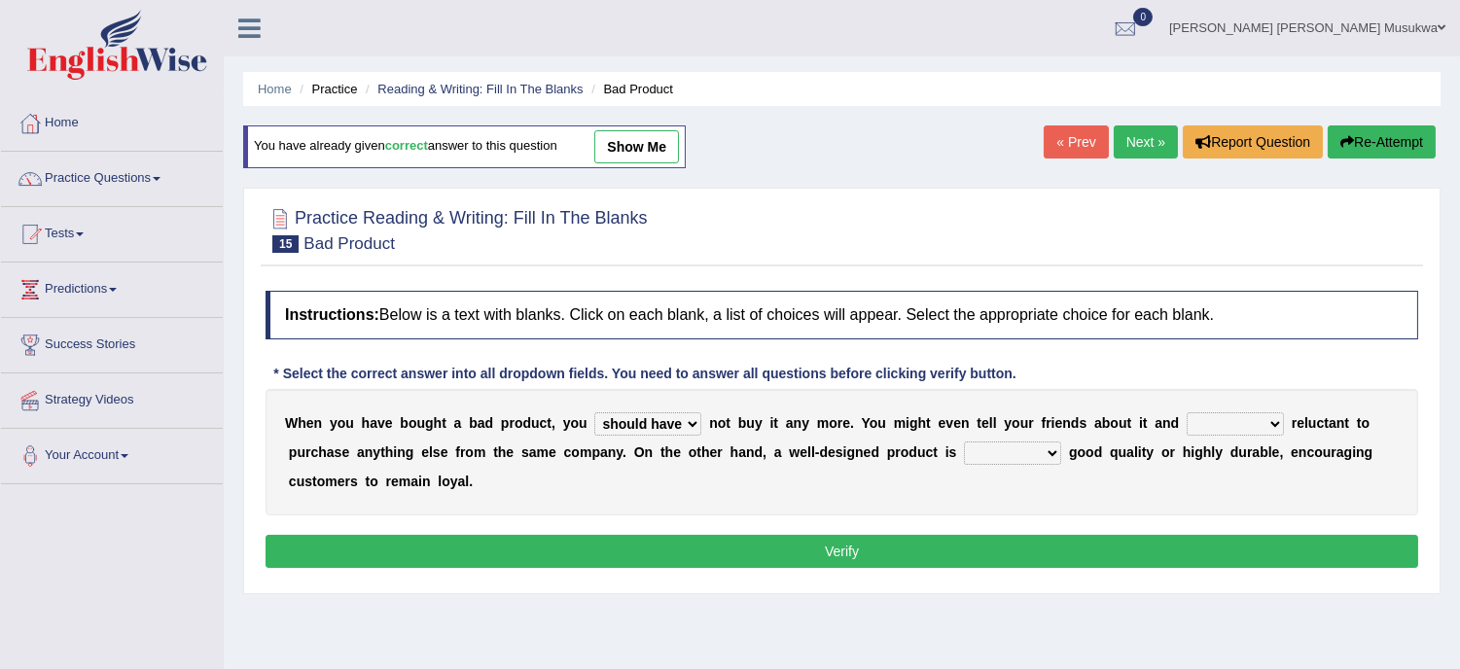
click at [1253, 425] on select "is are be being" at bounding box center [1235, 423] width 97 height 23
select select "being"
click at [1187, 412] on select "is are be being" at bounding box center [1235, 423] width 97 height 23
click at [1041, 453] on select "both also neither either" at bounding box center [1012, 453] width 97 height 23
select select "both"
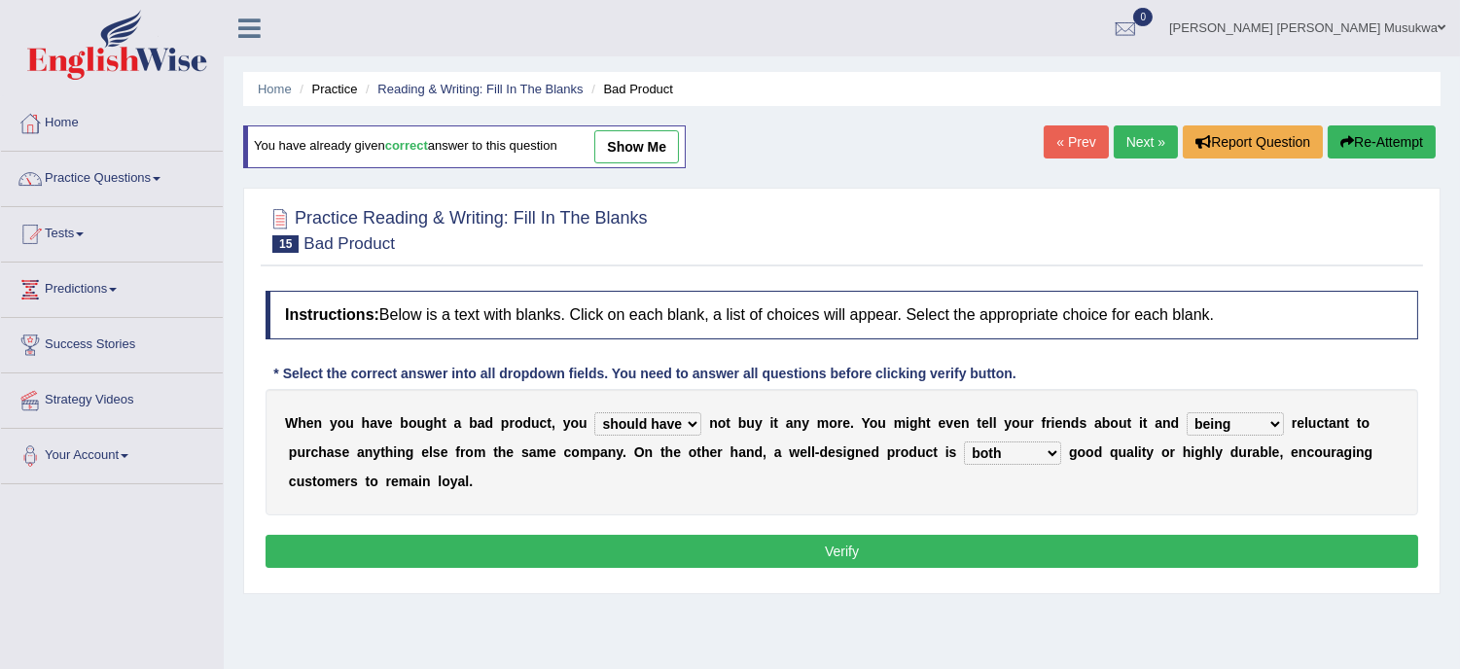
click at [964, 442] on select "both also neither either" at bounding box center [1012, 453] width 97 height 23
click at [851, 546] on button "Verify" at bounding box center [842, 551] width 1153 height 33
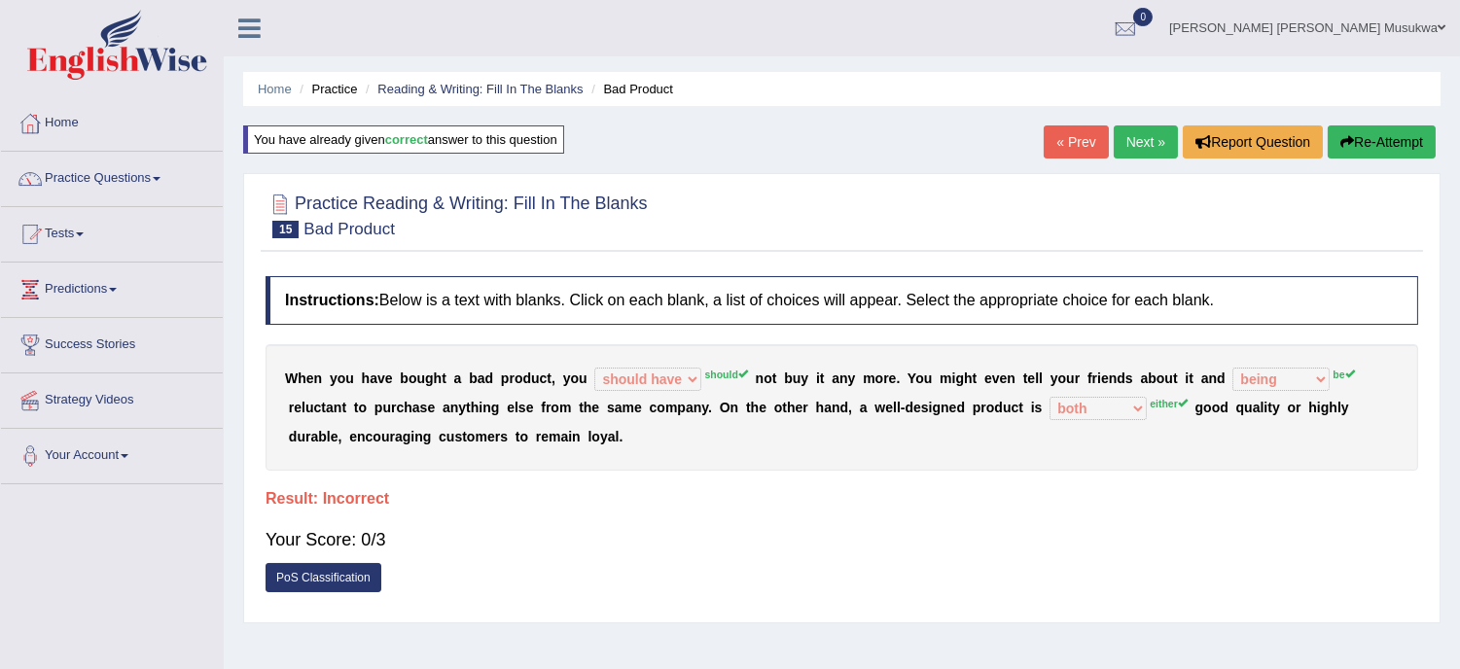
click at [1368, 136] on button "Re-Attempt" at bounding box center [1382, 141] width 108 height 33
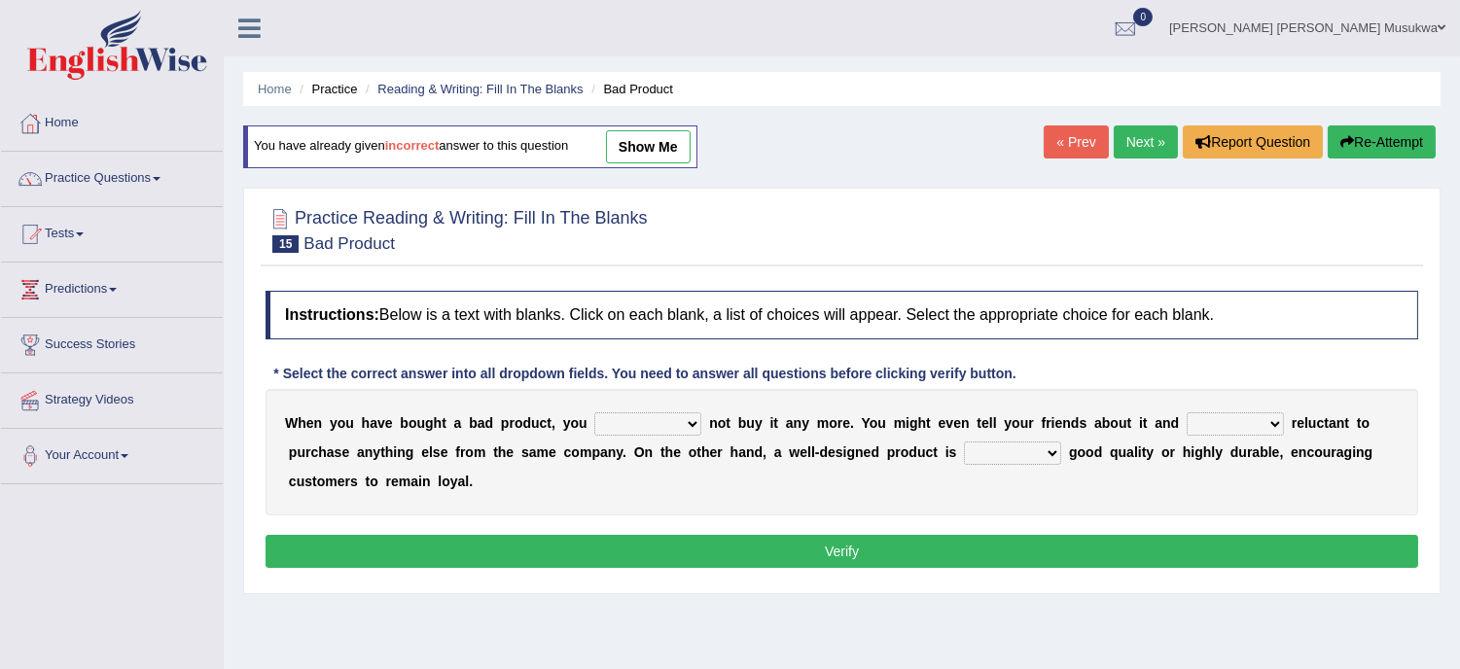
click at [696, 422] on select "would have should have should" at bounding box center [647, 423] width 107 height 23
select select "should"
click at [594, 412] on select "would have should have should" at bounding box center [647, 423] width 107 height 23
click at [1268, 419] on select "is are be being" at bounding box center [1235, 423] width 97 height 23
select select "is"
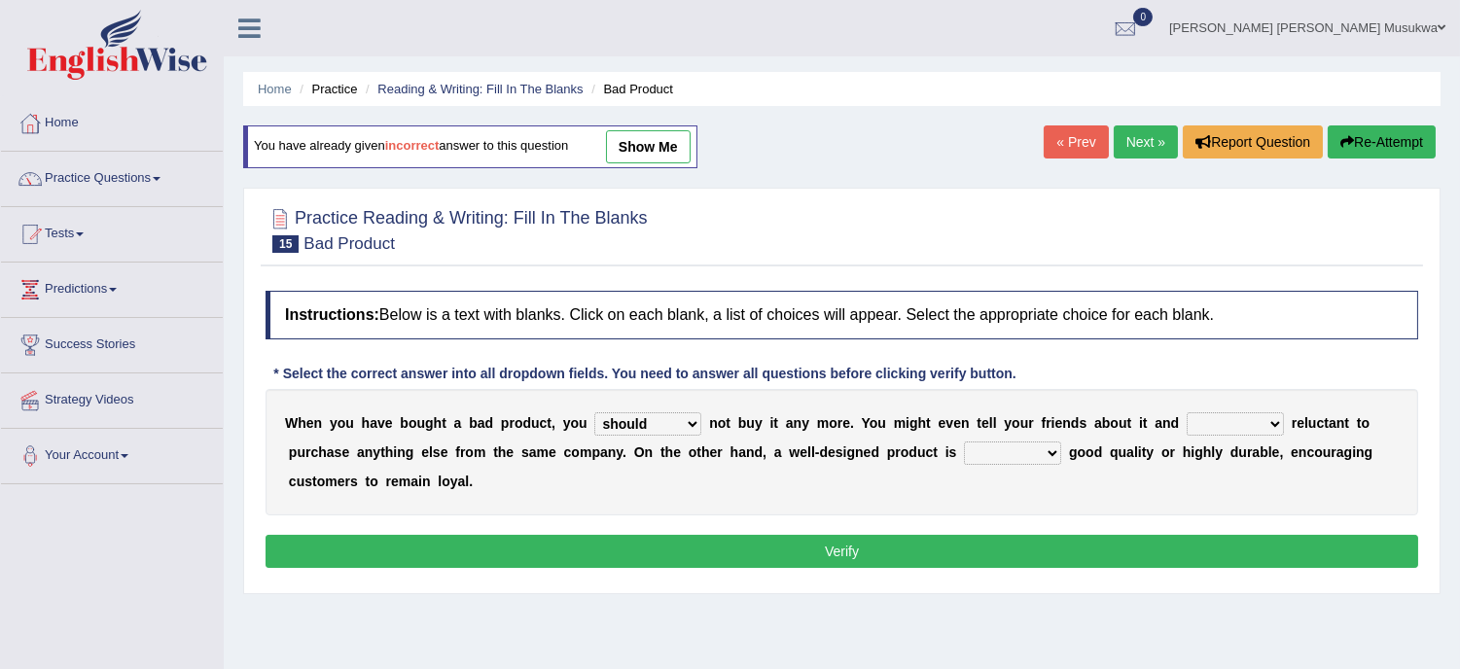
click at [1187, 412] on select "is are be being" at bounding box center [1235, 423] width 97 height 23
click at [1055, 454] on select "both also neither either" at bounding box center [1012, 453] width 97 height 23
select select "either"
click at [964, 442] on select "both also neither either" at bounding box center [1012, 453] width 97 height 23
click at [858, 547] on button "Verify" at bounding box center [842, 551] width 1153 height 33
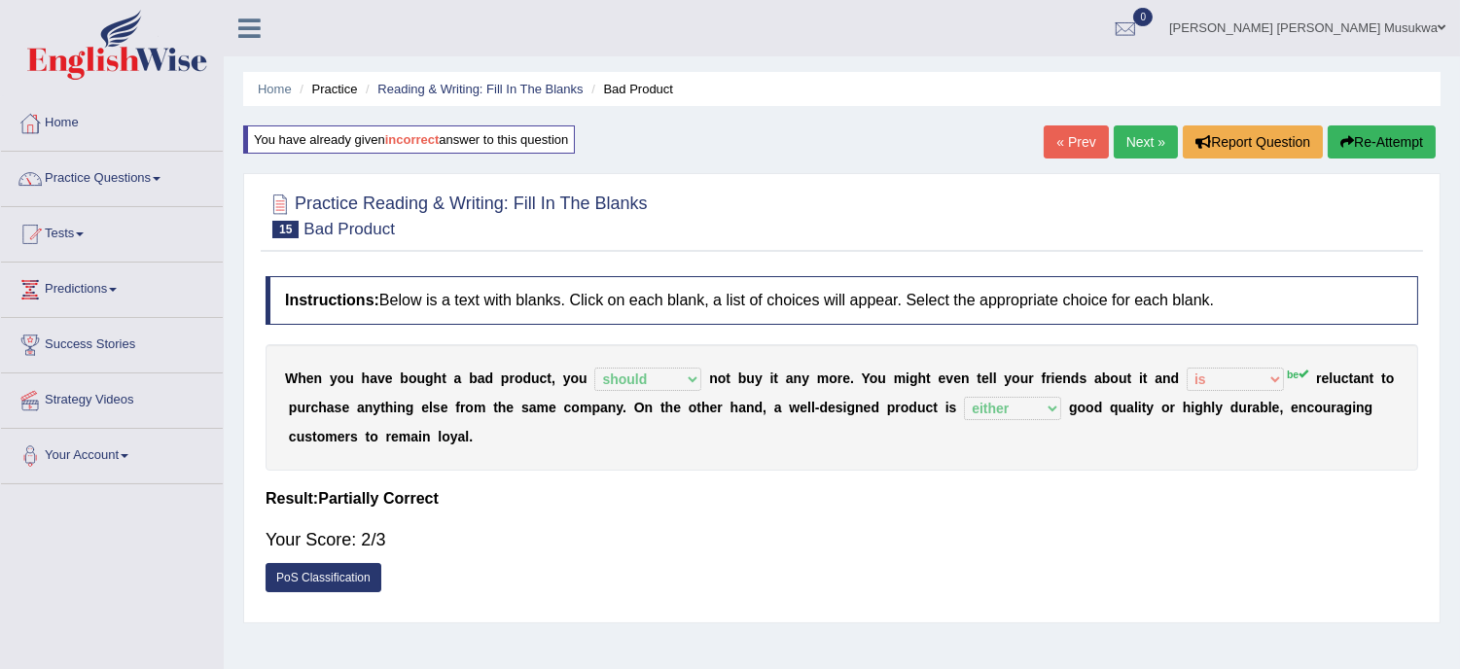
click at [1371, 137] on button "Re-Attempt" at bounding box center [1382, 141] width 108 height 33
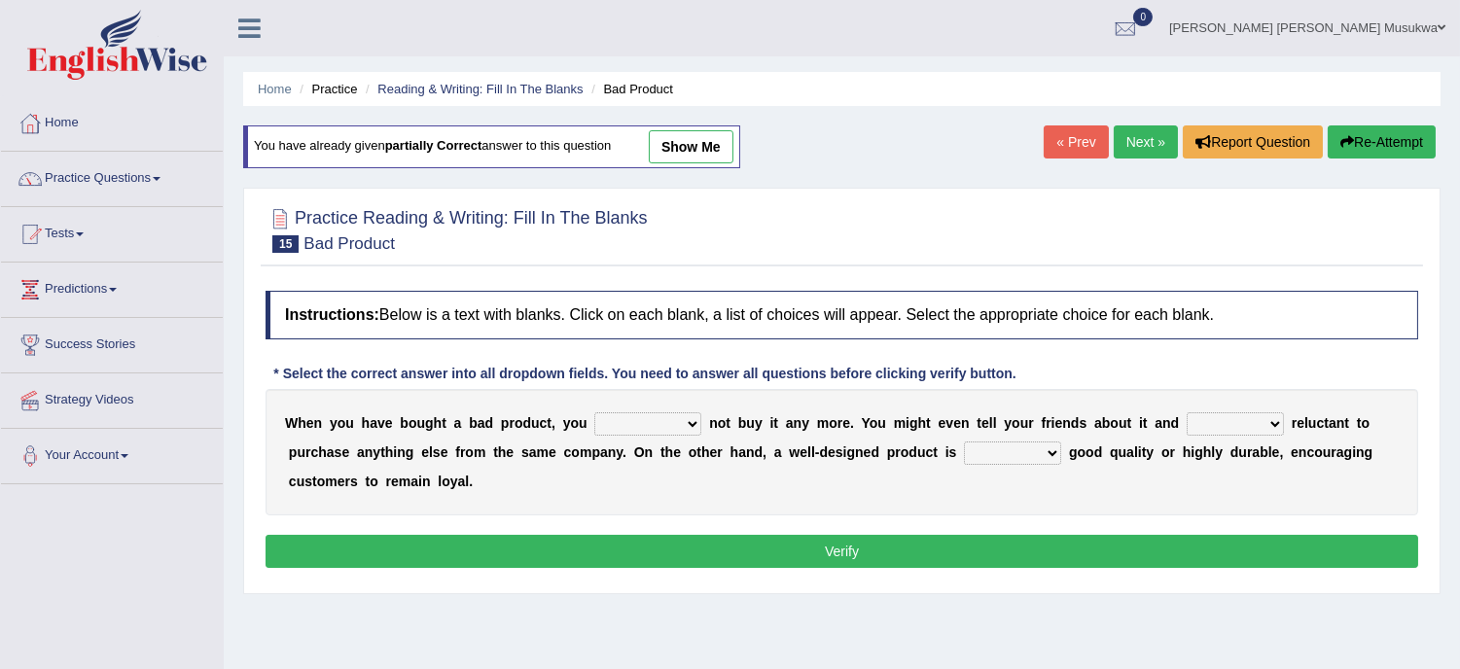
click at [689, 421] on select "would have should have should" at bounding box center [647, 423] width 107 height 23
select select "should"
click at [594, 412] on select "would have should have should" at bounding box center [647, 423] width 107 height 23
click at [1288, 424] on b at bounding box center [1288, 423] width 8 height 16
click at [1288, 425] on b at bounding box center [1288, 423] width 8 height 16
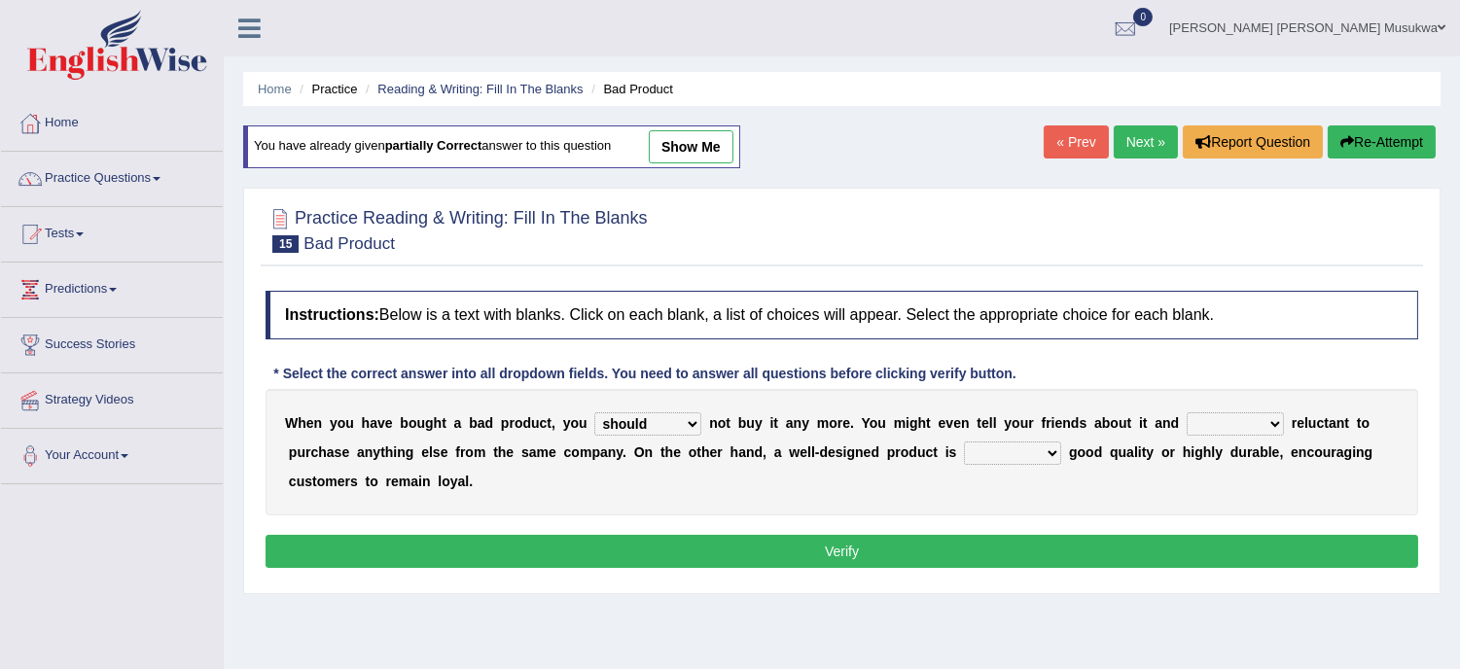
click at [1276, 421] on select "is are be being" at bounding box center [1235, 423] width 97 height 23
select select "be"
click at [1187, 412] on select "is are be being" at bounding box center [1235, 423] width 97 height 23
click at [1048, 457] on select "both also neither either" at bounding box center [1012, 453] width 97 height 23
select select "either"
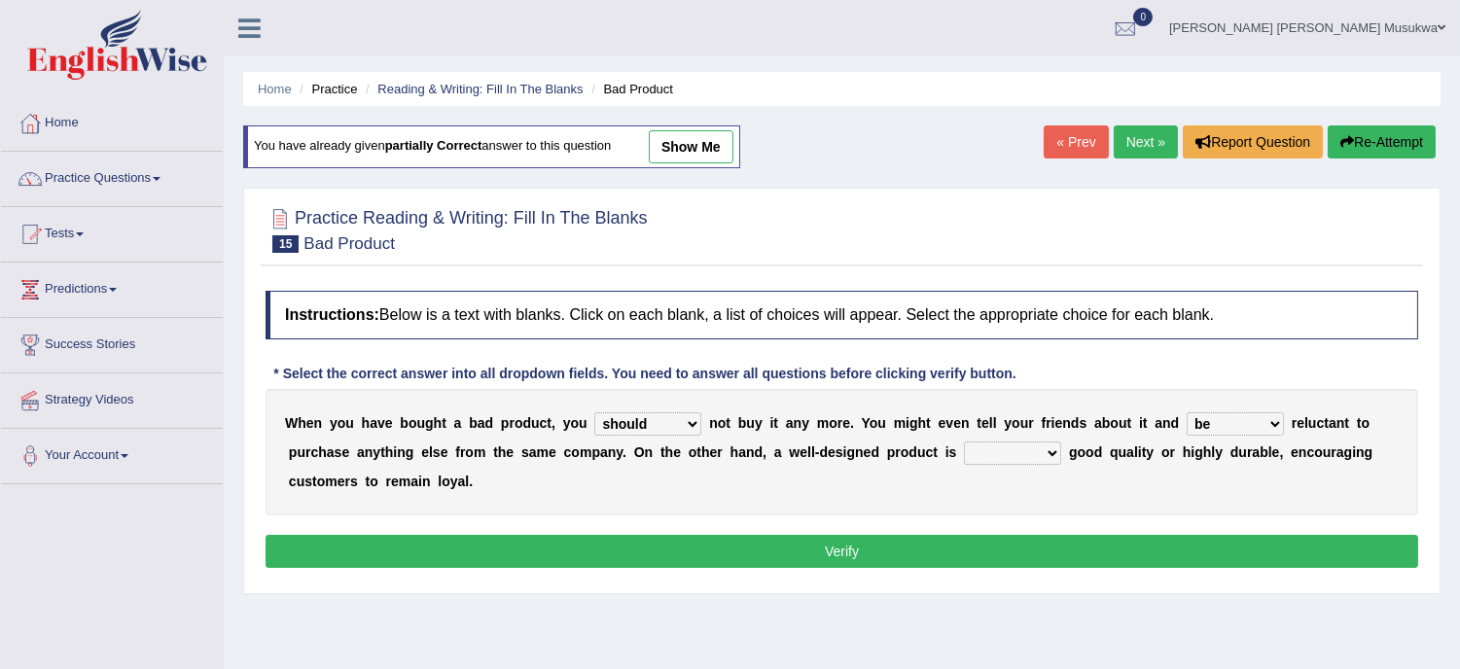
click at [964, 442] on select "both also neither either" at bounding box center [1012, 453] width 97 height 23
click at [850, 545] on button "Verify" at bounding box center [842, 551] width 1153 height 33
